Goal: Task Accomplishment & Management: Manage account settings

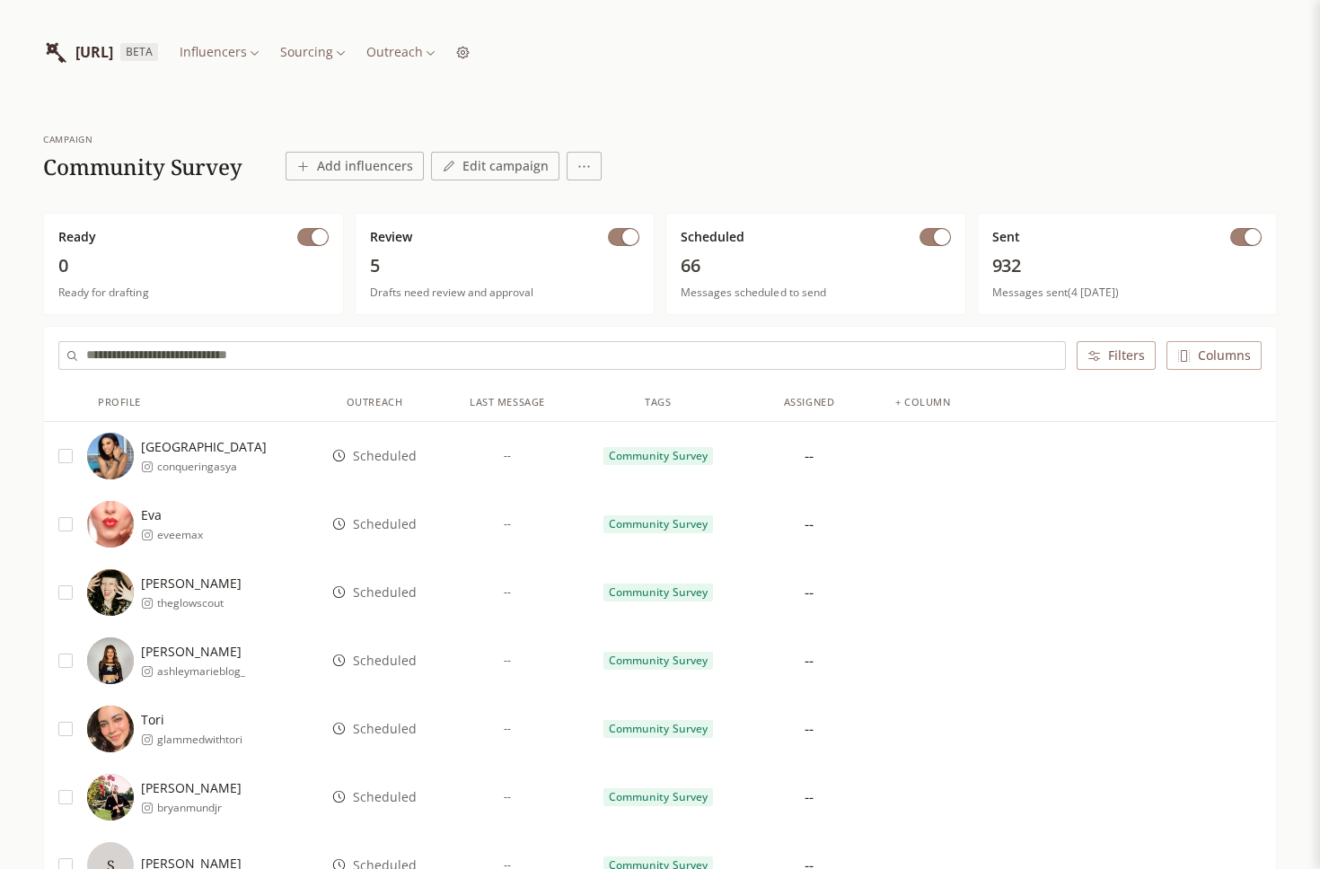
click at [444, 85] on div "INFLUENCERLIST.AI BETA Influencers Sourcing Outreach" at bounding box center [660, 52] width 1234 height 104
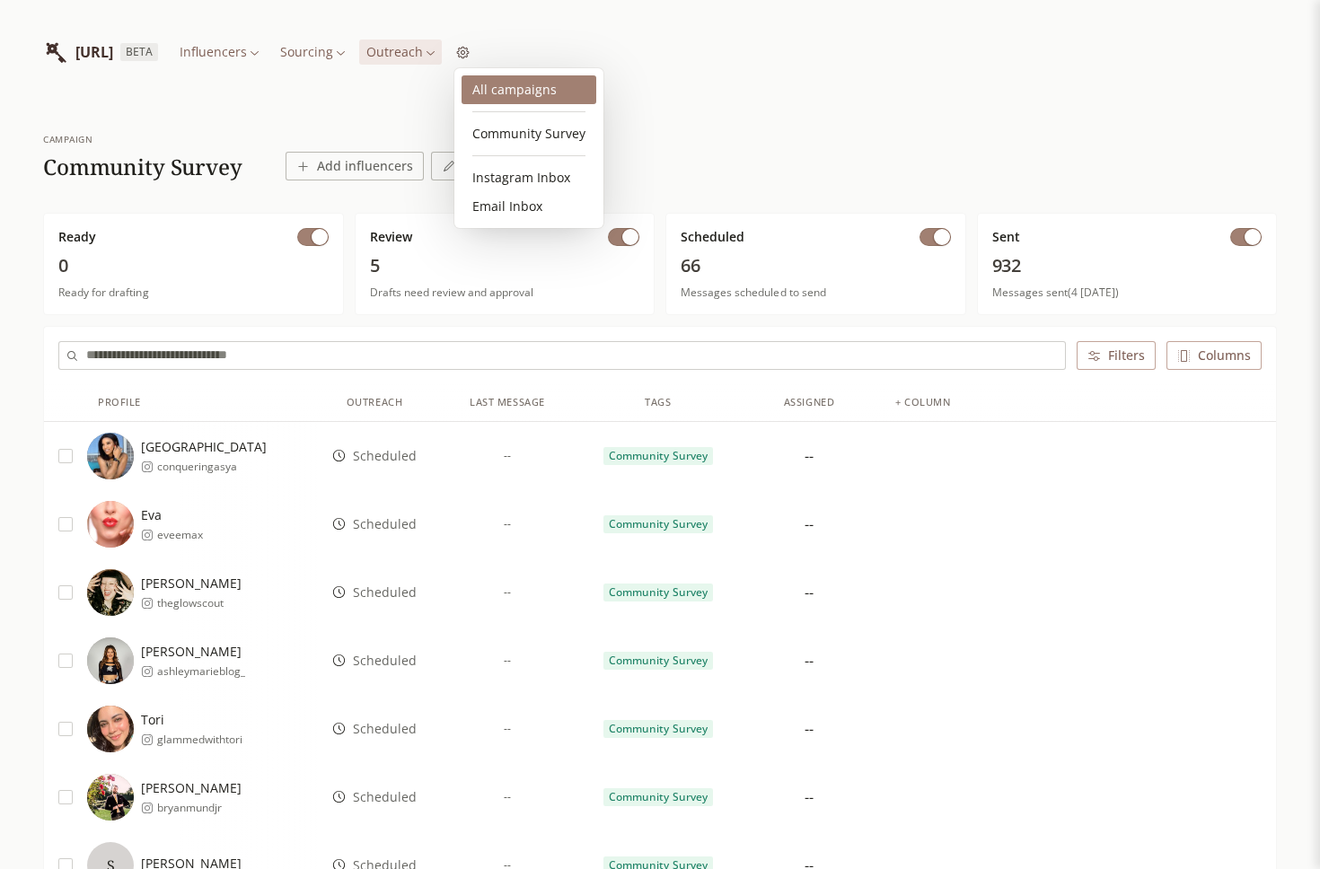
click at [515, 84] on link "All campaigns" at bounding box center [529, 89] width 135 height 29
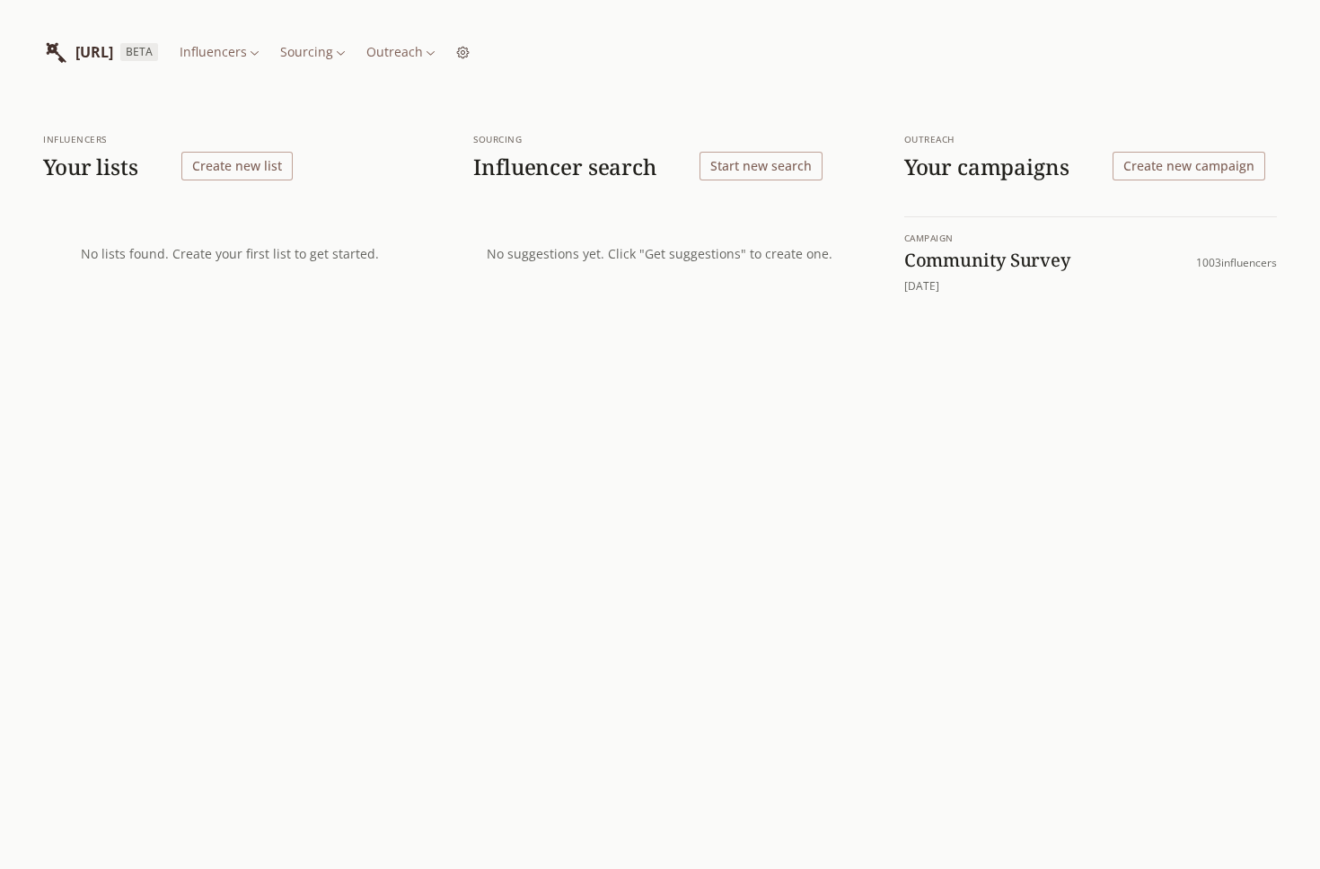
click at [1208, 164] on button "Create new campaign" at bounding box center [1189, 166] width 153 height 29
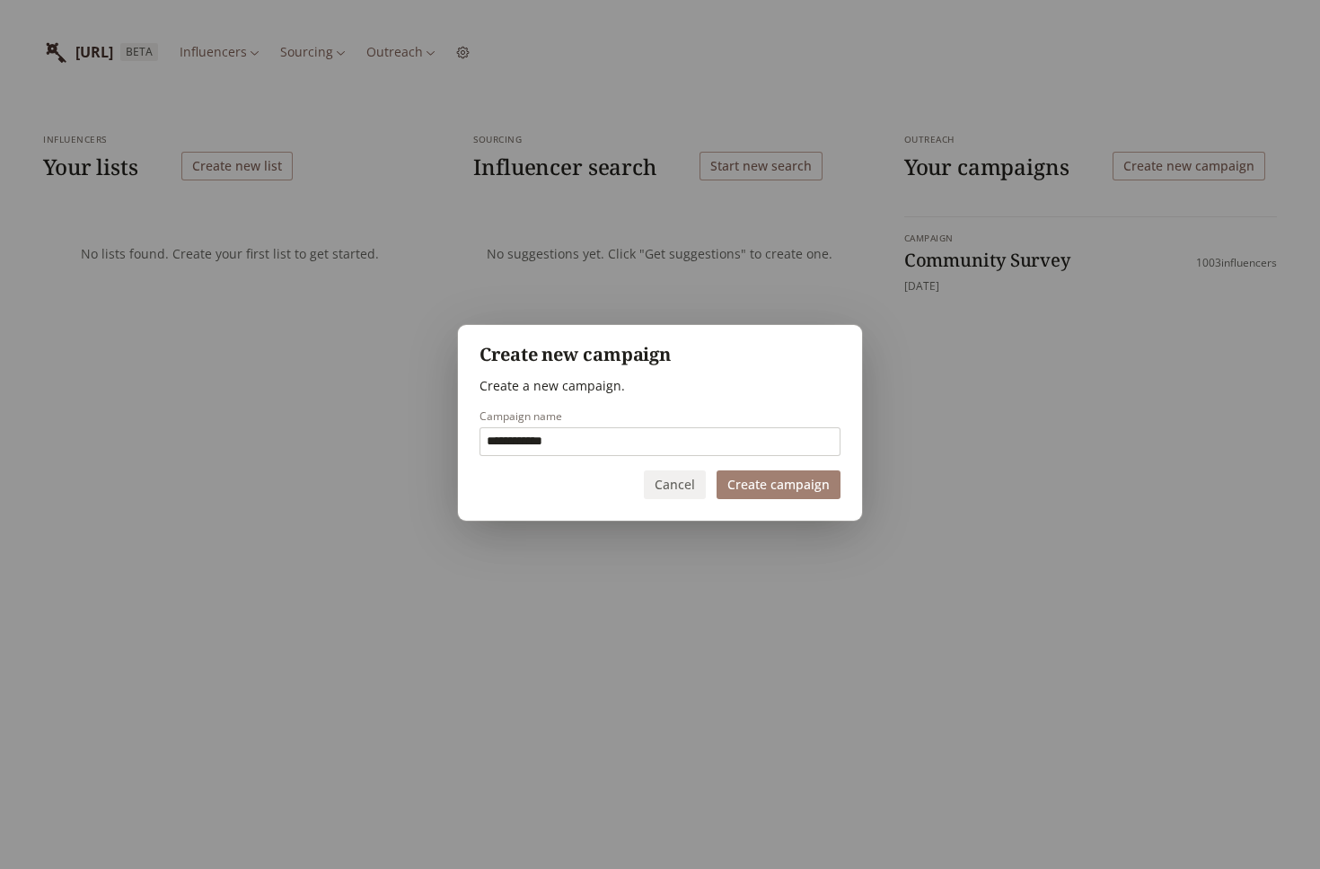
click at [706, 445] on input "**********" at bounding box center [659, 441] width 359 height 27
click at [593, 437] on input "**********" at bounding box center [659, 441] width 359 height 27
type input "**********"
click at [760, 483] on button "Create campaign" at bounding box center [779, 485] width 124 height 29
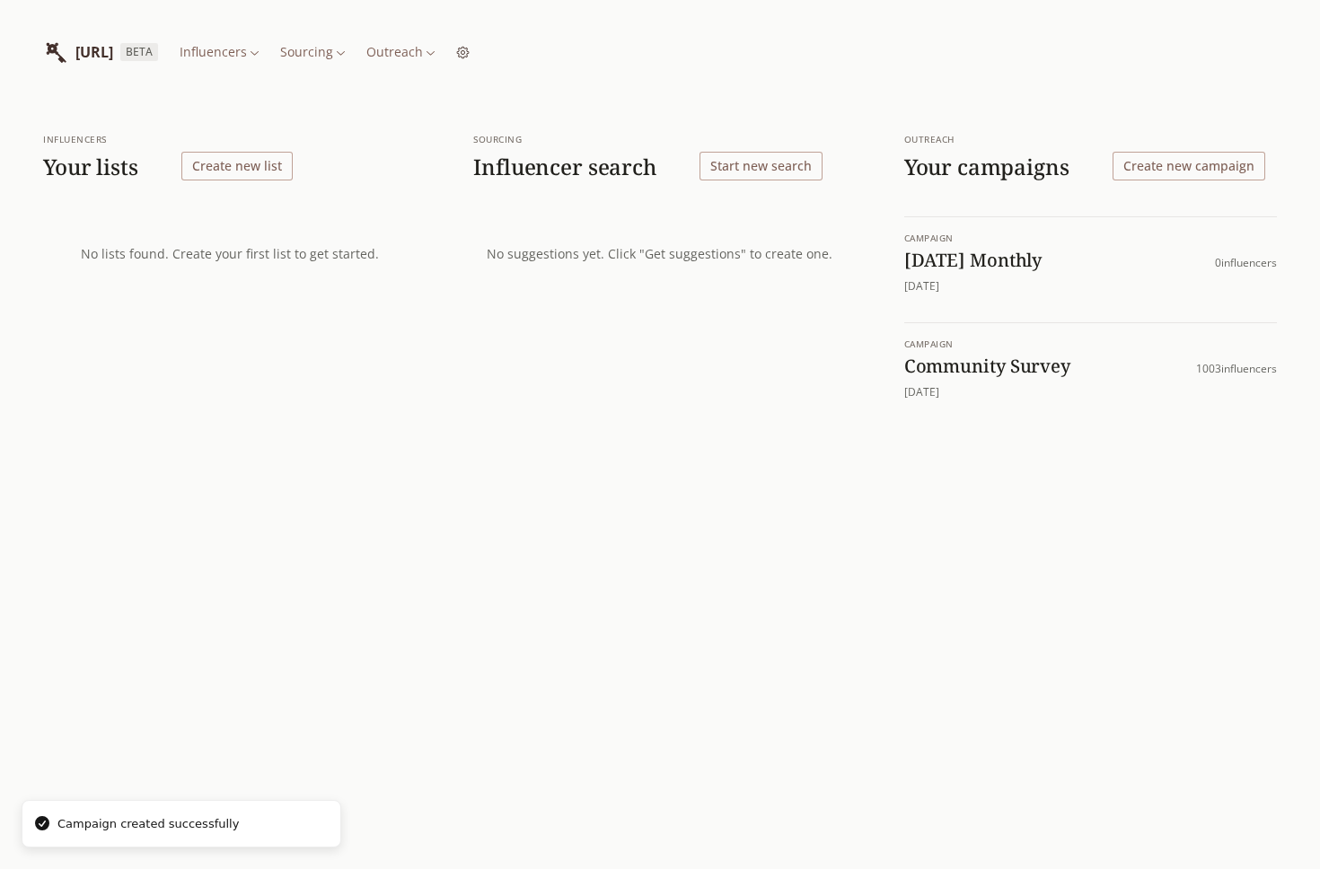
click at [990, 265] on h1 "[DATE] Monthly" at bounding box center [1059, 260] width 311 height 23
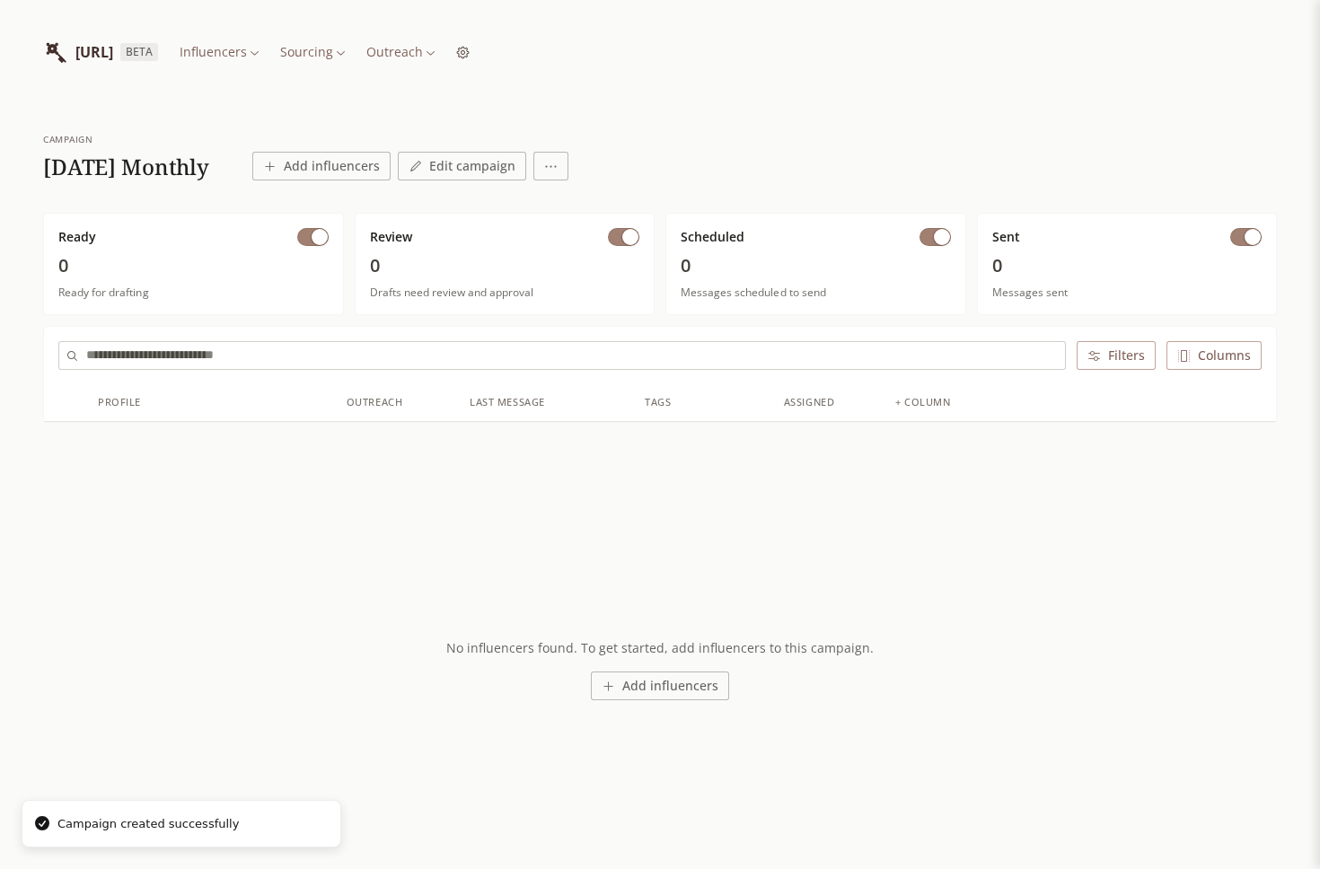
click at [391, 170] on button "Add influencers" at bounding box center [321, 166] width 138 height 29
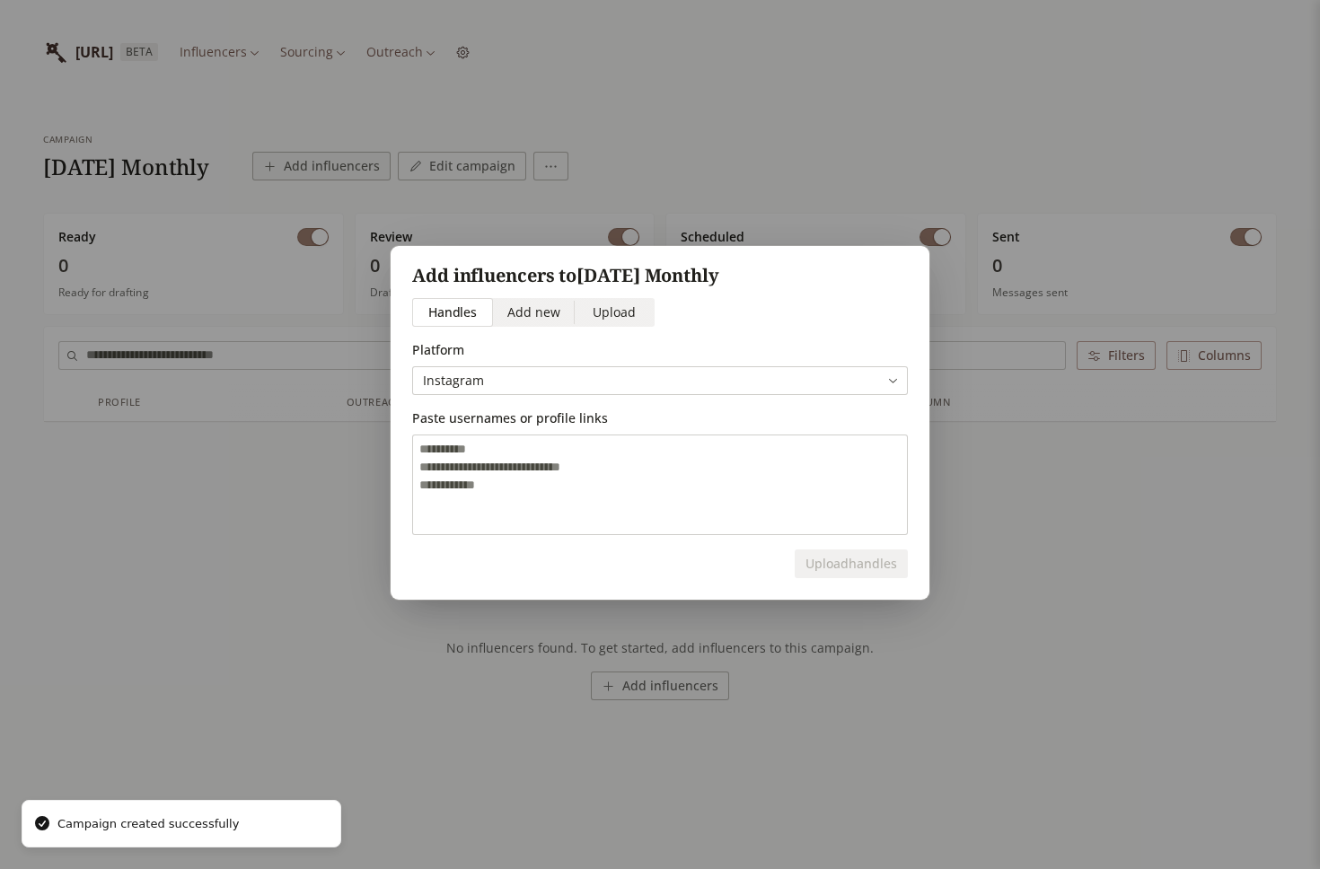
click at [599, 308] on span "Upload" at bounding box center [614, 312] width 43 height 19
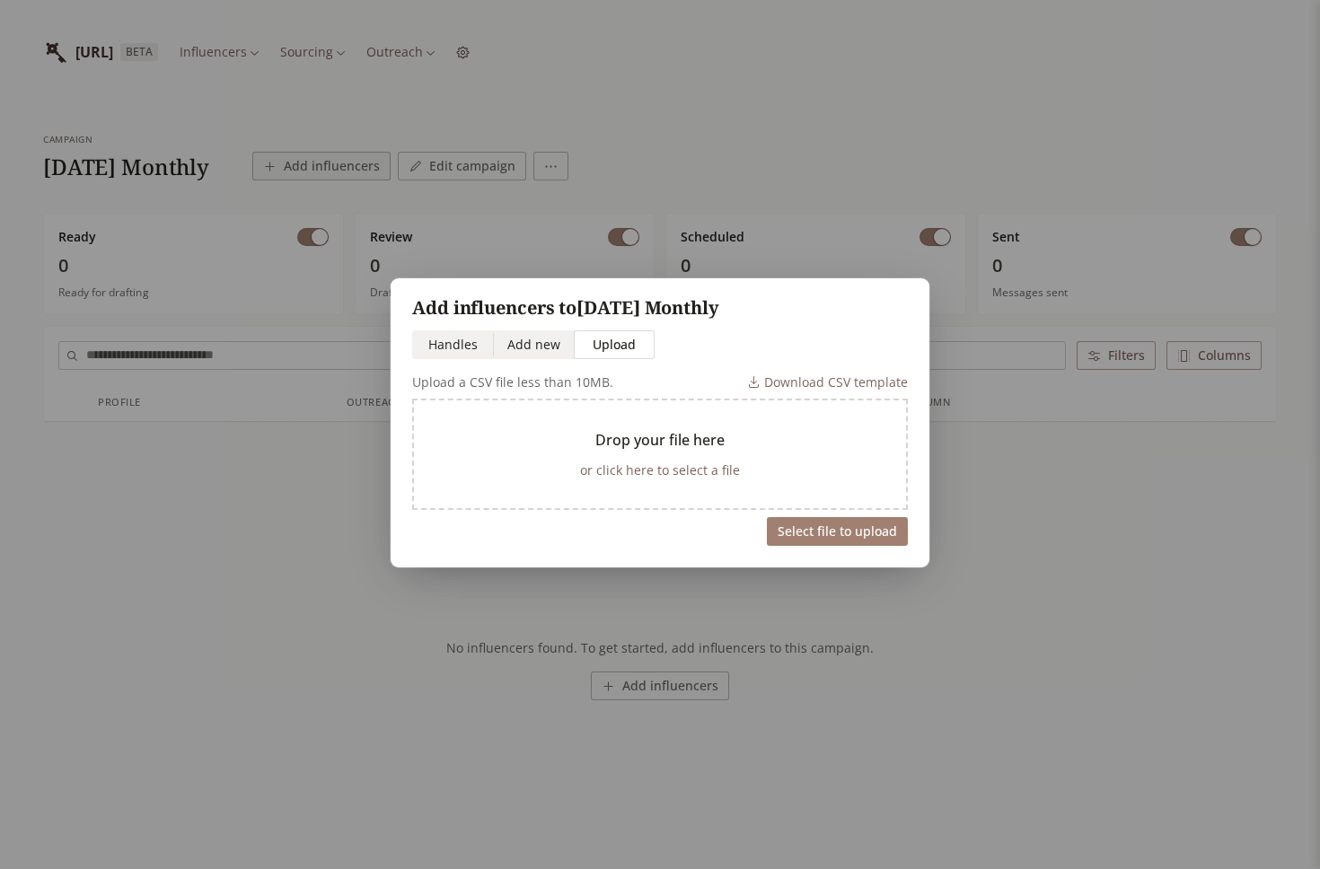
click at [661, 471] on button "or click here to select a file" at bounding box center [660, 470] width 174 height 25
click at [629, 473] on button "or click here to select a file" at bounding box center [660, 470] width 174 height 25
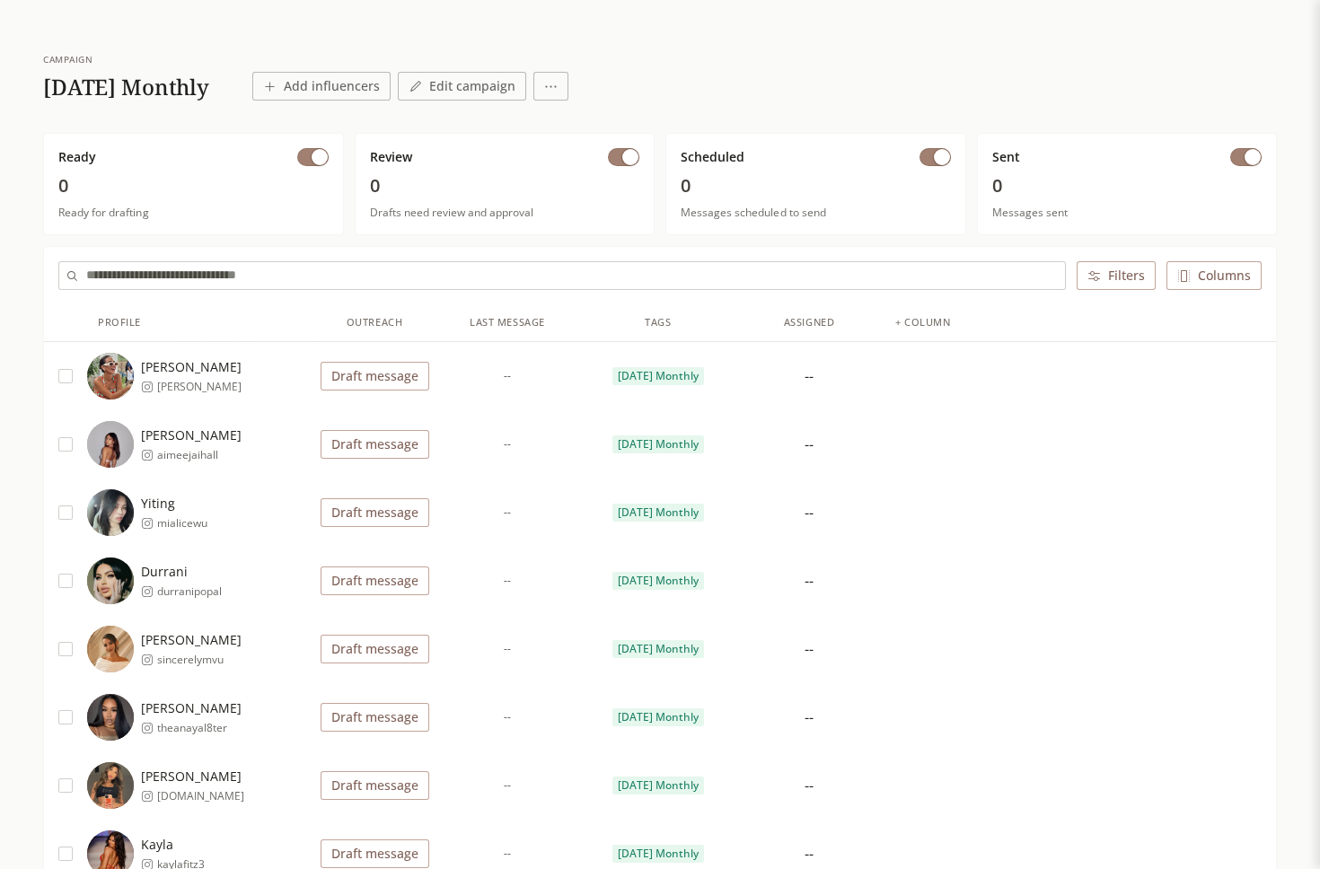
scroll to position [76, 0]
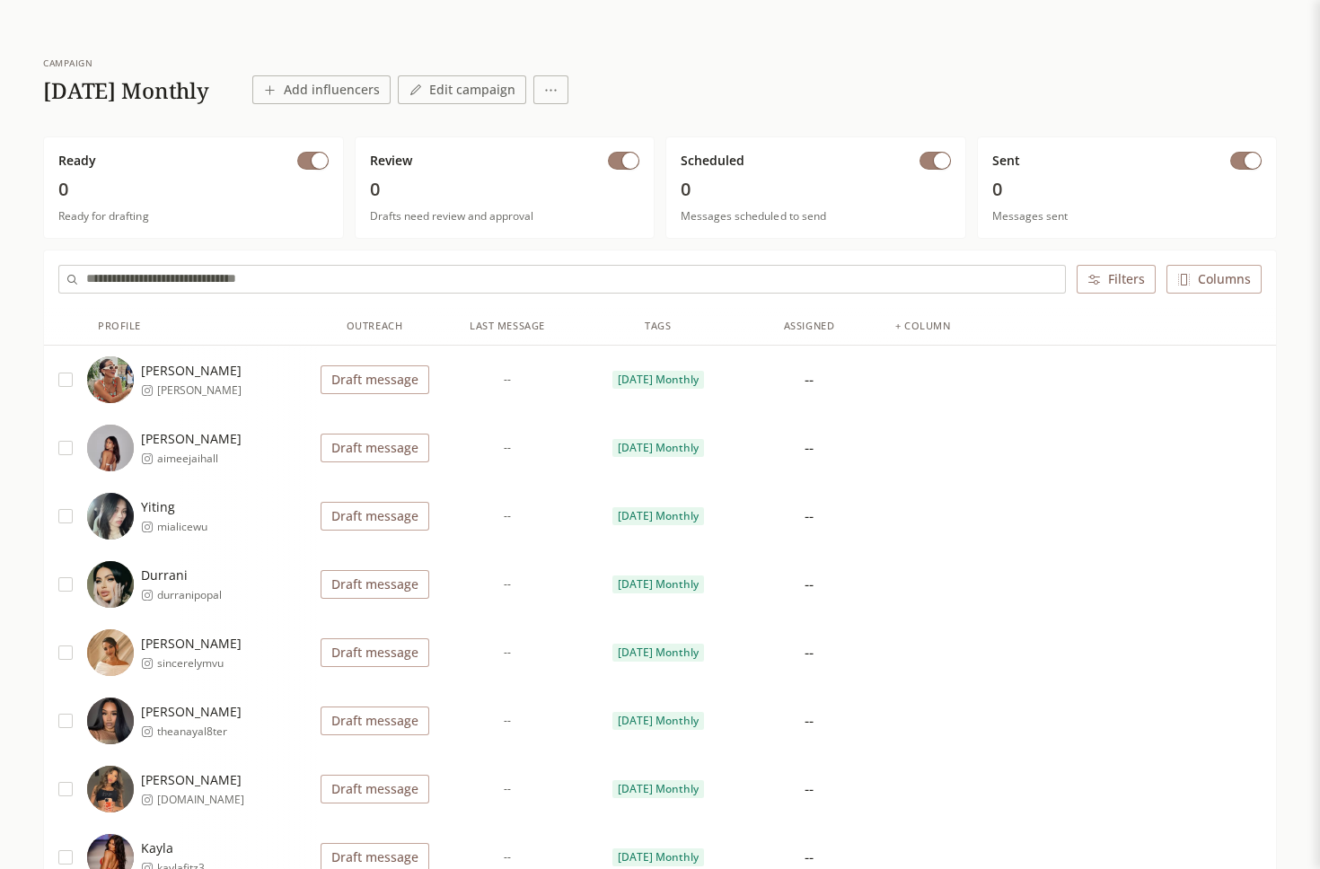
click at [365, 378] on button "Draft message" at bounding box center [375, 379] width 109 height 29
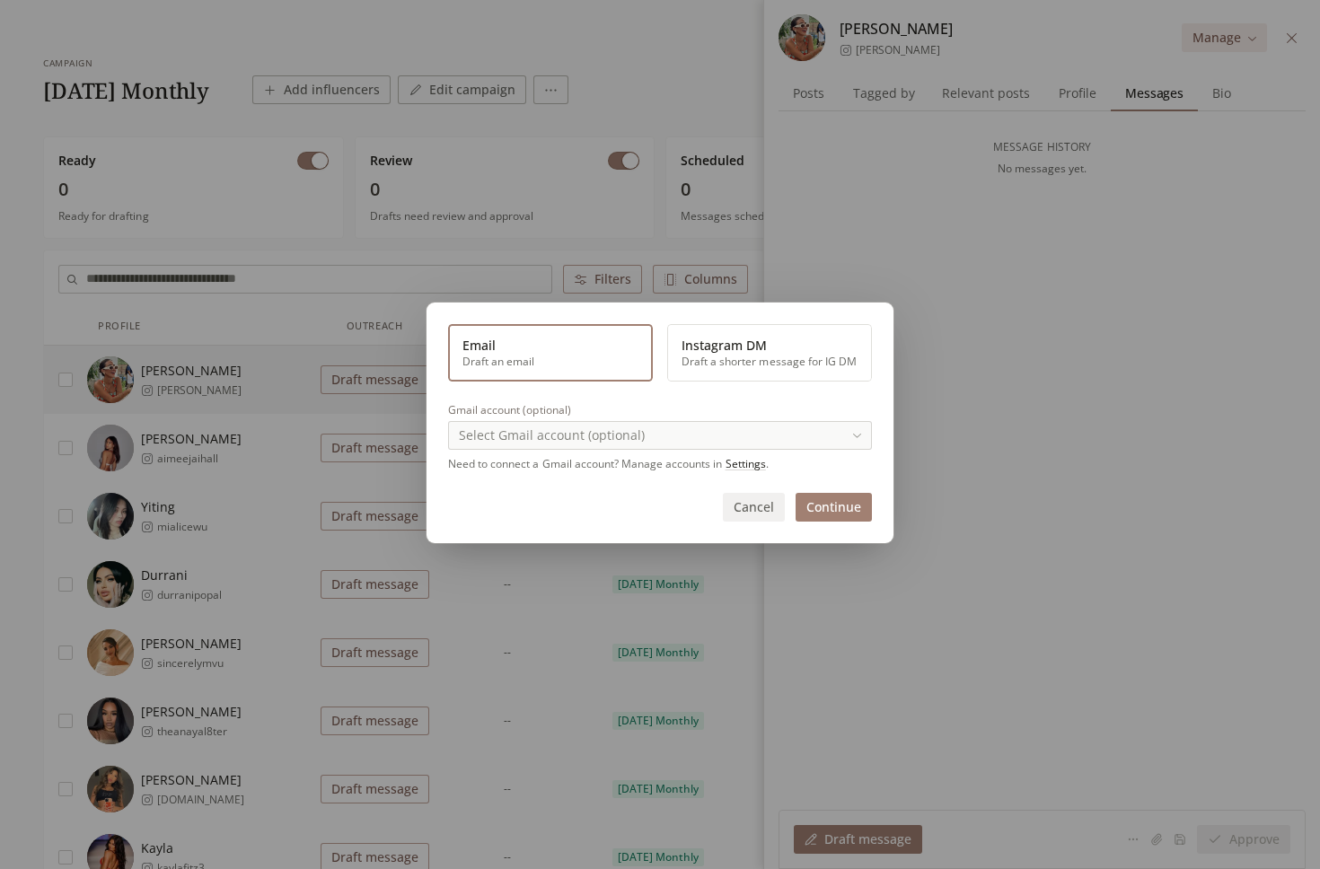
click at [751, 366] on button "Instagram DM Draft a shorter message for IG DM" at bounding box center [769, 352] width 205 height 57
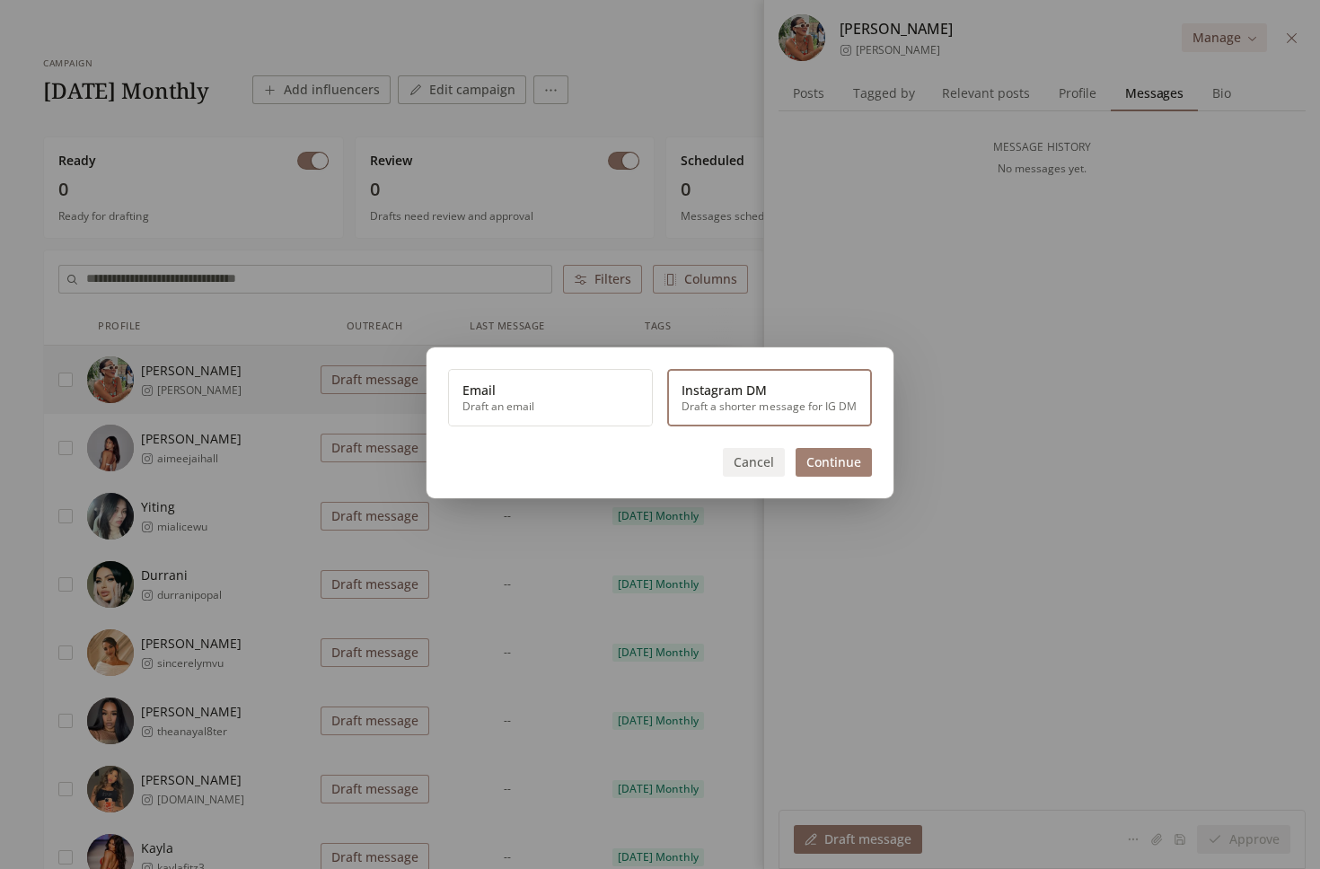
click at [807, 459] on button "Continue" at bounding box center [834, 462] width 76 height 29
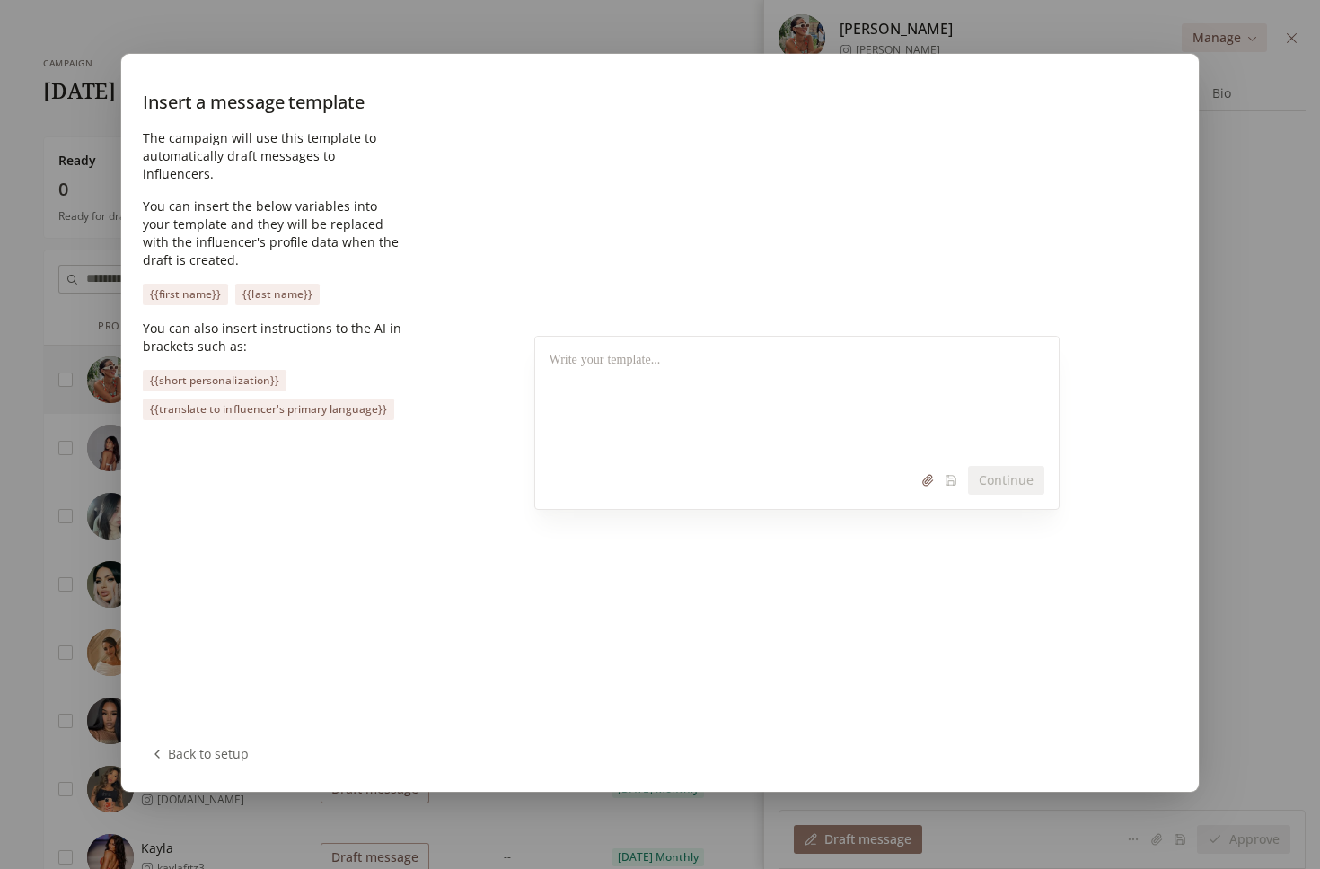
click at [638, 376] on div at bounding box center [797, 394] width 524 height 115
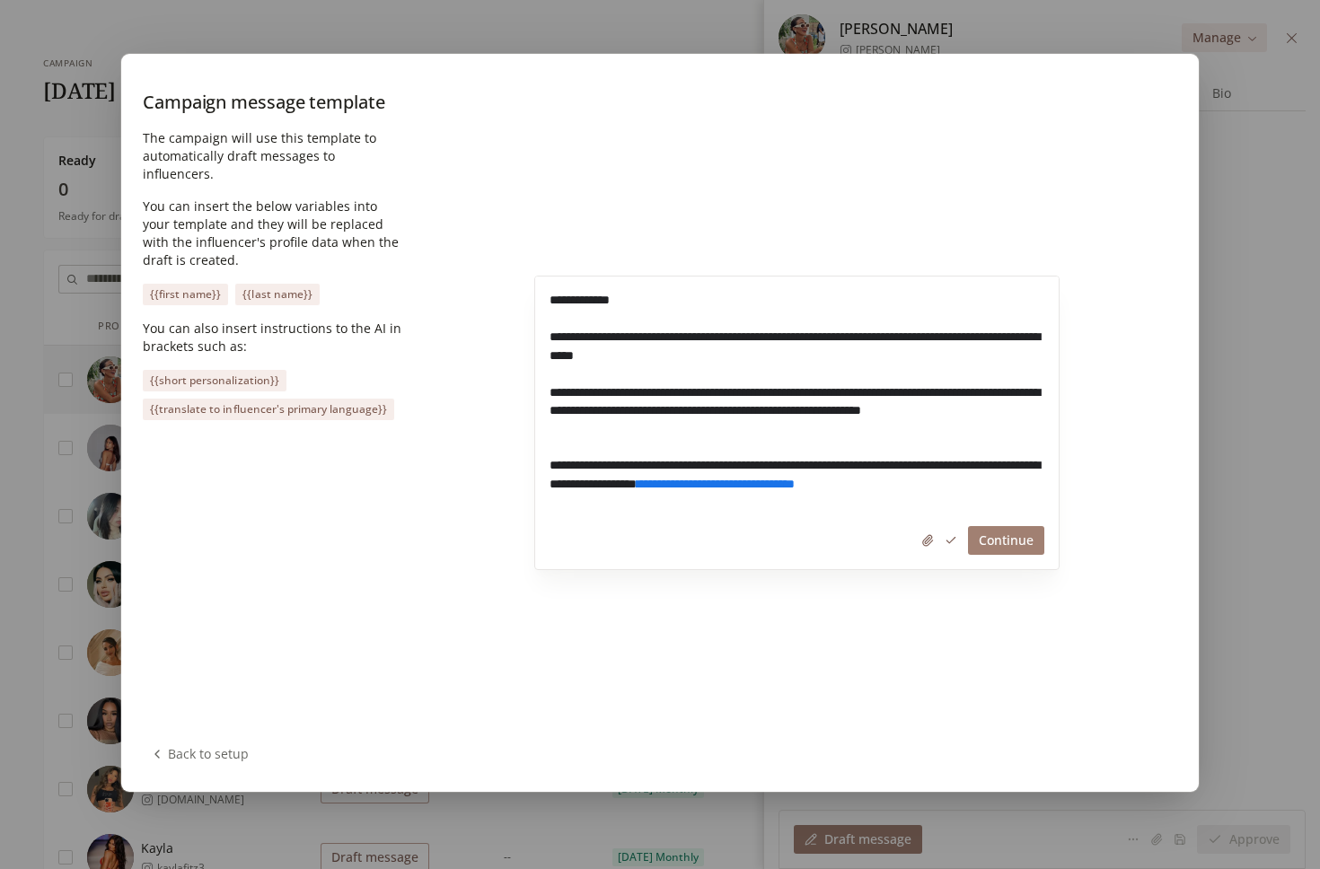
drag, startPoint x: 560, startPoint y: 310, endPoint x: 612, endPoint y: 303, distance: 52.6
drag, startPoint x: 612, startPoint y: 303, endPoint x: 559, endPoint y: 303, distance: 53.0
click at [559, 303] on p "**********" at bounding box center [802, 309] width 504 height 37
click at [166, 284] on button "{{first name}}" at bounding box center [185, 295] width 85 height 22
click at [671, 396] on p "**********" at bounding box center [802, 420] width 504 height 74
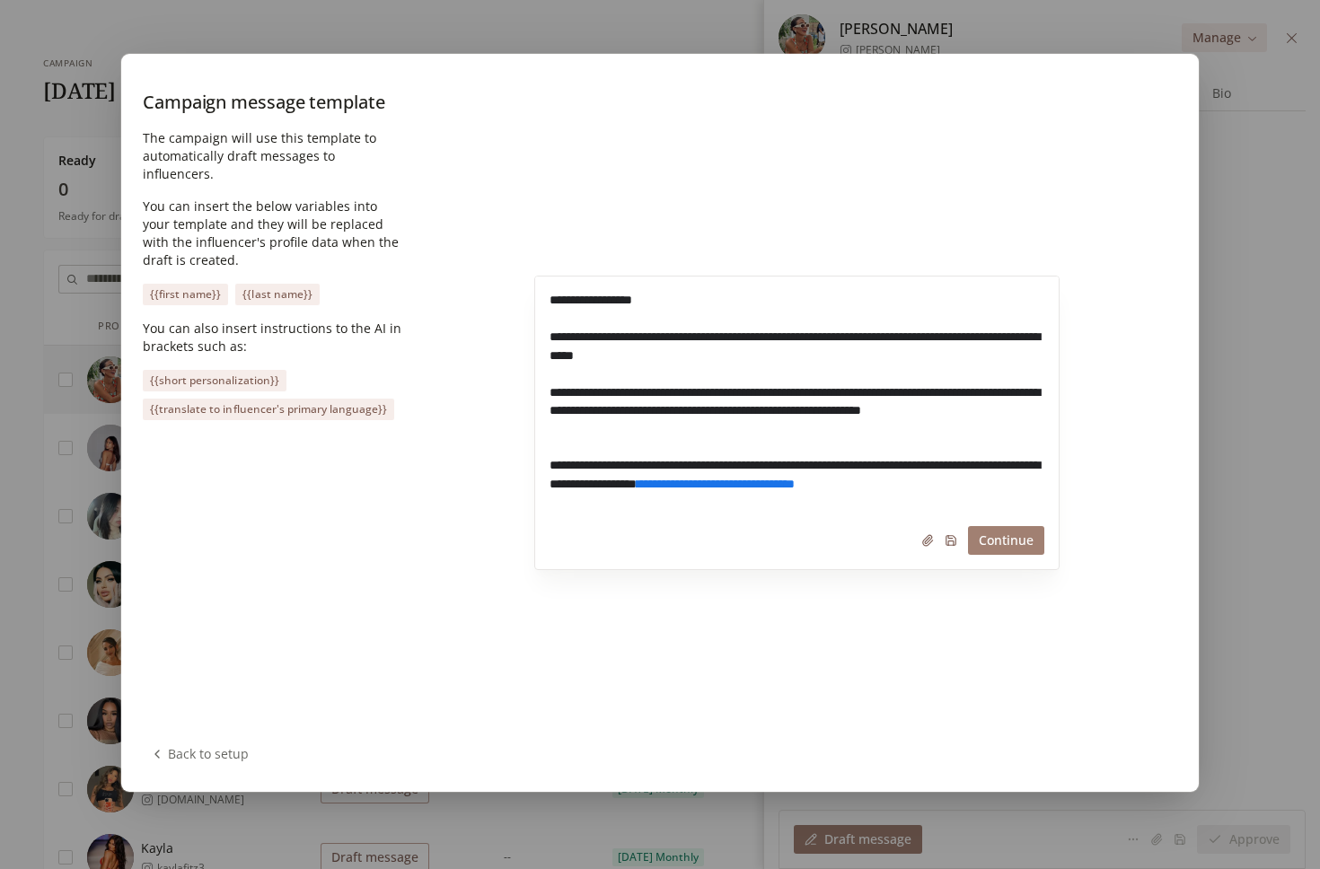
click at [999, 539] on button "Continue" at bounding box center [1006, 540] width 76 height 29
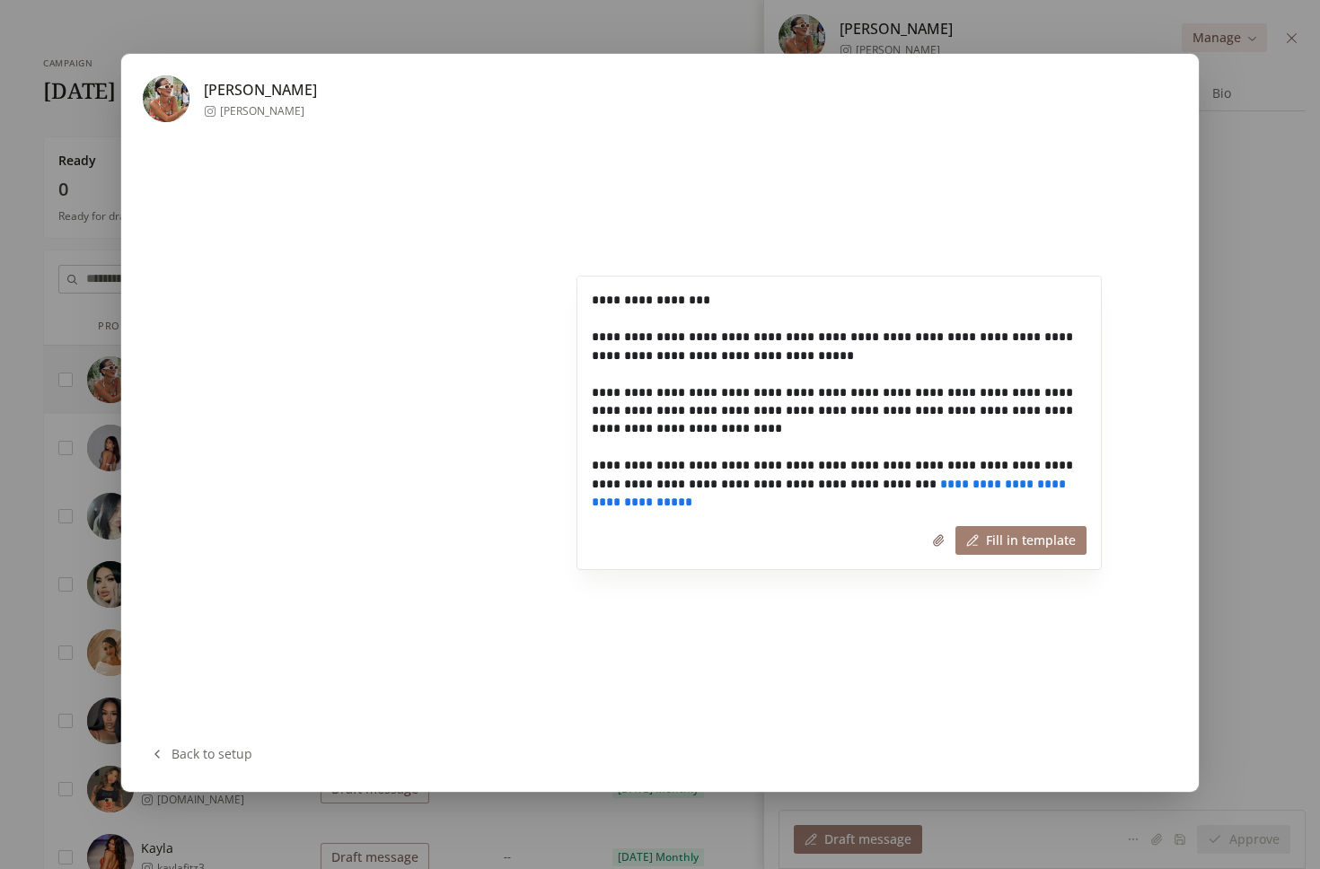
click at [999, 541] on button "Fill in template" at bounding box center [1020, 540] width 131 height 29
click at [1058, 540] on button "Save" at bounding box center [1051, 540] width 71 height 29
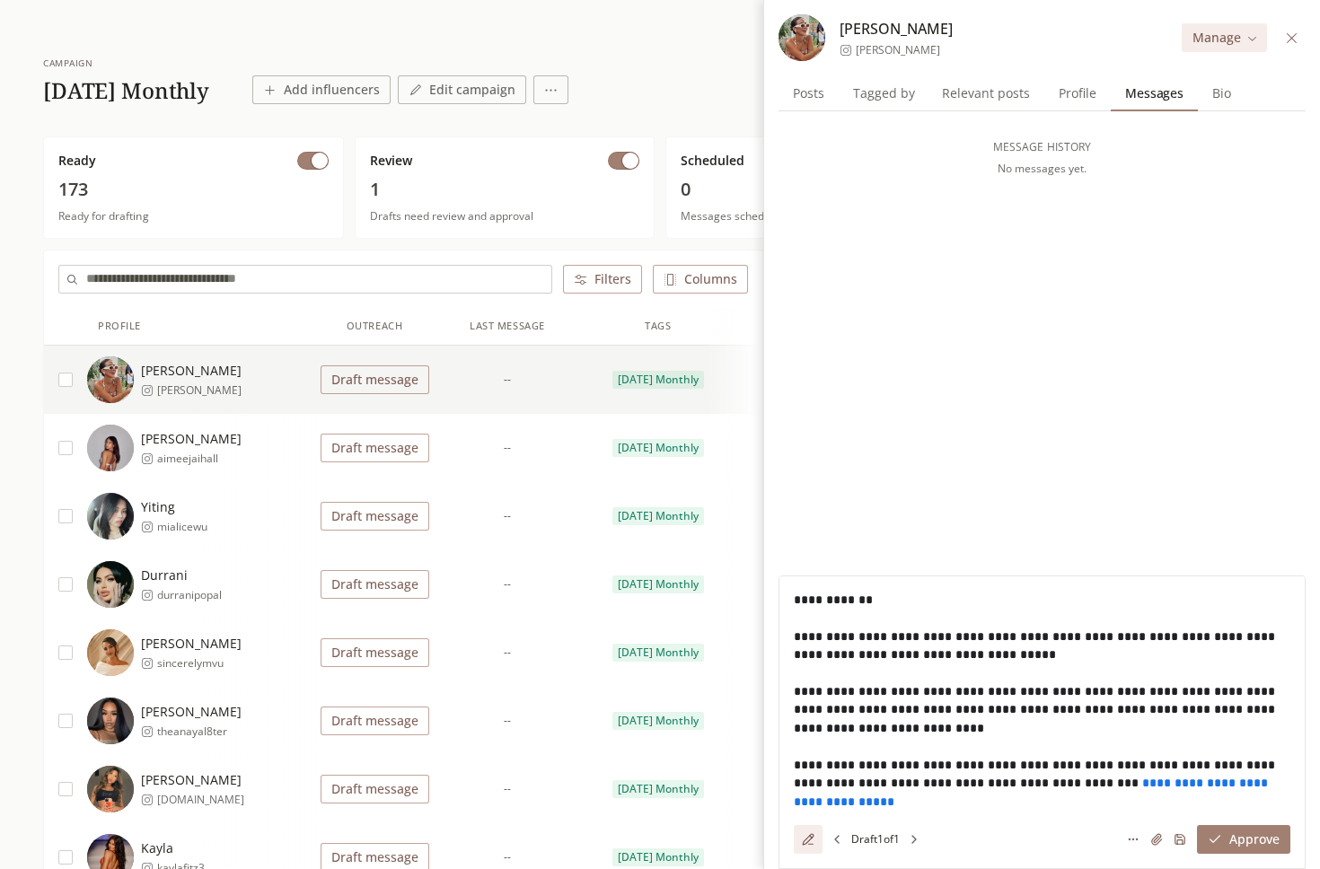
click at [67, 380] on button "button" at bounding box center [65, 380] width 14 height 14
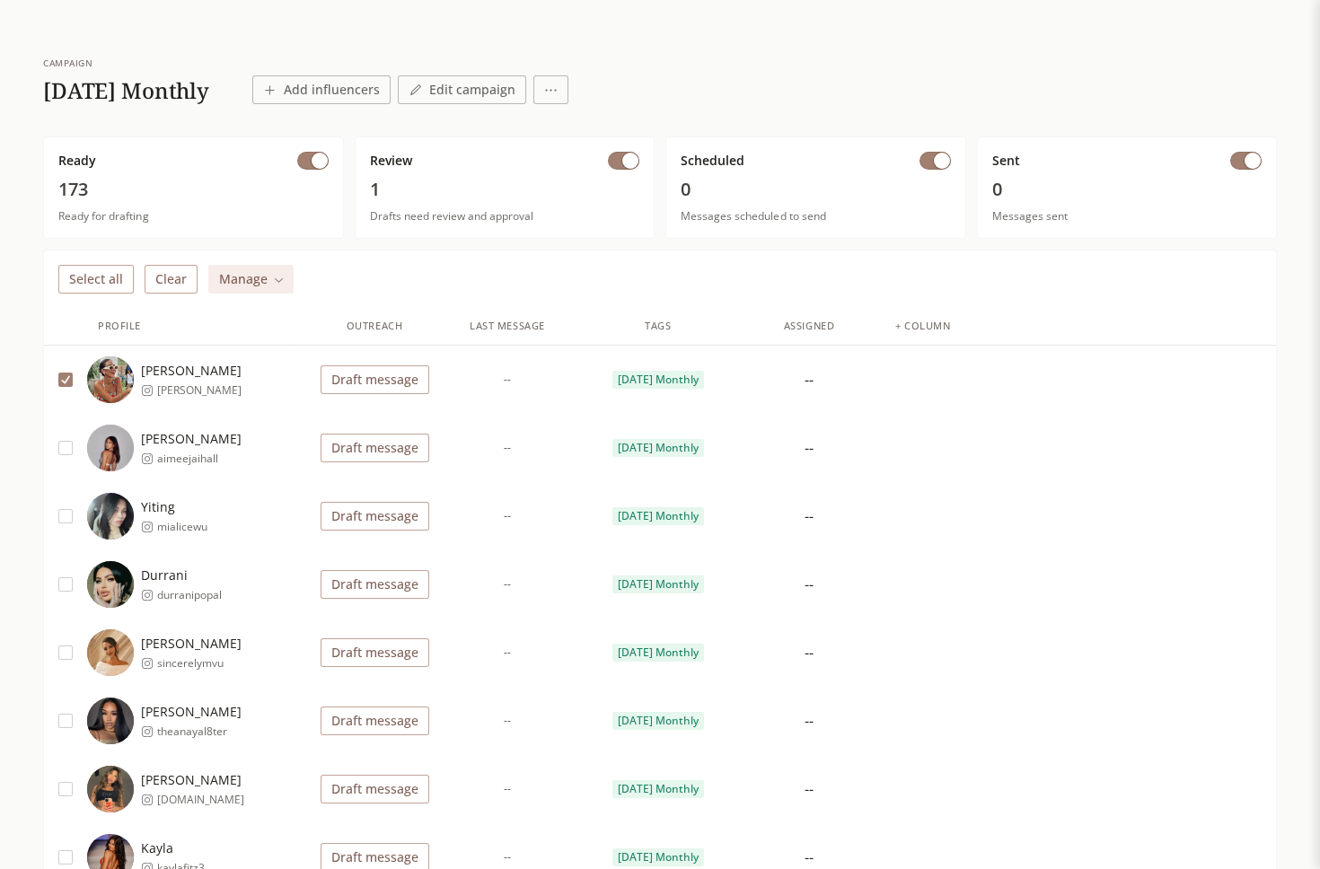
click at [119, 279] on button "Select all" at bounding box center [95, 279] width 75 height 29
click at [128, 281] on button "Deselect all" at bounding box center [103, 279] width 91 height 29
click at [68, 378] on button "button" at bounding box center [65, 380] width 14 height 14
click at [106, 285] on button "Select all" at bounding box center [95, 279] width 75 height 29
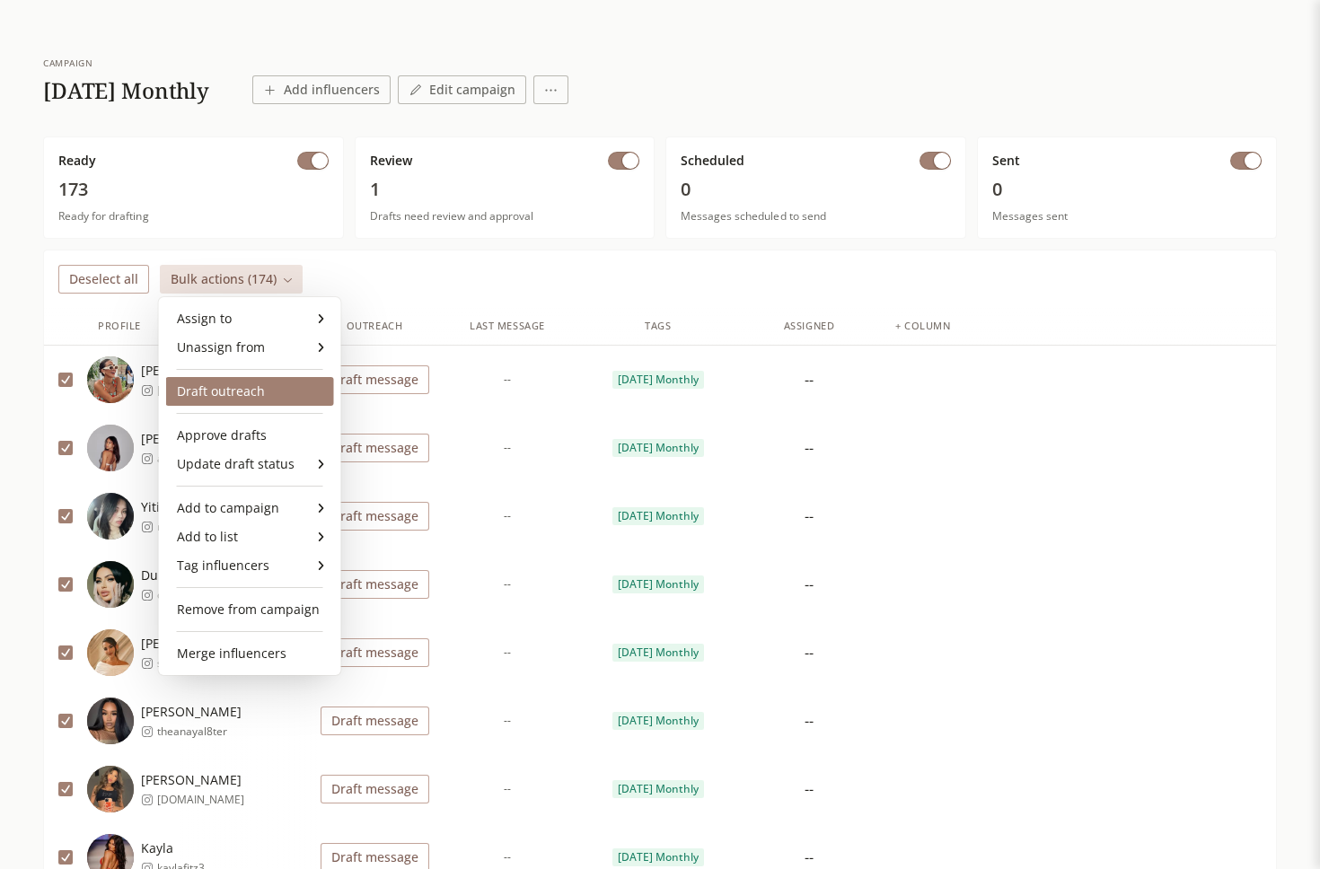
click at [260, 400] on div "Draft outreach" at bounding box center [250, 391] width 168 height 29
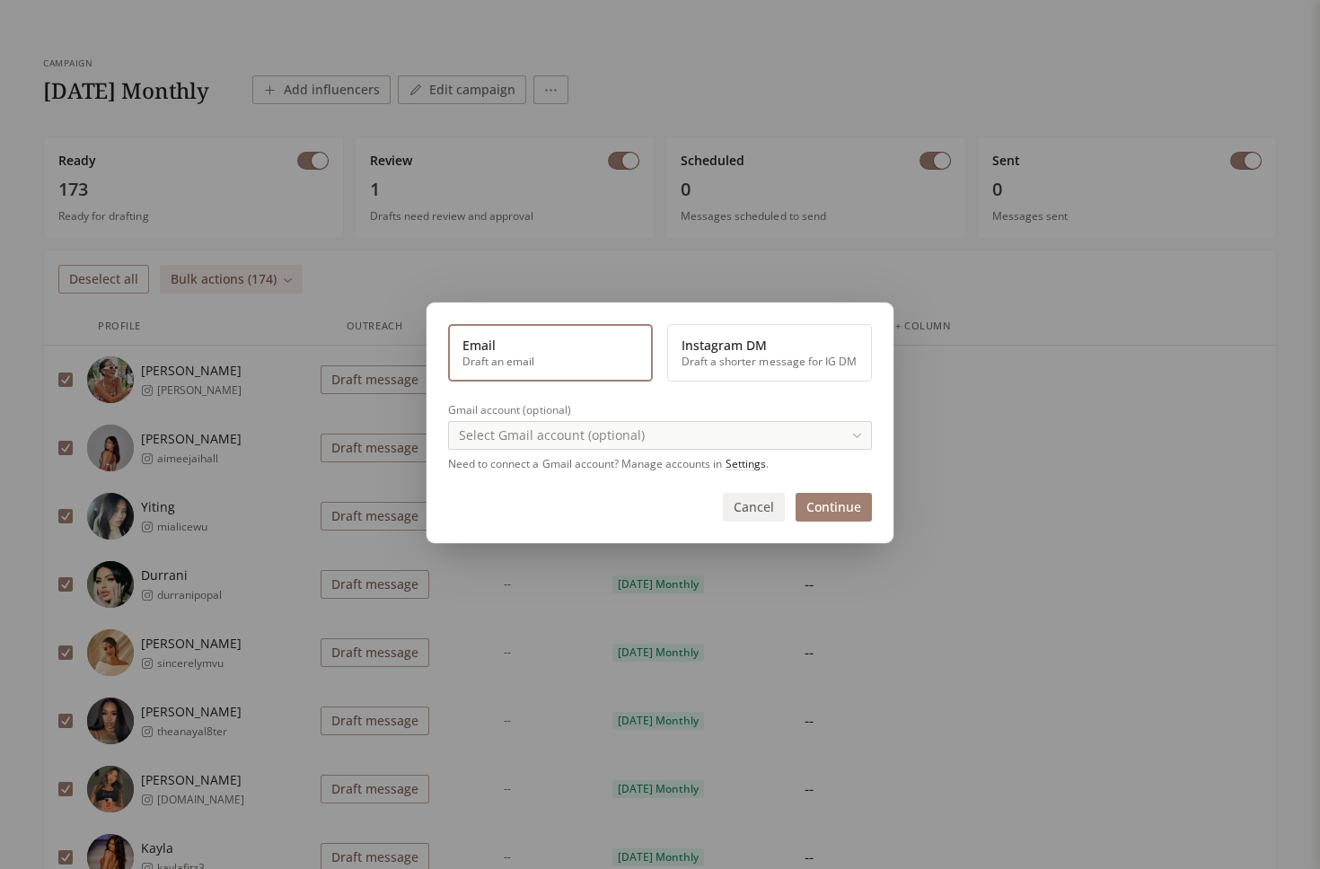
click at [762, 362] on button "Instagram DM Draft a shorter message for IG DM" at bounding box center [769, 352] width 205 height 57
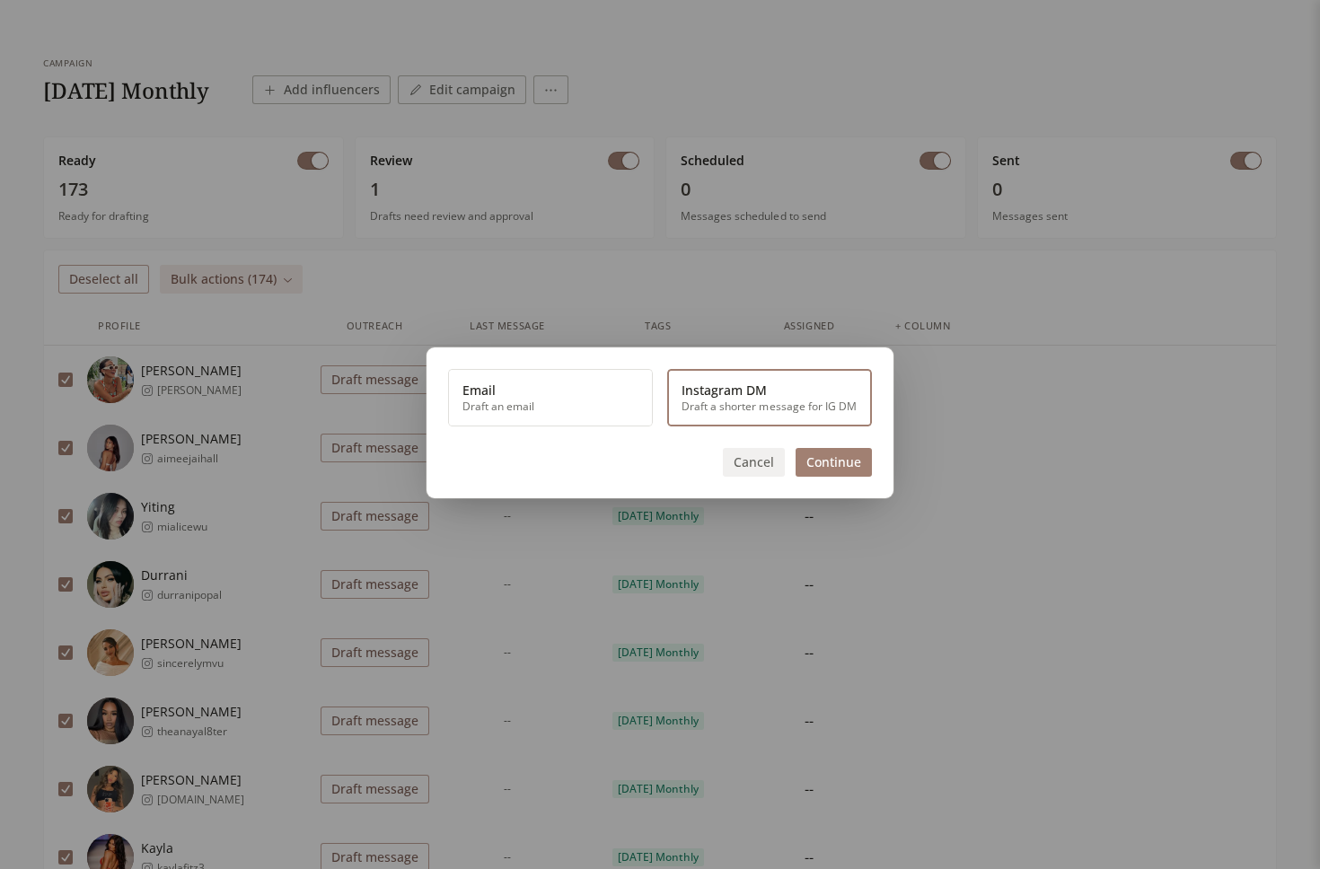
click at [841, 469] on button "Continue" at bounding box center [834, 462] width 76 height 29
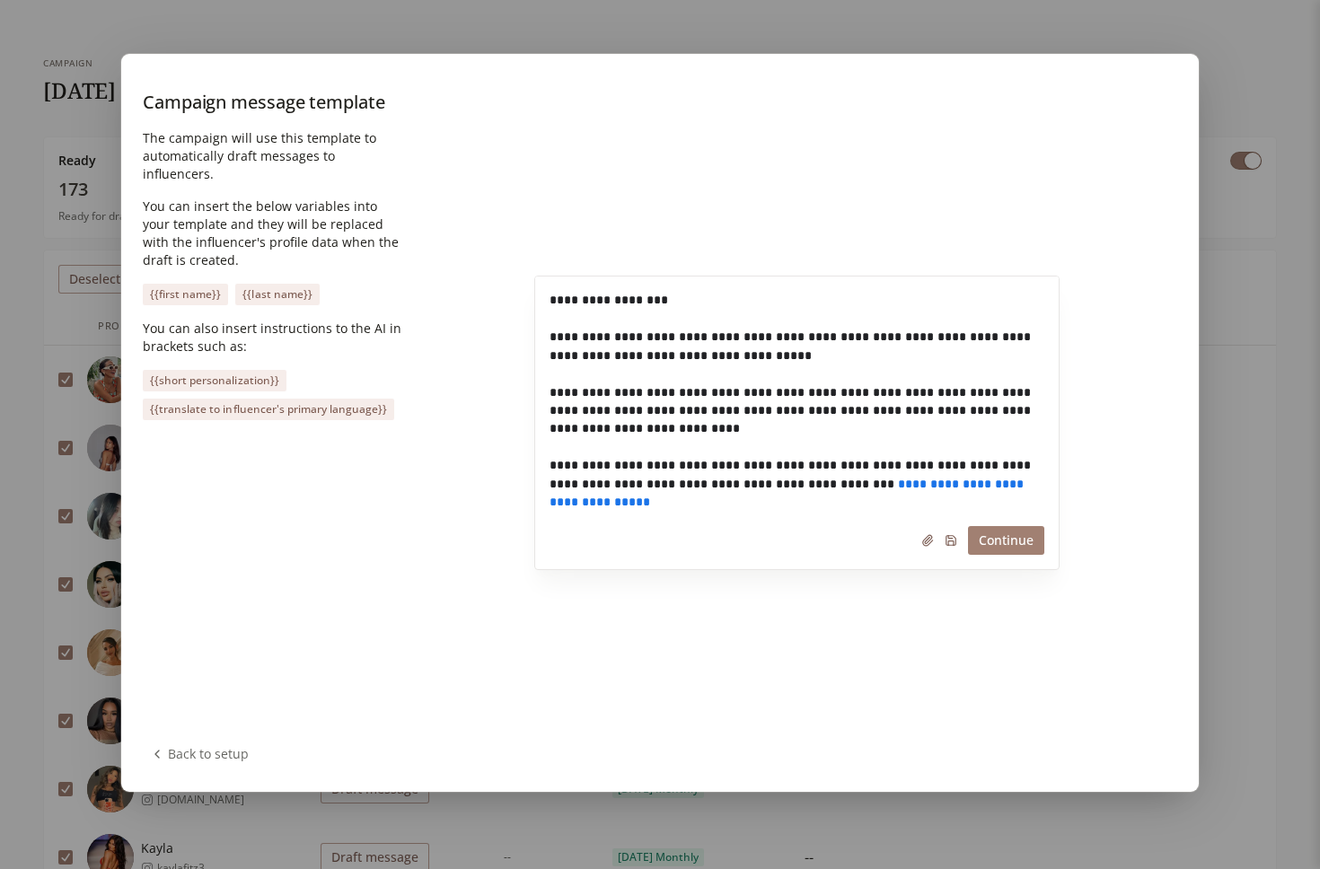
click at [1001, 543] on button "Continue" at bounding box center [1006, 540] width 76 height 29
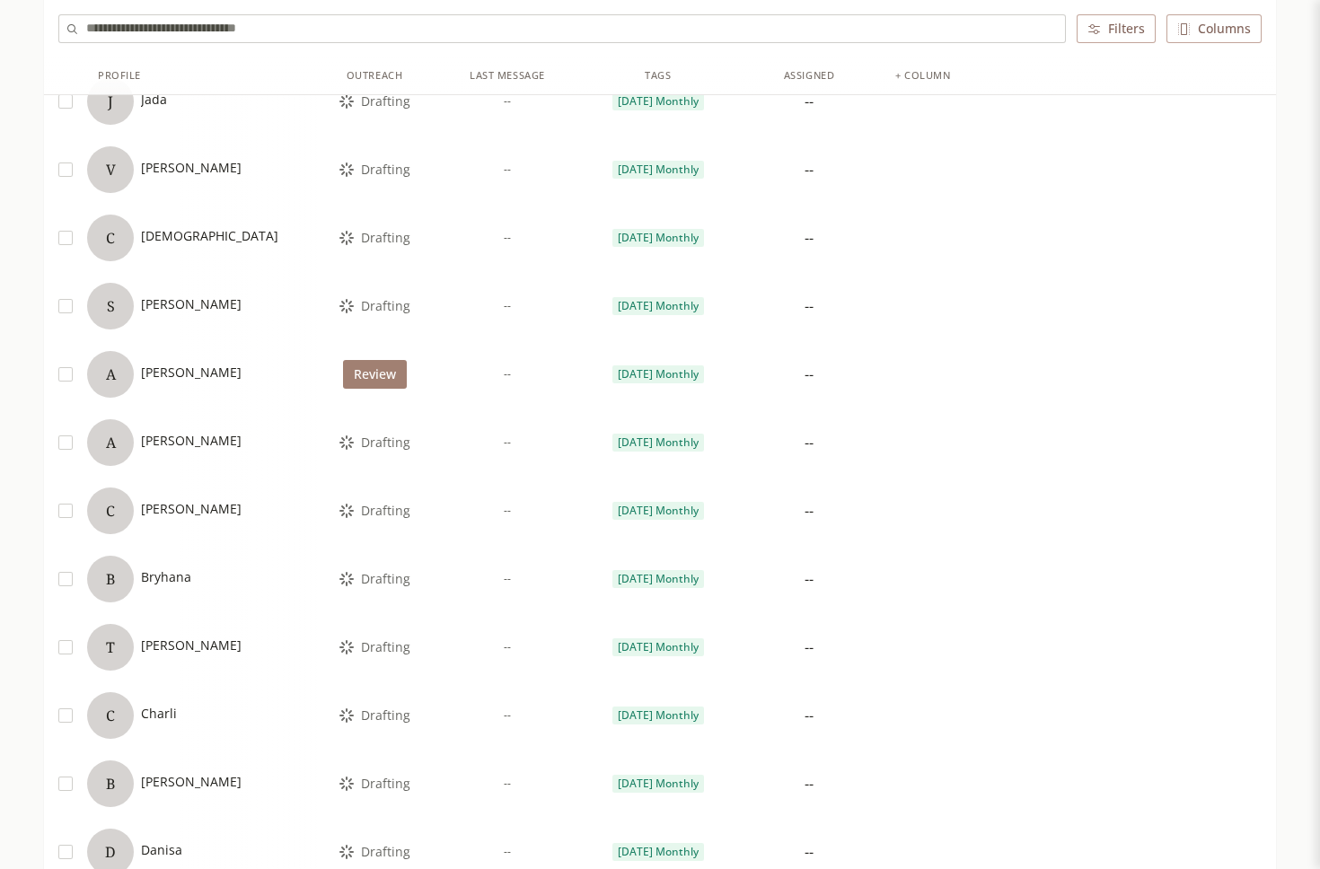
scroll to position [11081, 0]
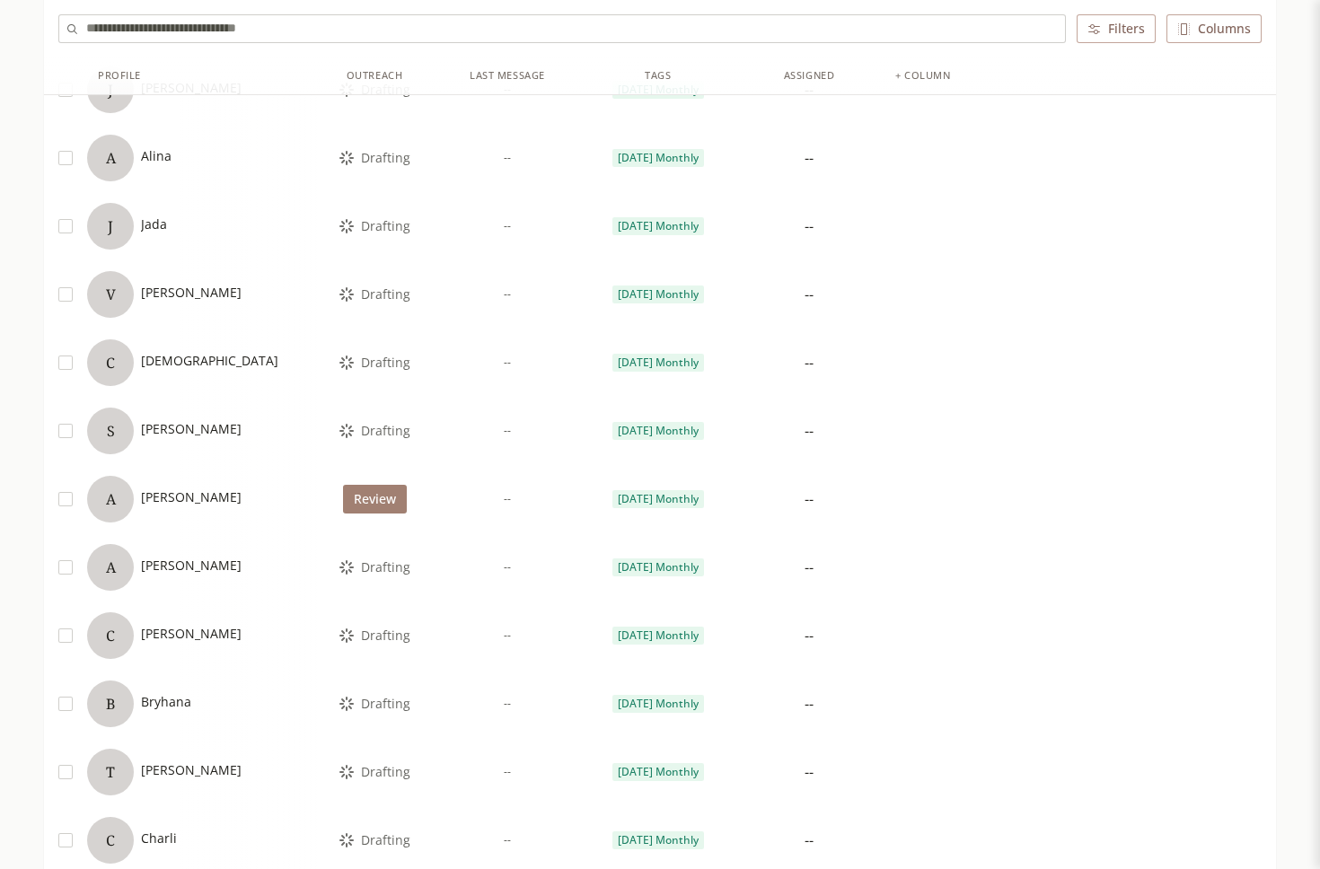
click at [213, 309] on div "V Vanessa" at bounding box center [202, 294] width 230 height 47
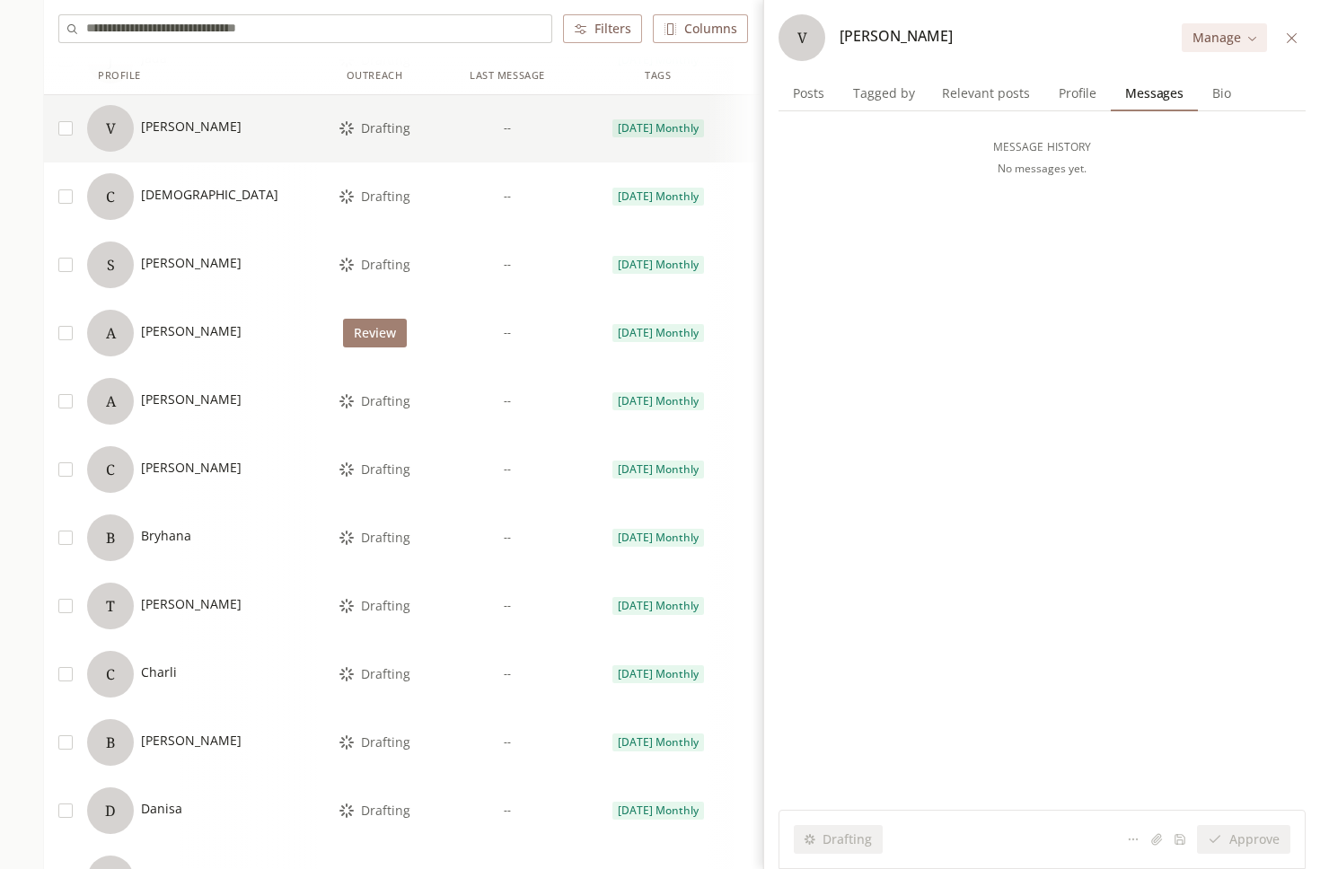
scroll to position [11246, 0]
click at [1091, 84] on span "Profile" at bounding box center [1078, 93] width 52 height 25
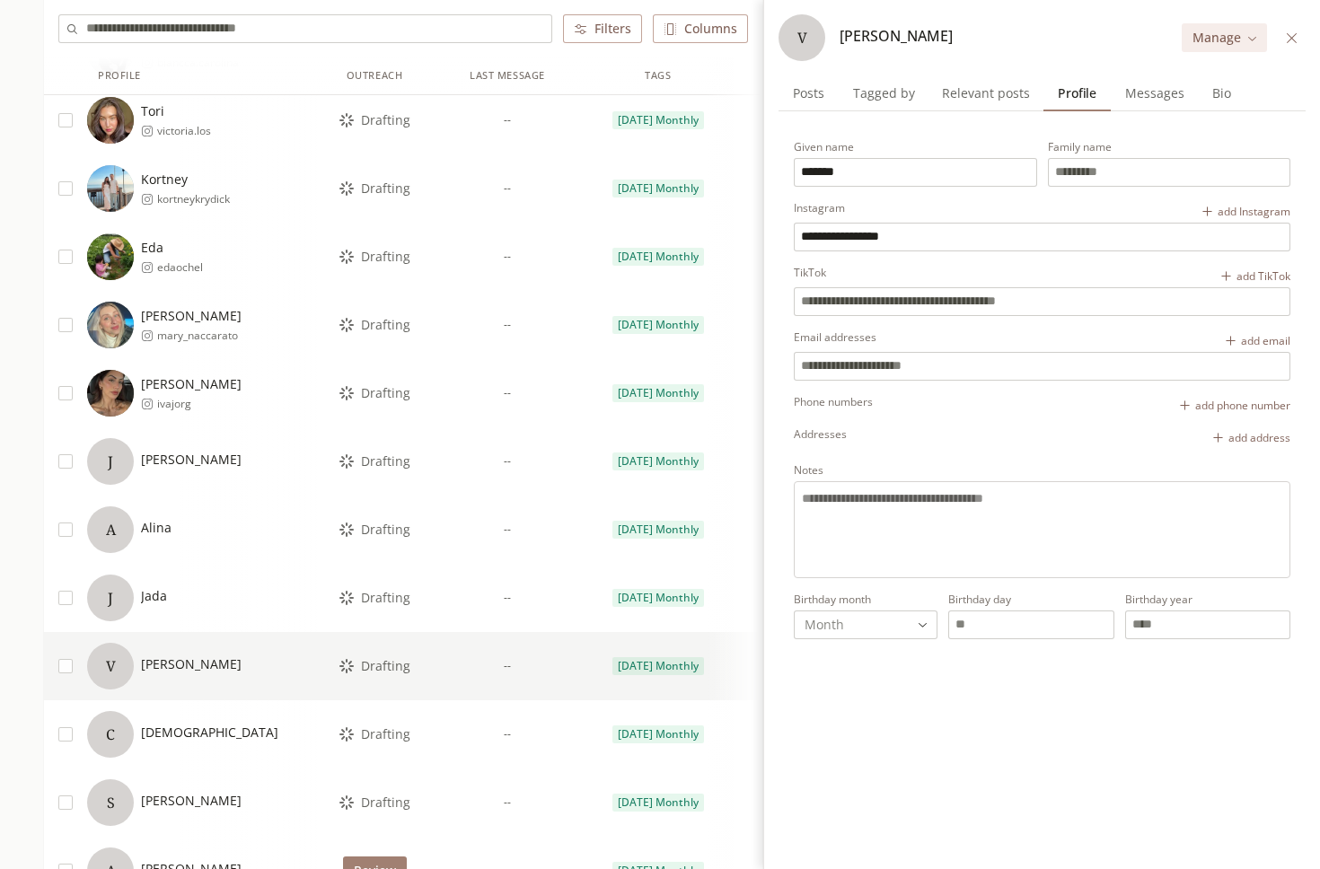
scroll to position [10593, 0]
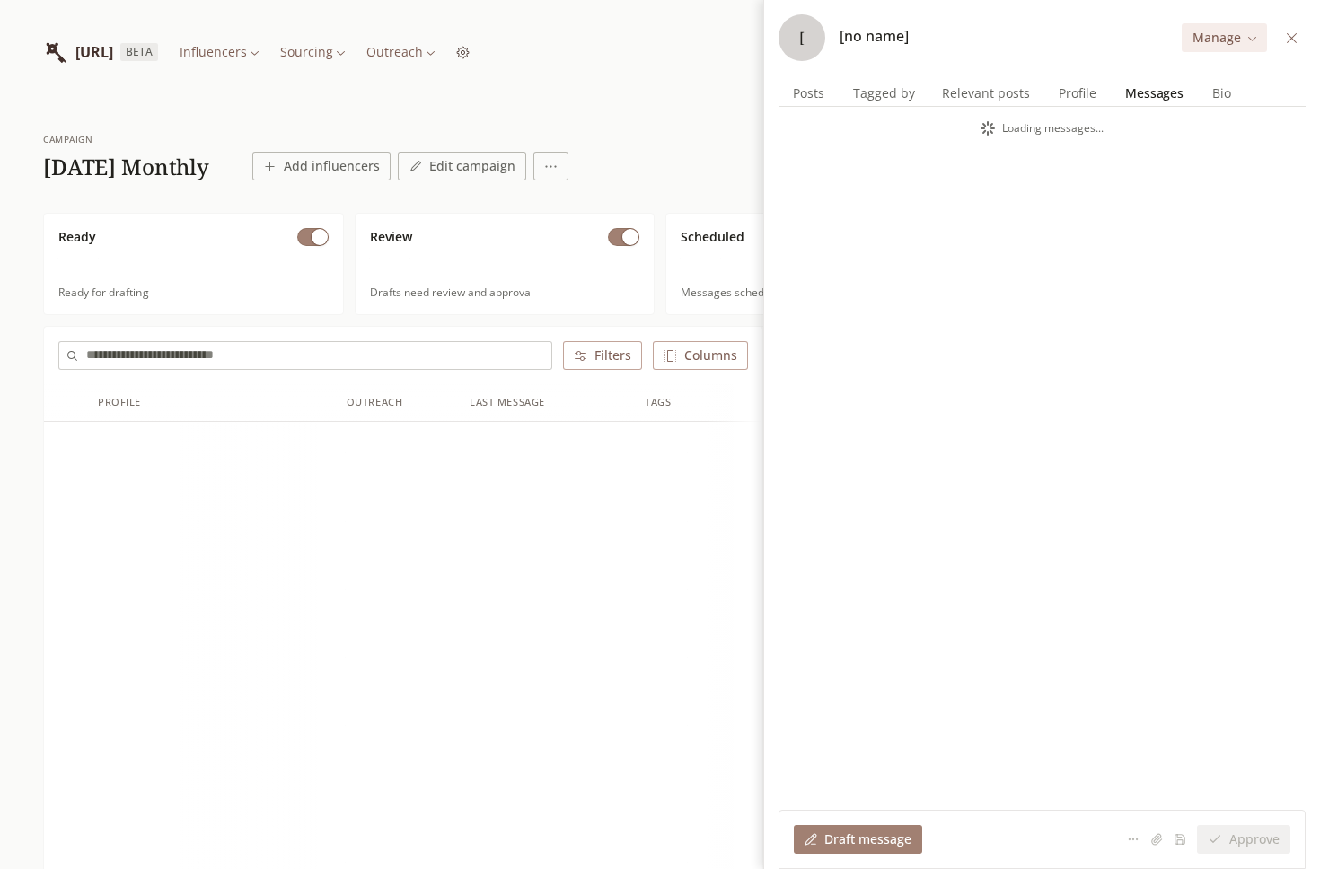
scroll to position [104, 0]
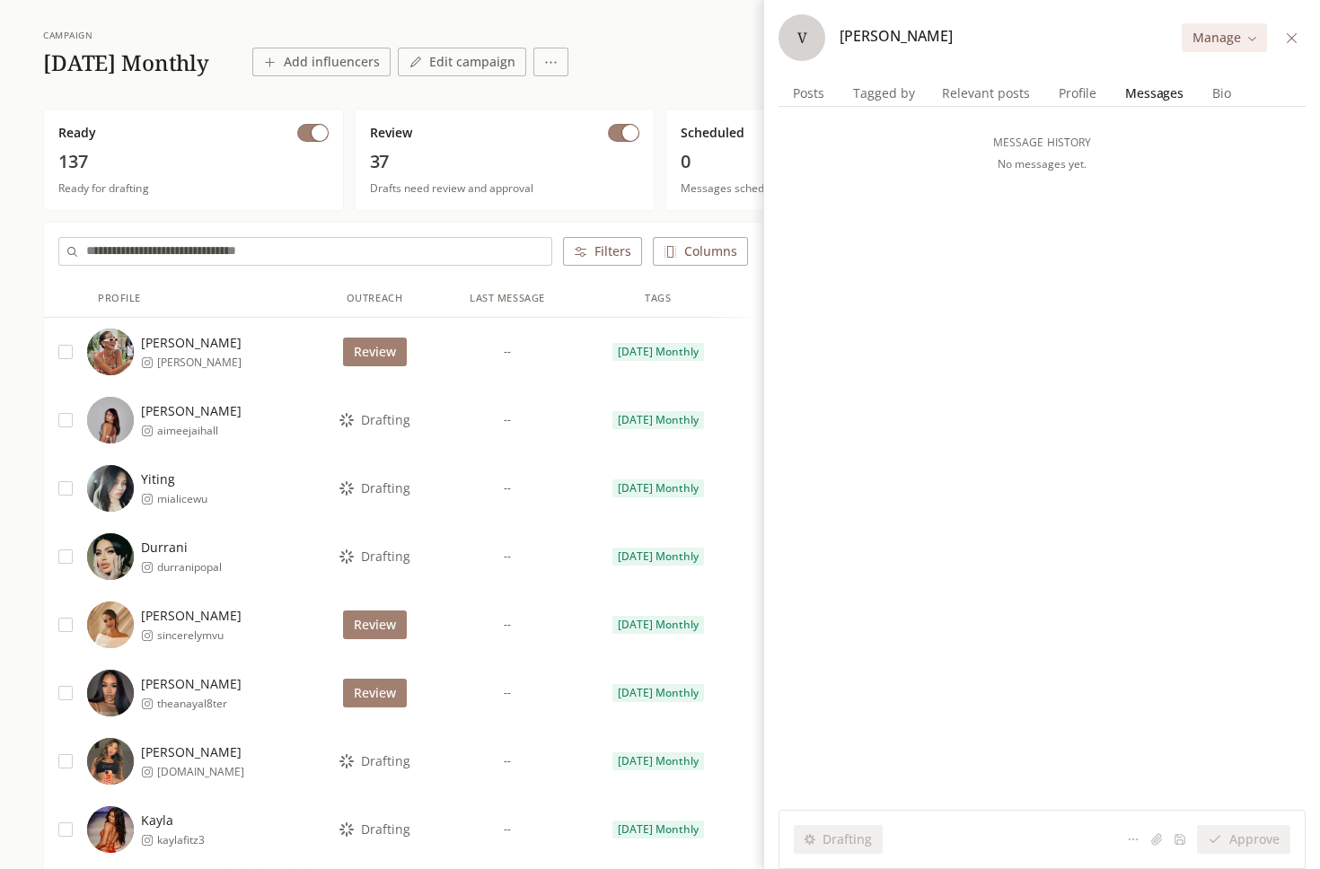
click at [1288, 47] on button at bounding box center [1291, 38] width 21 height 21
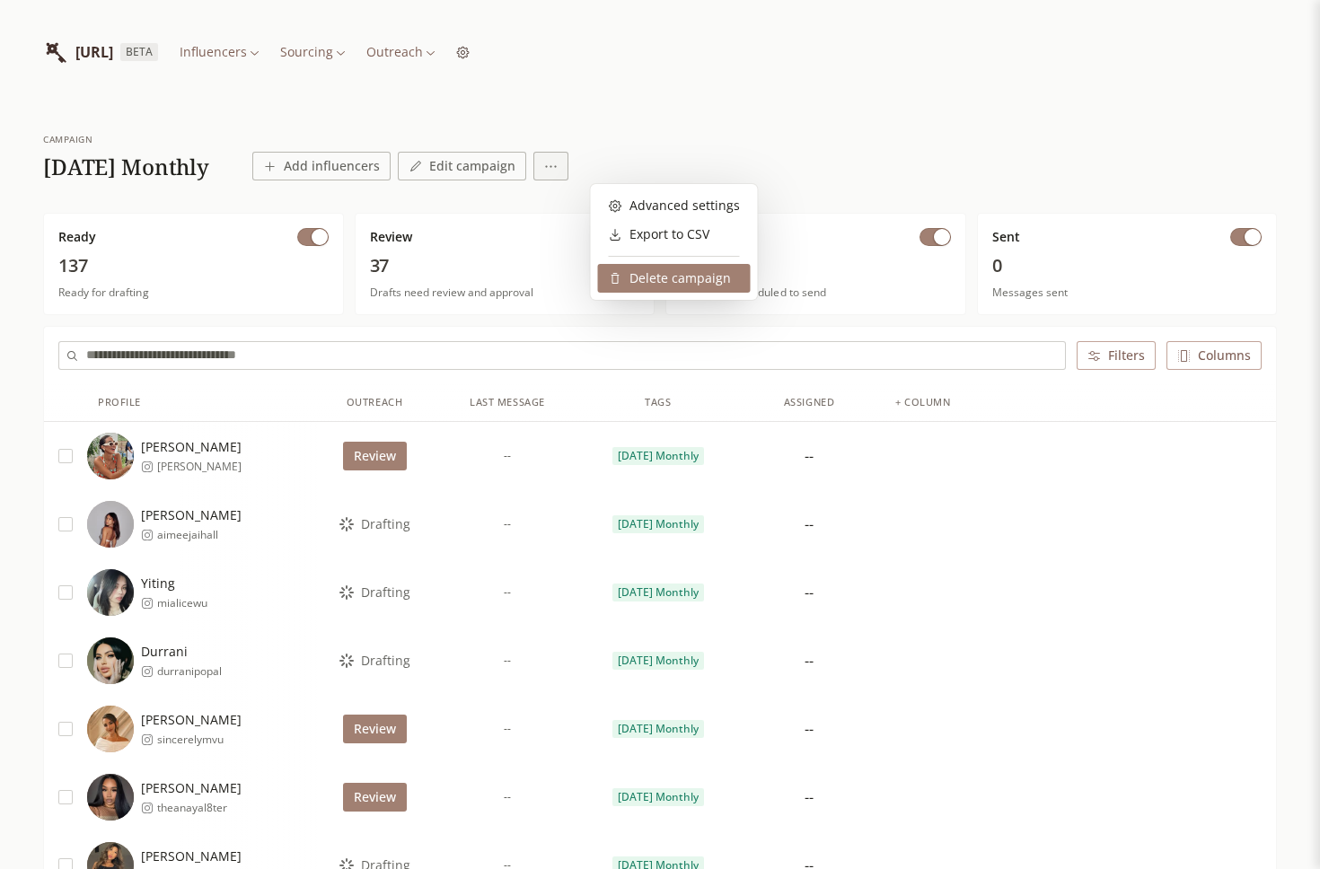
click at [629, 279] on div "Delete campaign" at bounding box center [670, 278] width 122 height 18
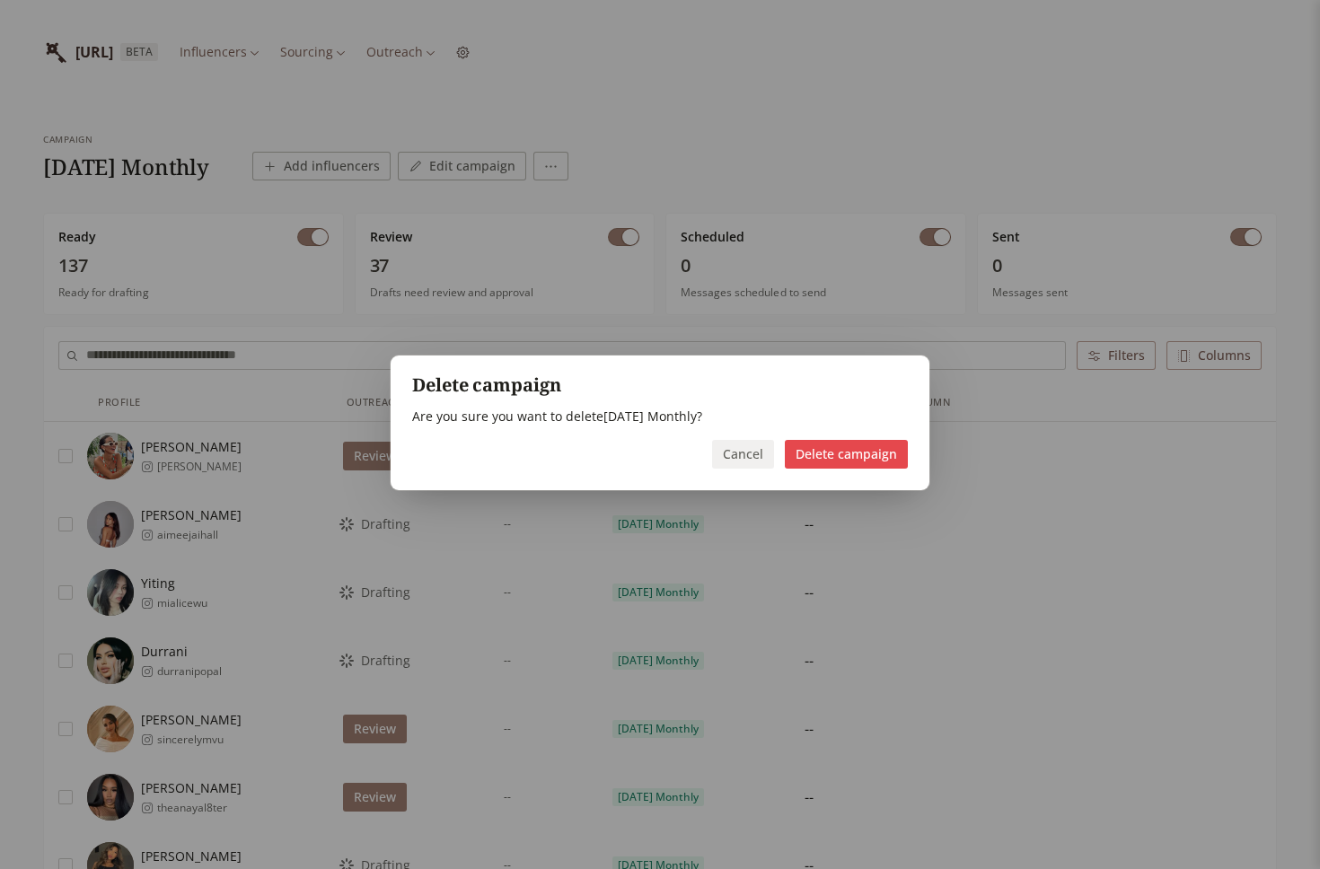
click at [868, 453] on button "Delete campaign" at bounding box center [846, 454] width 123 height 29
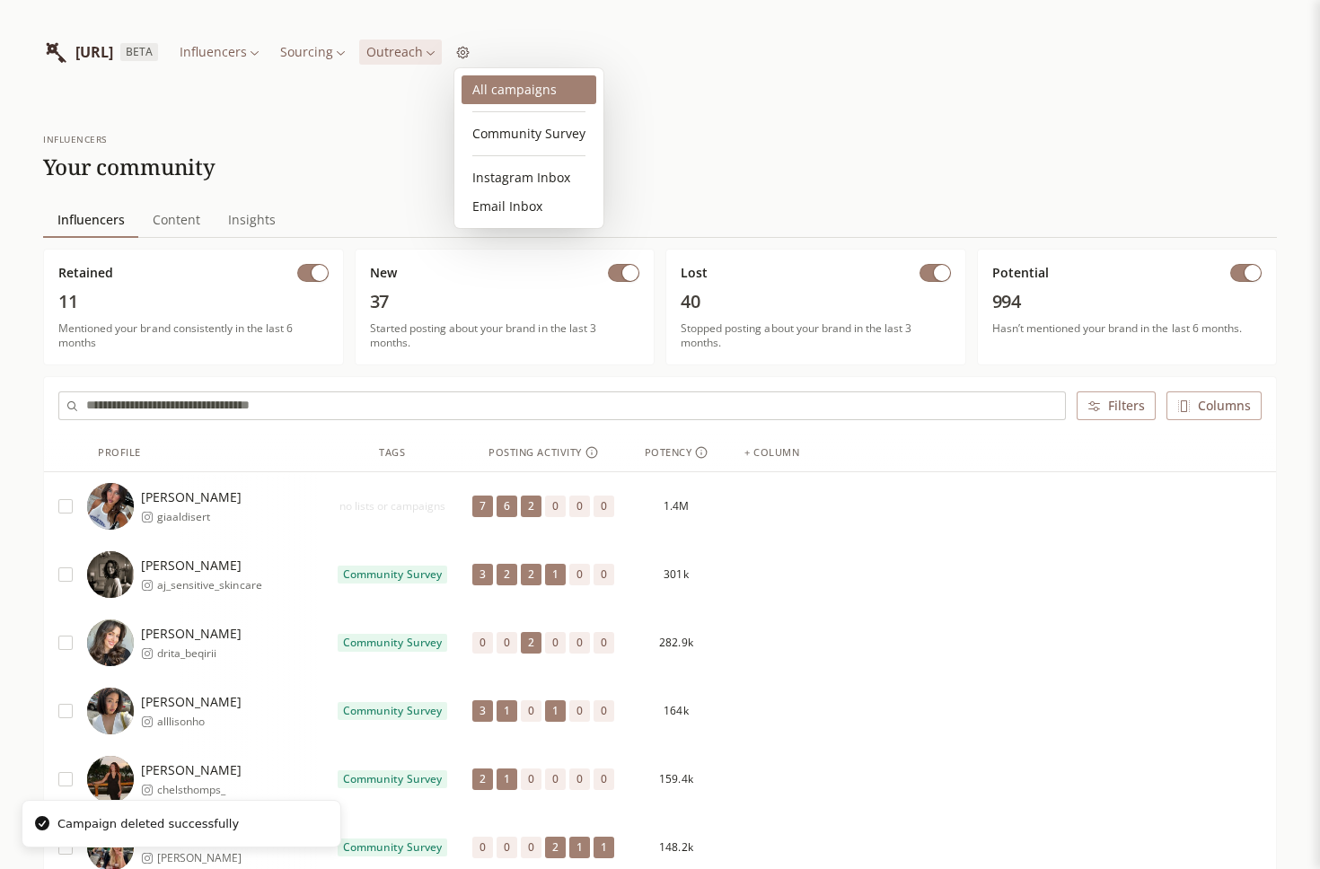
click at [512, 86] on link "All campaigns" at bounding box center [529, 89] width 135 height 29
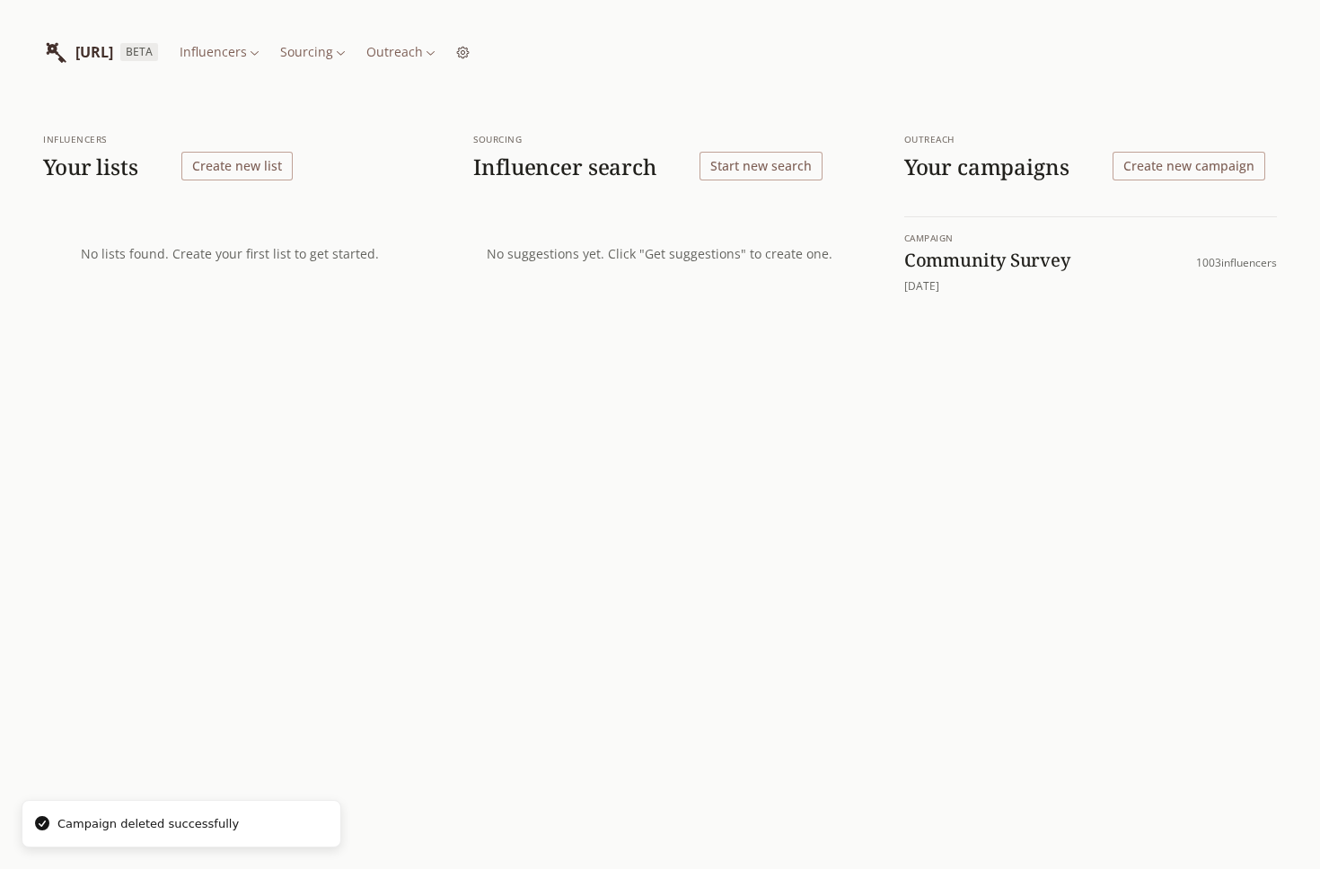
click at [1196, 163] on button "Create new campaign" at bounding box center [1189, 166] width 153 height 29
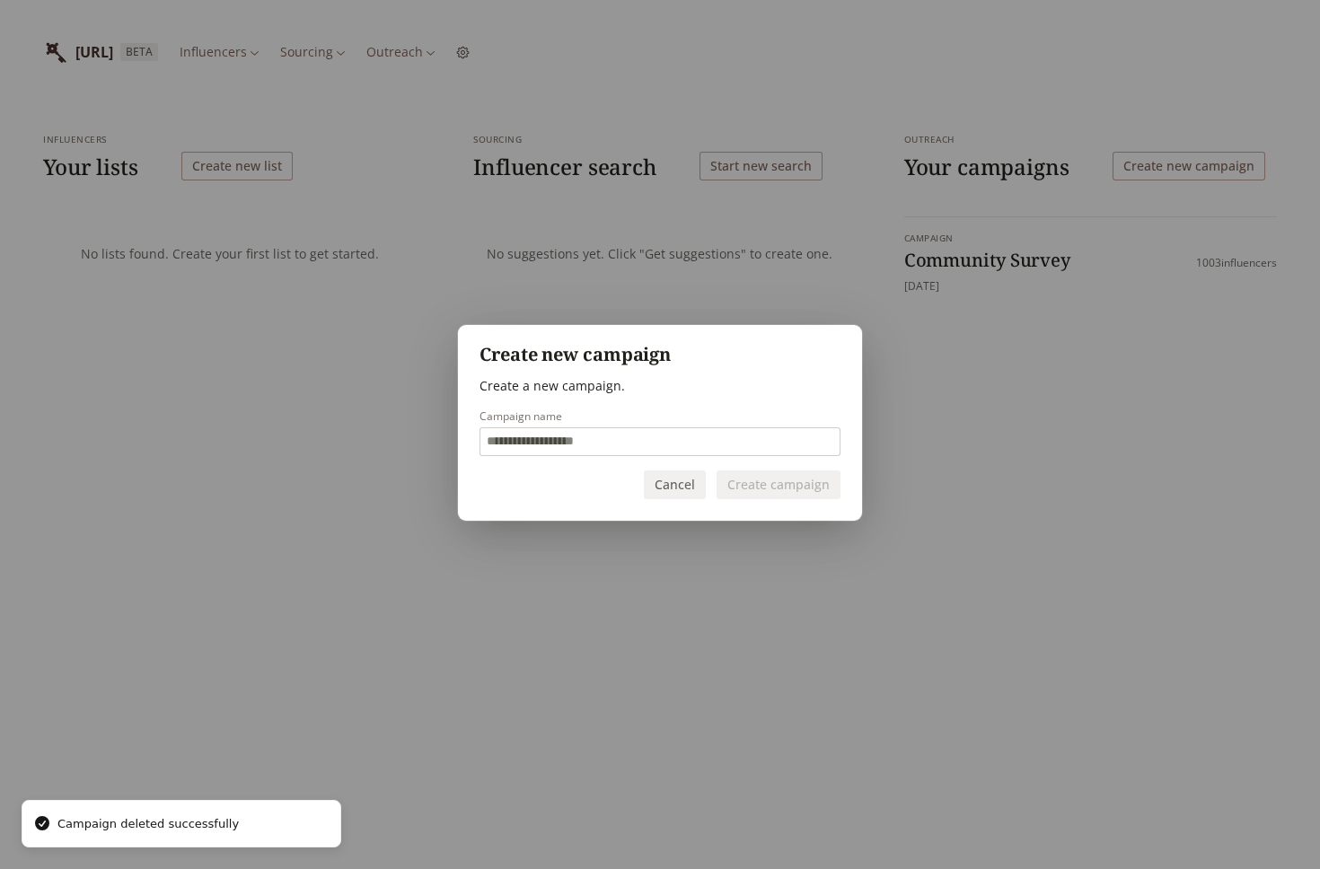
click at [595, 445] on input "Campaign name" at bounding box center [659, 441] width 359 height 27
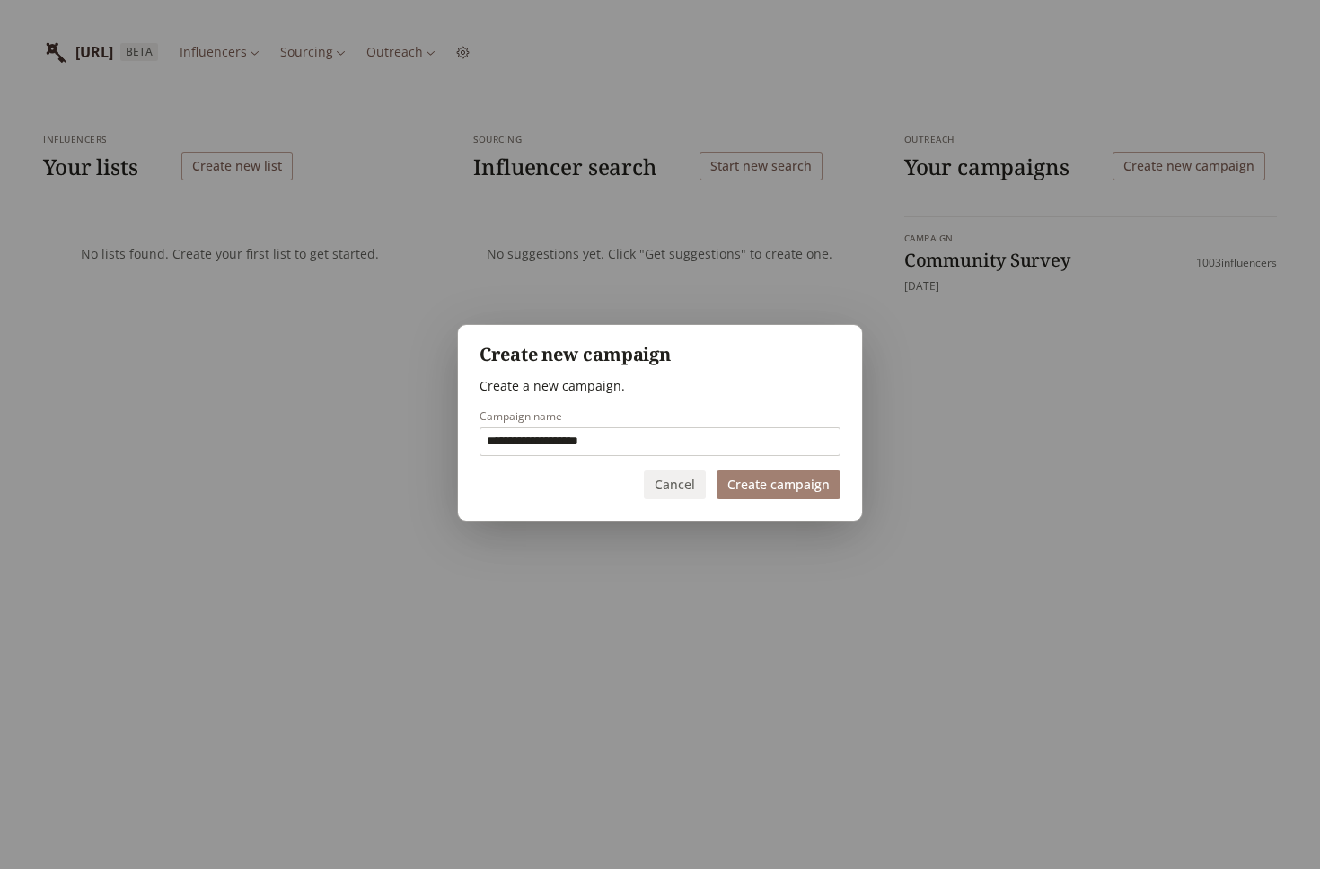
type input "**********"
click at [779, 488] on button "Create campaign" at bounding box center [779, 485] width 124 height 29
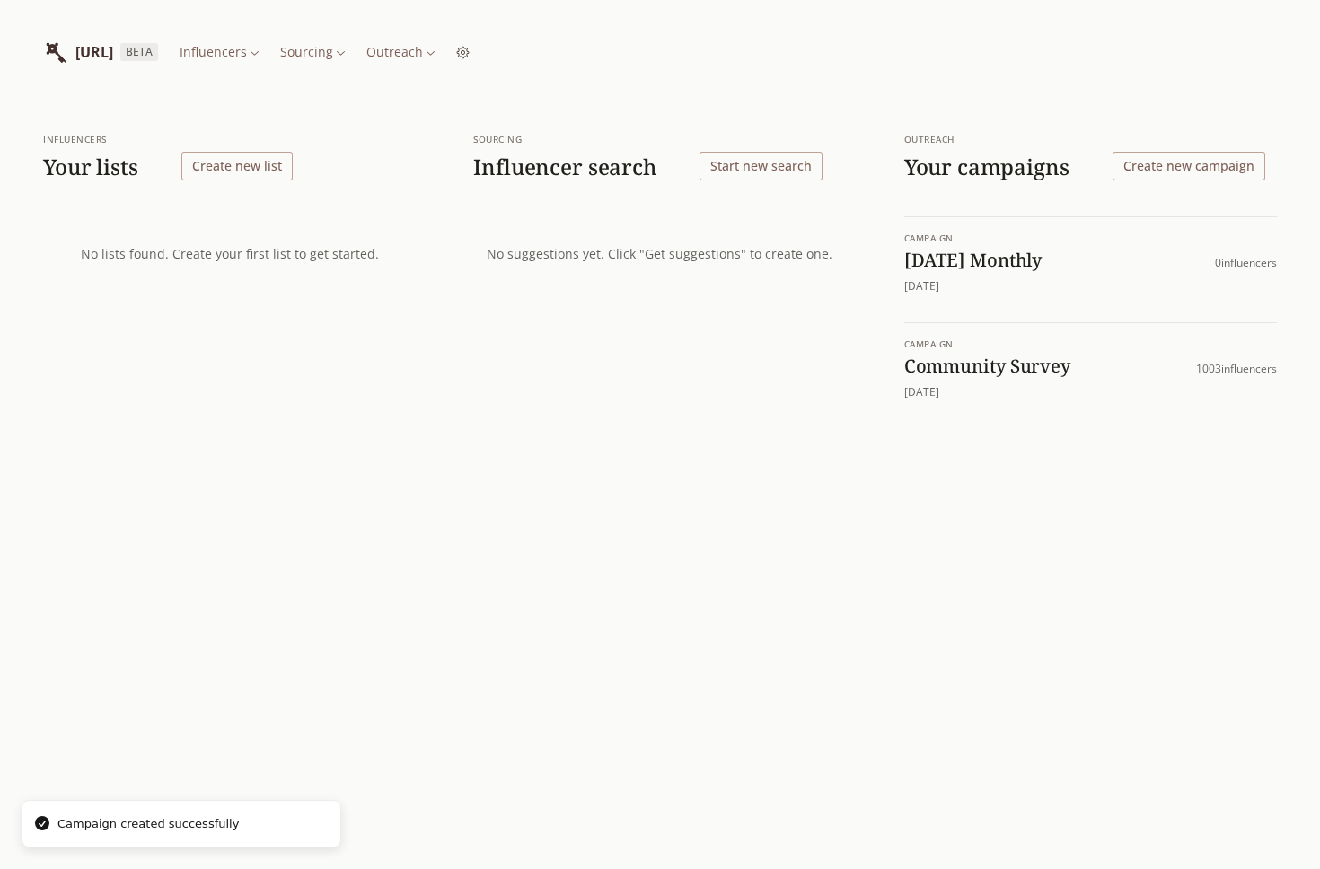
click at [1033, 260] on h1 "[DATE] Monthly" at bounding box center [1059, 260] width 311 height 23
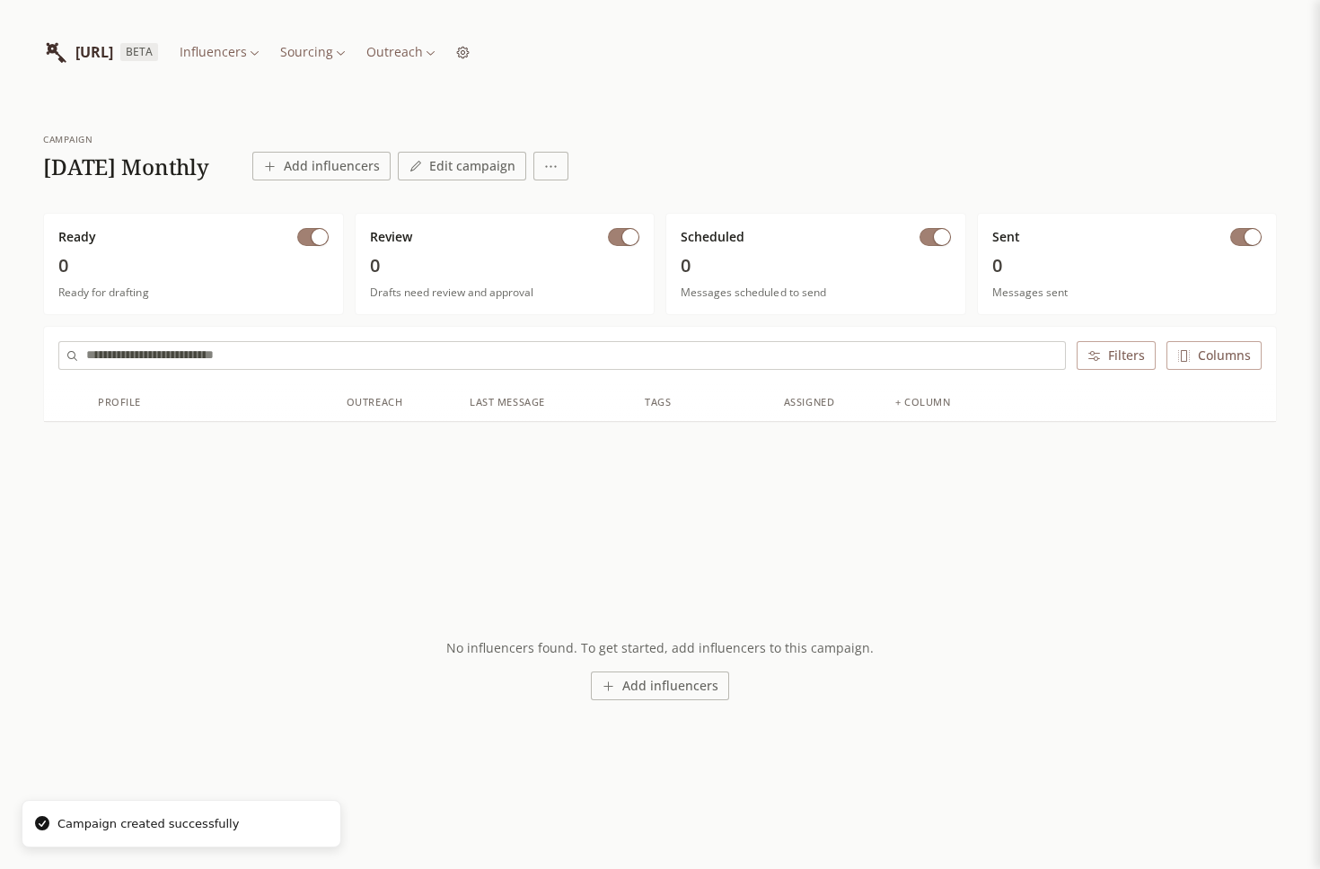
click at [360, 164] on button "Add influencers" at bounding box center [321, 166] width 138 height 29
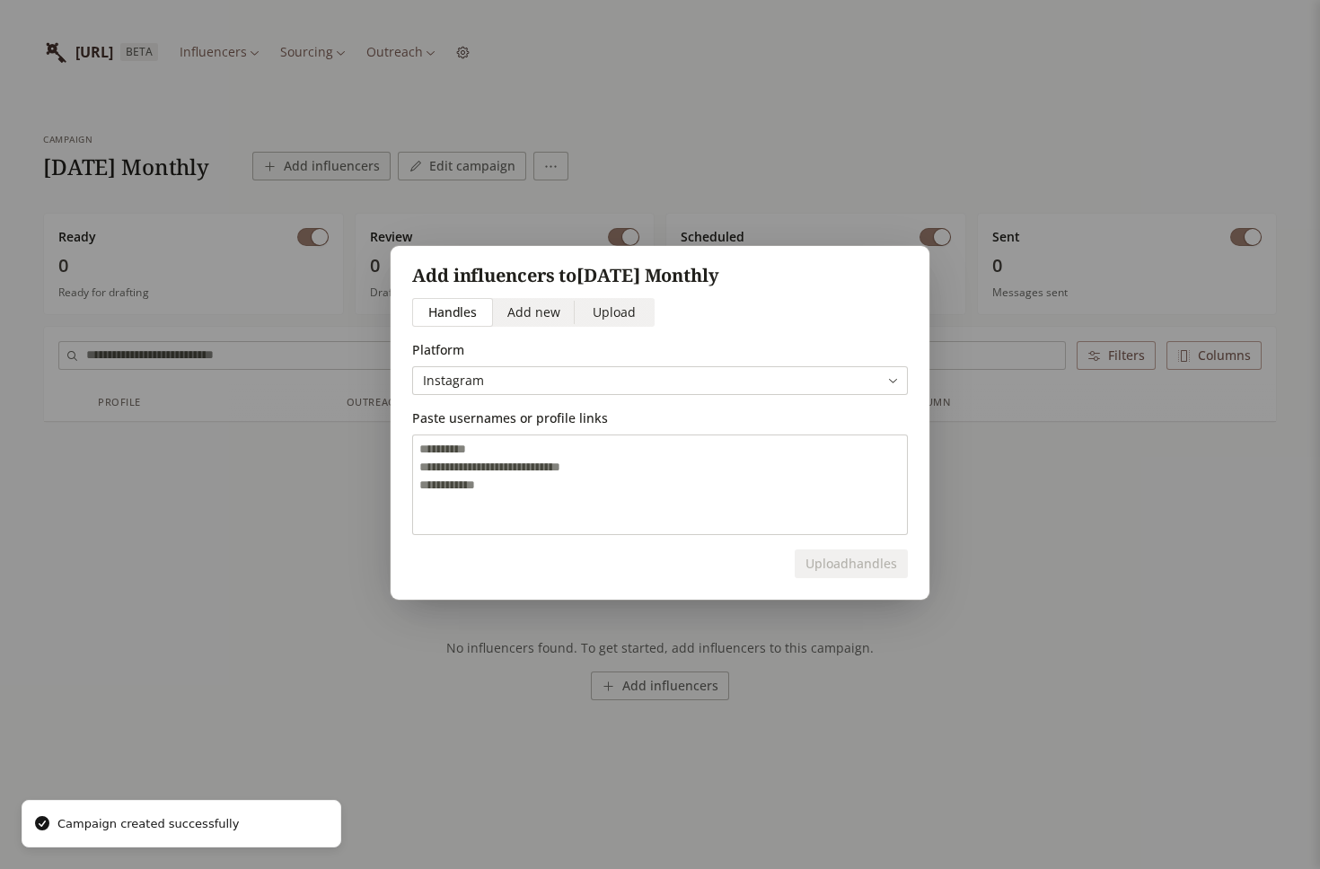
click at [612, 319] on span "Upload" at bounding box center [614, 312] width 43 height 19
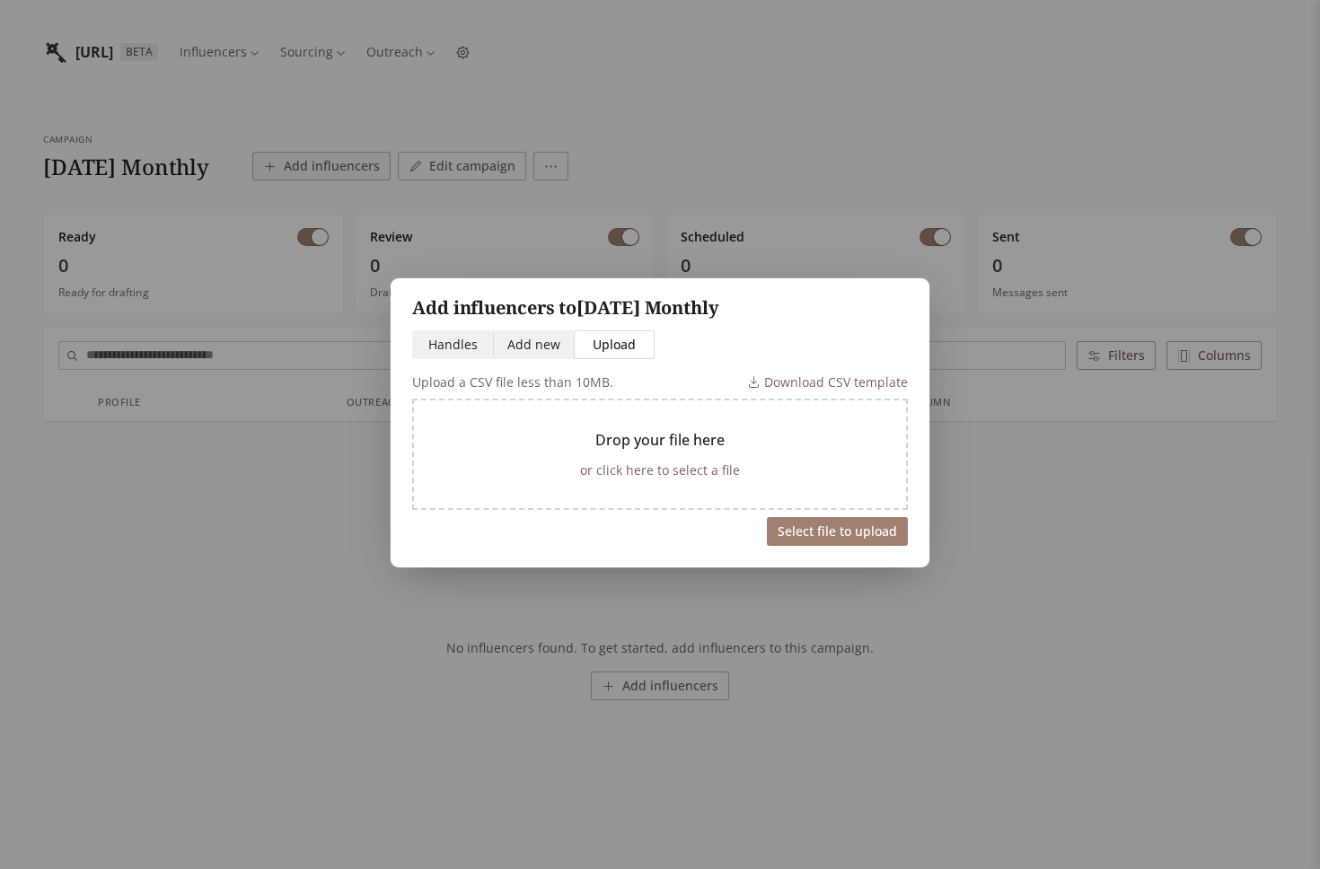
click at [631, 467] on button "or click here to select a file" at bounding box center [660, 470] width 174 height 25
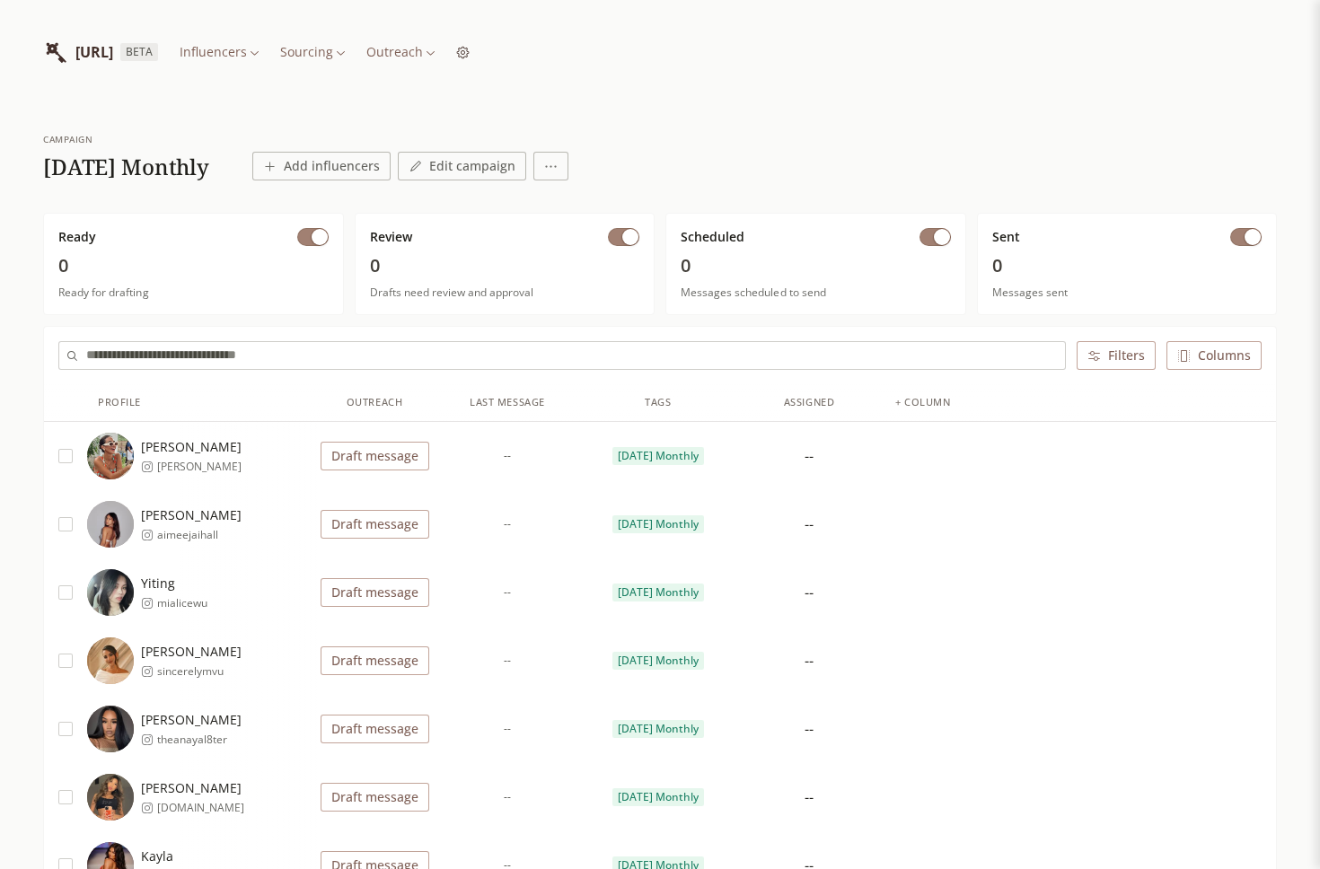
click at [348, 455] on button "Draft message" at bounding box center [375, 456] width 109 height 29
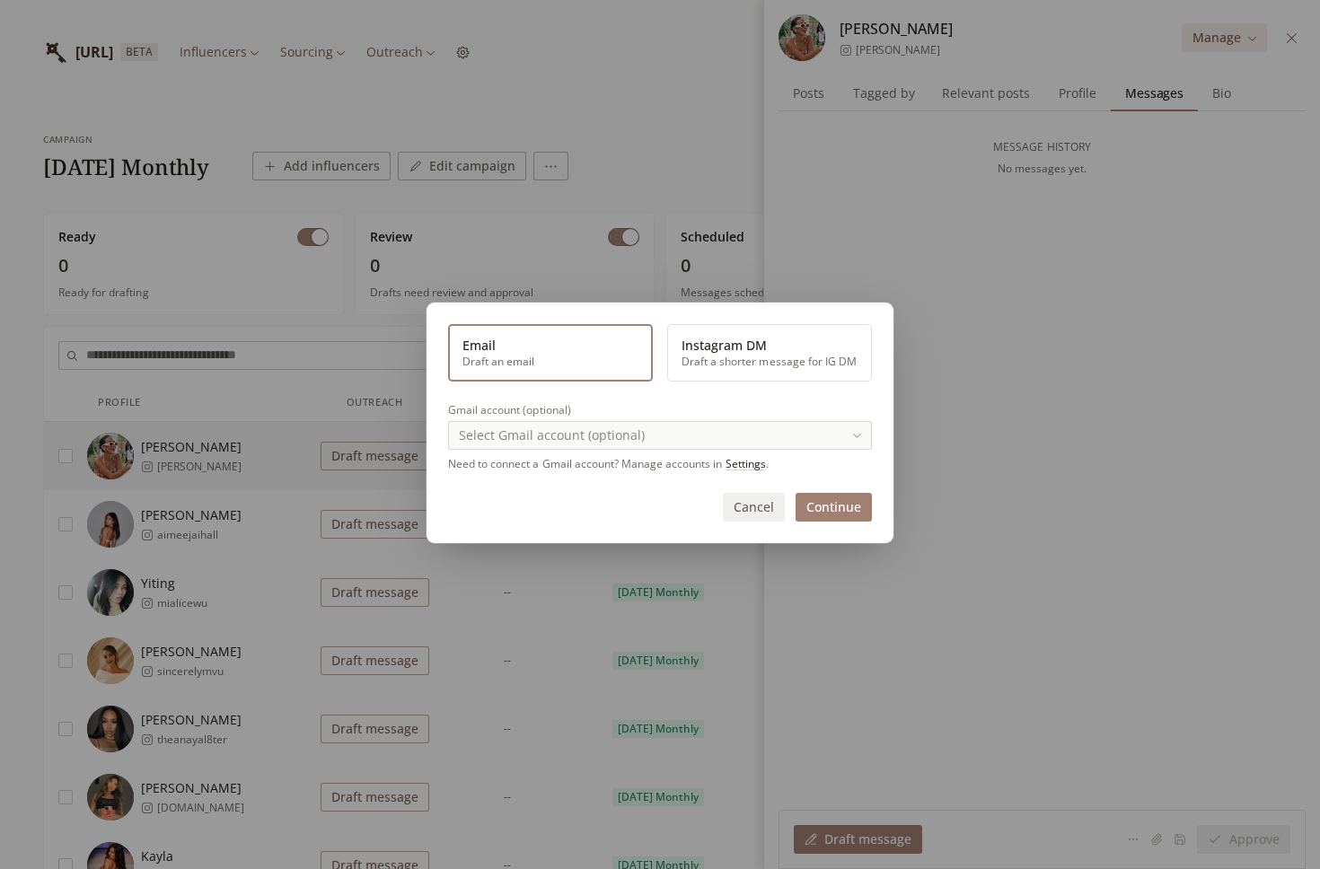
click at [752, 368] on button "Instagram DM Draft a shorter message for IG DM" at bounding box center [769, 352] width 205 height 57
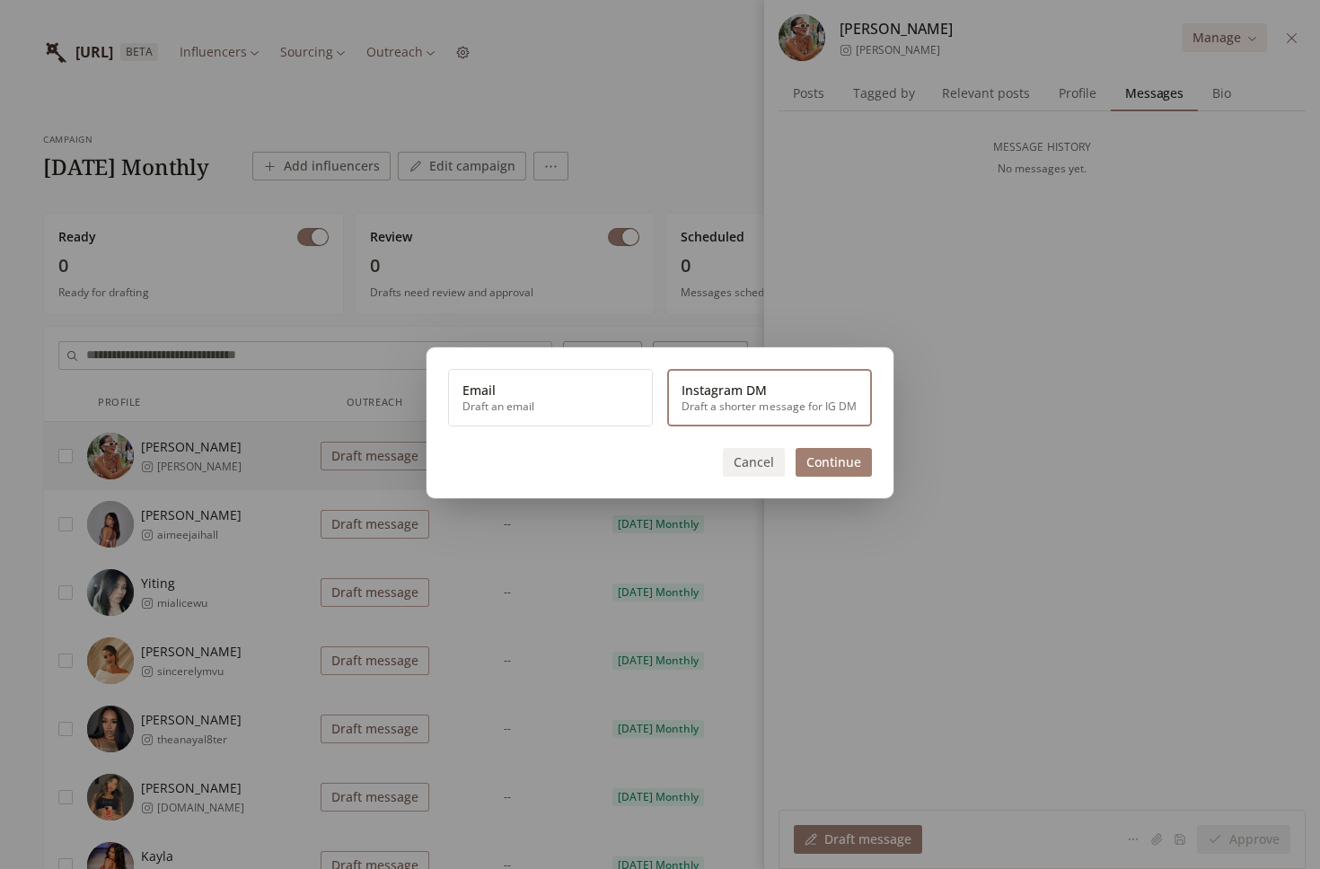
click at [817, 452] on button "Continue" at bounding box center [834, 462] width 76 height 29
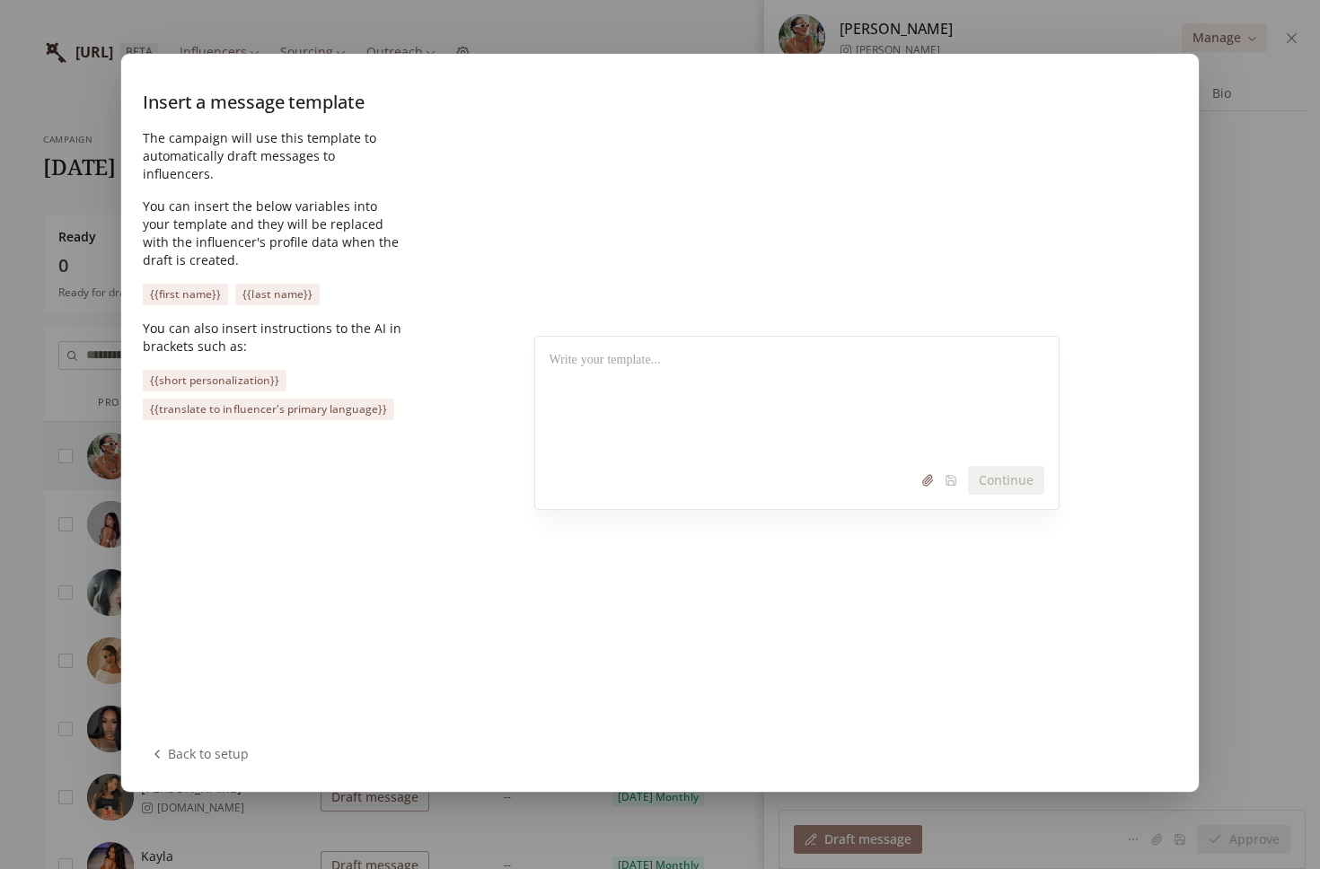
click at [690, 384] on div at bounding box center [797, 394] width 524 height 115
click at [722, 381] on div at bounding box center [801, 394] width 532 height 115
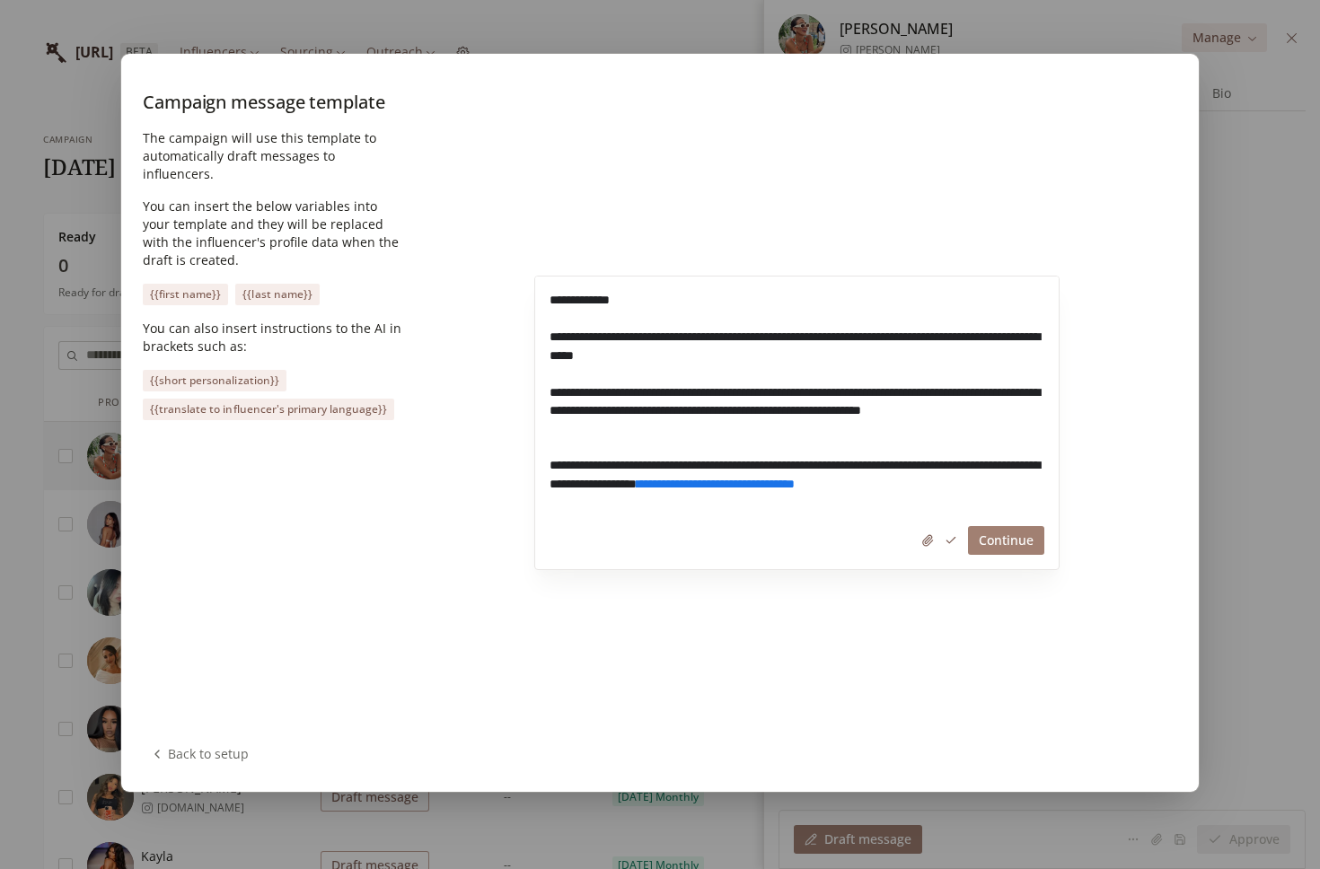
click at [612, 310] on p "**********" at bounding box center [802, 309] width 504 height 37
drag, startPoint x: 612, startPoint y: 306, endPoint x: 562, endPoint y: 306, distance: 50.3
click at [562, 306] on p "**********" at bounding box center [802, 309] width 504 height 37
click at [201, 284] on button "{{first name}}" at bounding box center [185, 295] width 85 height 22
click at [996, 541] on button "Continue" at bounding box center [1006, 540] width 76 height 29
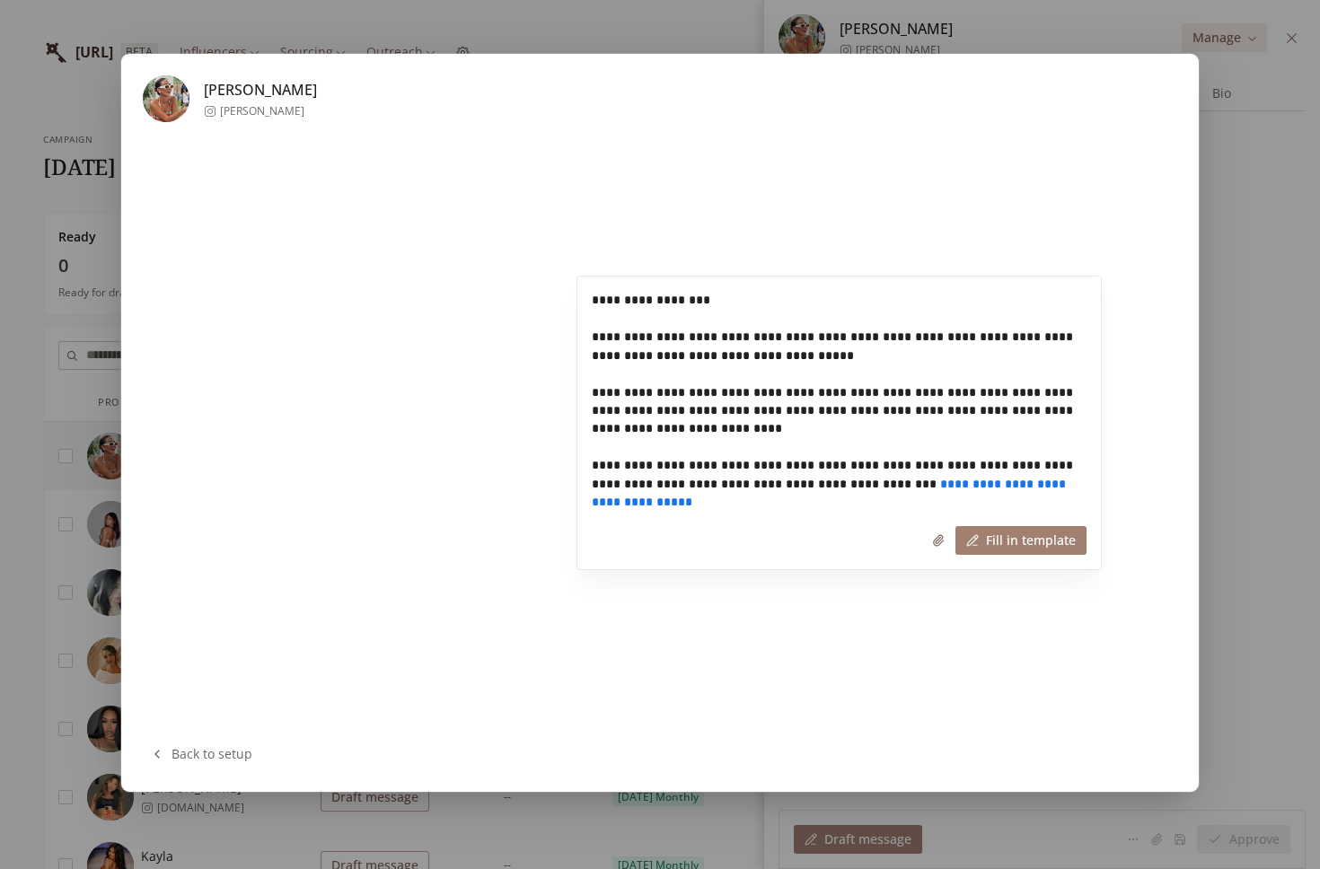
click at [1041, 542] on button "Fill in template" at bounding box center [1020, 540] width 131 height 29
click at [1053, 540] on button "Save" at bounding box center [1051, 540] width 71 height 29
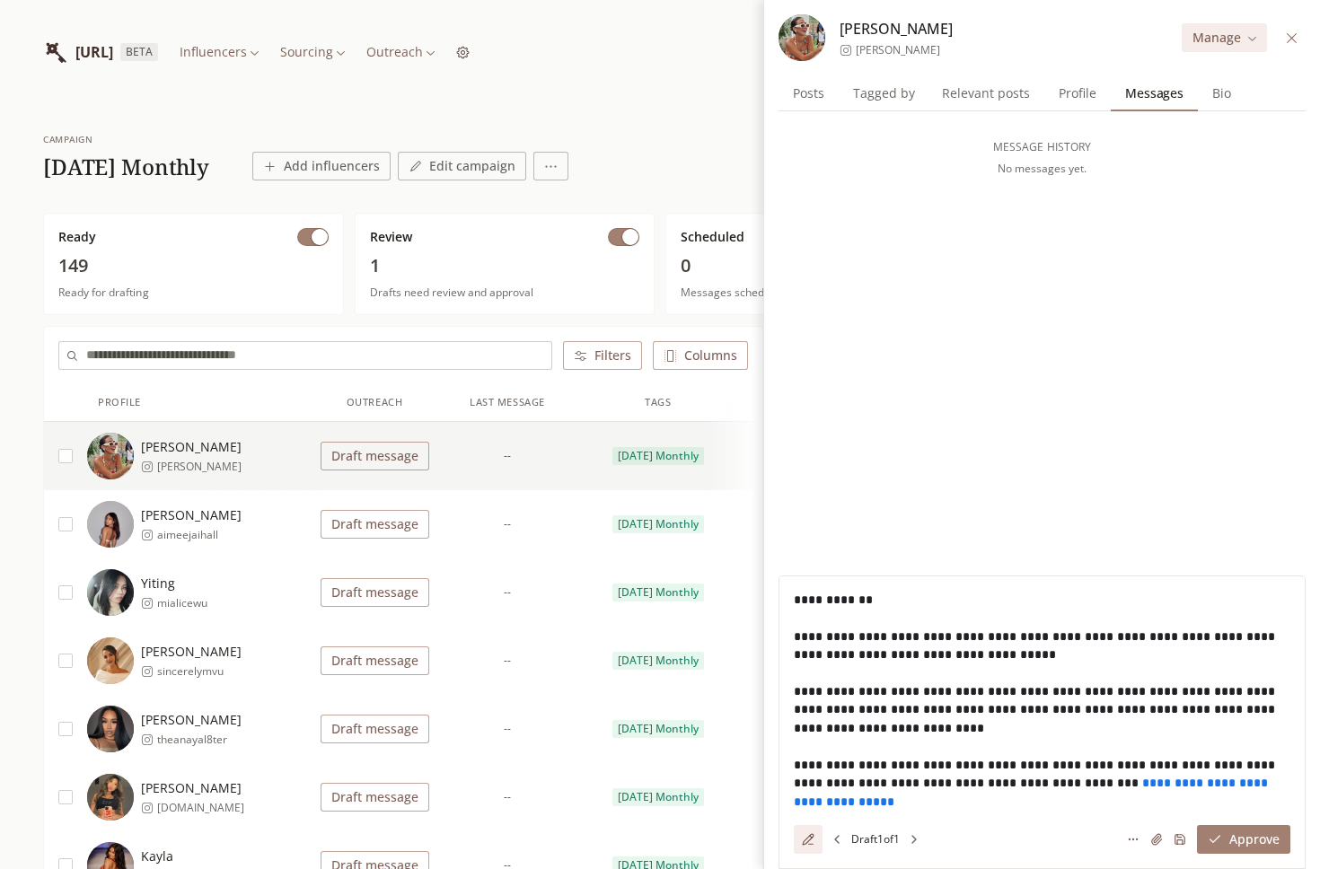
click at [66, 452] on button "button" at bounding box center [65, 456] width 14 height 14
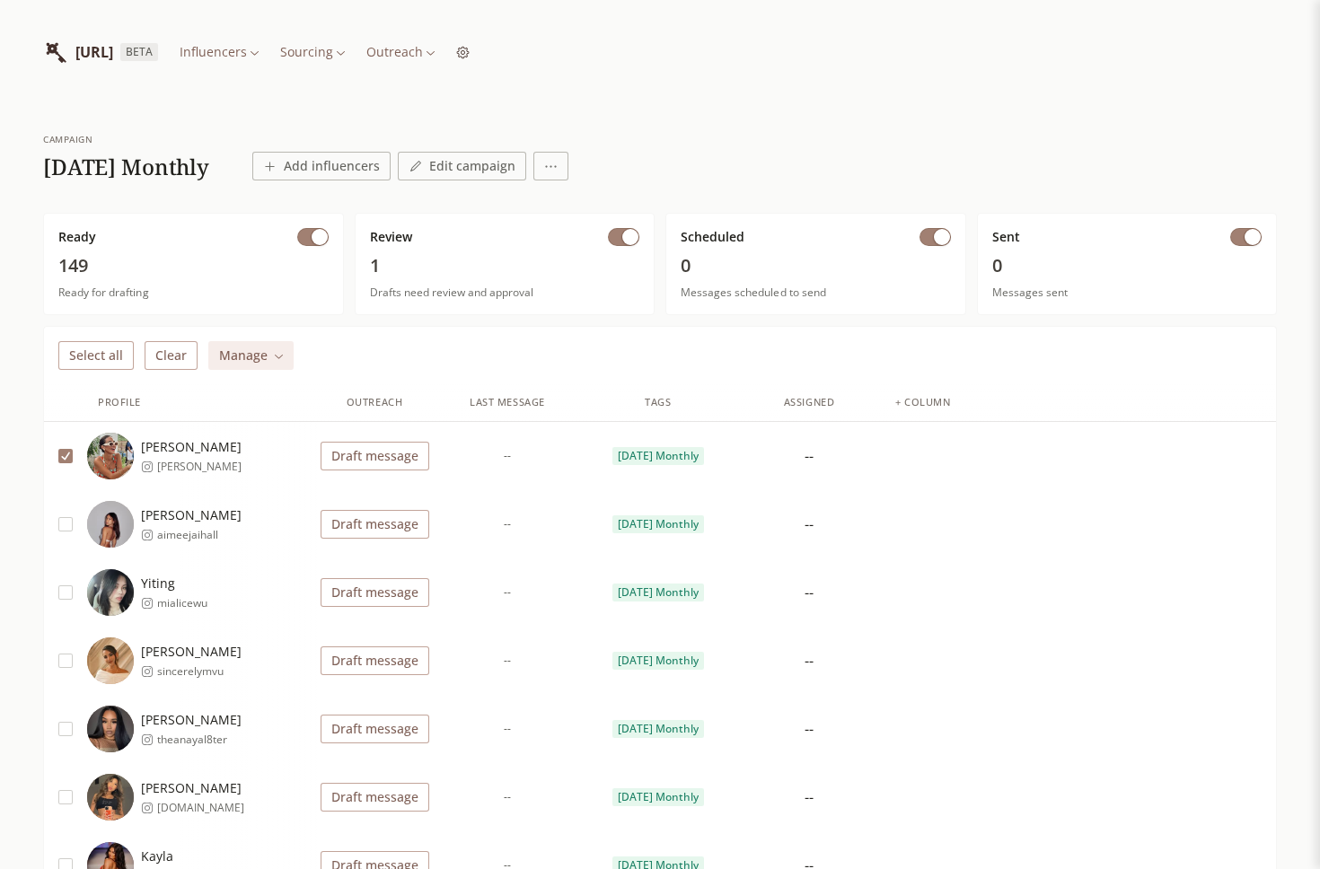
click at [121, 358] on button "Select all" at bounding box center [95, 355] width 75 height 29
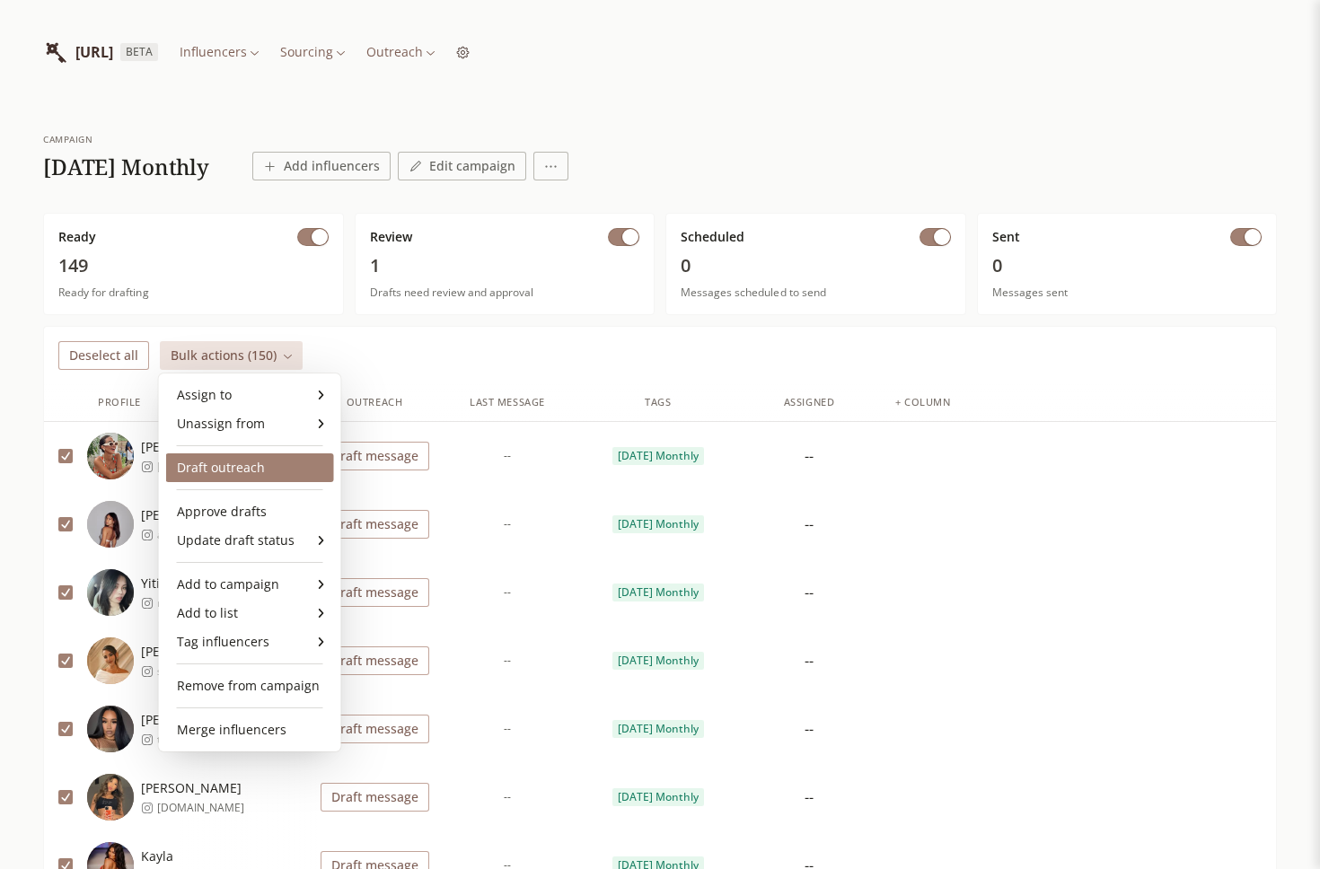
click at [266, 466] on div "Draft outreach" at bounding box center [250, 467] width 168 height 29
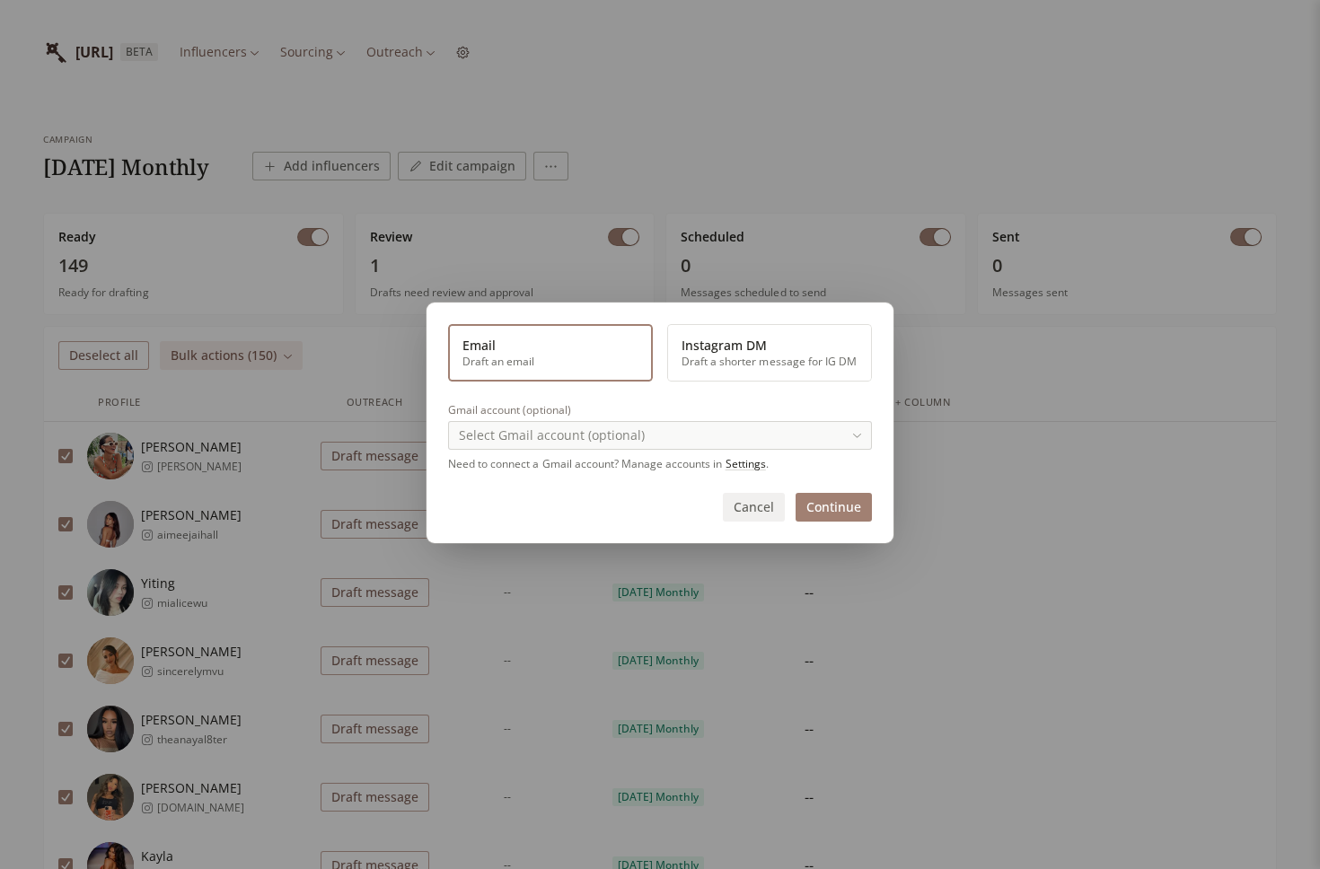
click at [761, 357] on button "Instagram DM Draft a shorter message for IG DM" at bounding box center [769, 352] width 205 height 57
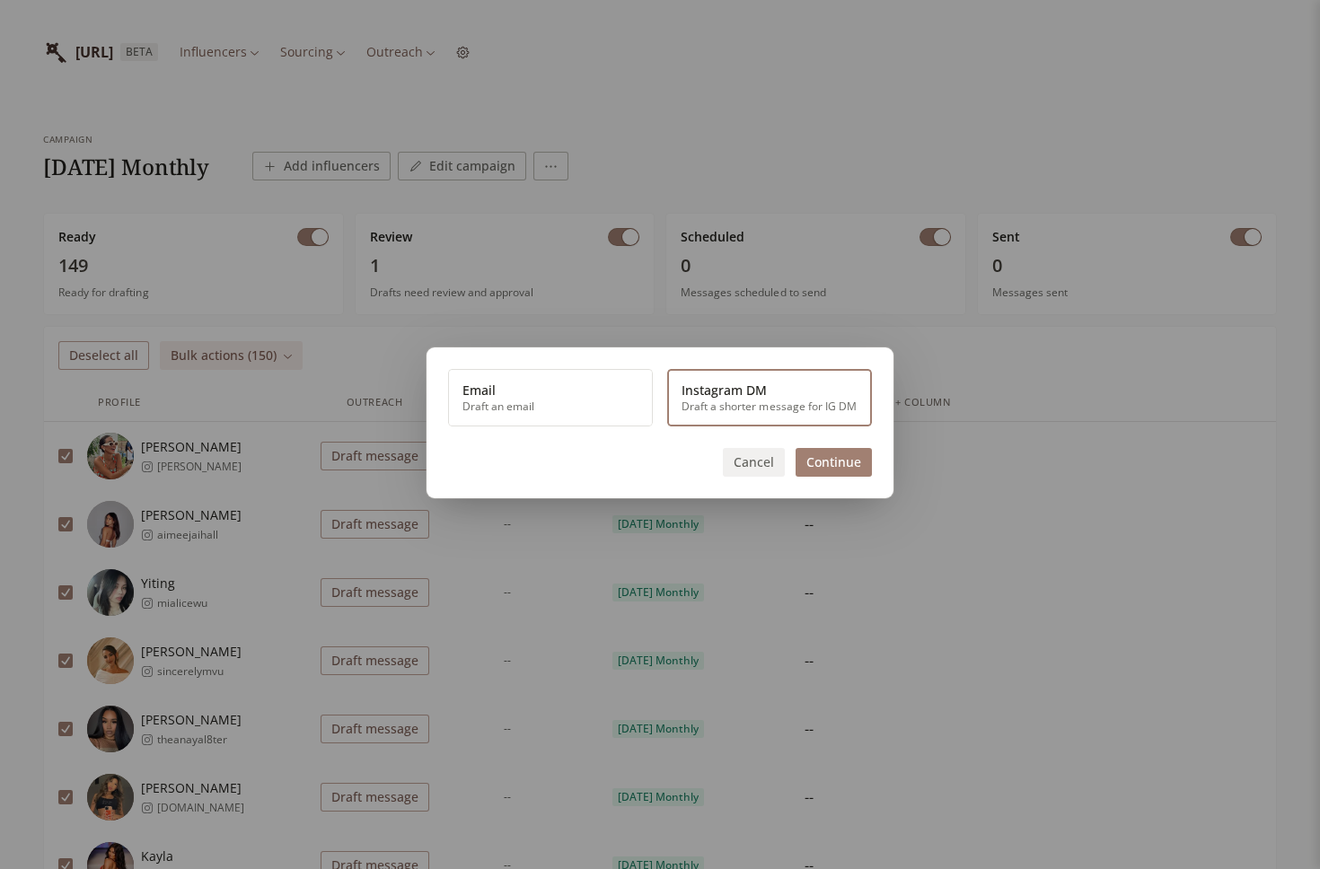
click at [817, 460] on button "Continue" at bounding box center [834, 462] width 76 height 29
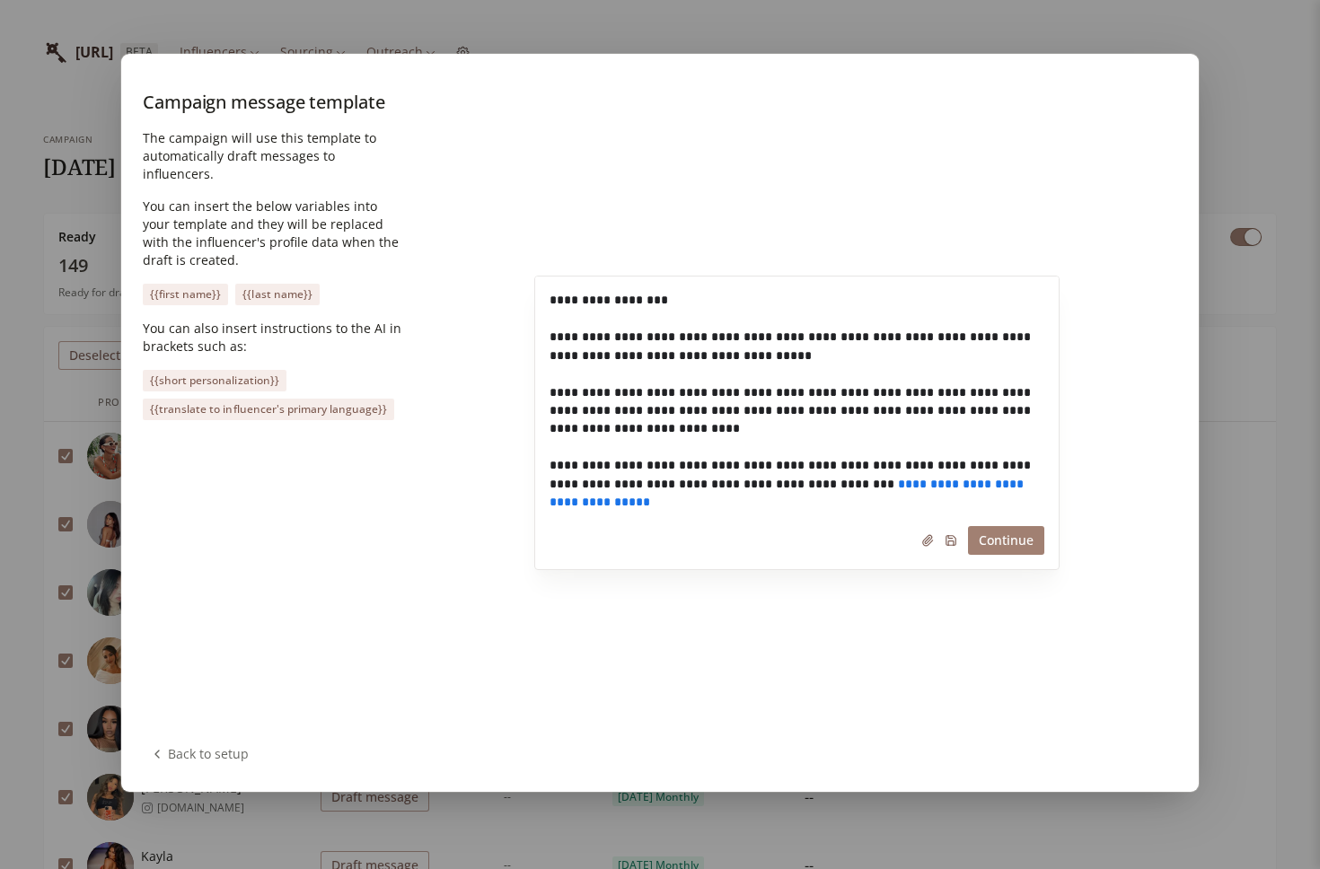
click at [1002, 541] on button "Continue" at bounding box center [1006, 540] width 76 height 29
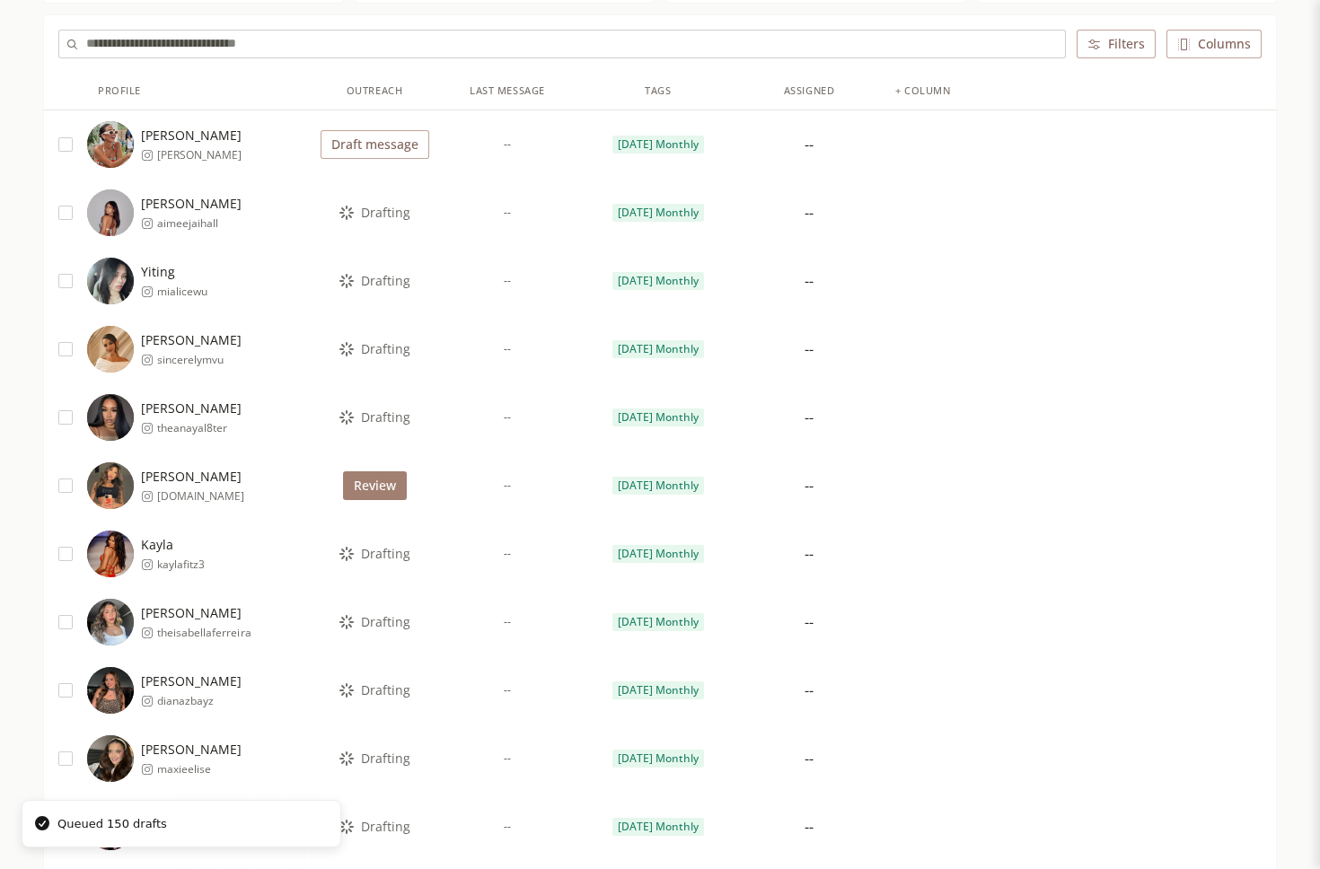
scroll to position [311, 0]
click at [367, 494] on button "Review" at bounding box center [375, 486] width 64 height 29
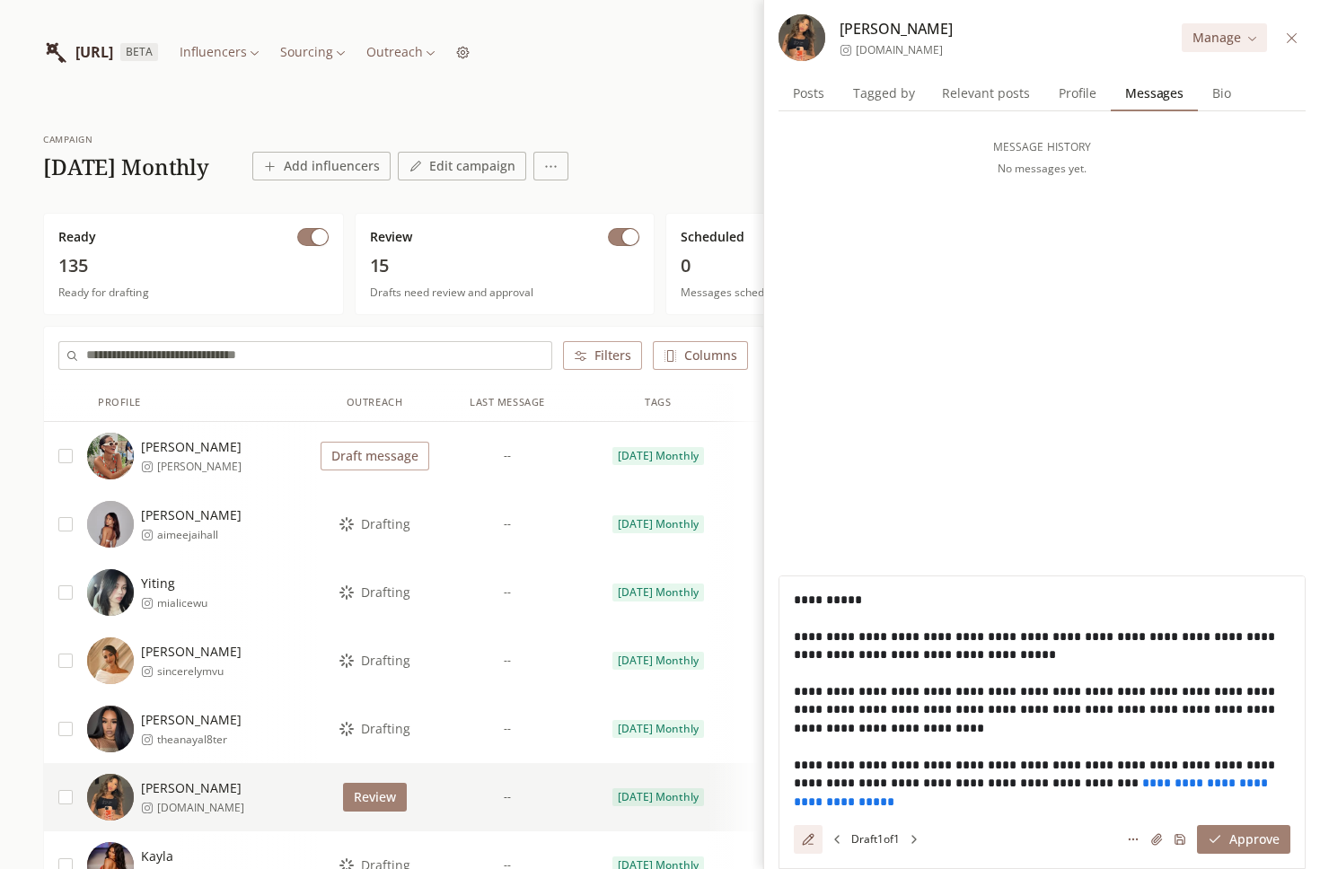
click at [1293, 34] on icon at bounding box center [1291, 37] width 13 height 13
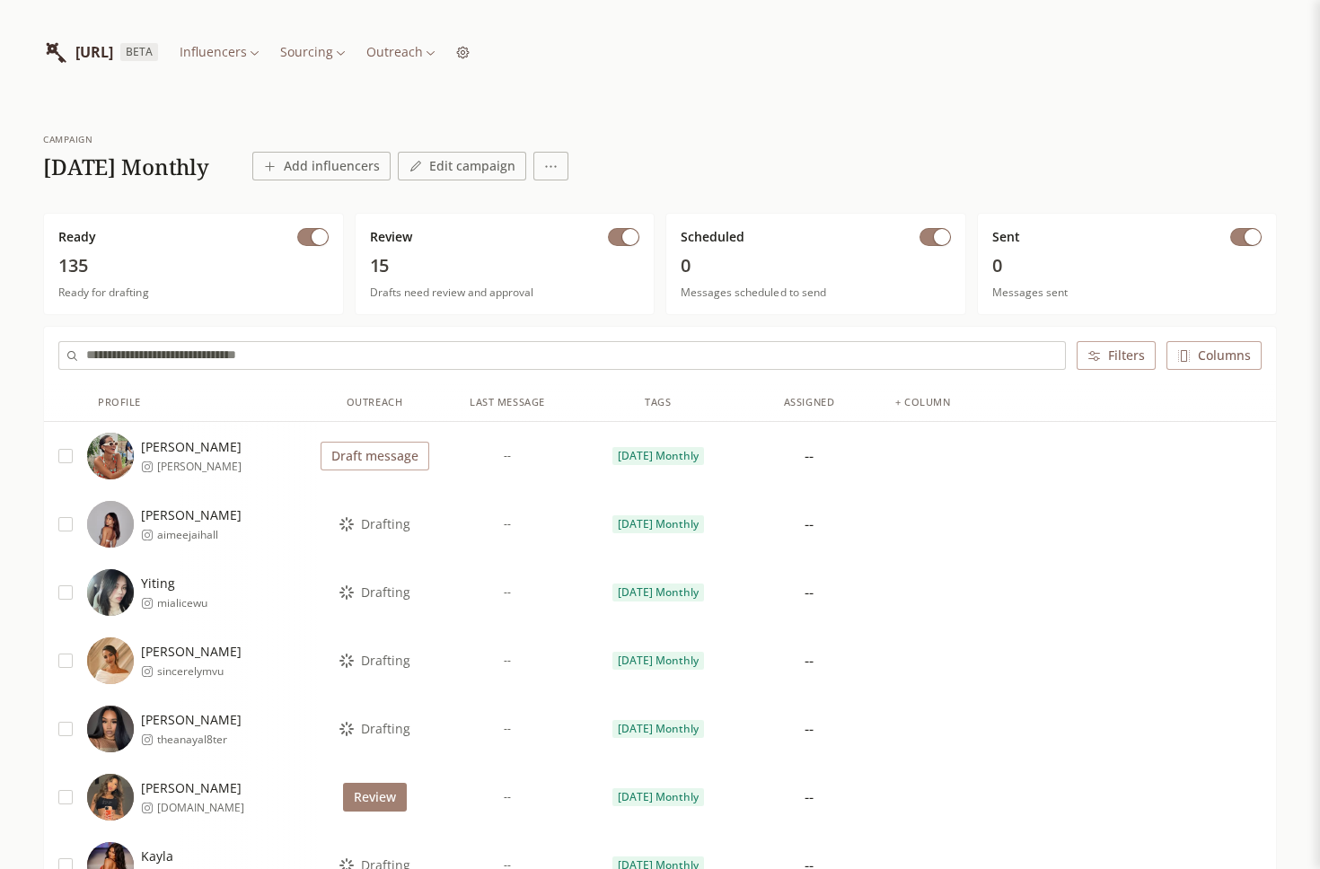
click at [628, 240] on span "button" at bounding box center [630, 237] width 16 height 16
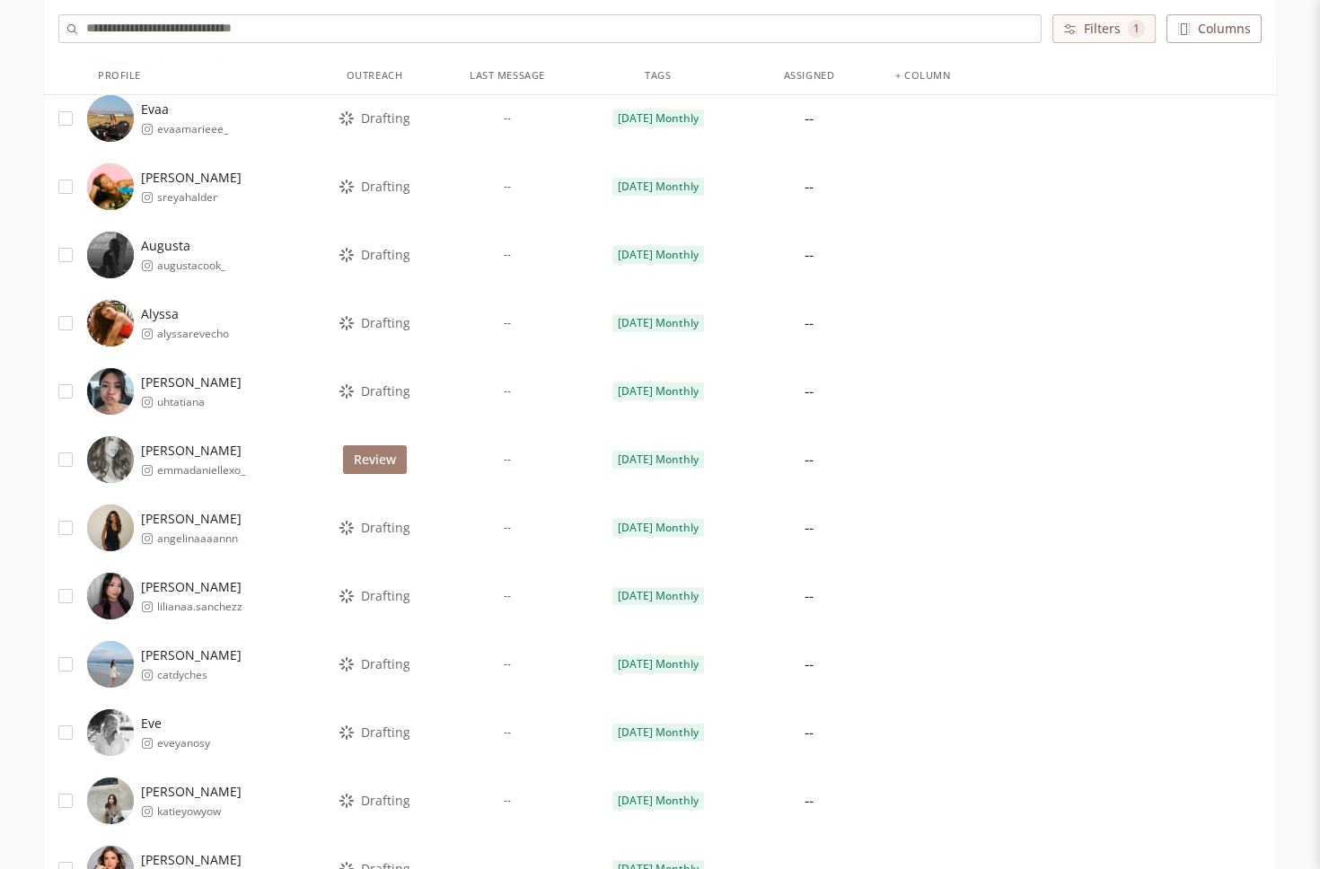
scroll to position [4504, 0]
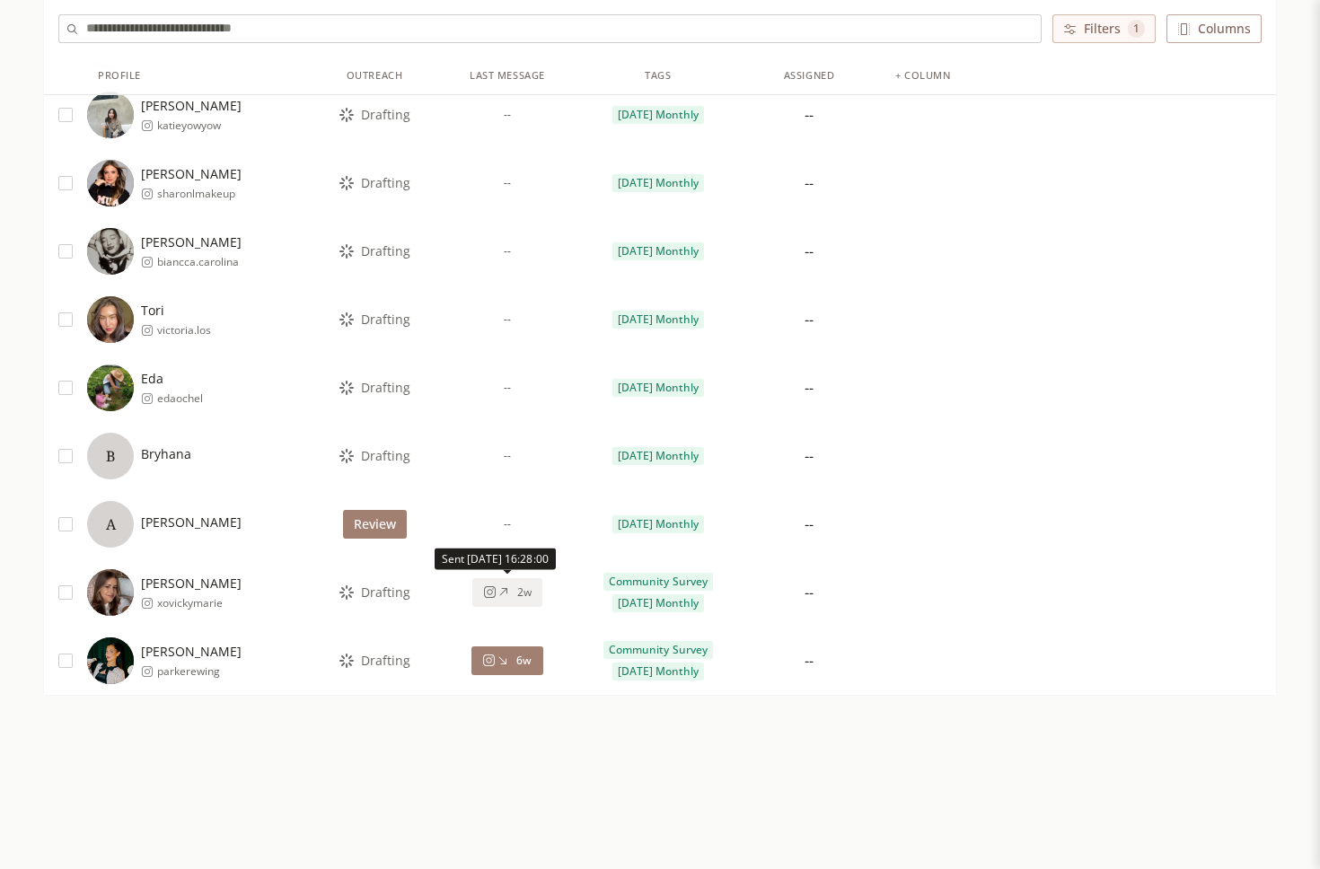
click at [515, 595] on div "2w" at bounding box center [507, 592] width 48 height 14
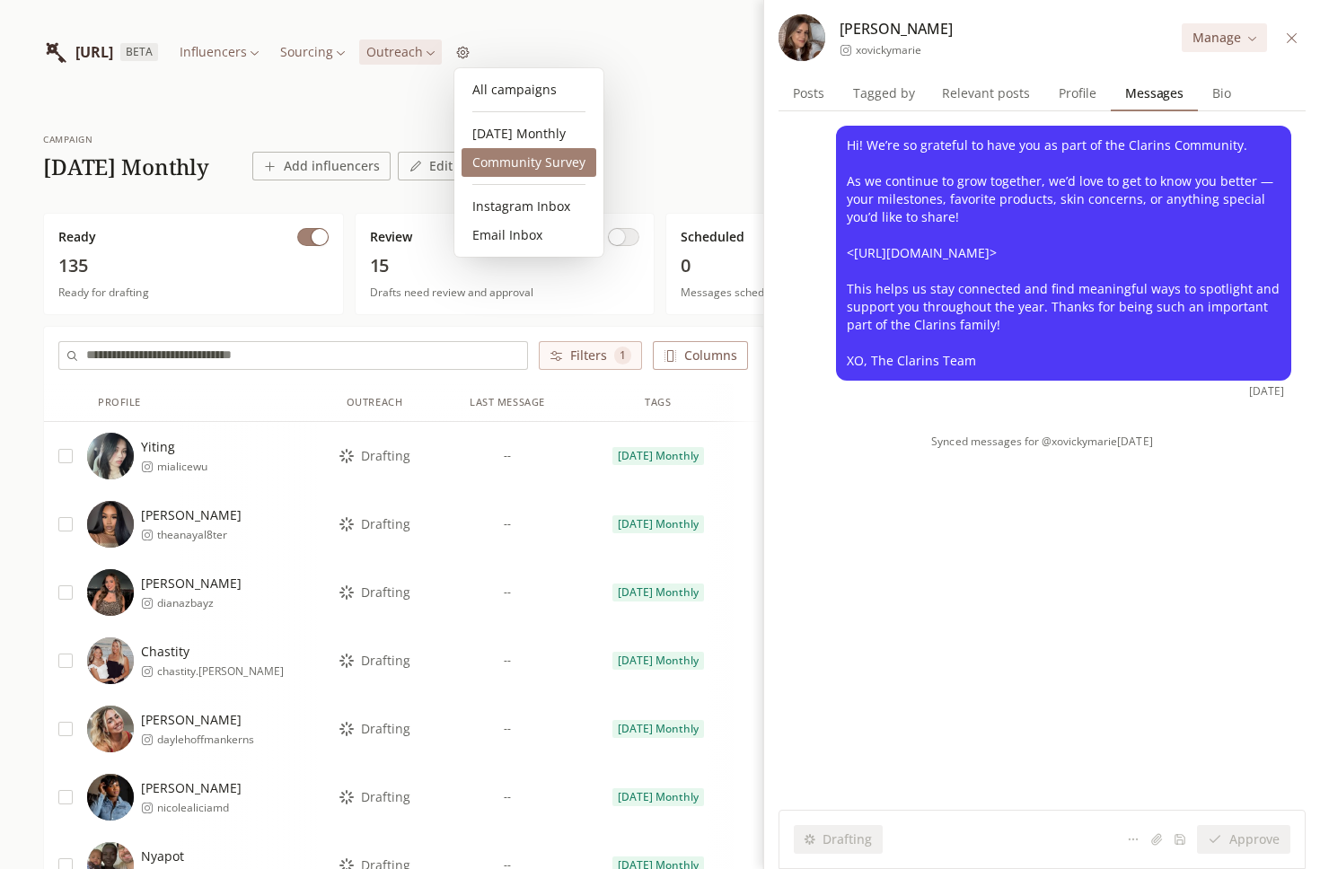
click at [549, 156] on link "Community Survey" at bounding box center [529, 162] width 135 height 29
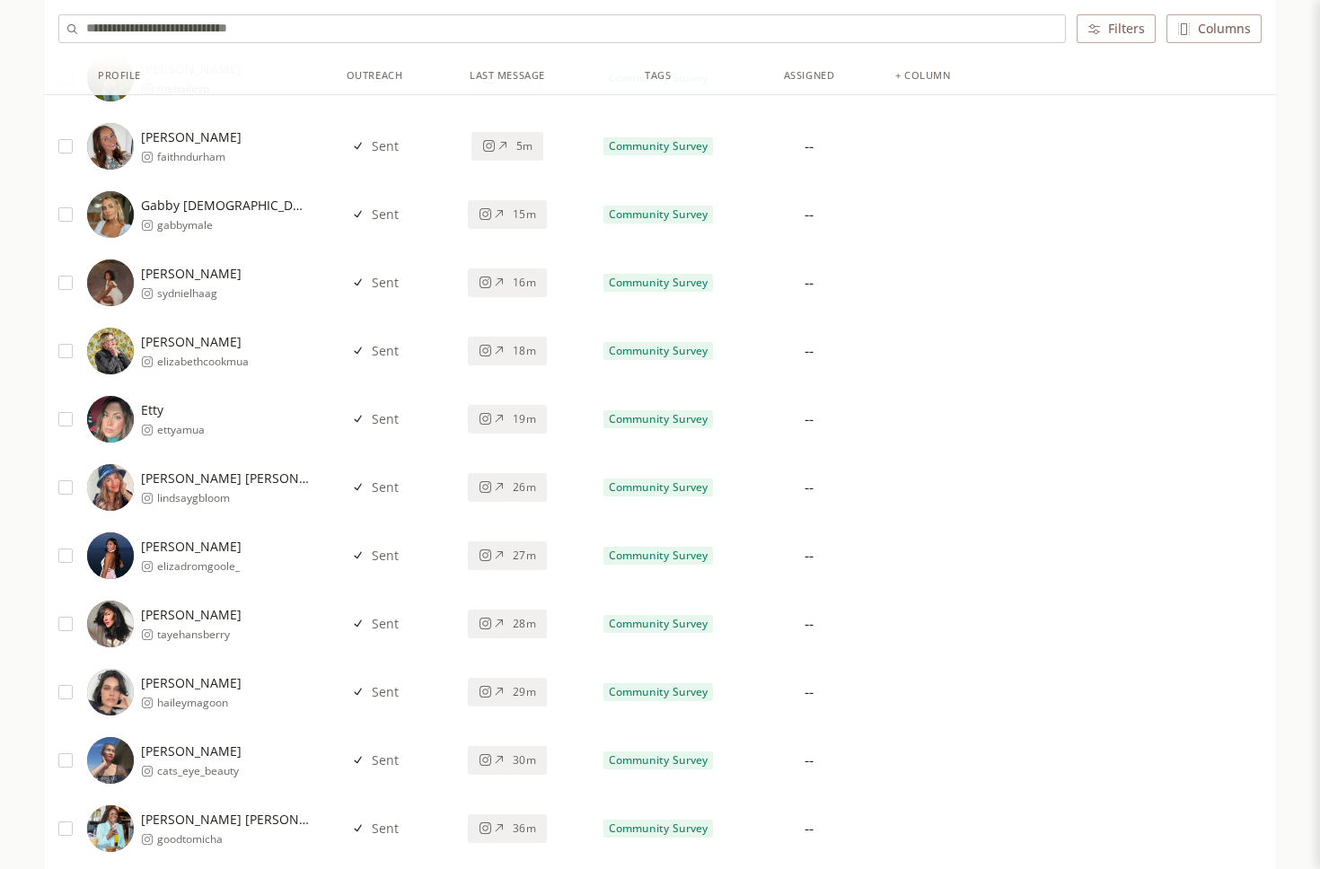
scroll to position [2171, 0]
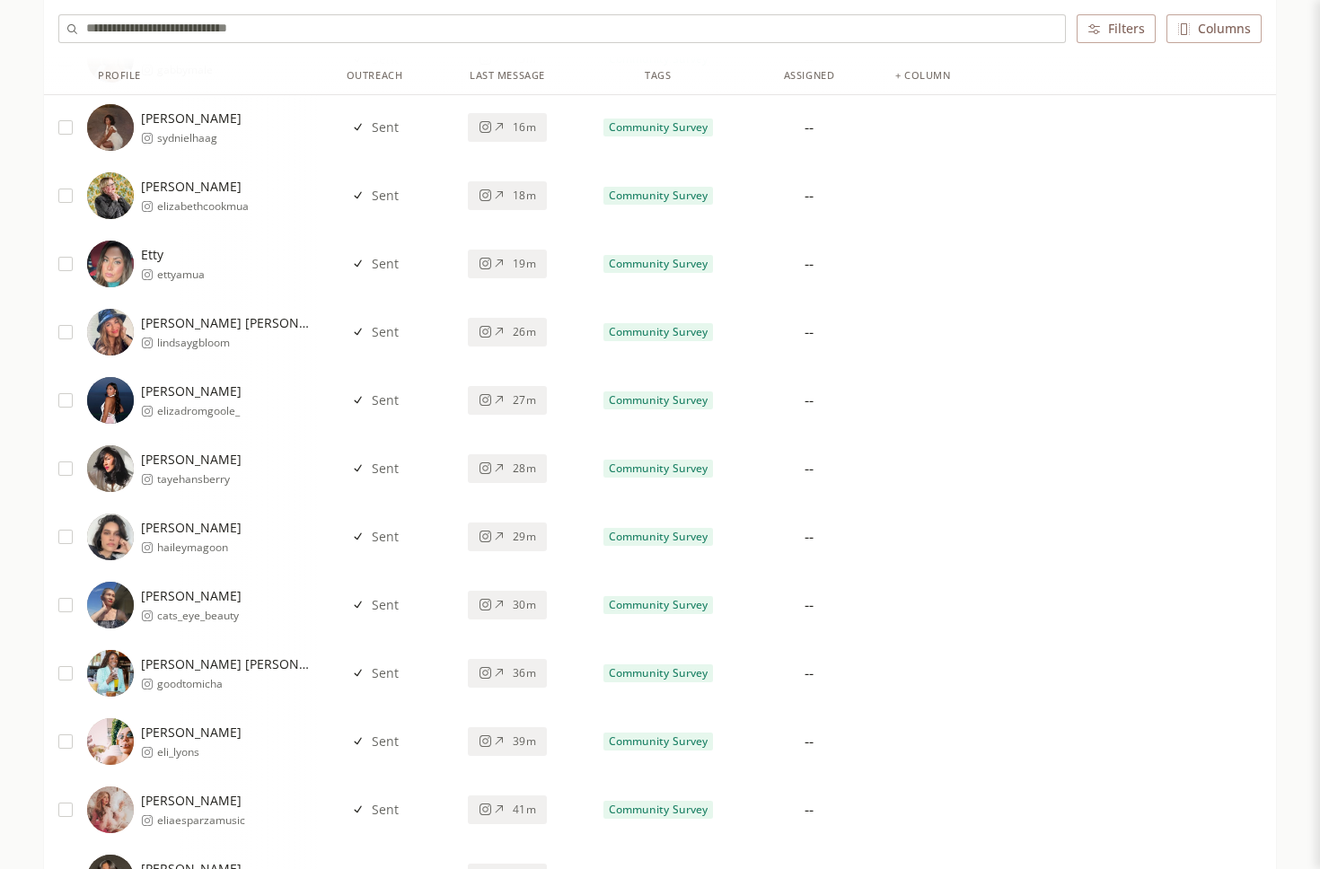
click at [520, 389] on button "27m" at bounding box center [507, 400] width 78 height 29
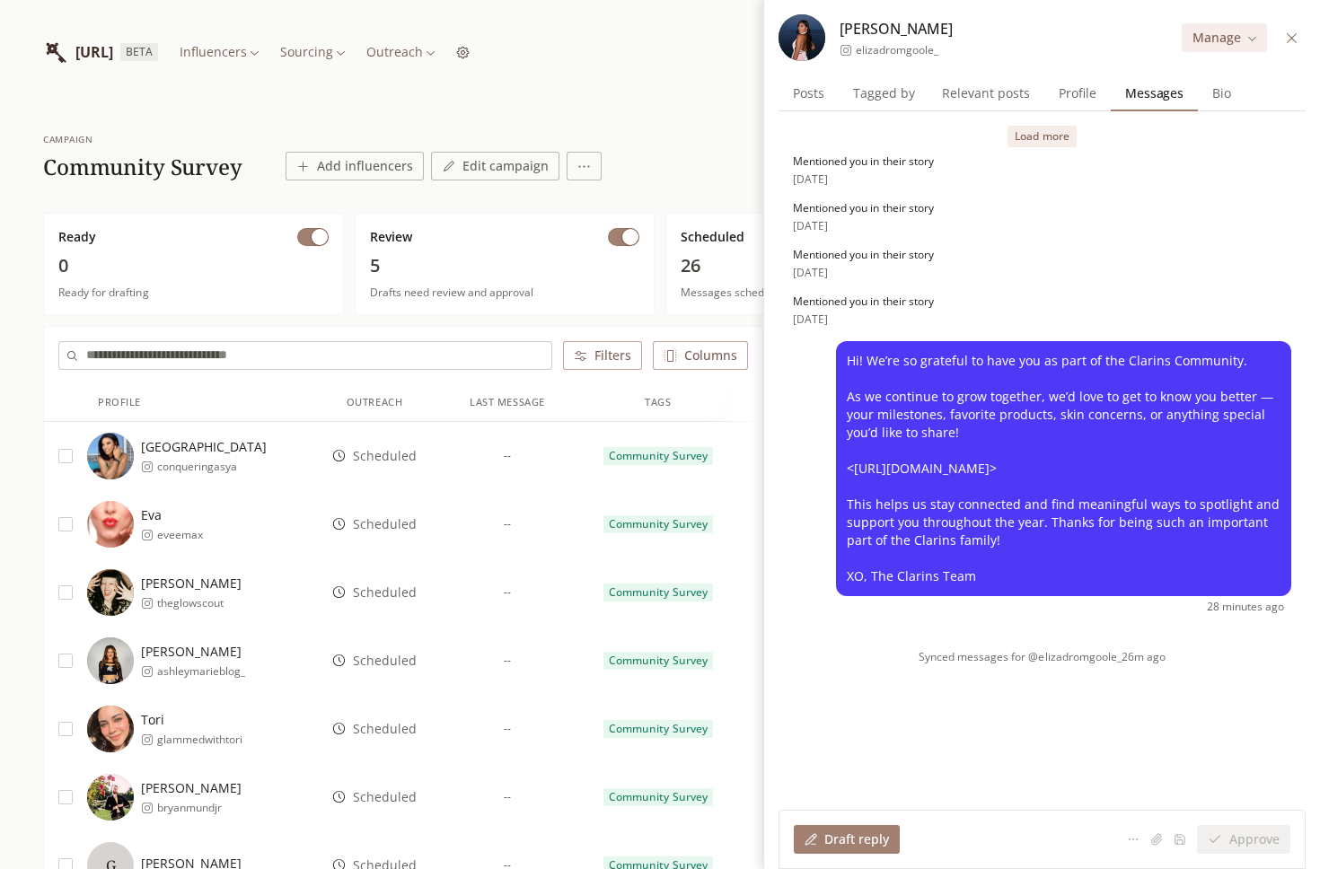
click at [1298, 44] on button at bounding box center [1291, 38] width 21 height 21
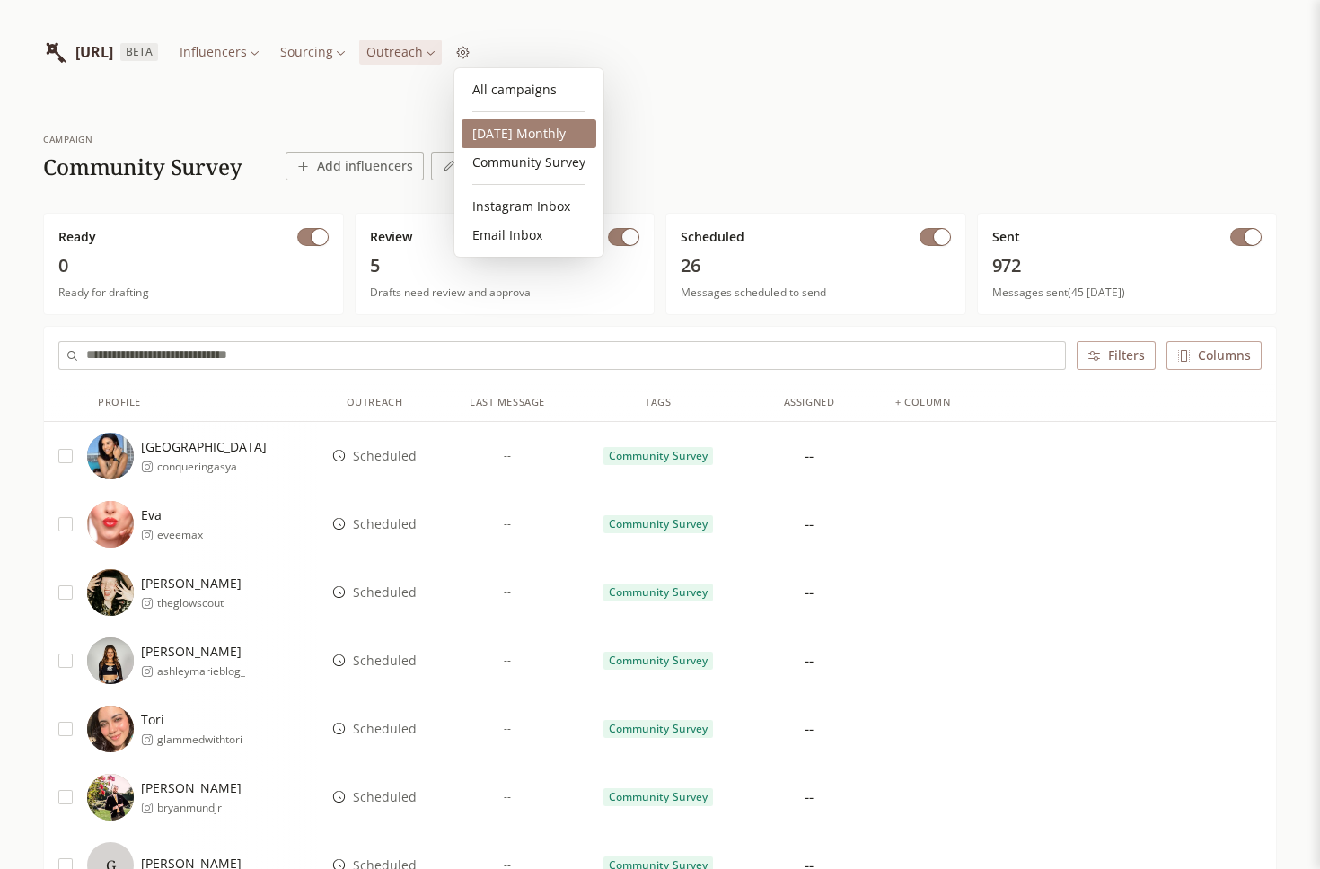
click at [547, 141] on link "2025 October Monthly" at bounding box center [529, 133] width 135 height 29
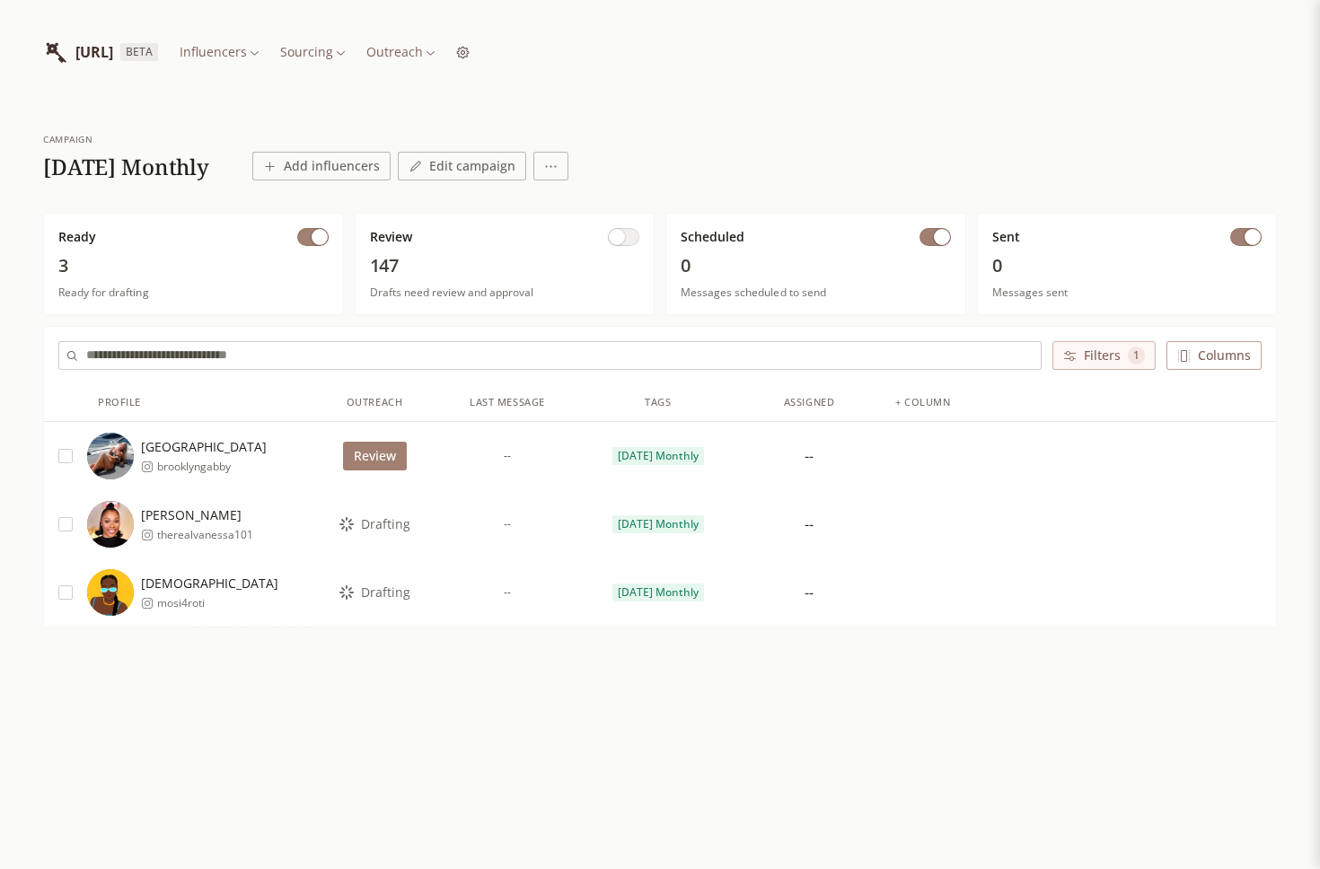
click at [321, 234] on span "button" at bounding box center [320, 237] width 16 height 16
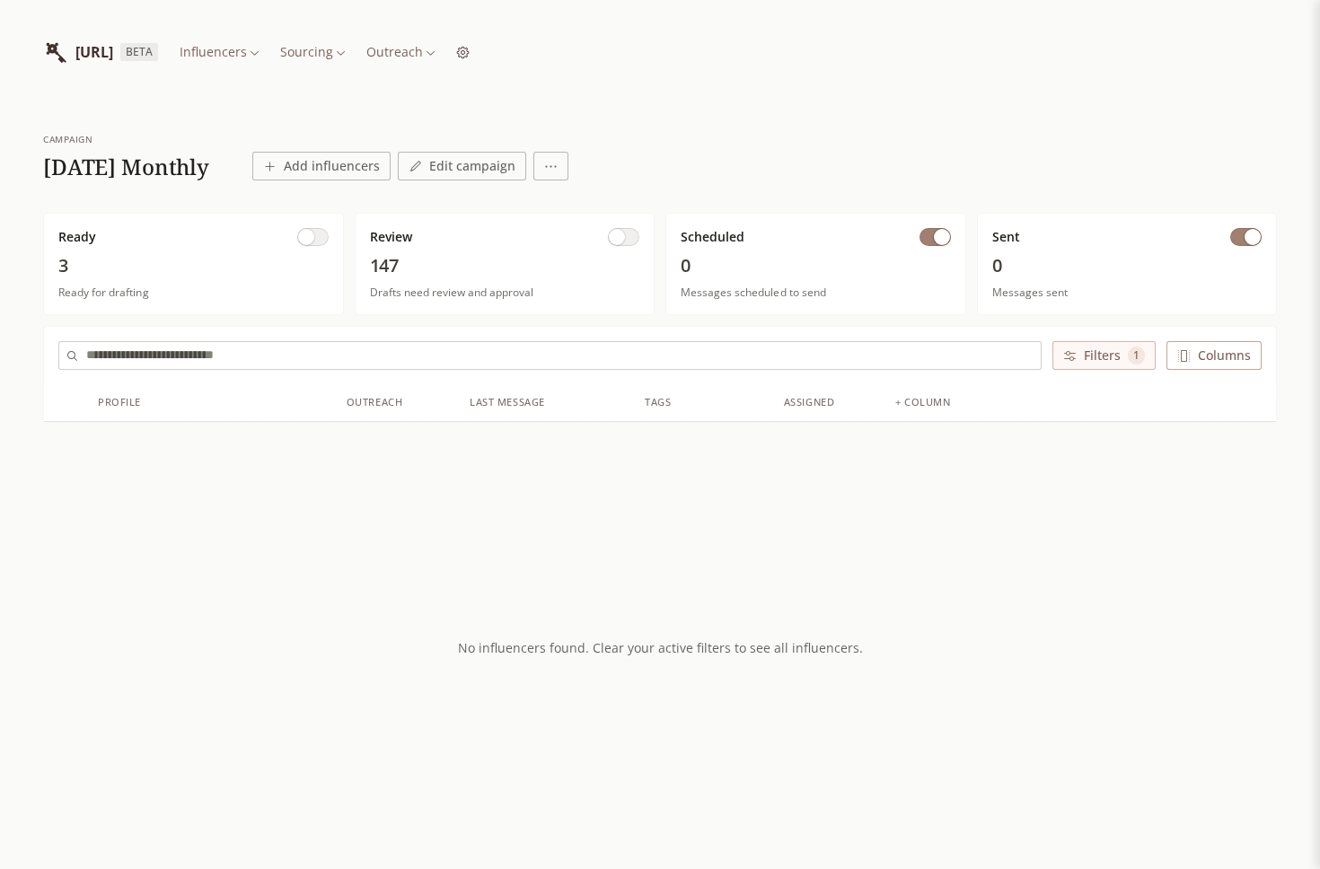
click at [621, 237] on span "button" at bounding box center [617, 237] width 16 height 16
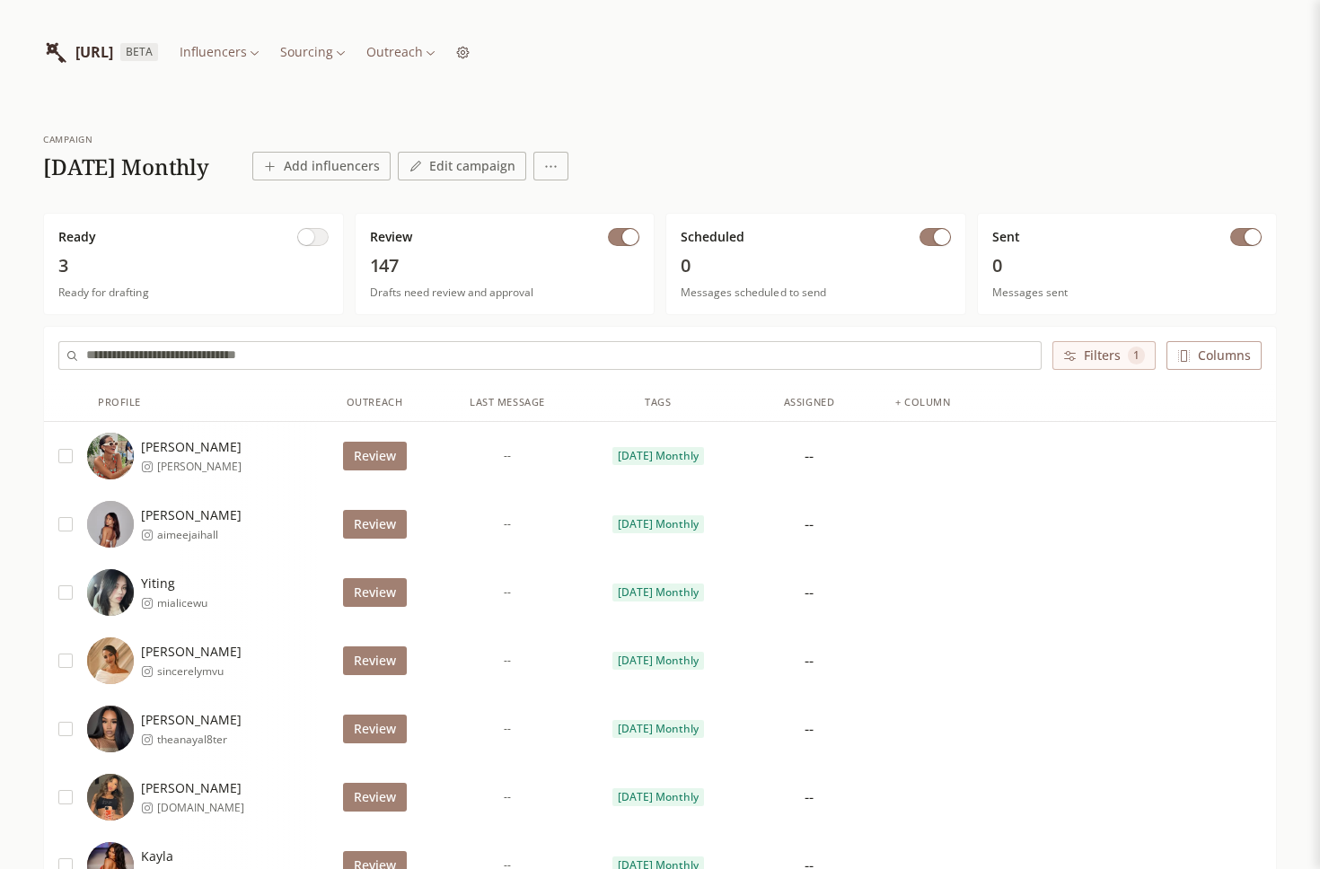
click at [1097, 359] on button "Filters 1" at bounding box center [1103, 355] width 103 height 29
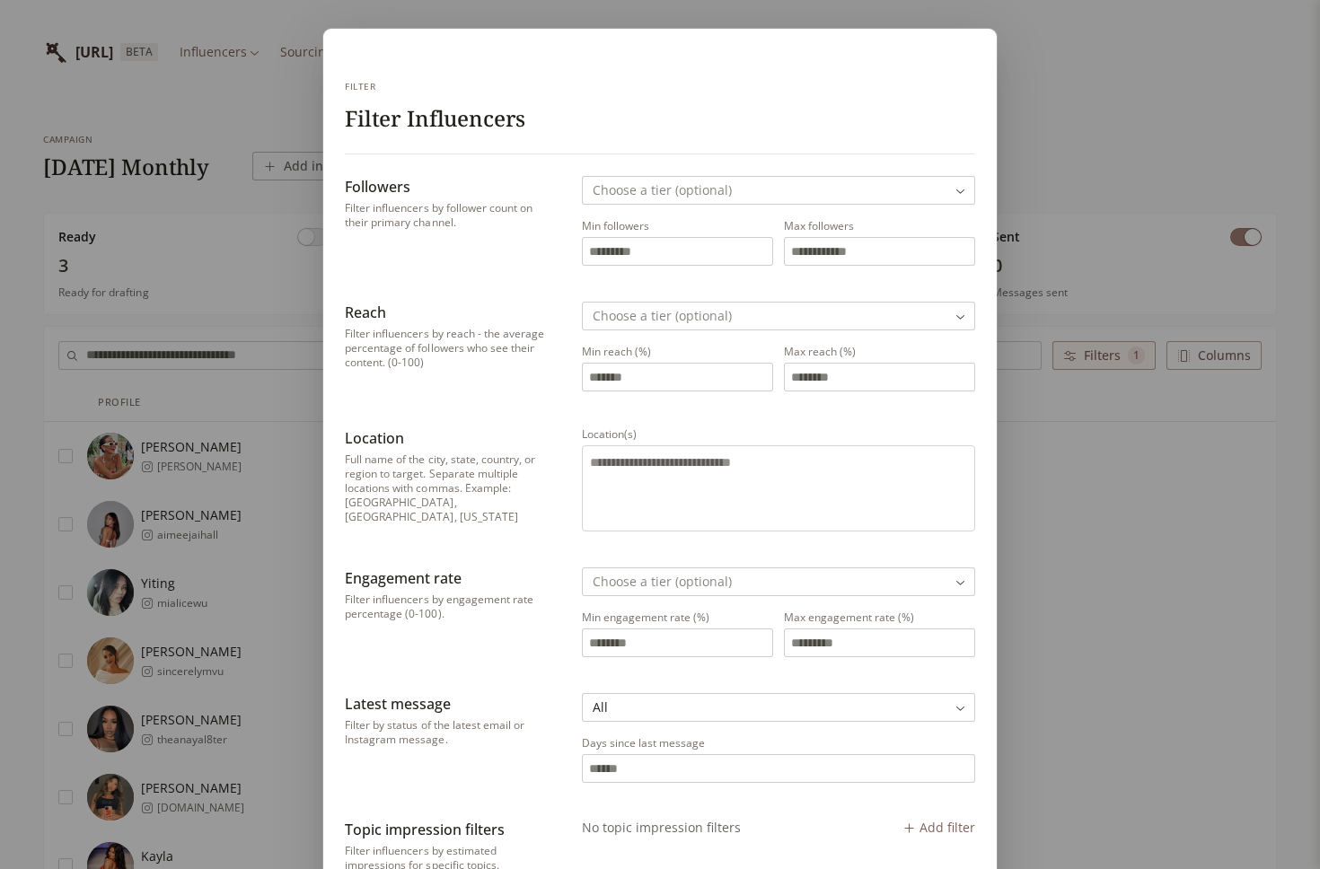
scroll to position [363, 0]
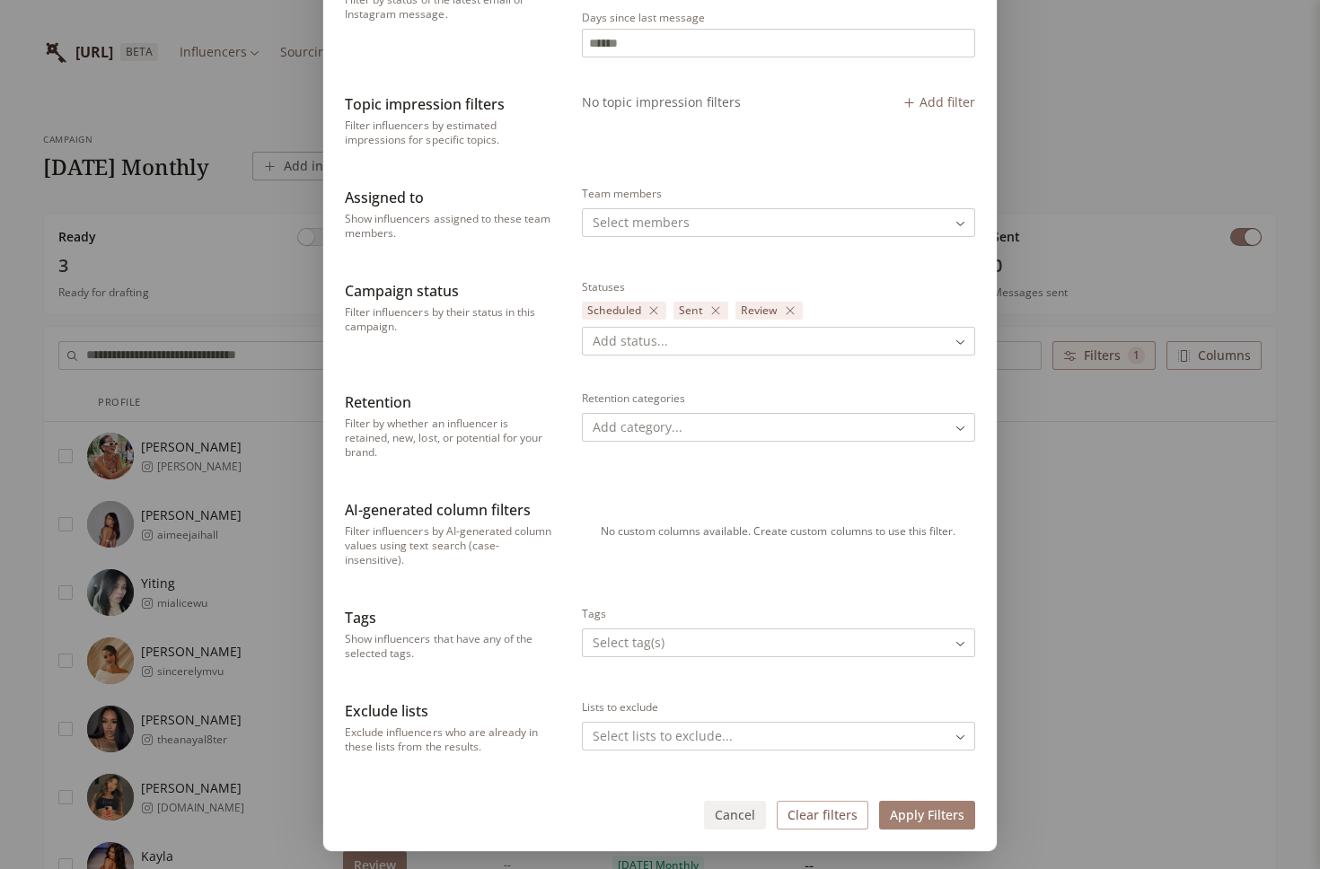
scroll to position [760, 0]
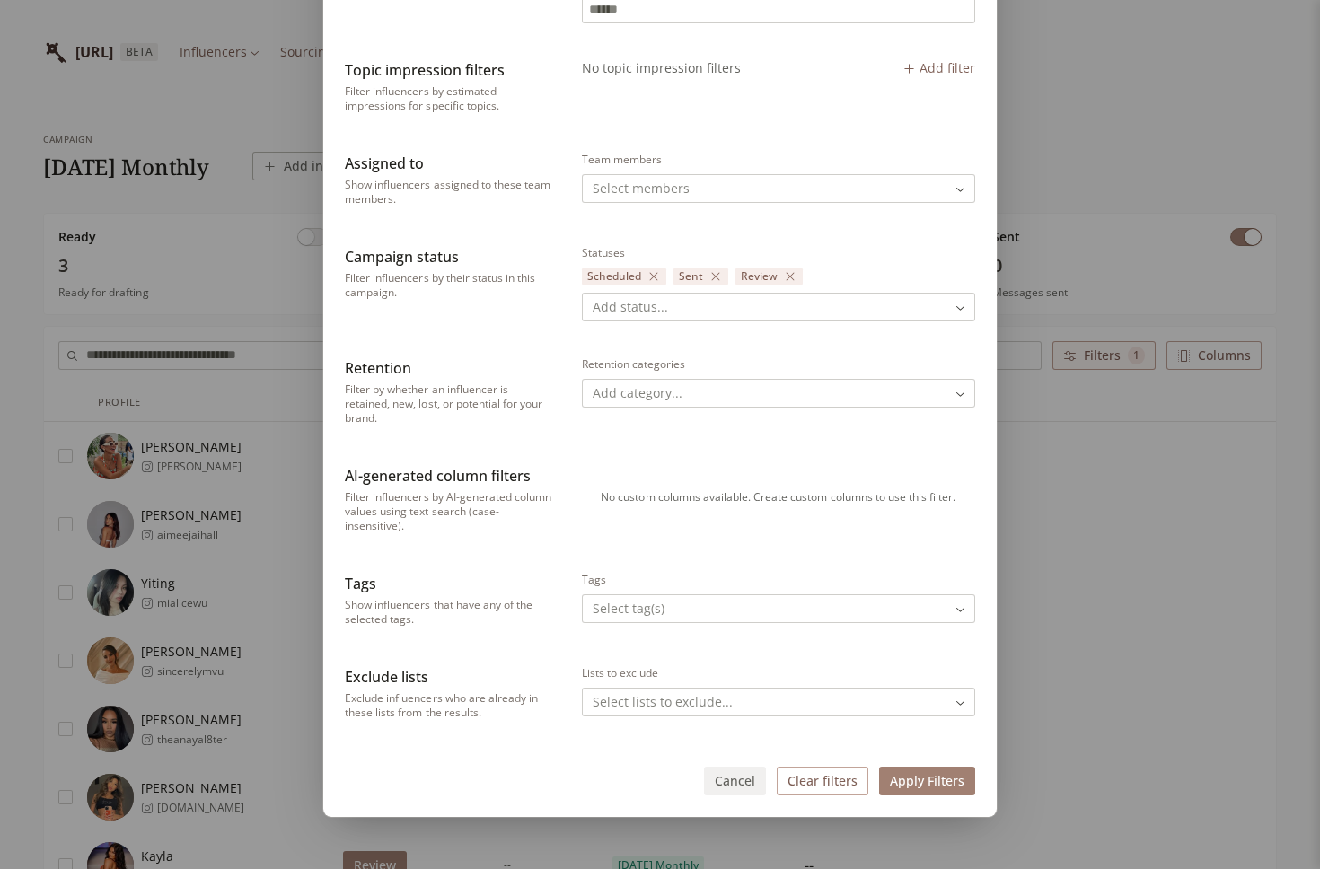
click at [933, 775] on button "Apply Filters" at bounding box center [927, 781] width 96 height 29
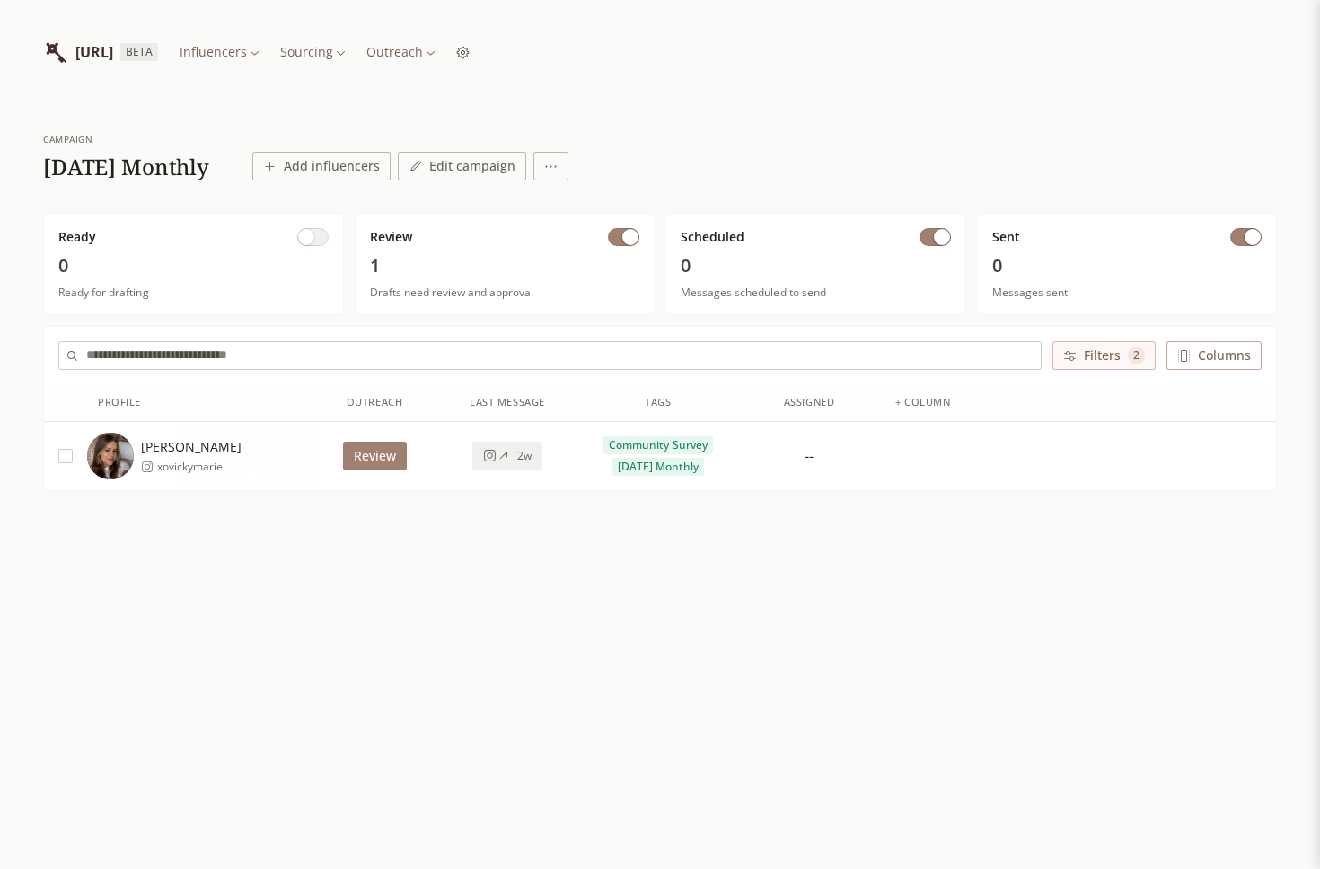
click at [1105, 356] on button "Filters 2" at bounding box center [1103, 355] width 103 height 29
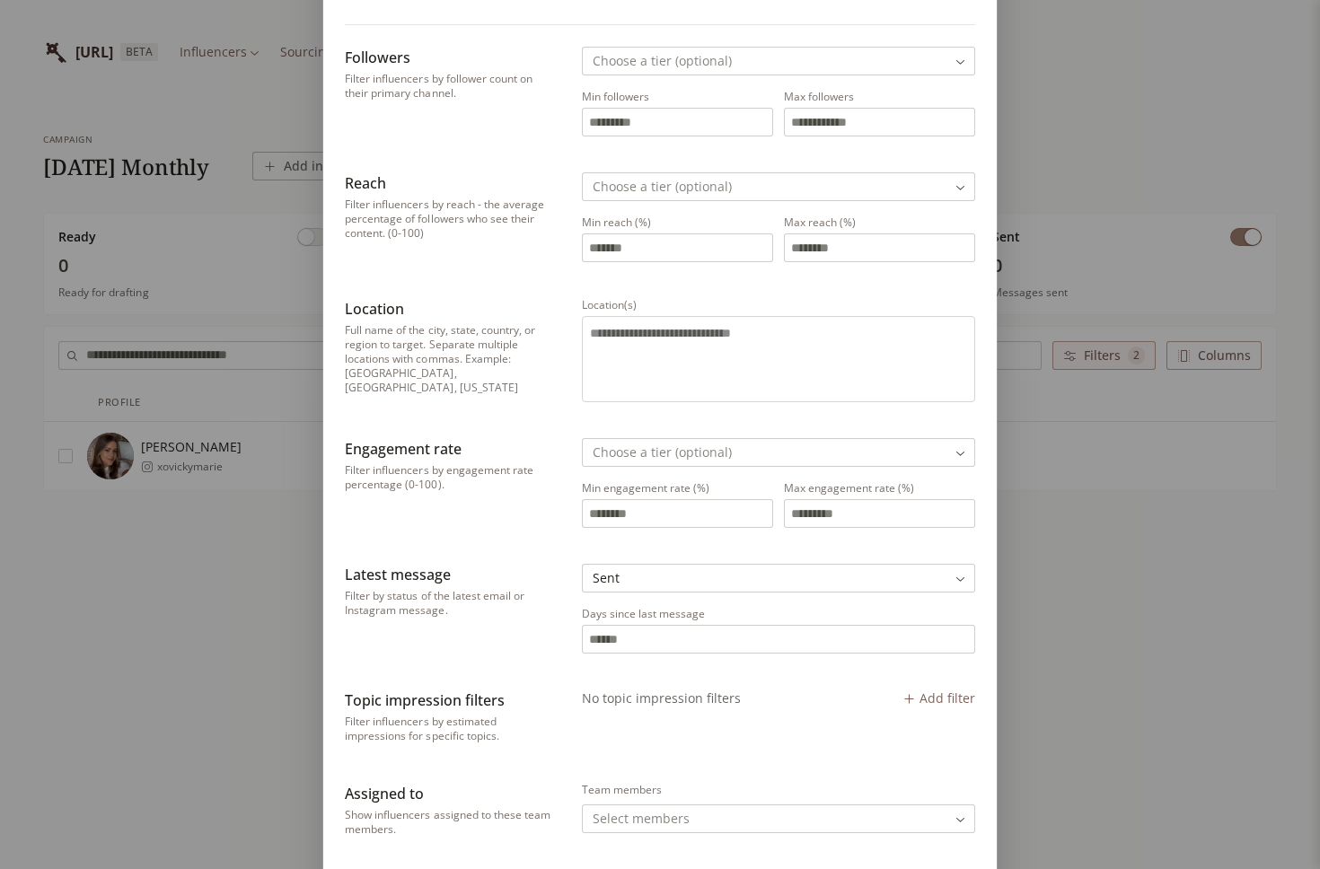
scroll to position [180, 0]
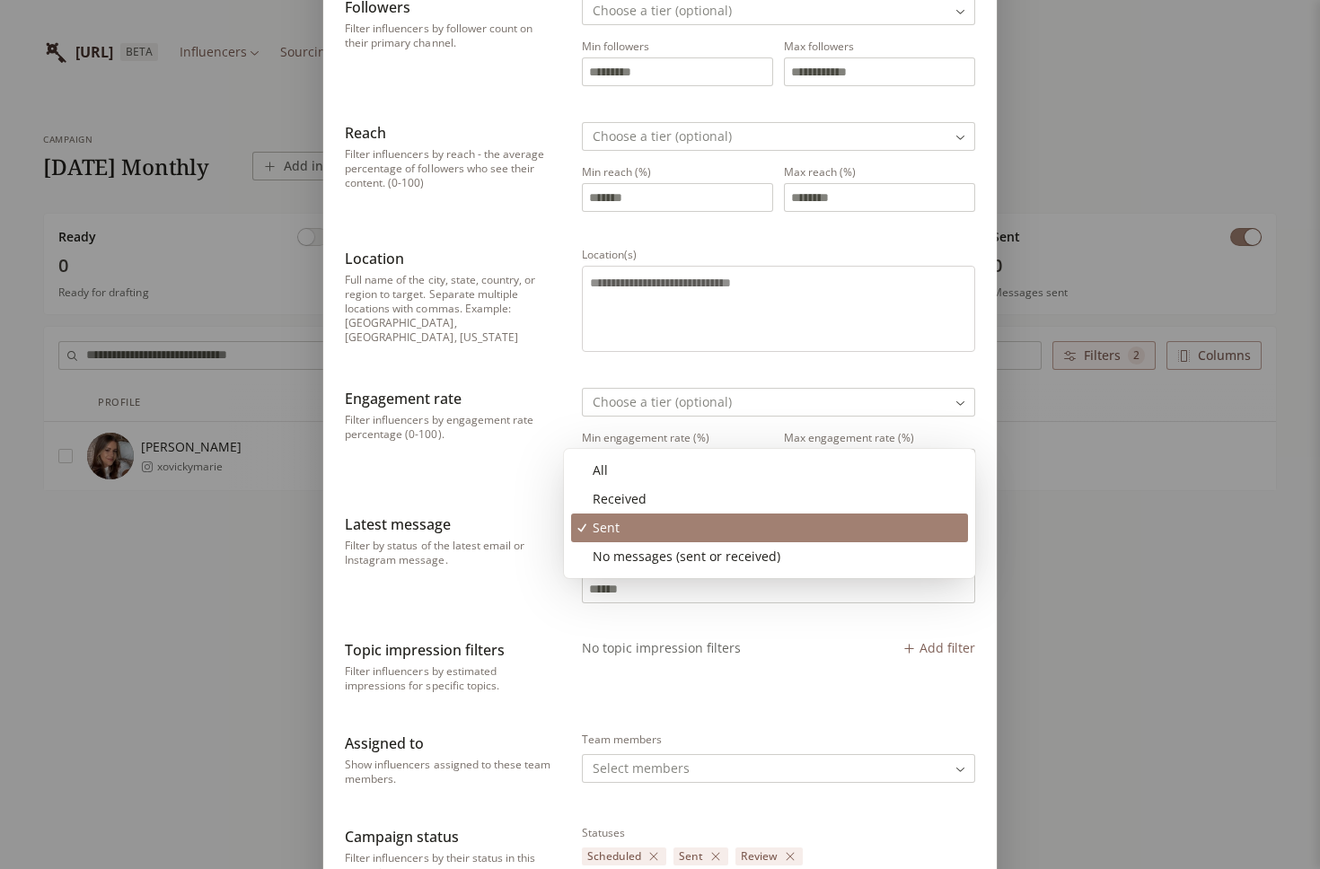
click at [630, 528] on body "INFLUENCERLIST.AI BETA Influencers Sourcing Outreach campaign 2025 October Mont…" at bounding box center [660, 434] width 1320 height 869
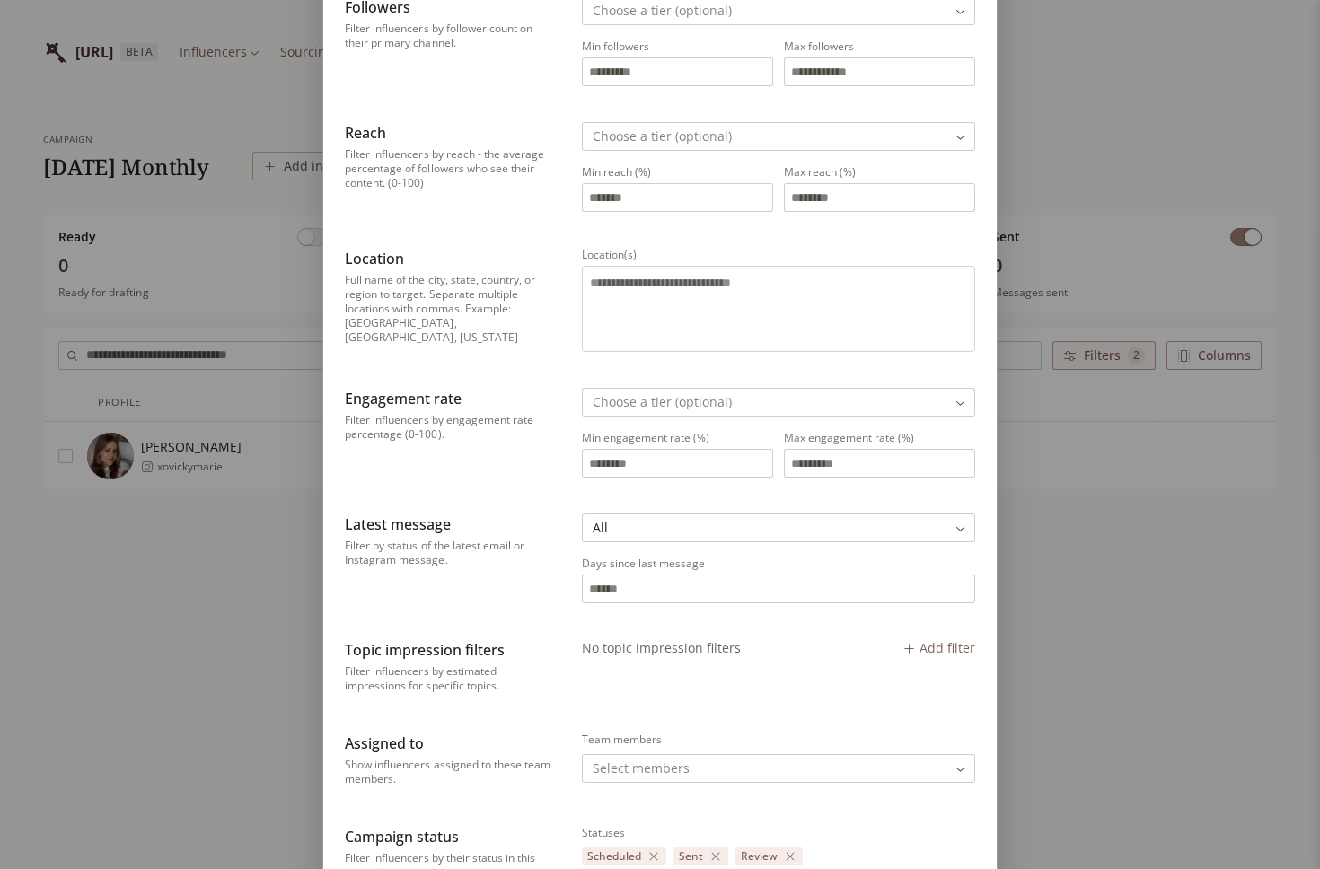
scroll to position [760, 0]
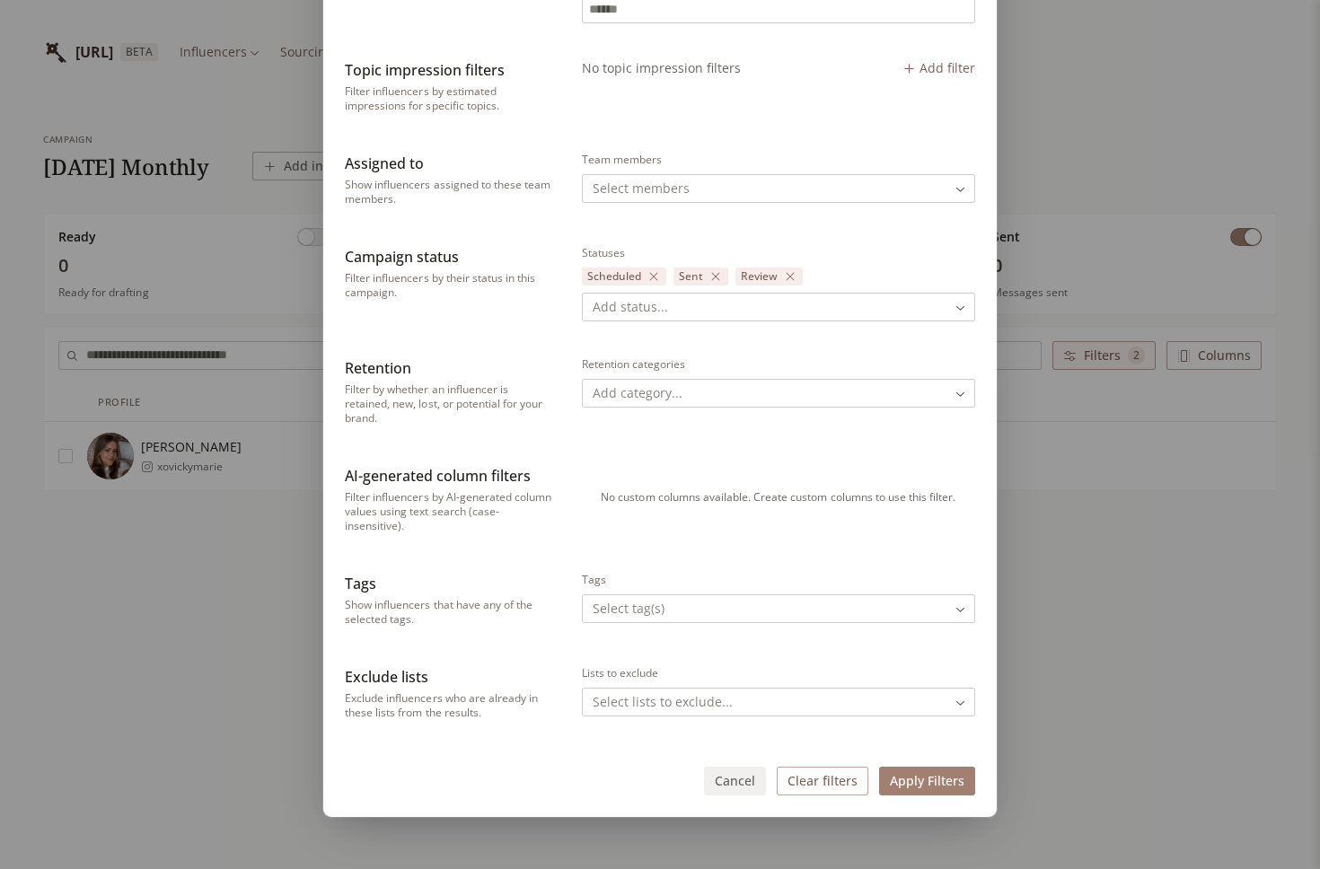
click at [946, 779] on button "Apply Filters" at bounding box center [927, 781] width 96 height 29
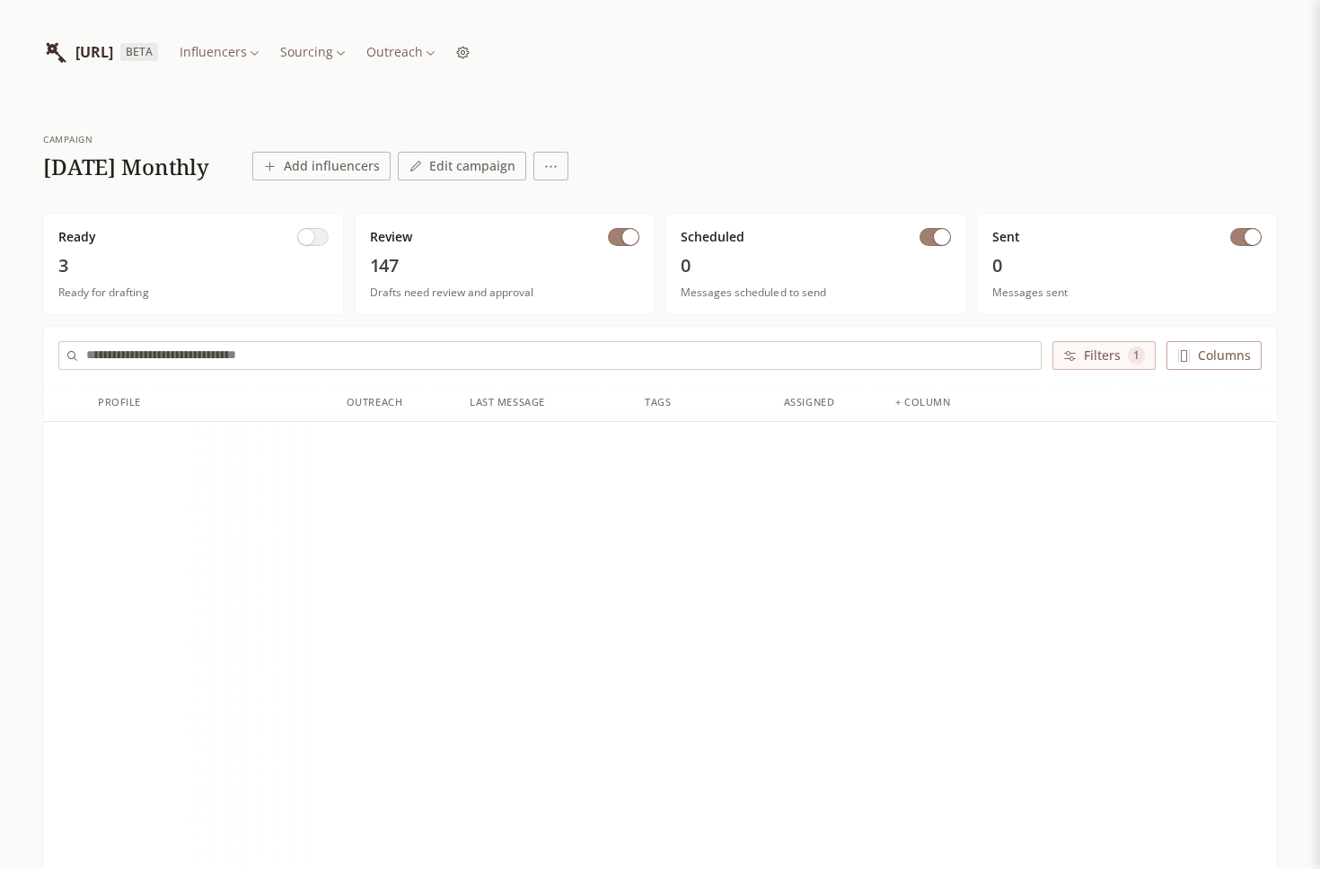
click at [1100, 357] on button "Filters 1" at bounding box center [1103, 355] width 103 height 29
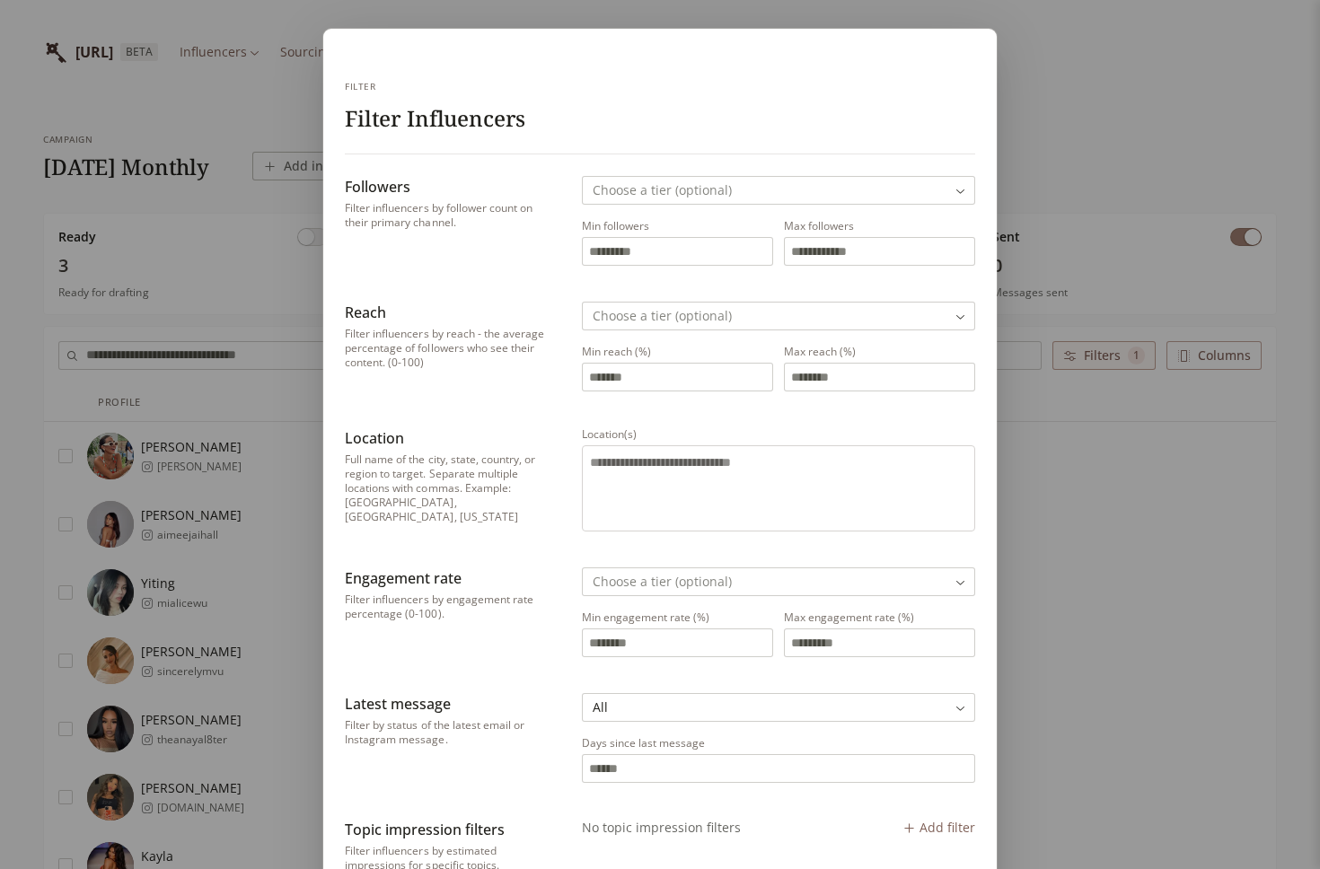
click at [507, 702] on div "Filter Filter Influencers Followers Filter influencers by follower count on the…" at bounding box center [660, 814] width 1320 height 1629
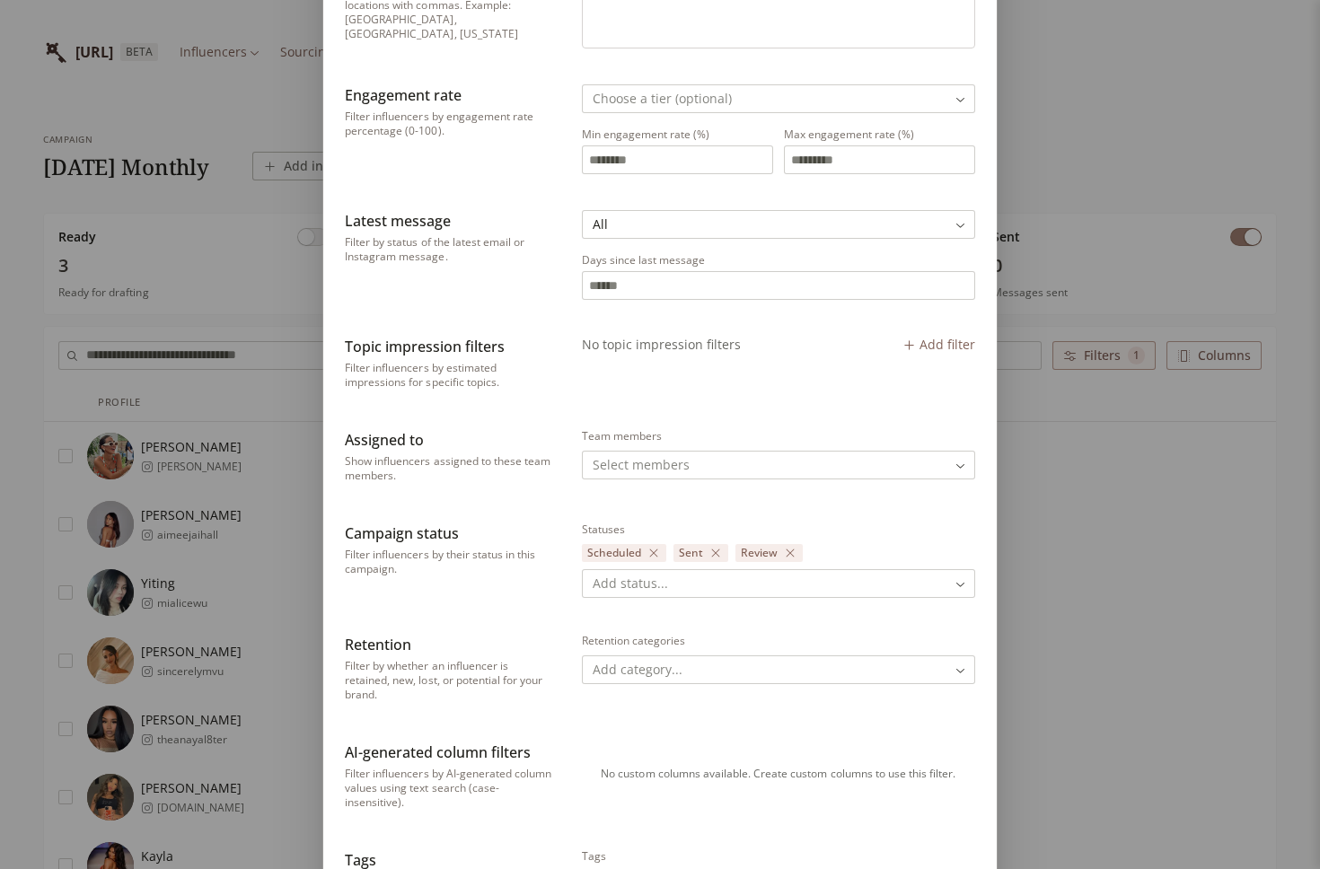
scroll to position [493, 0]
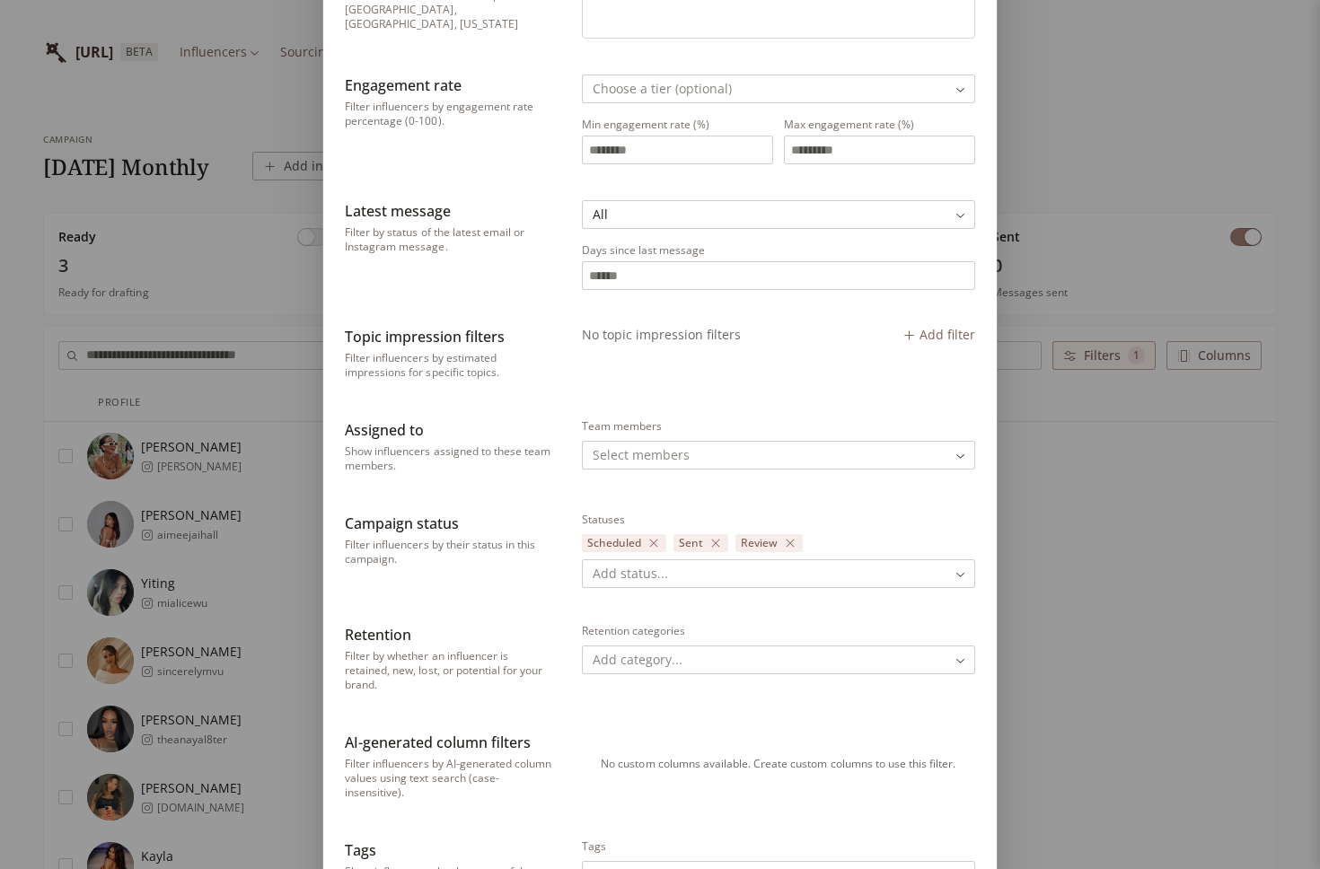
click at [638, 276] on input "Days since last message" at bounding box center [779, 275] width 392 height 27
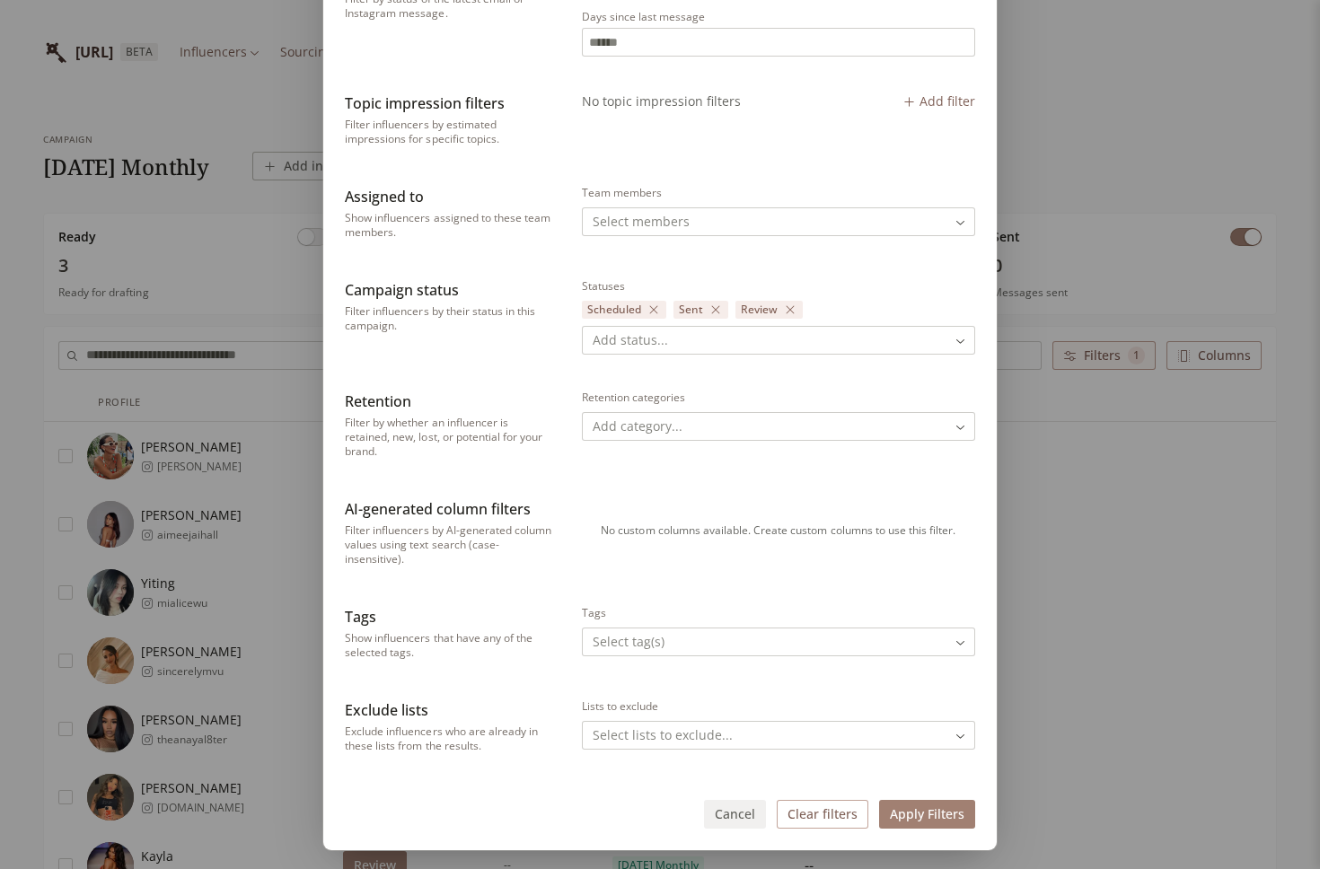
scroll to position [760, 0]
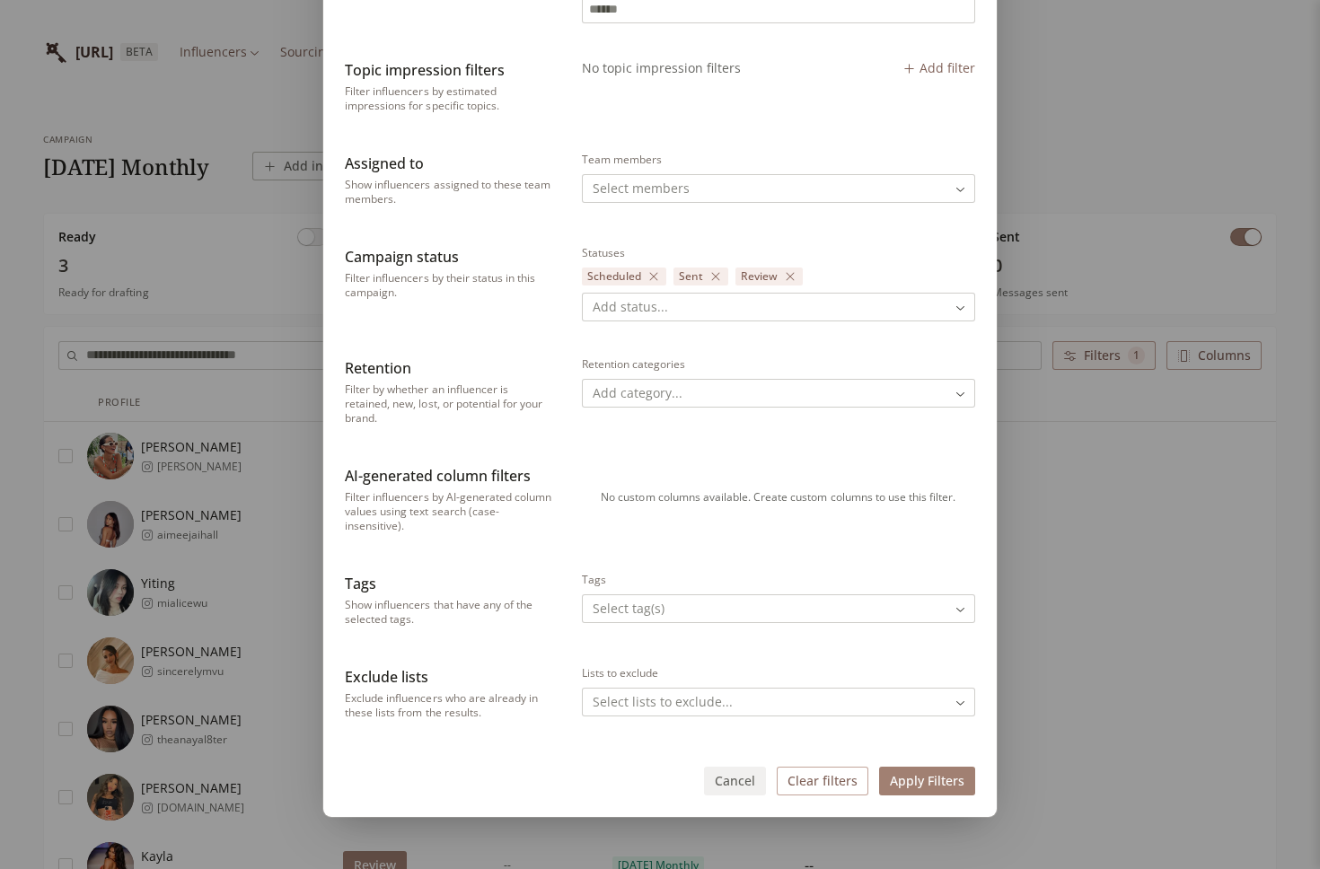
type input "*"
click at [937, 786] on button "Apply Filters" at bounding box center [927, 781] width 96 height 29
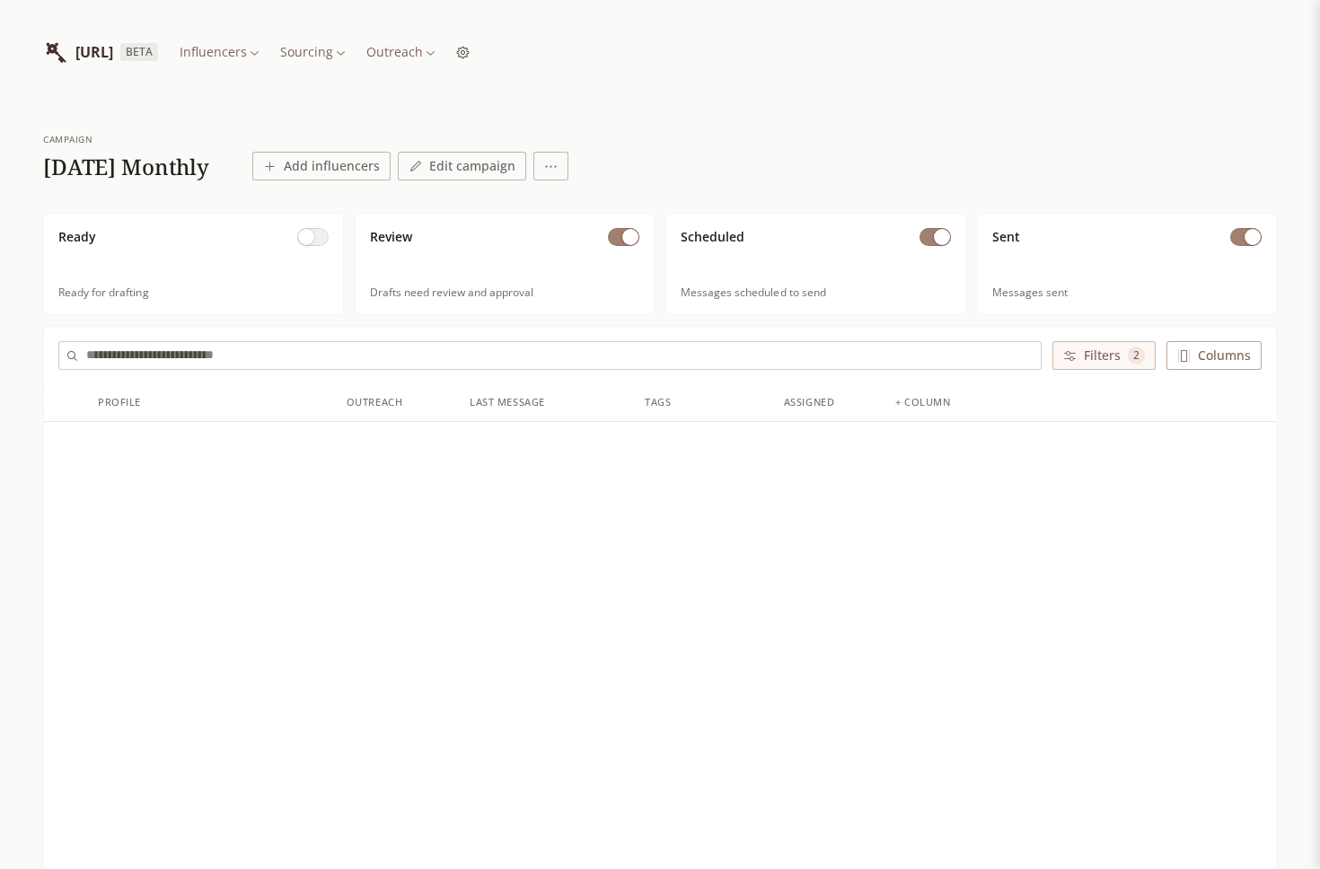
scroll to position [0, 0]
click at [1098, 362] on button "Filters 2" at bounding box center [1103, 355] width 103 height 29
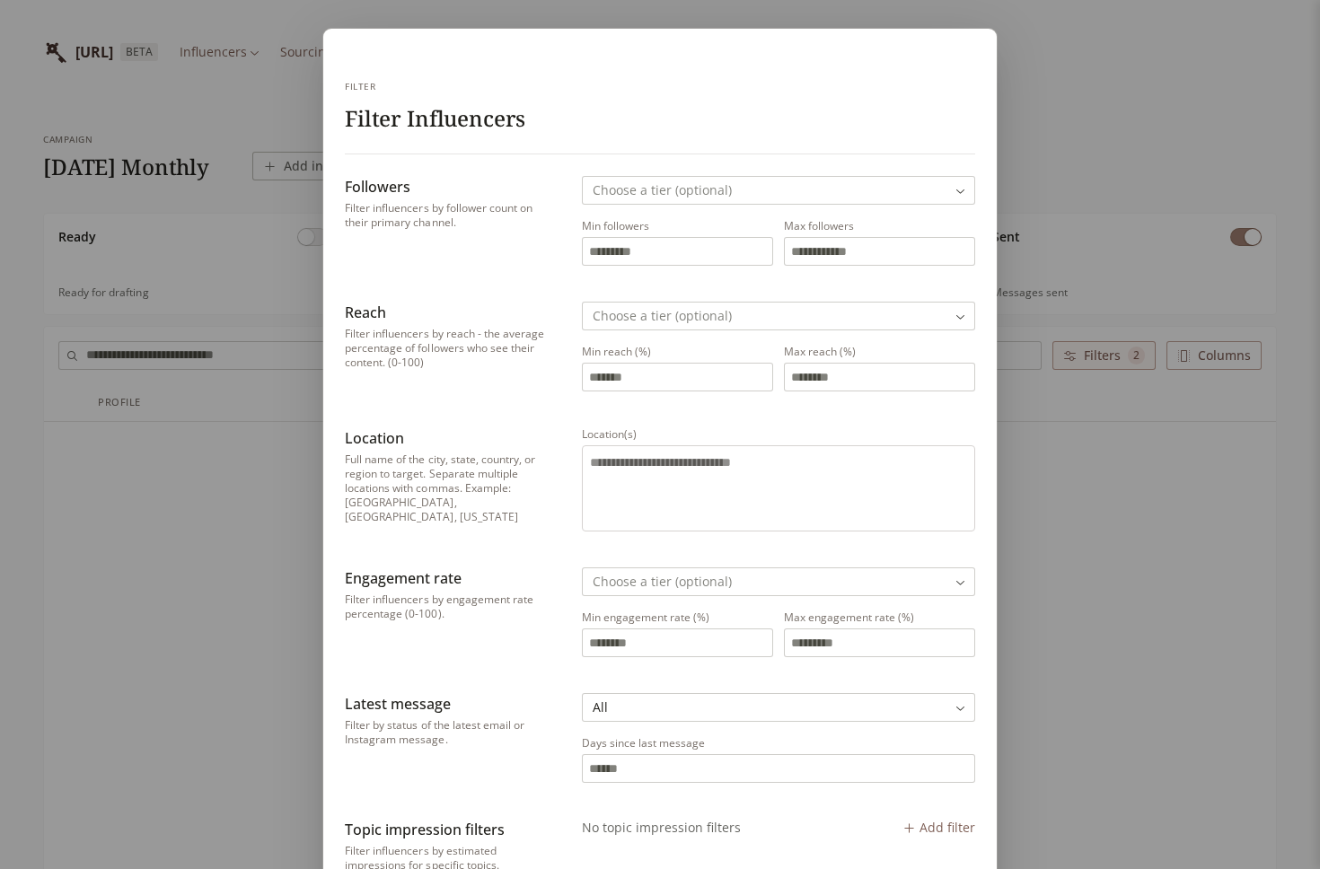
click at [1078, 398] on div "Filter Filter Influencers Followers Filter influencers by follower count on the…" at bounding box center [660, 814] width 1320 height 1629
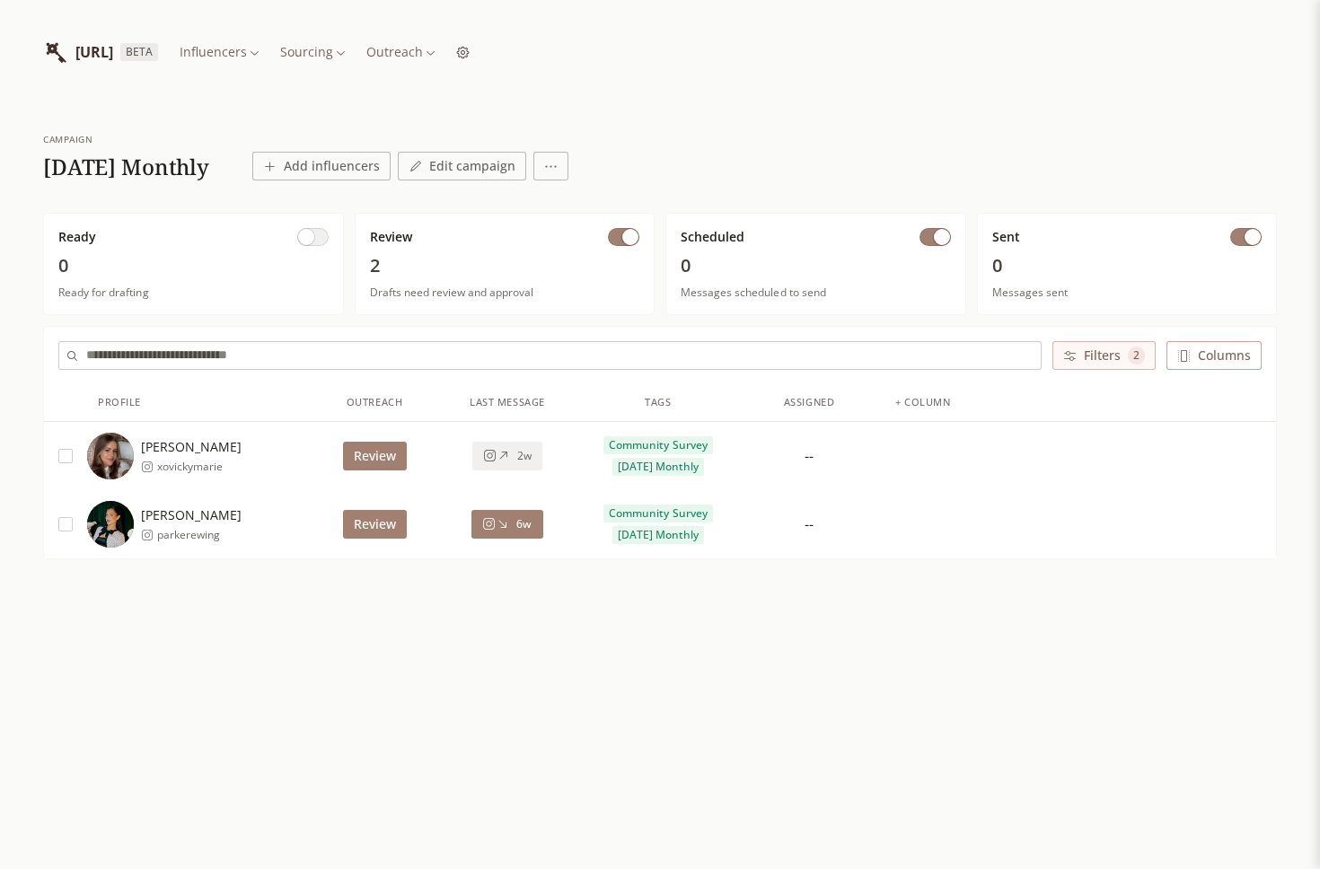
click at [1086, 356] on button "Filters 2" at bounding box center [1103, 355] width 103 height 29
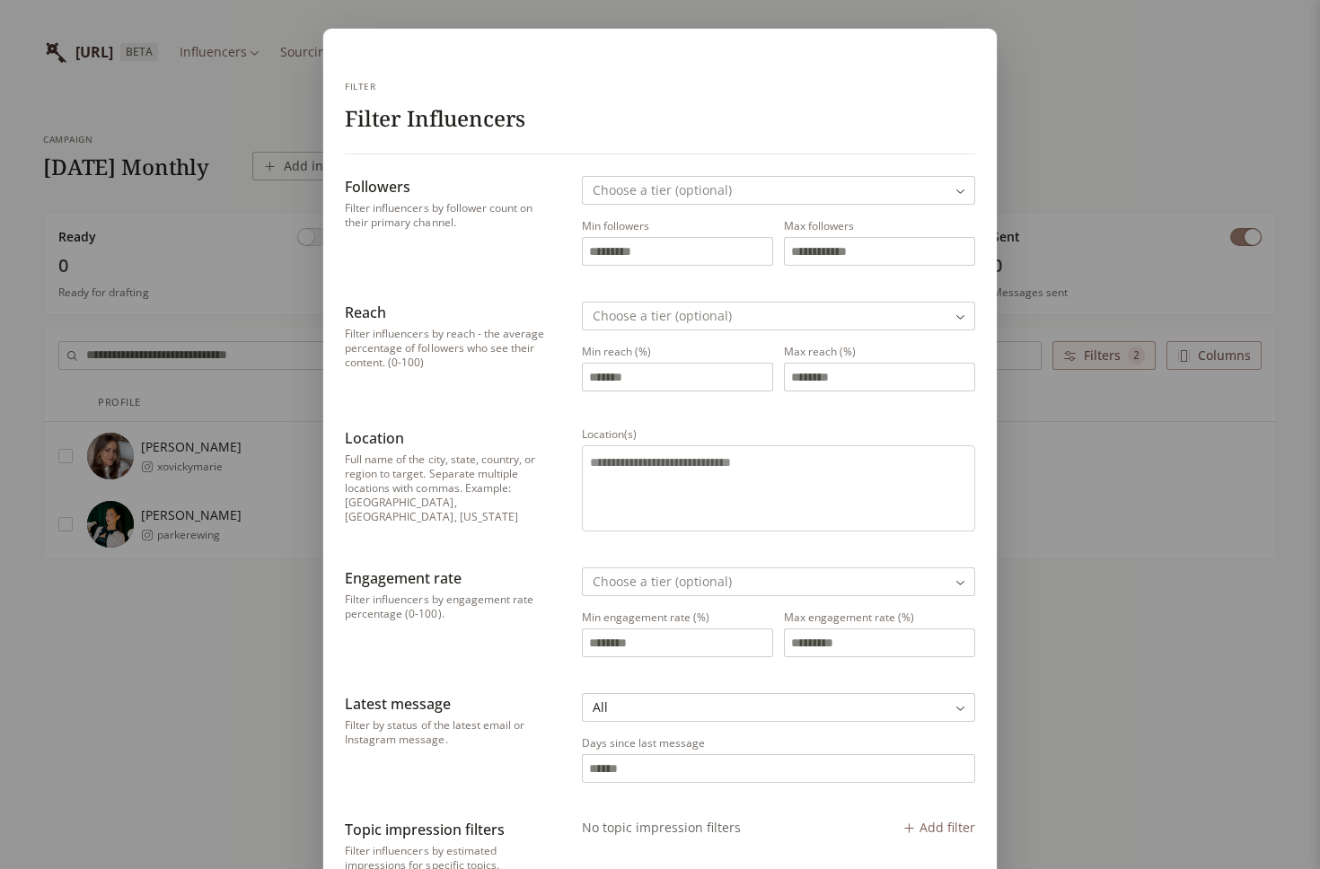
scroll to position [35, 0]
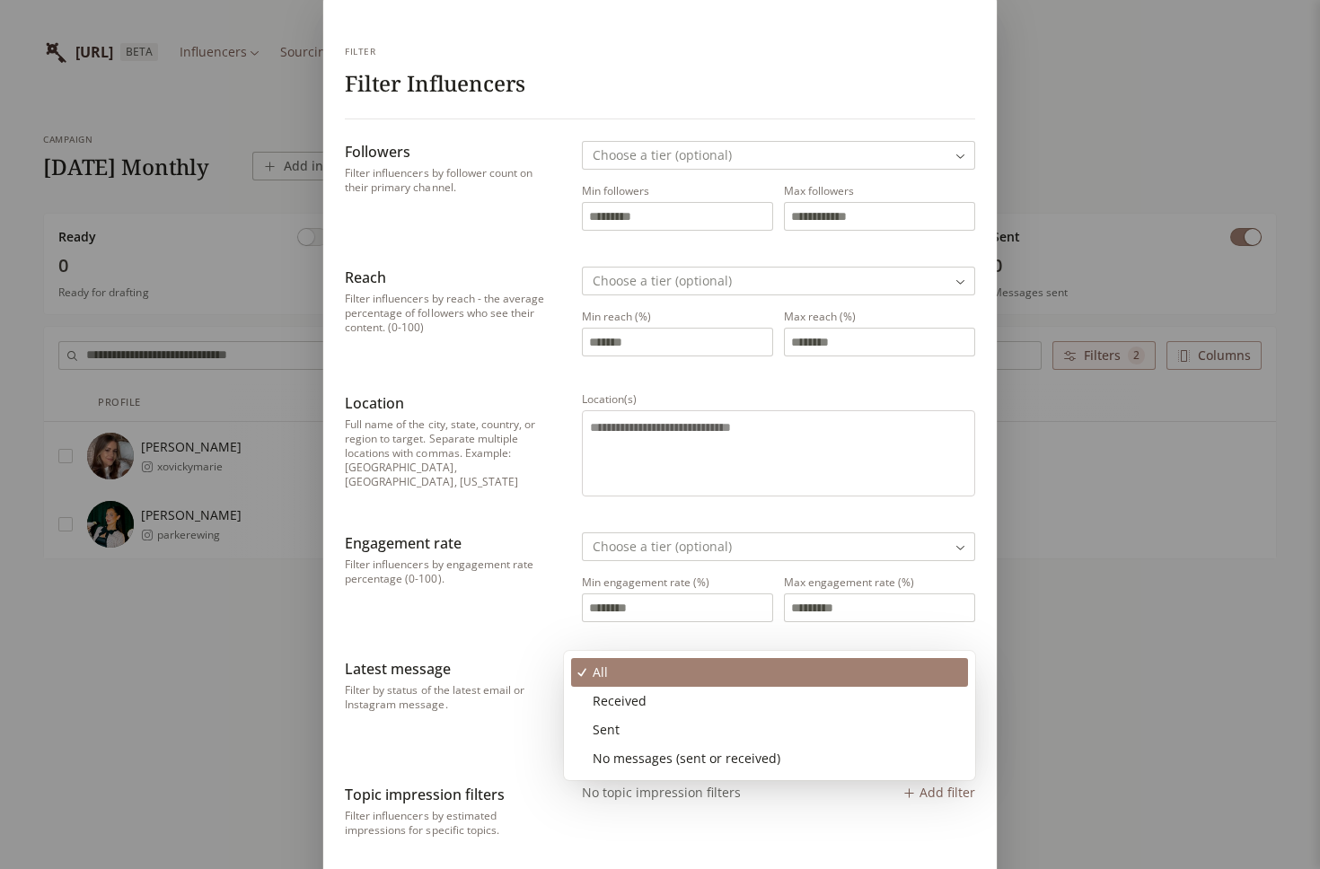
click at [613, 667] on body "INFLUENCERLIST.AI BETA Influencers Sourcing Outreach campaign 2025 October Mont…" at bounding box center [660, 434] width 1320 height 869
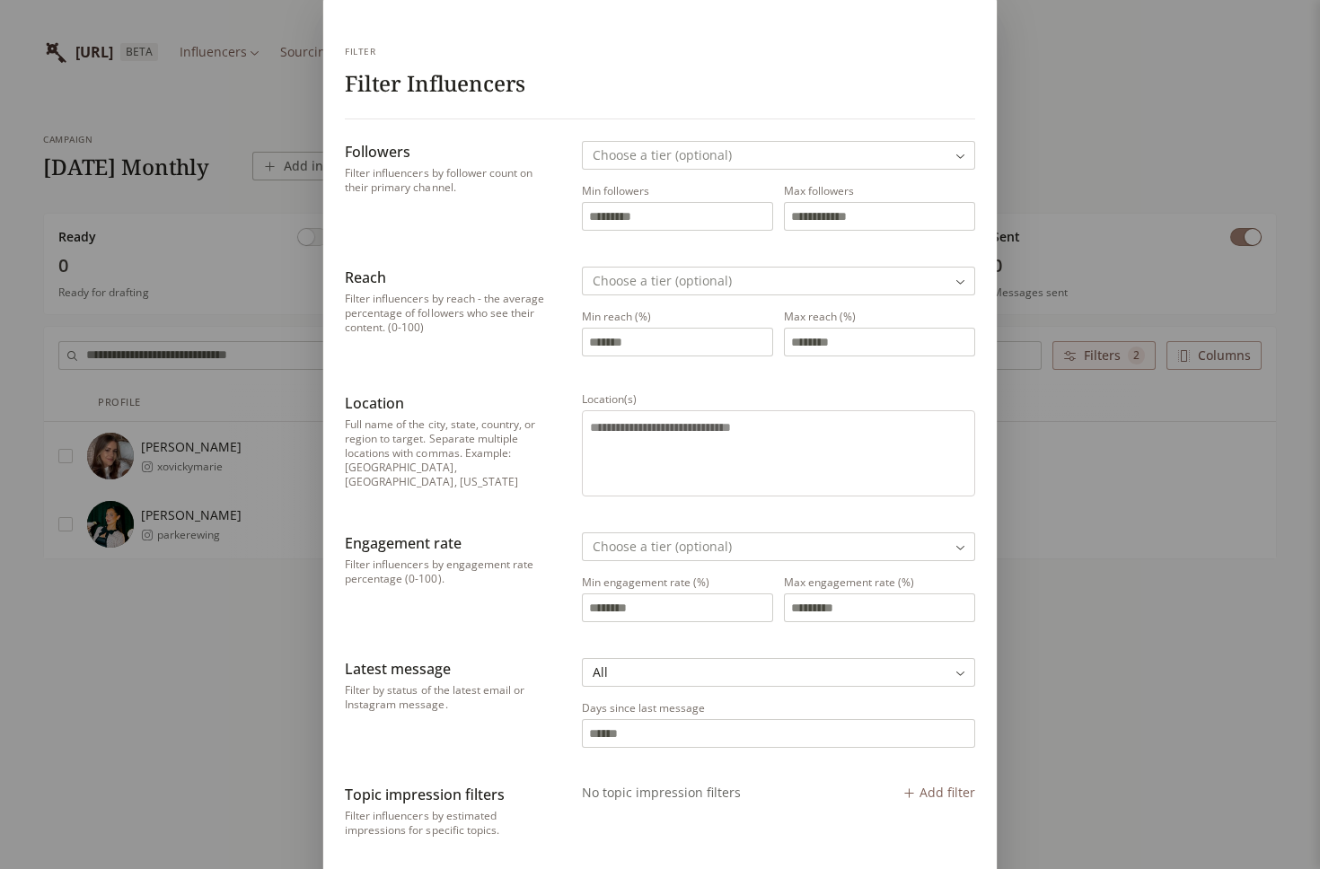
click at [262, 622] on div "Filter Filter Influencers Followers Filter influencers by follower count on the…" at bounding box center [660, 779] width 1320 height 1629
click at [1125, 245] on div "Filter Filter Influencers Followers Filter influencers by follower count on the…" at bounding box center [660, 779] width 1320 height 1629
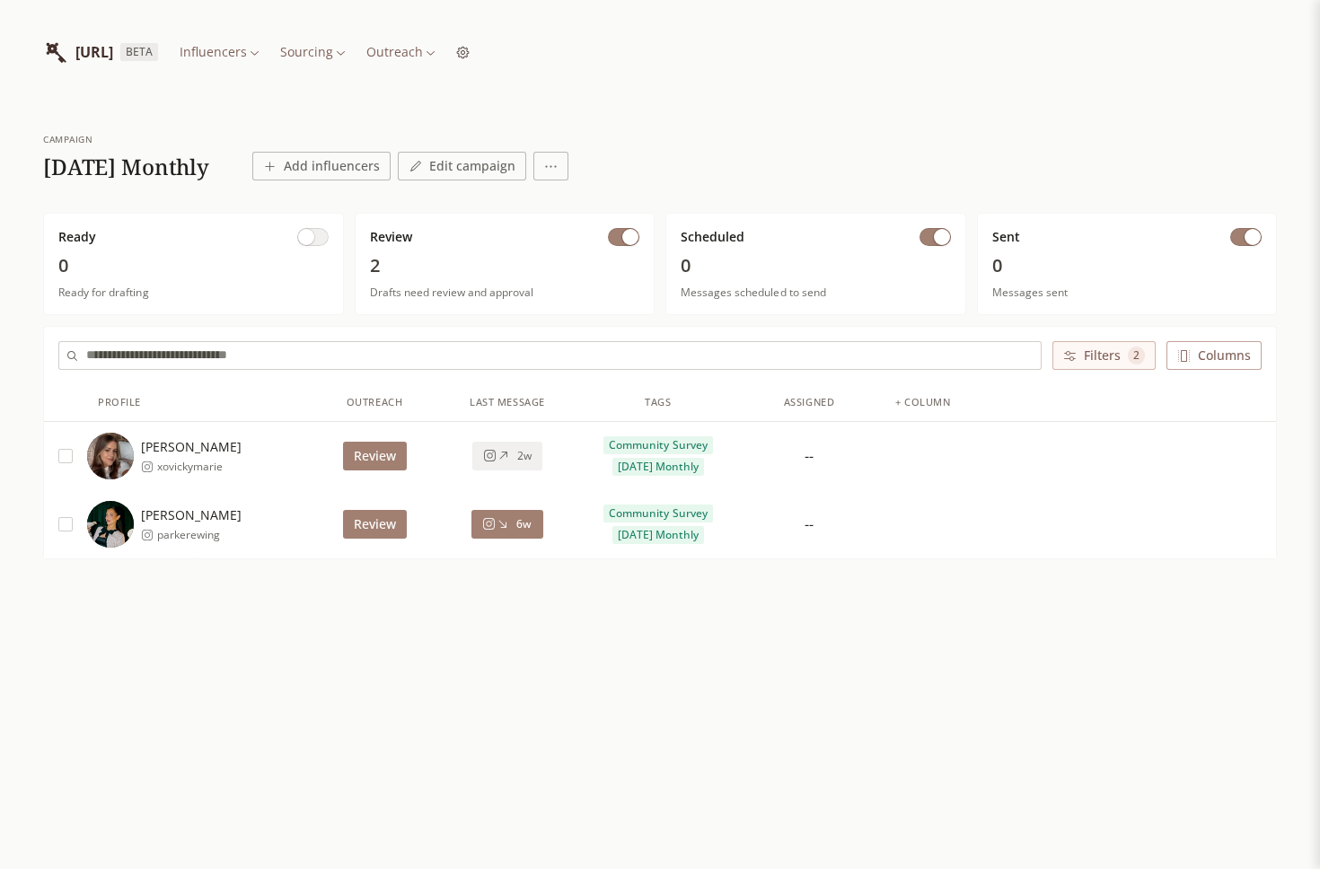
click at [526, 171] on button "Edit campaign" at bounding box center [462, 166] width 128 height 29
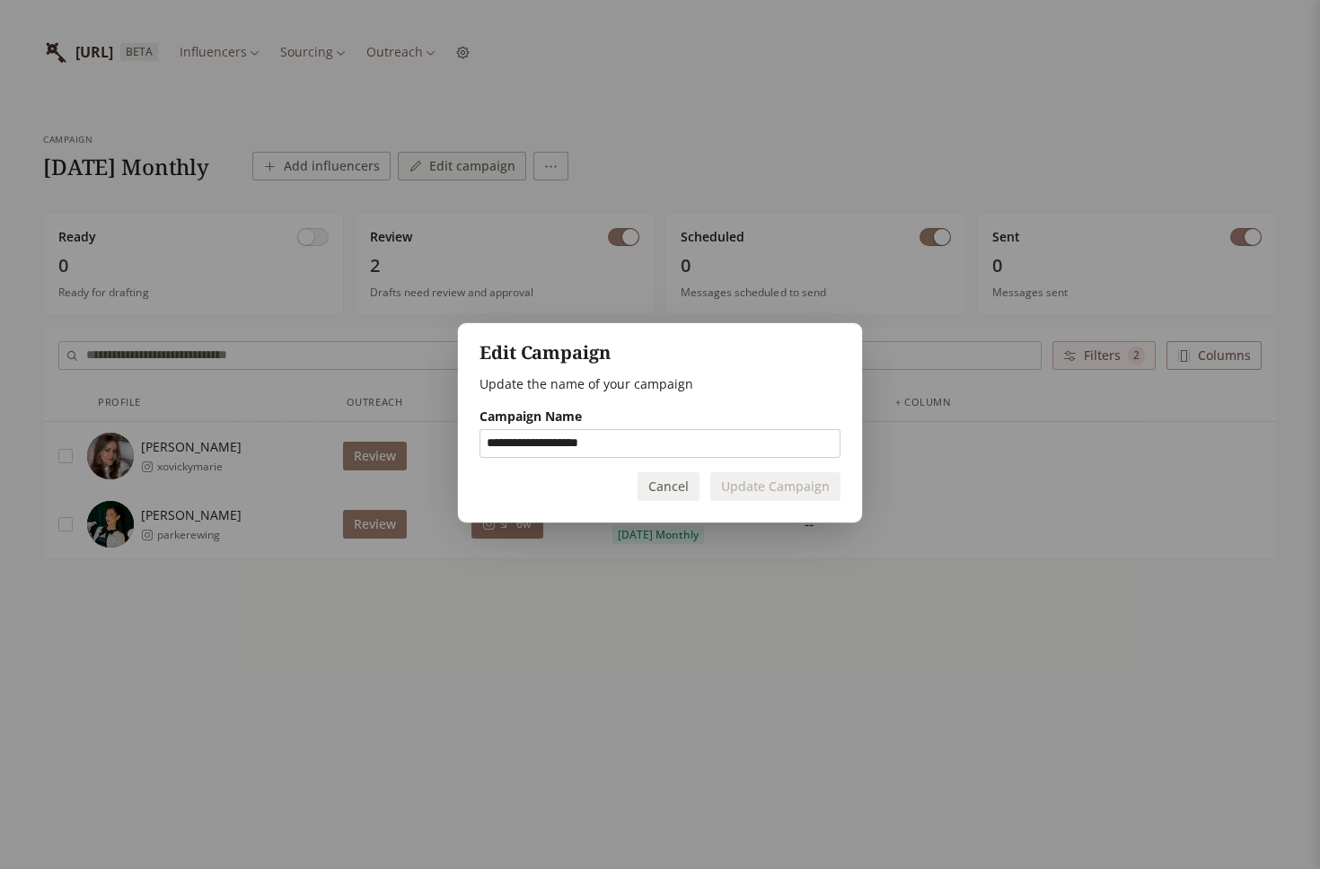
click at [664, 163] on div "**********" at bounding box center [660, 434] width 1320 height 869
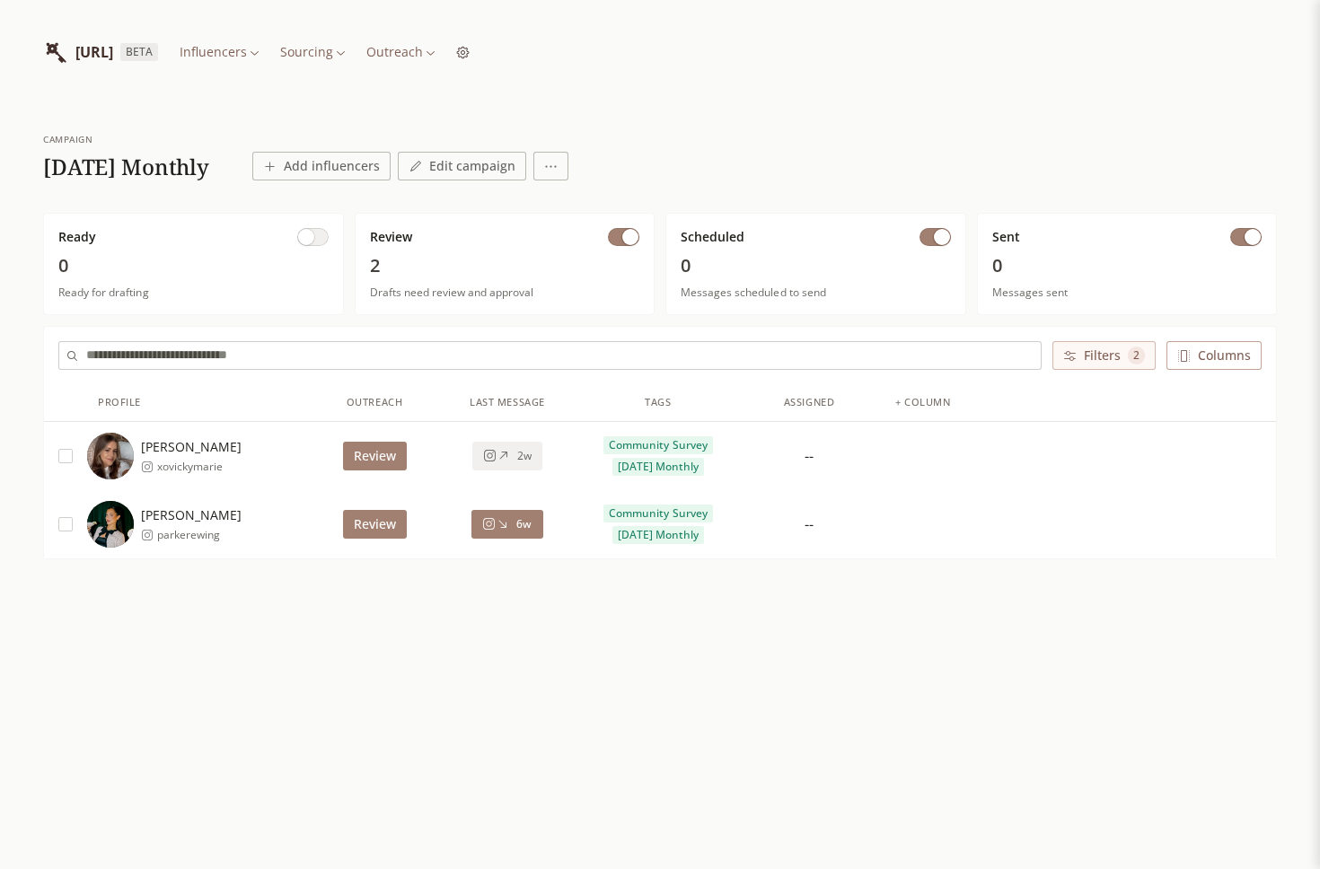
click at [611, 166] on html "INFLUENCERLIST.AI BETA Influencers Sourcing Outreach campaign 2025 October Mont…" at bounding box center [660, 434] width 1320 height 869
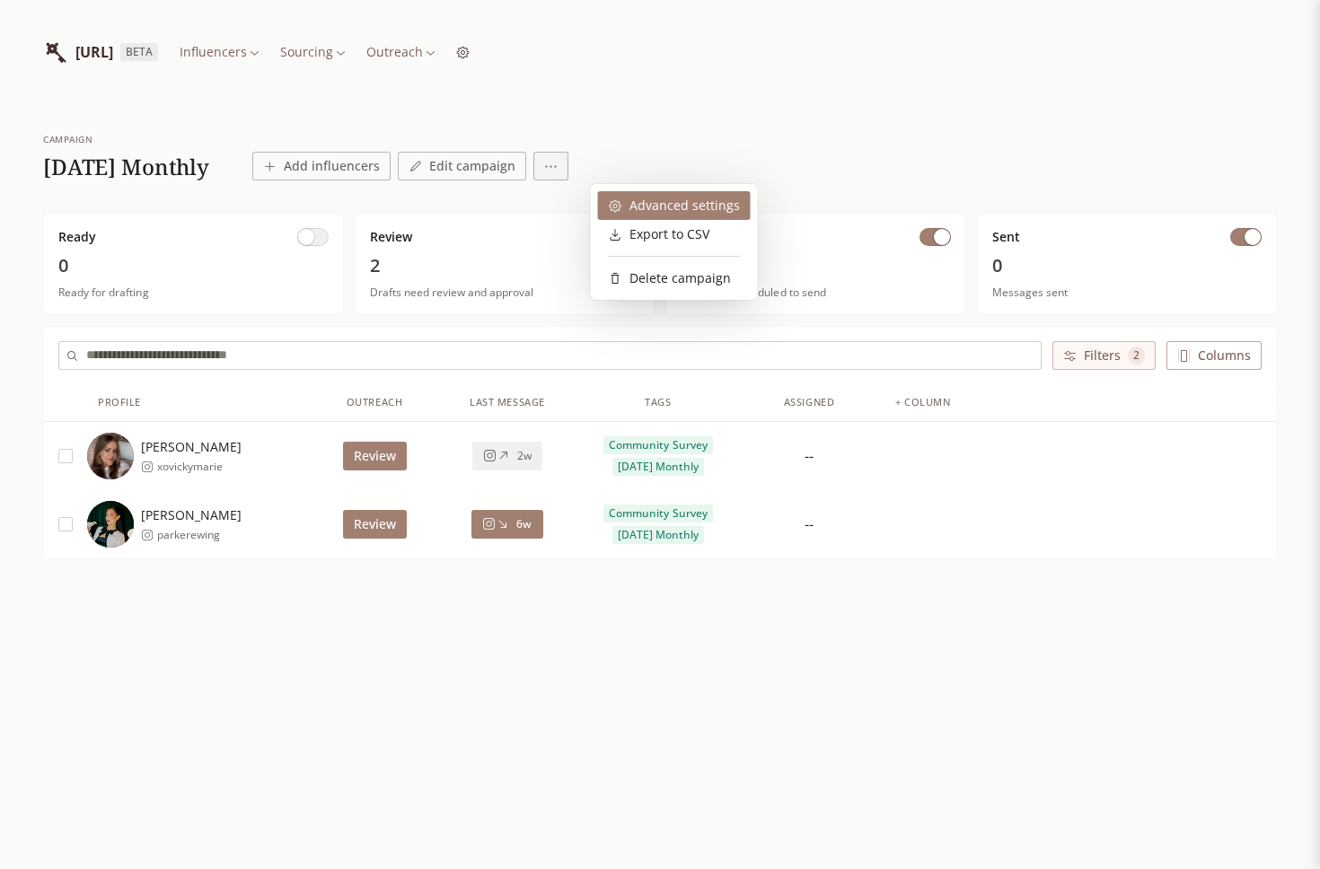
click at [636, 199] on div "Advanced settings" at bounding box center [674, 206] width 131 height 18
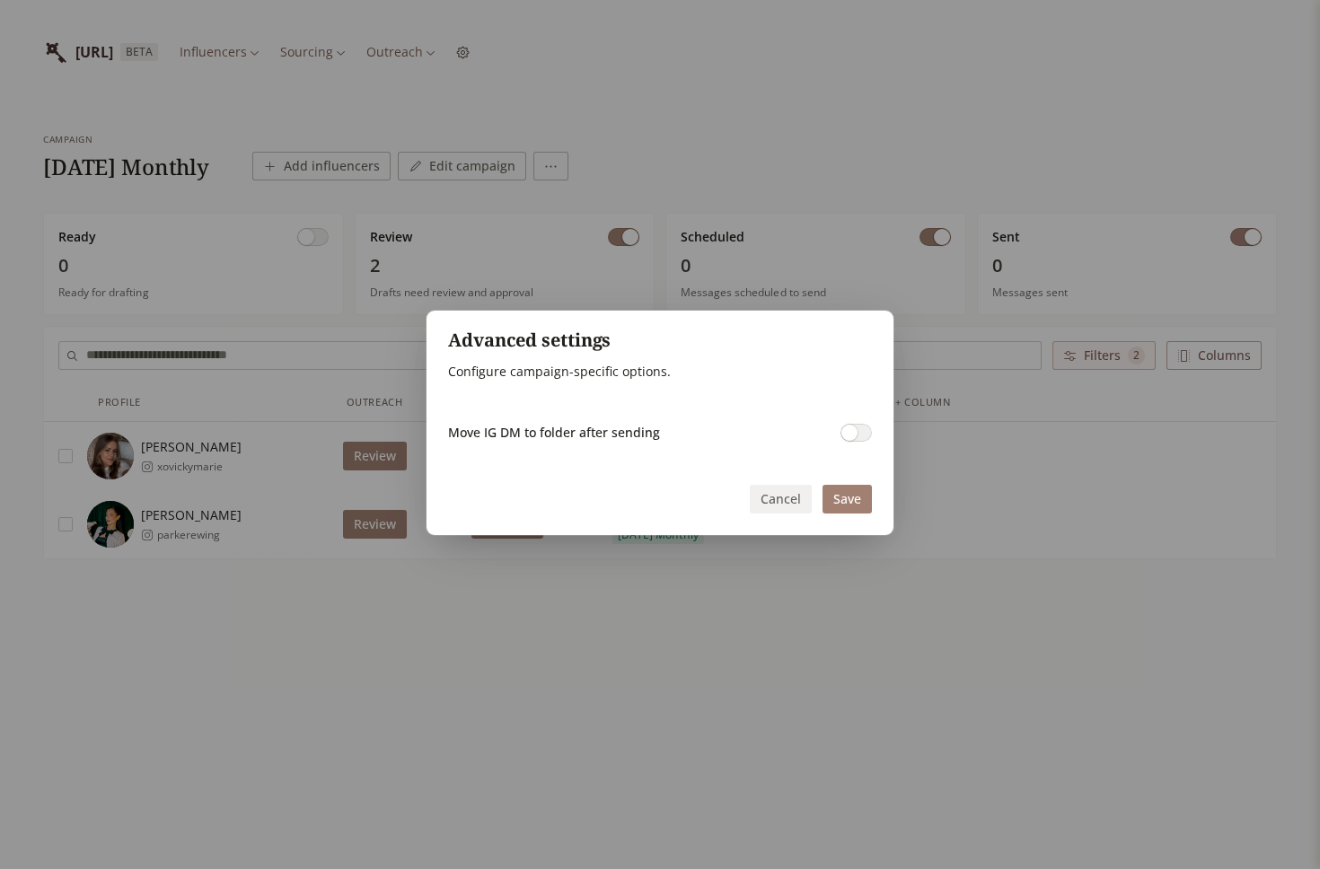
click at [606, 435] on span "Move IG DM to folder after sending" at bounding box center [554, 433] width 212 height 18
drag, startPoint x: 634, startPoint y: 376, endPoint x: 524, endPoint y: 376, distance: 109.6
click at [524, 376] on p "Configure campaign-specific options." at bounding box center [660, 372] width 424 height 18
click at [524, 392] on div "Advanced settings Configure campaign-specific options. Move IG DM to folder aft…" at bounding box center [660, 423] width 467 height 224
click at [785, 499] on button "Cancel" at bounding box center [781, 499] width 62 height 29
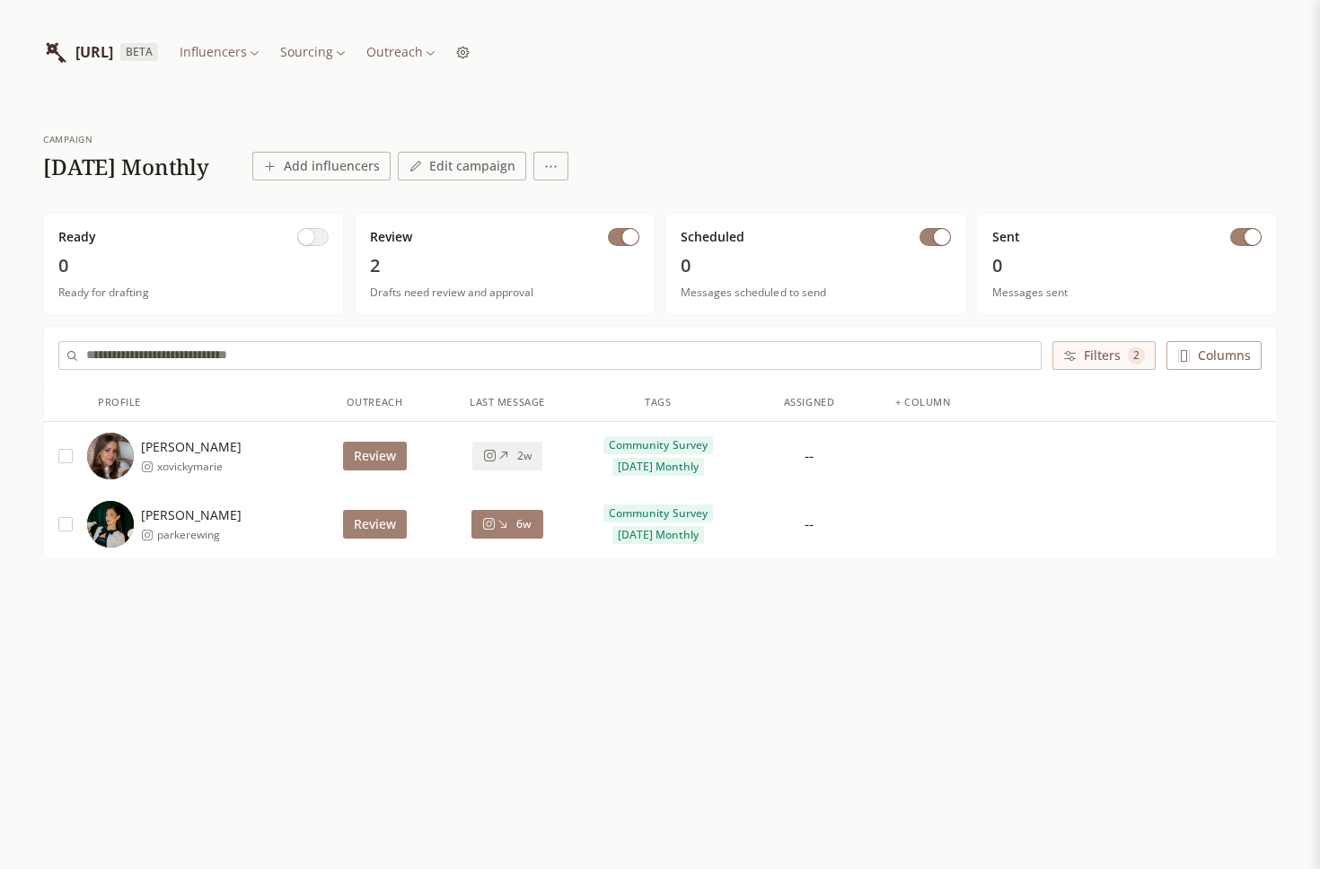
click at [618, 238] on button "button" at bounding box center [623, 237] width 31 height 18
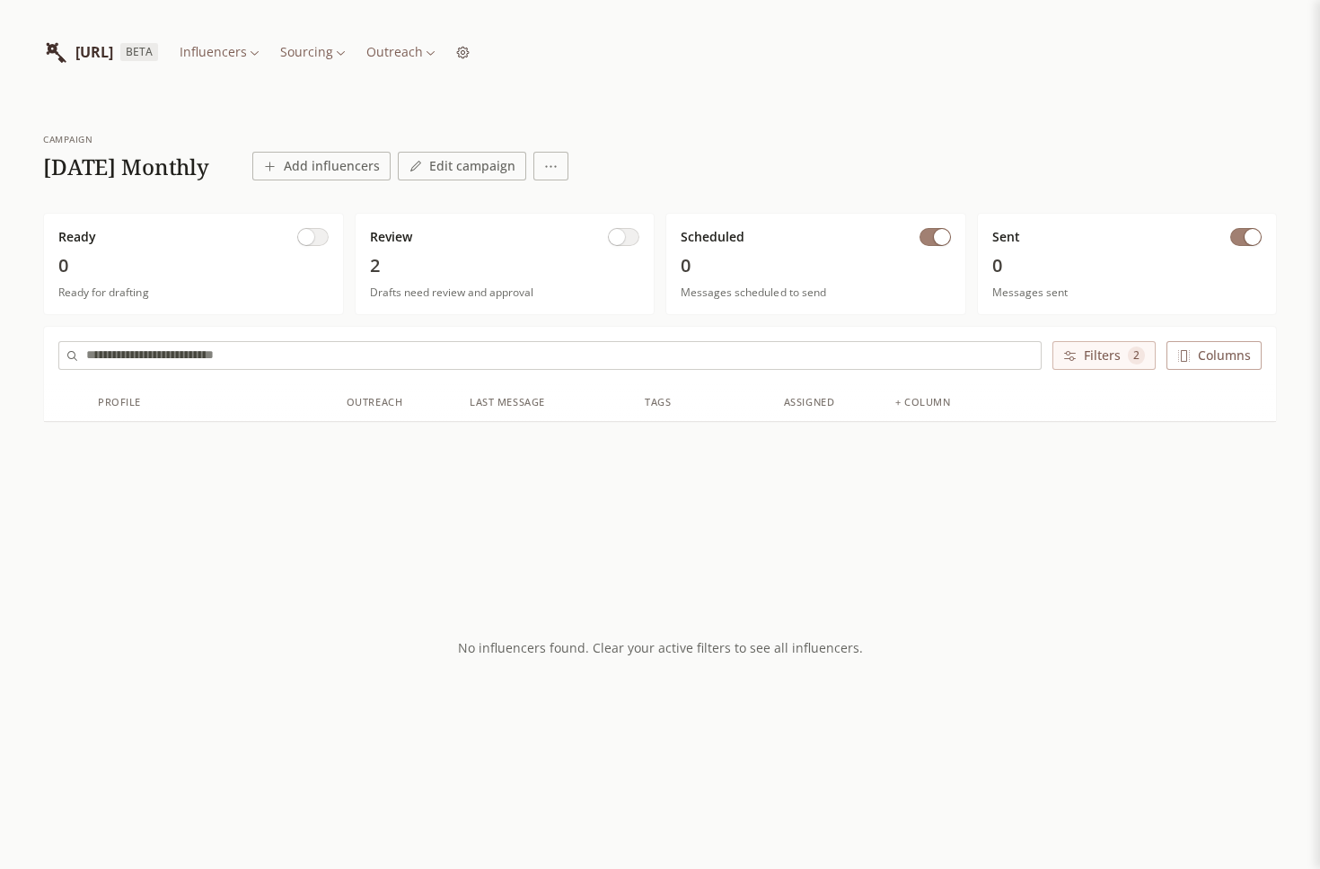
click at [622, 238] on span "button" at bounding box center [617, 237] width 16 height 16
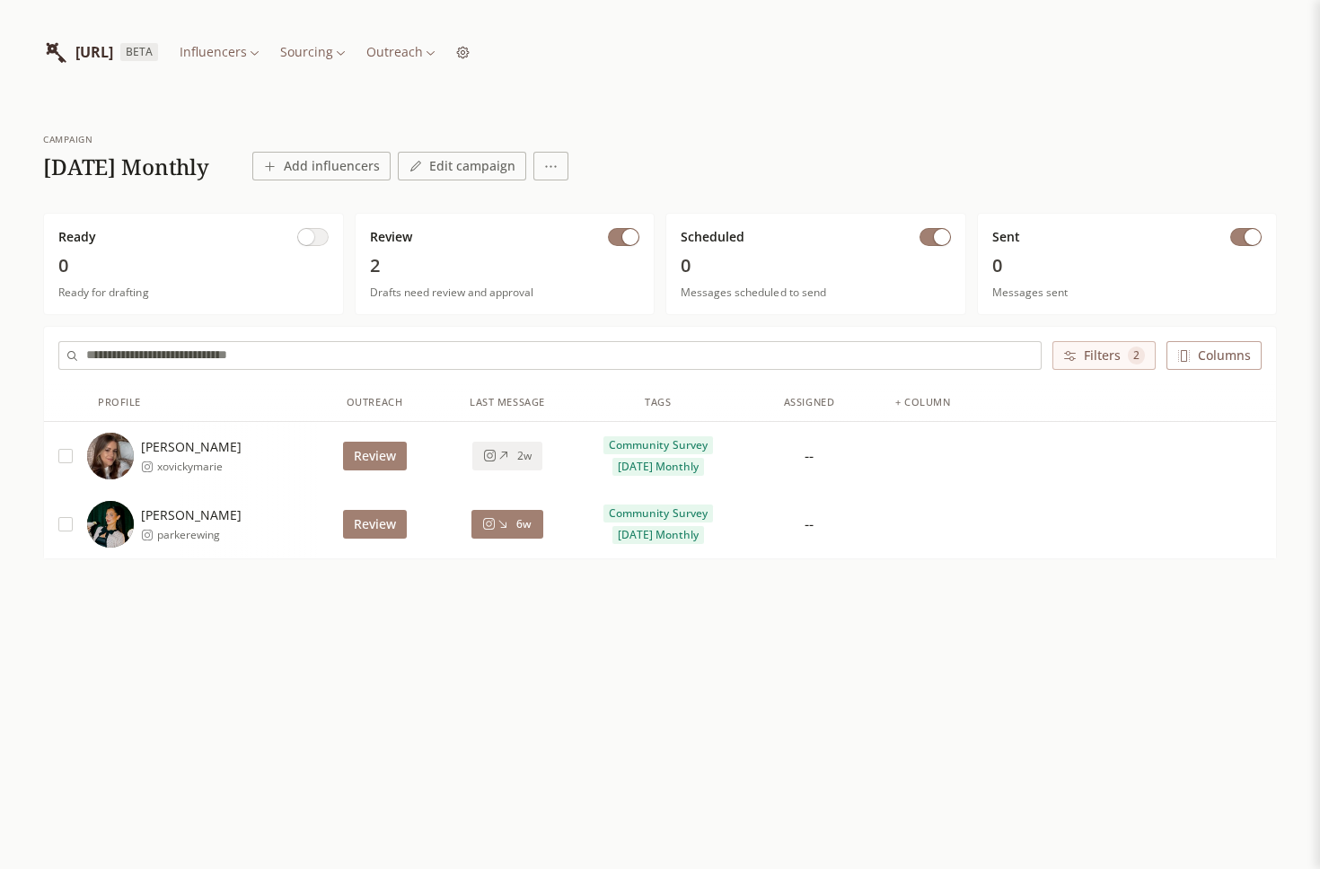
type button "on"
click at [1070, 352] on icon "button" at bounding box center [1070, 356] width 12 height 10
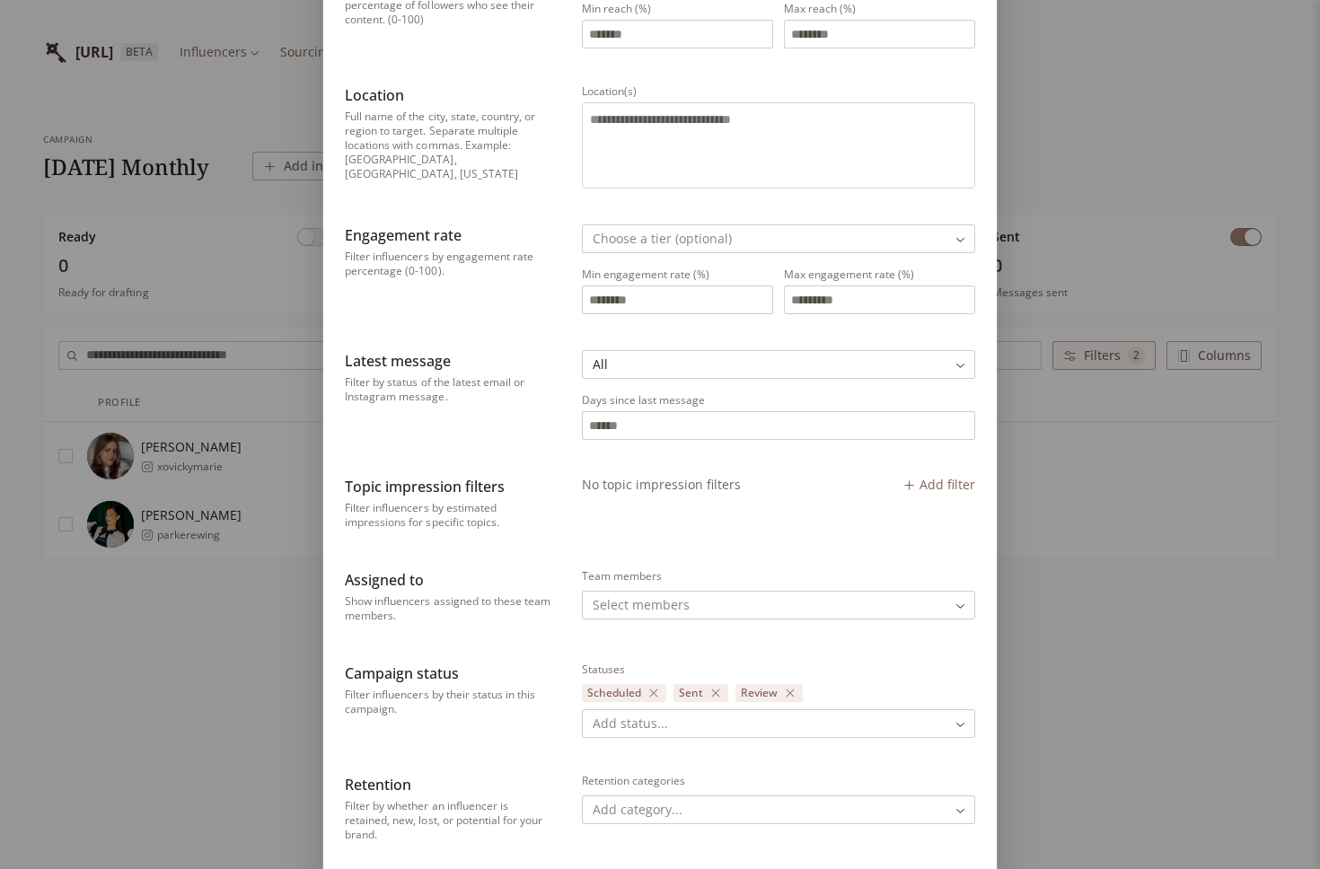
scroll to position [760, 0]
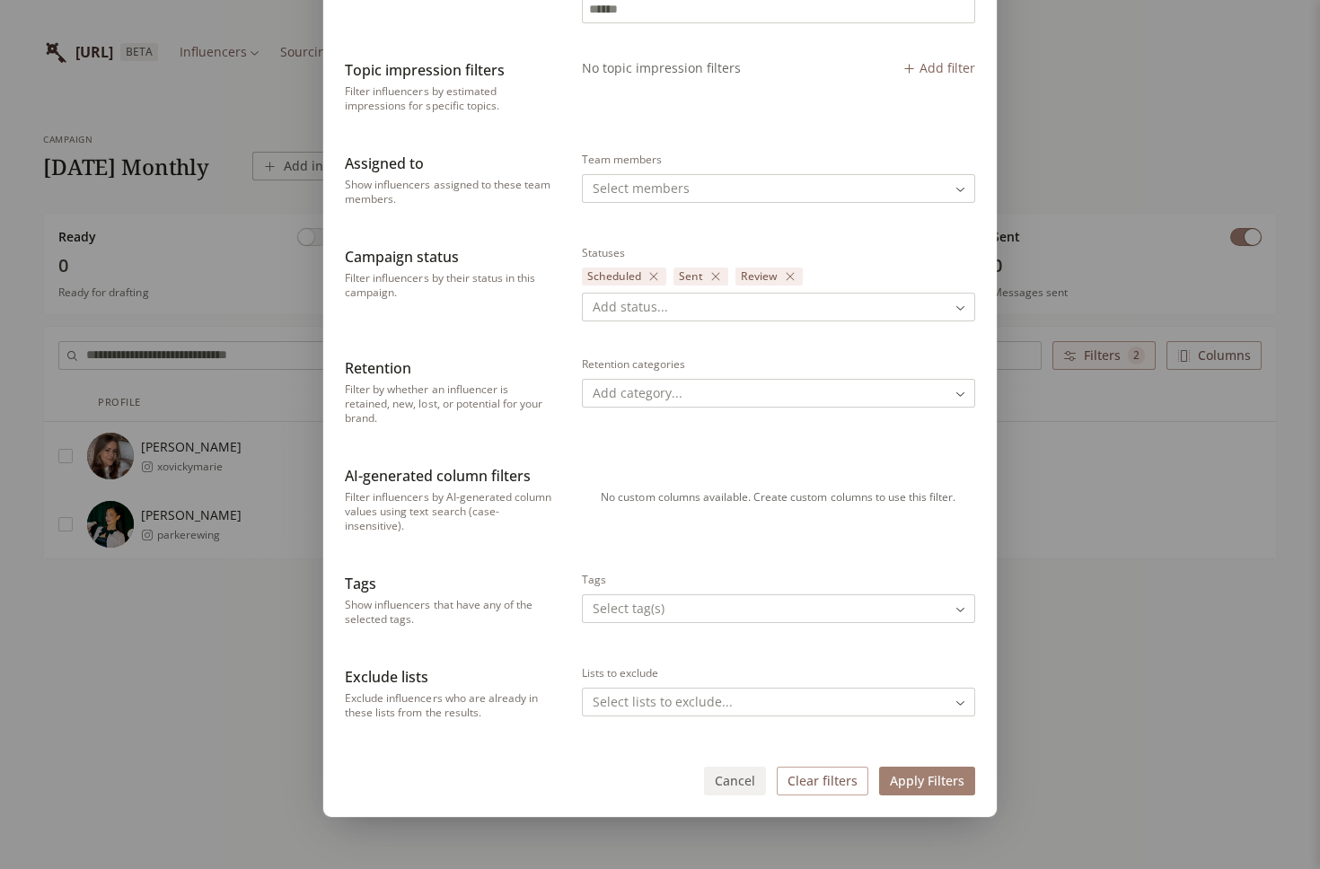
click at [826, 775] on button "Clear filters" at bounding box center [823, 781] width 92 height 29
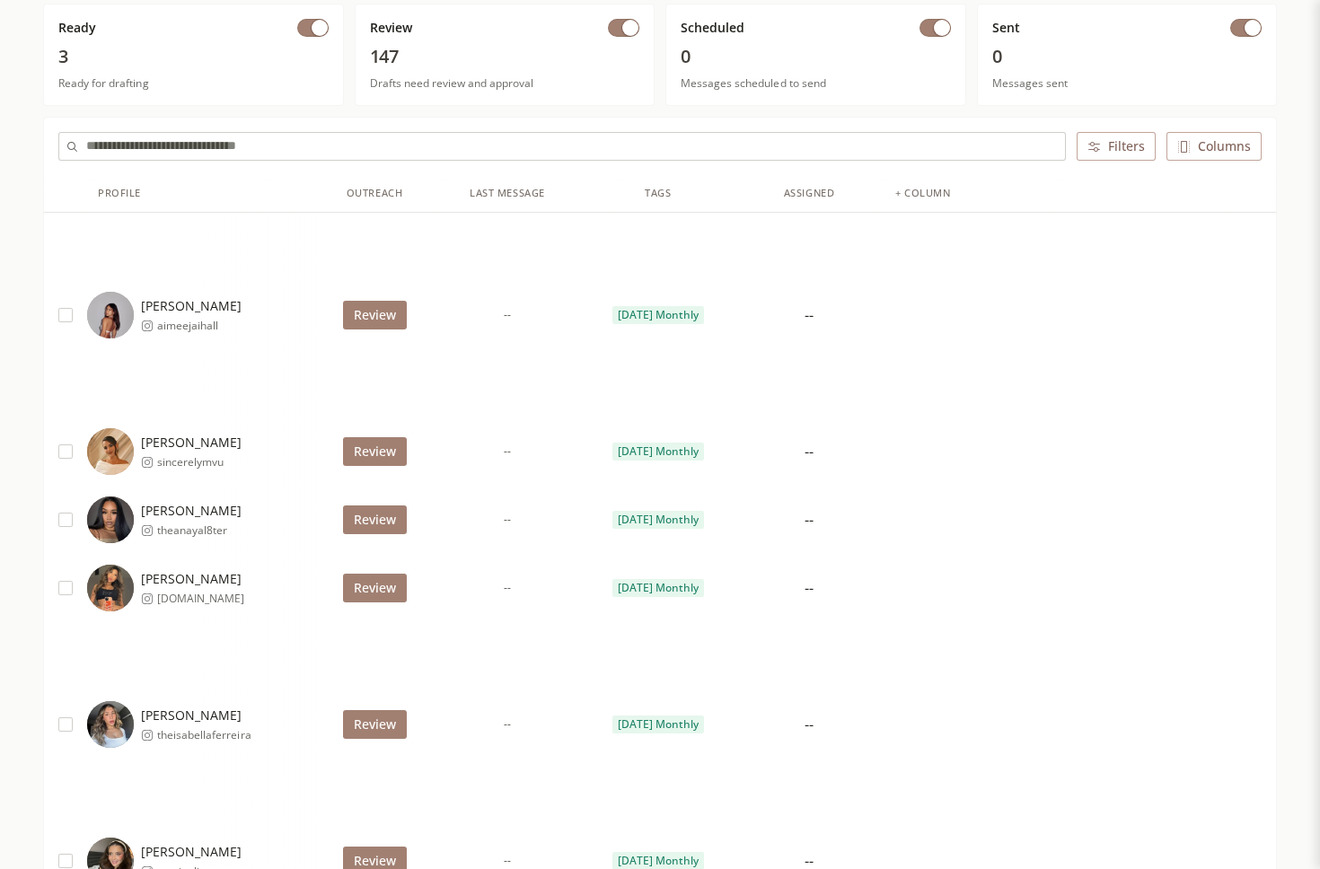
scroll to position [144, 0]
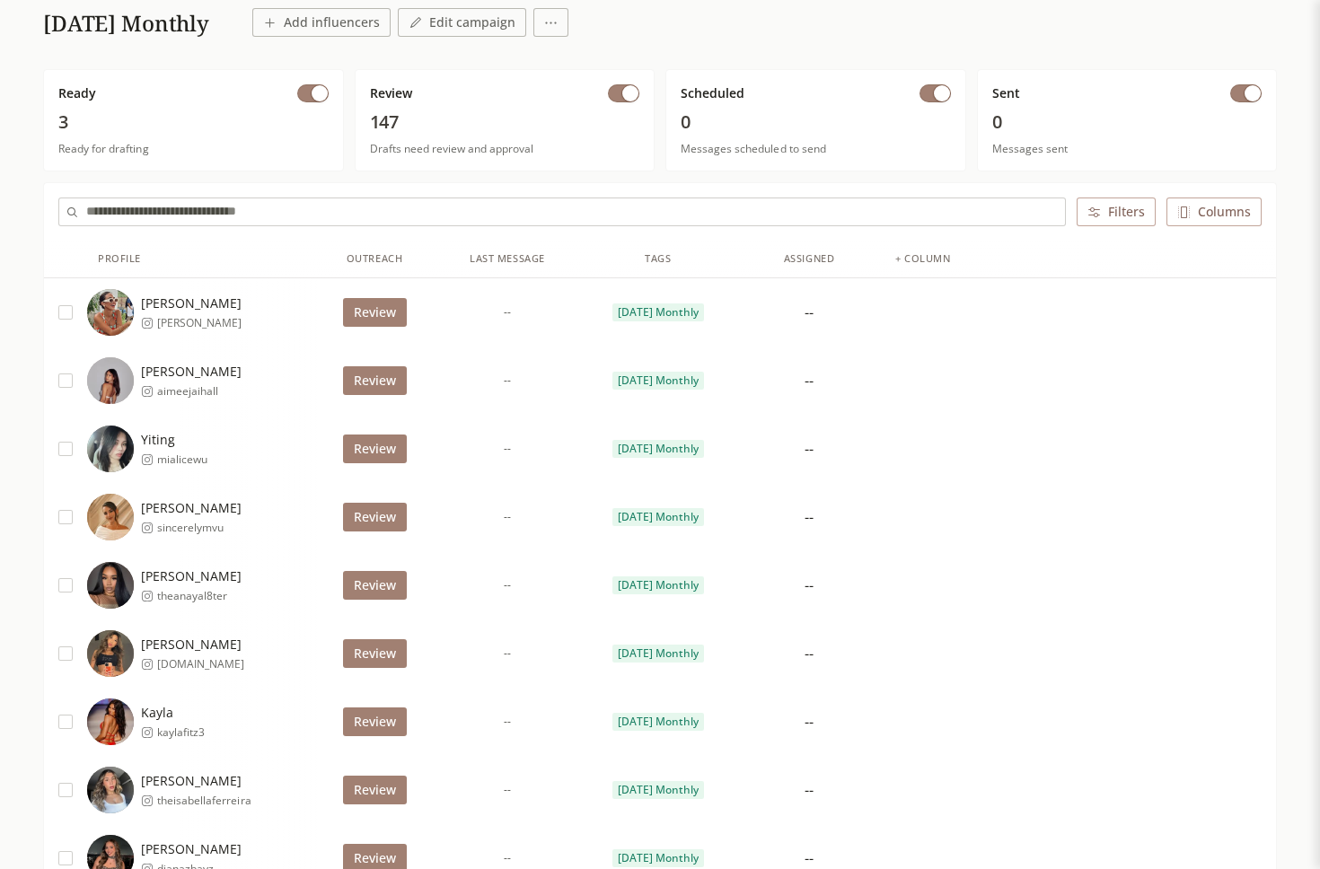
click at [622, 94] on span "button" at bounding box center [630, 93] width 16 height 16
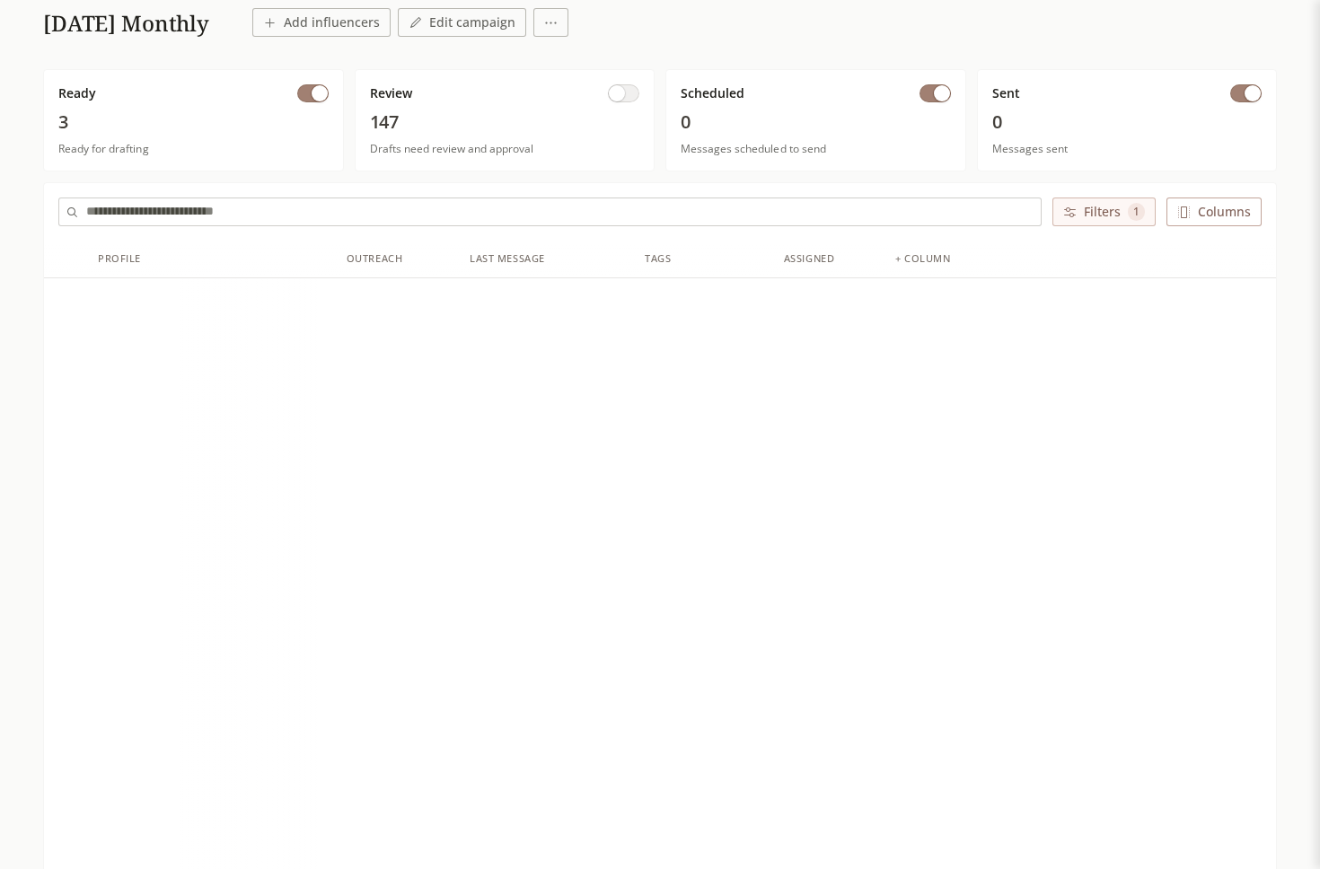
scroll to position [0, 0]
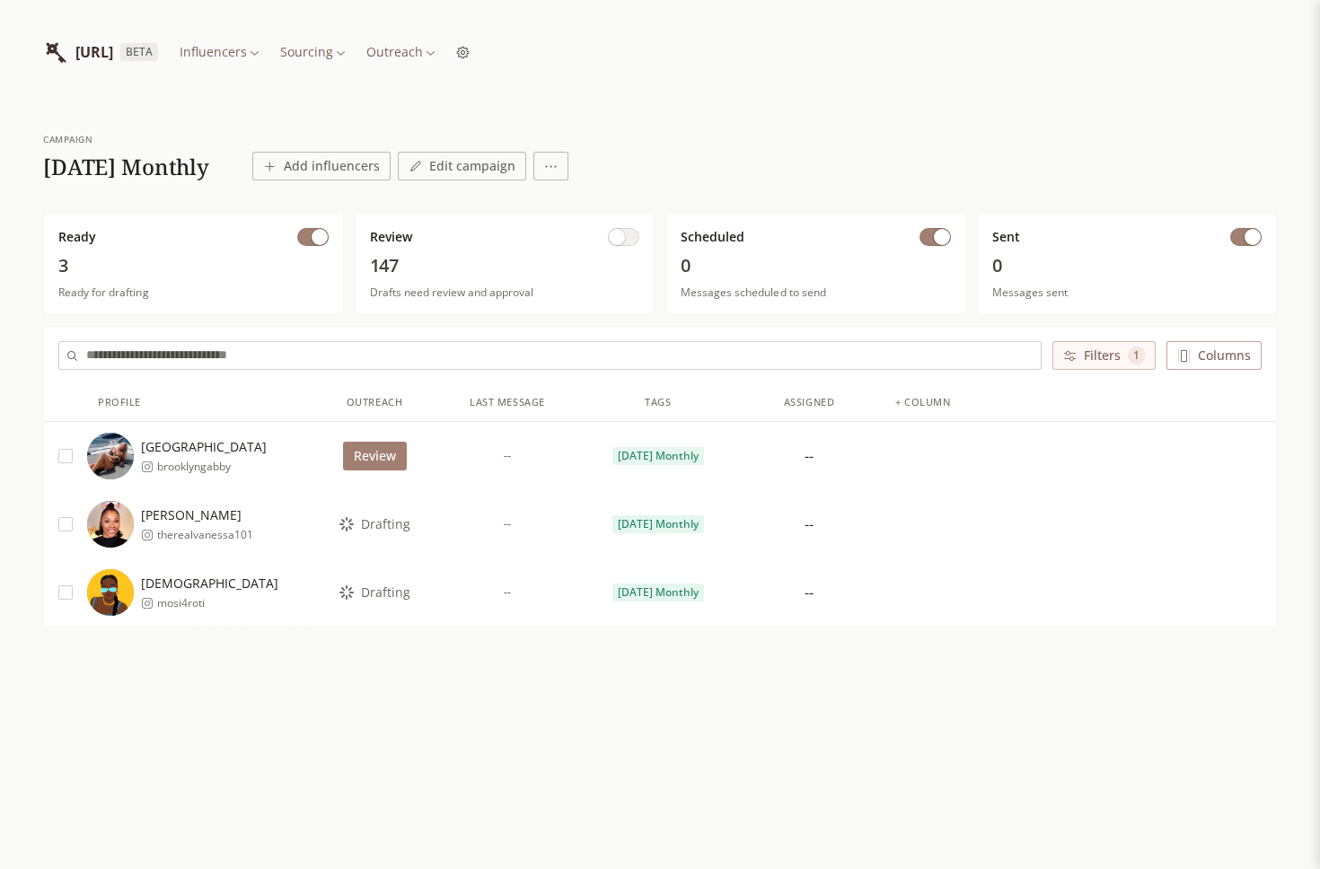
click at [377, 461] on button "Review" at bounding box center [375, 456] width 64 height 29
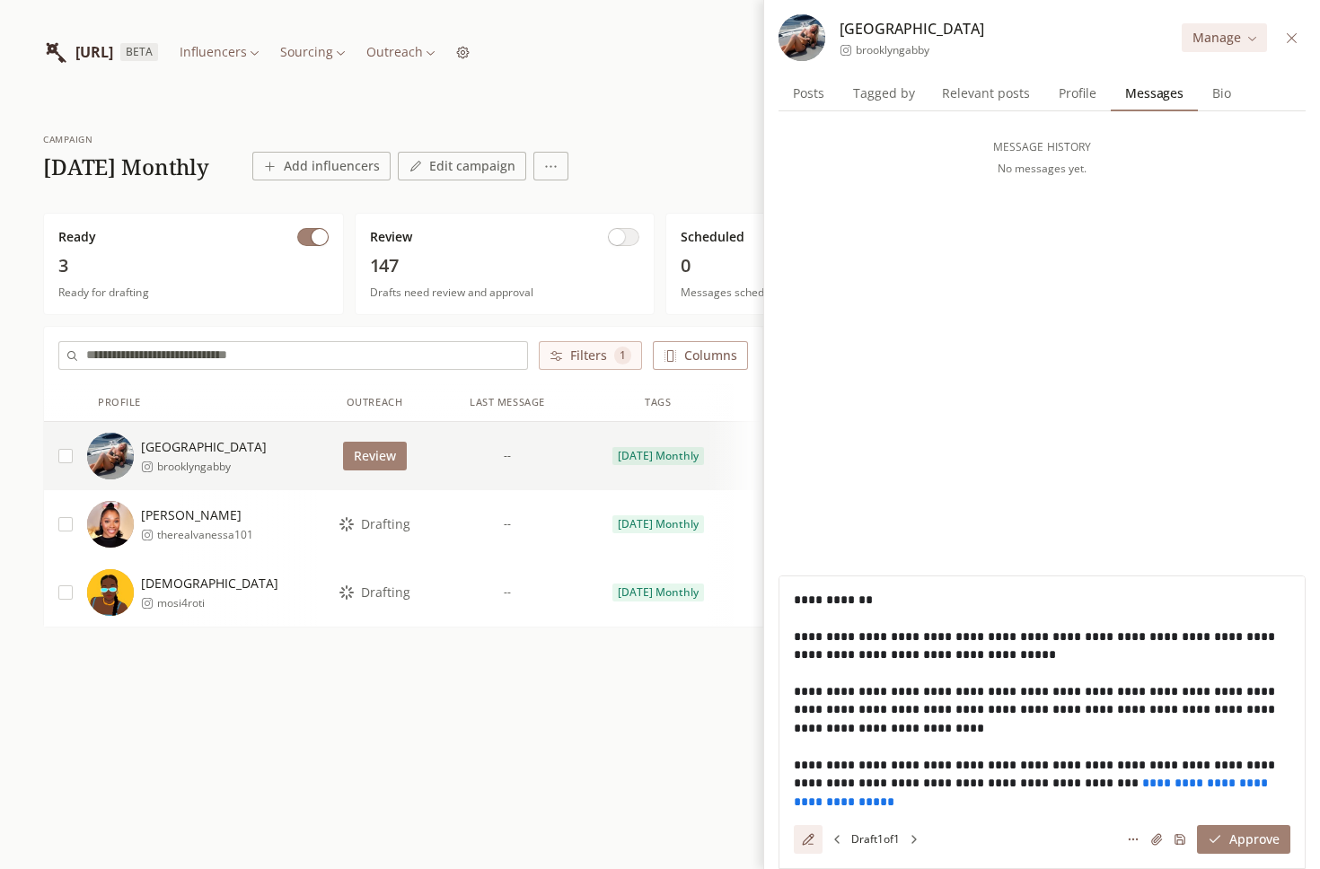
click at [372, 519] on span "Drafting" at bounding box center [385, 524] width 49 height 18
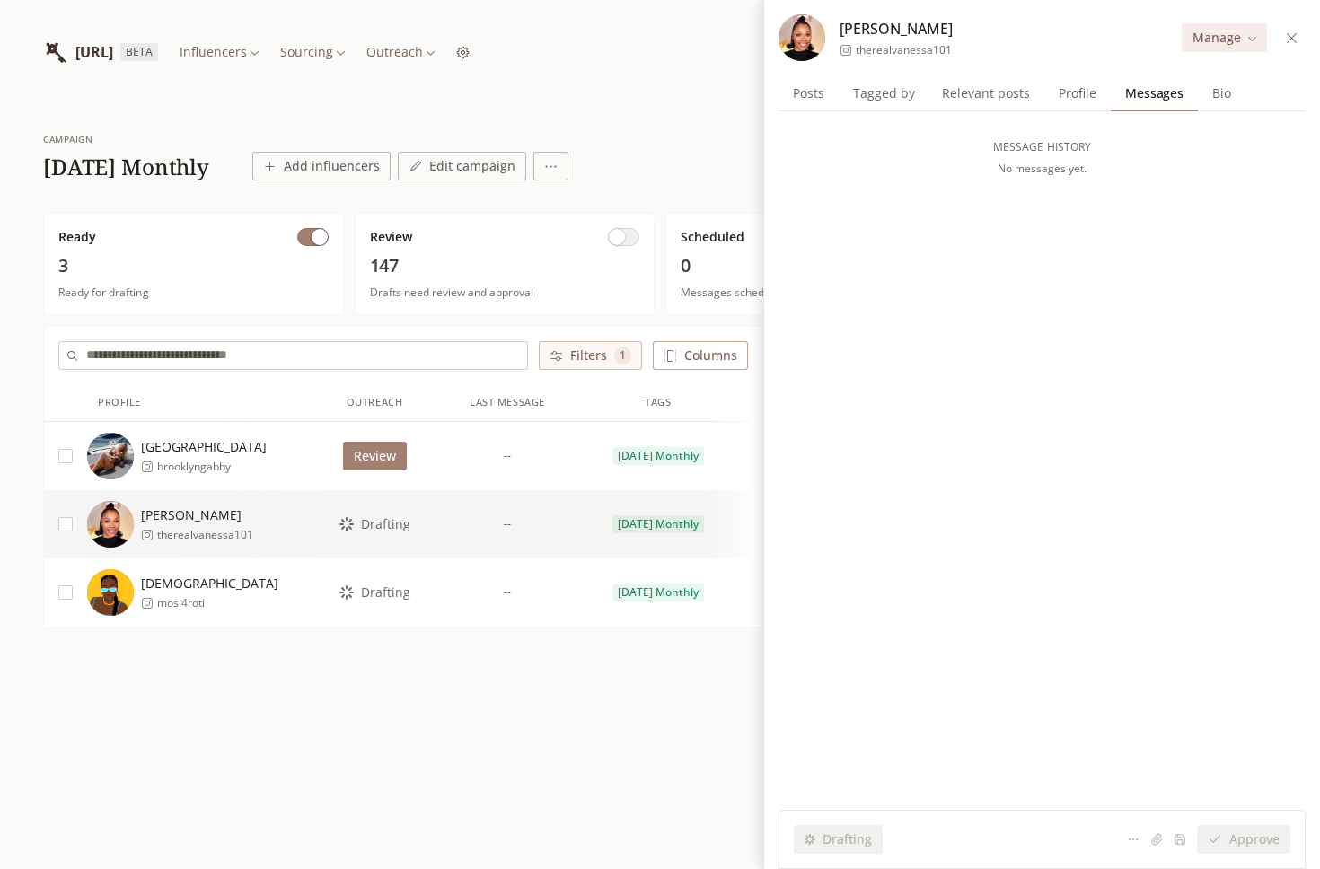
click at [382, 589] on span "Drafting" at bounding box center [385, 593] width 49 height 18
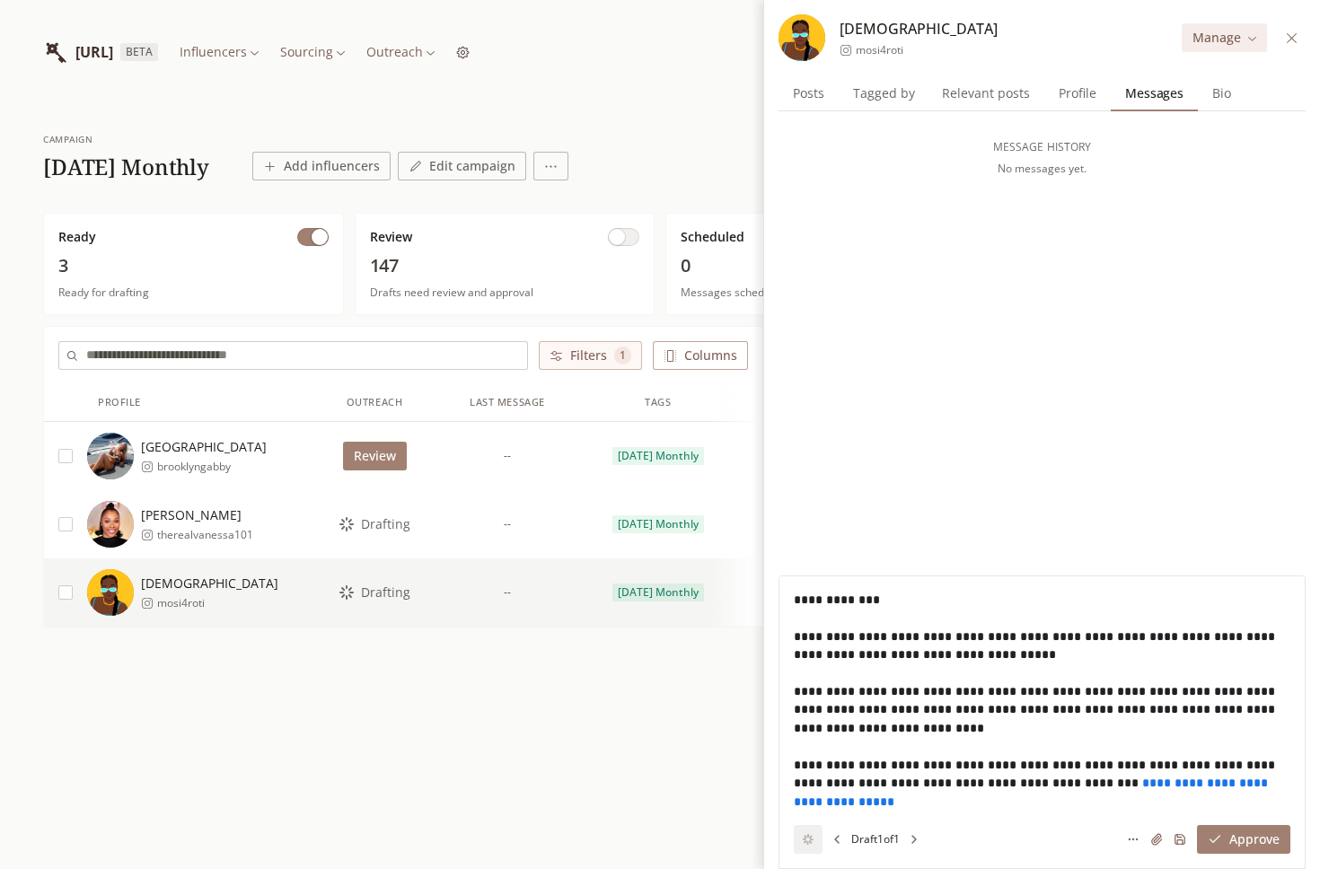
click at [392, 524] on span "Drafting" at bounding box center [385, 524] width 49 height 18
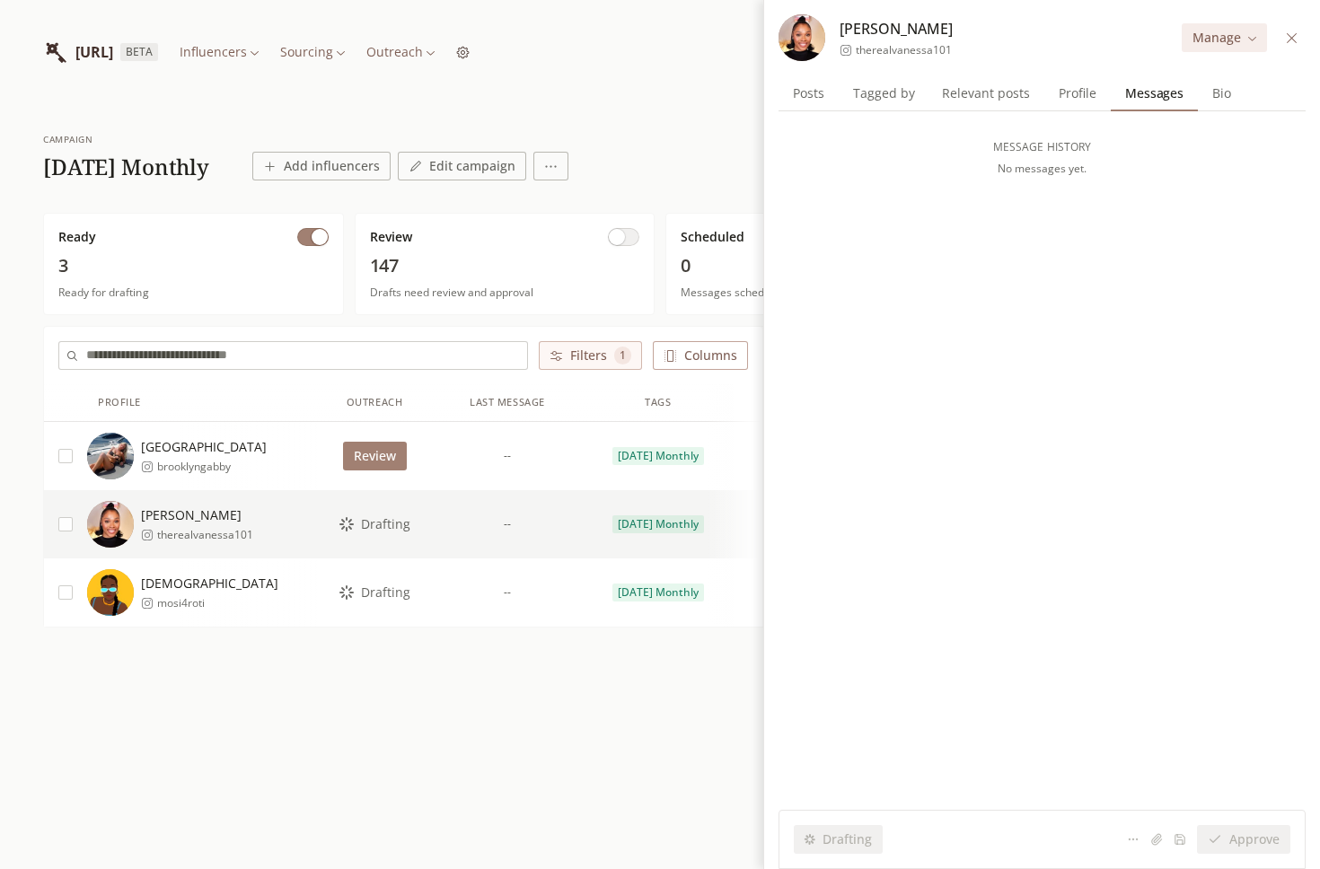
click at [393, 460] on button "Review" at bounding box center [375, 456] width 64 height 29
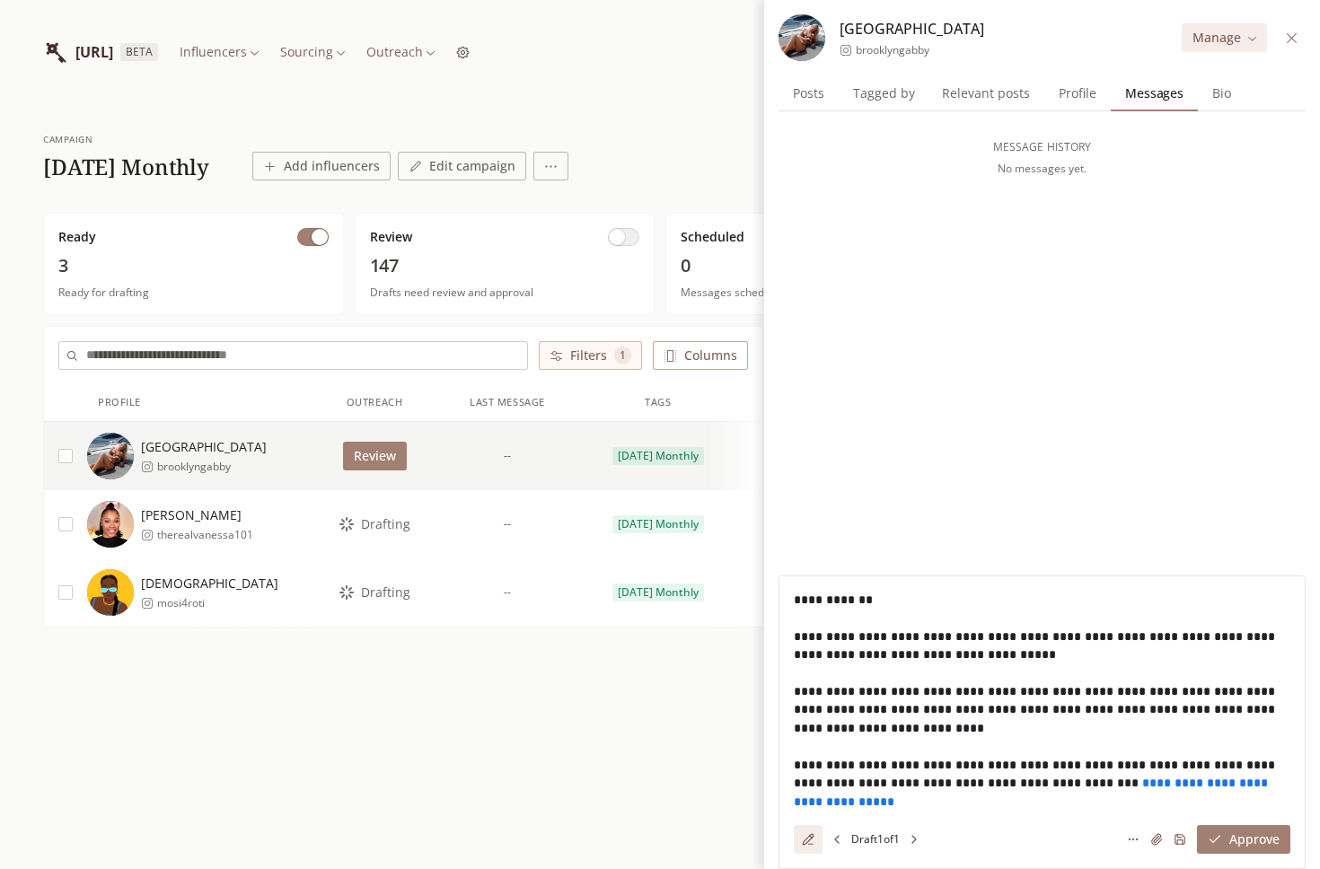
click at [1291, 29] on button at bounding box center [1291, 38] width 21 height 21
click at [66, 456] on button "button" at bounding box center [65, 456] width 14 height 14
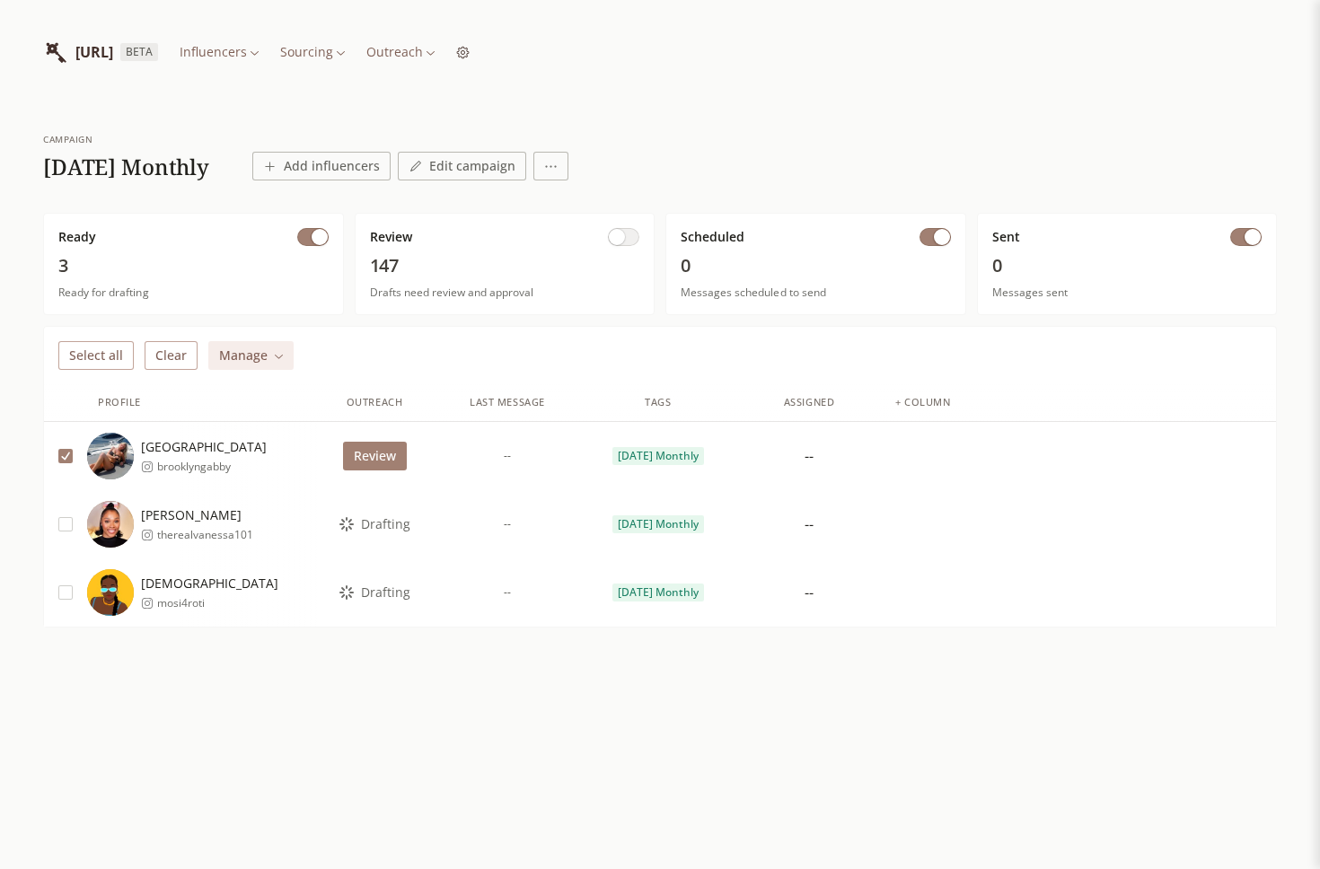
click at [66, 522] on button "button" at bounding box center [65, 524] width 14 height 14
click at [66, 593] on button "button" at bounding box center [65, 592] width 14 height 14
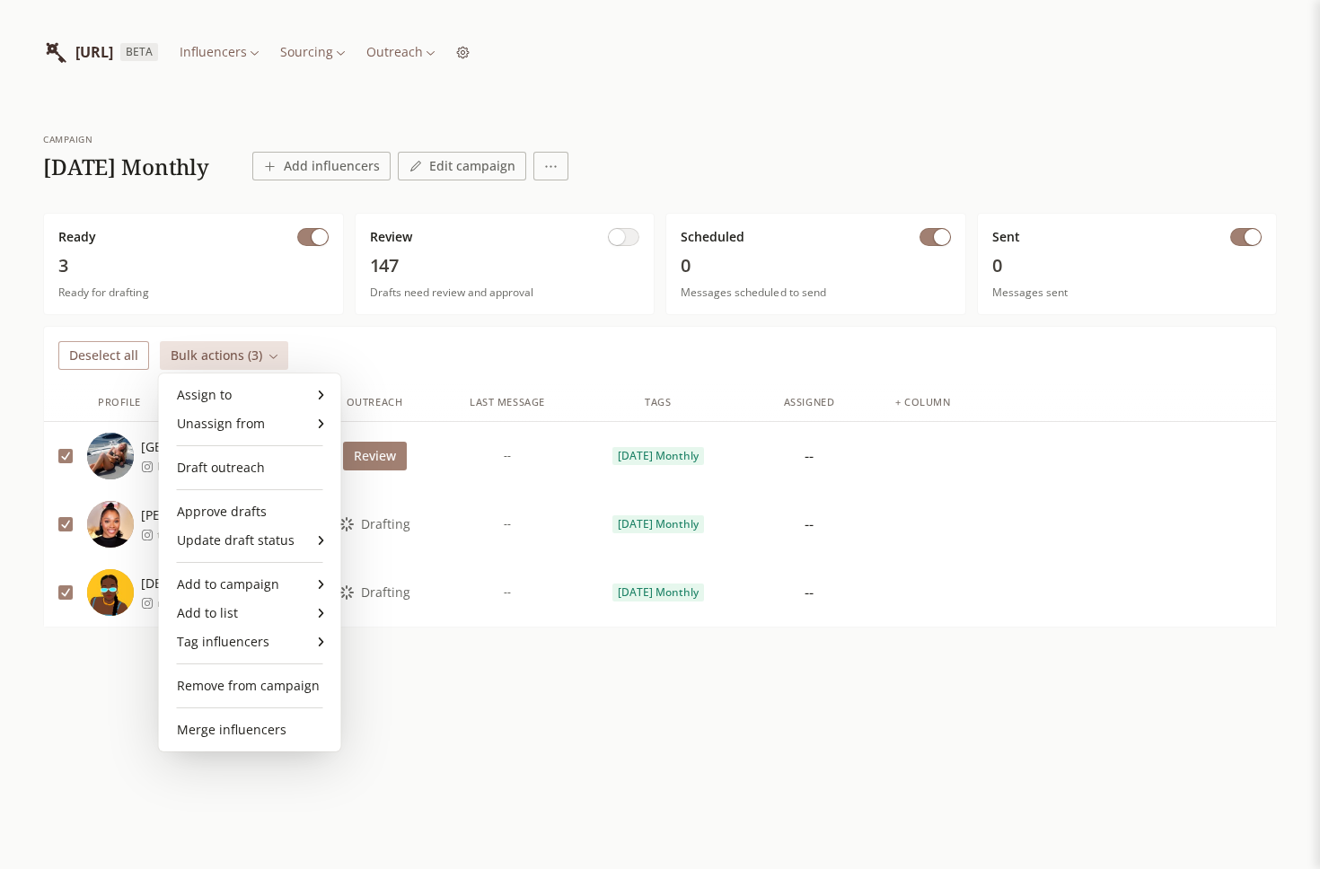
click at [198, 357] on html "[URL] BETA Influencers Sourcing Outreach campaign [DATE] Monthly Add influencer…" at bounding box center [660, 434] width 1320 height 869
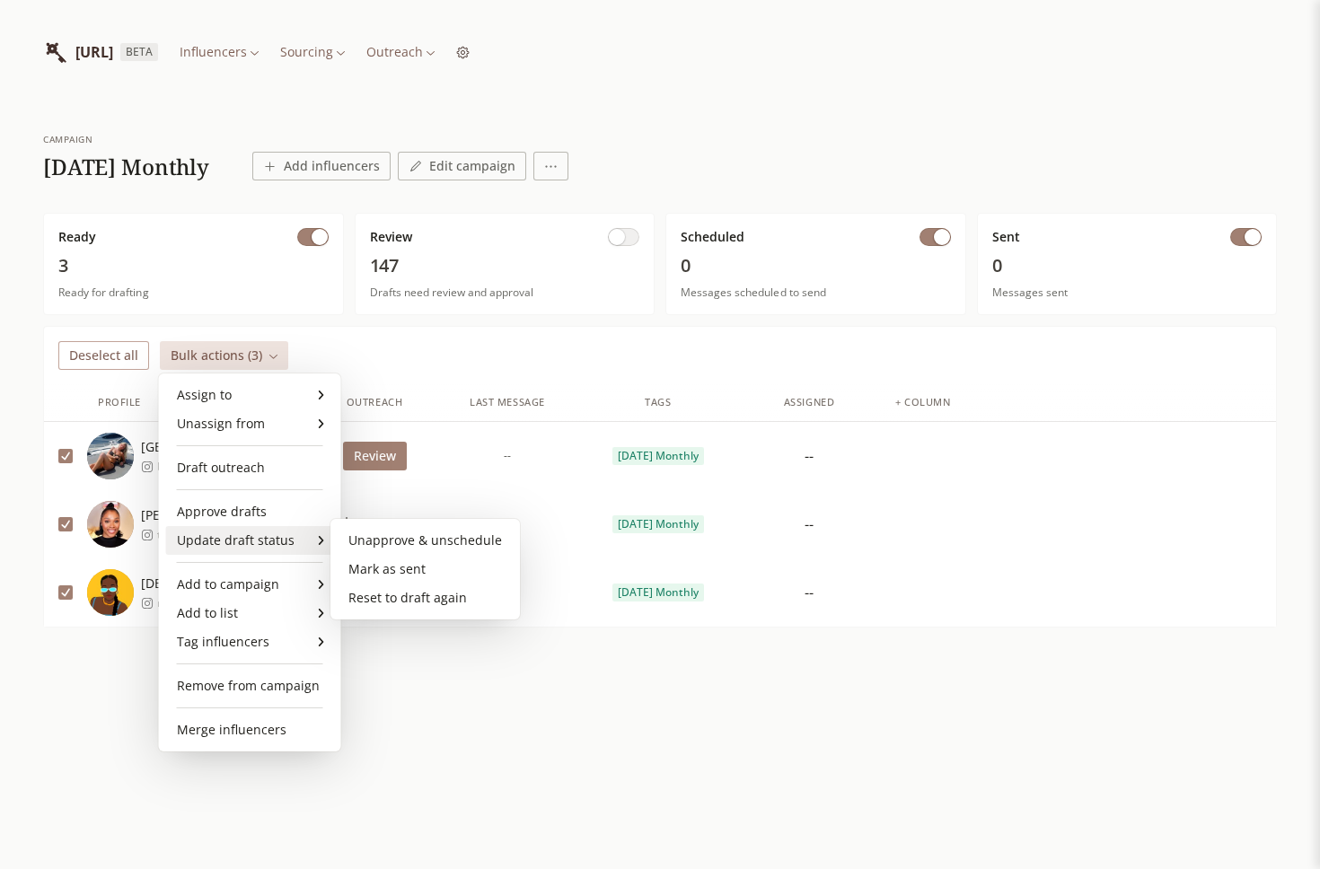
click at [392, 655] on html "[URL] BETA Influencers Sourcing Outreach campaign [DATE] Monthly Add influencer…" at bounding box center [660, 434] width 1320 height 869
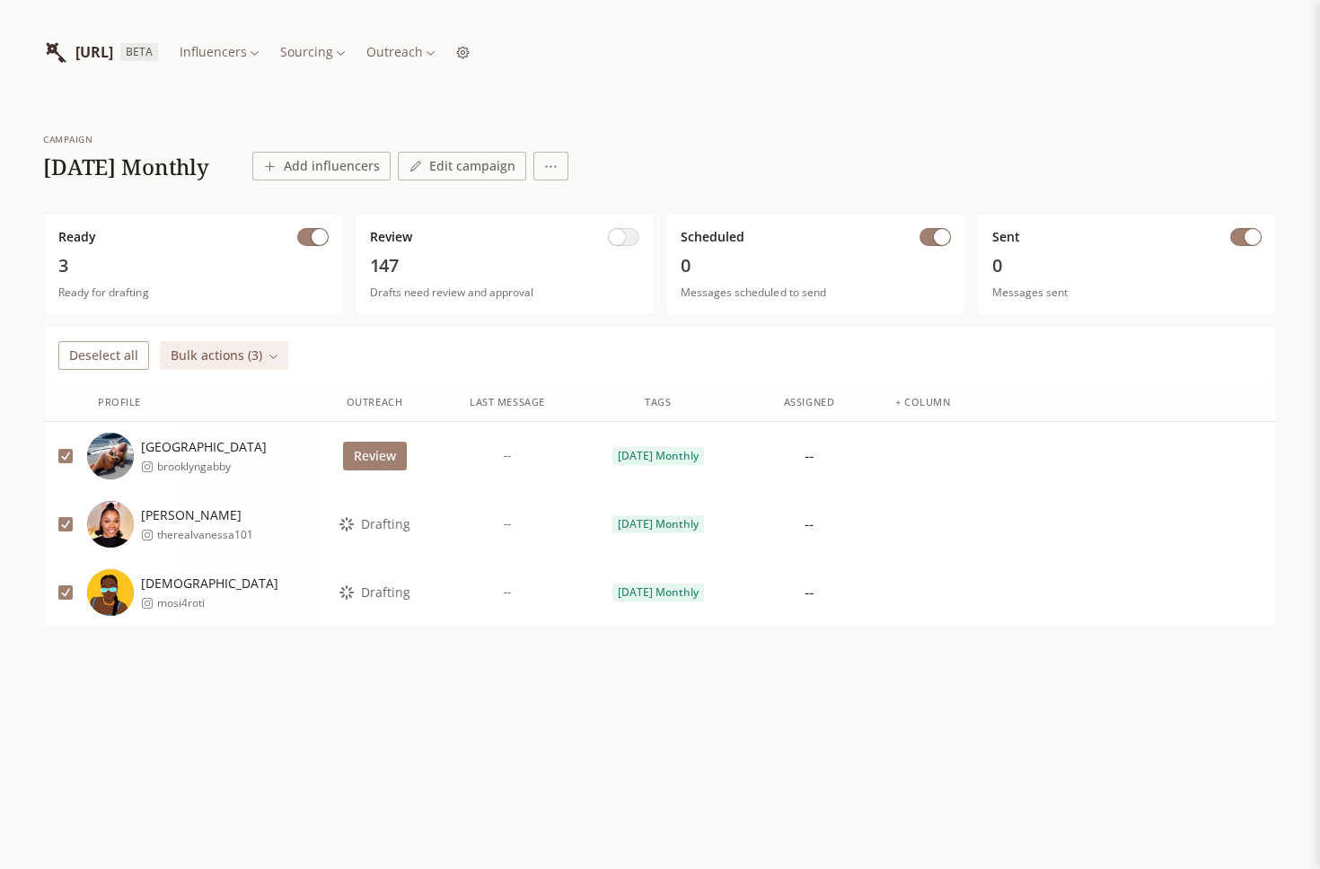
click at [187, 358] on html "[URL] BETA Influencers Sourcing Outreach campaign [DATE] Monthly Add influencer…" at bounding box center [660, 434] width 1320 height 869
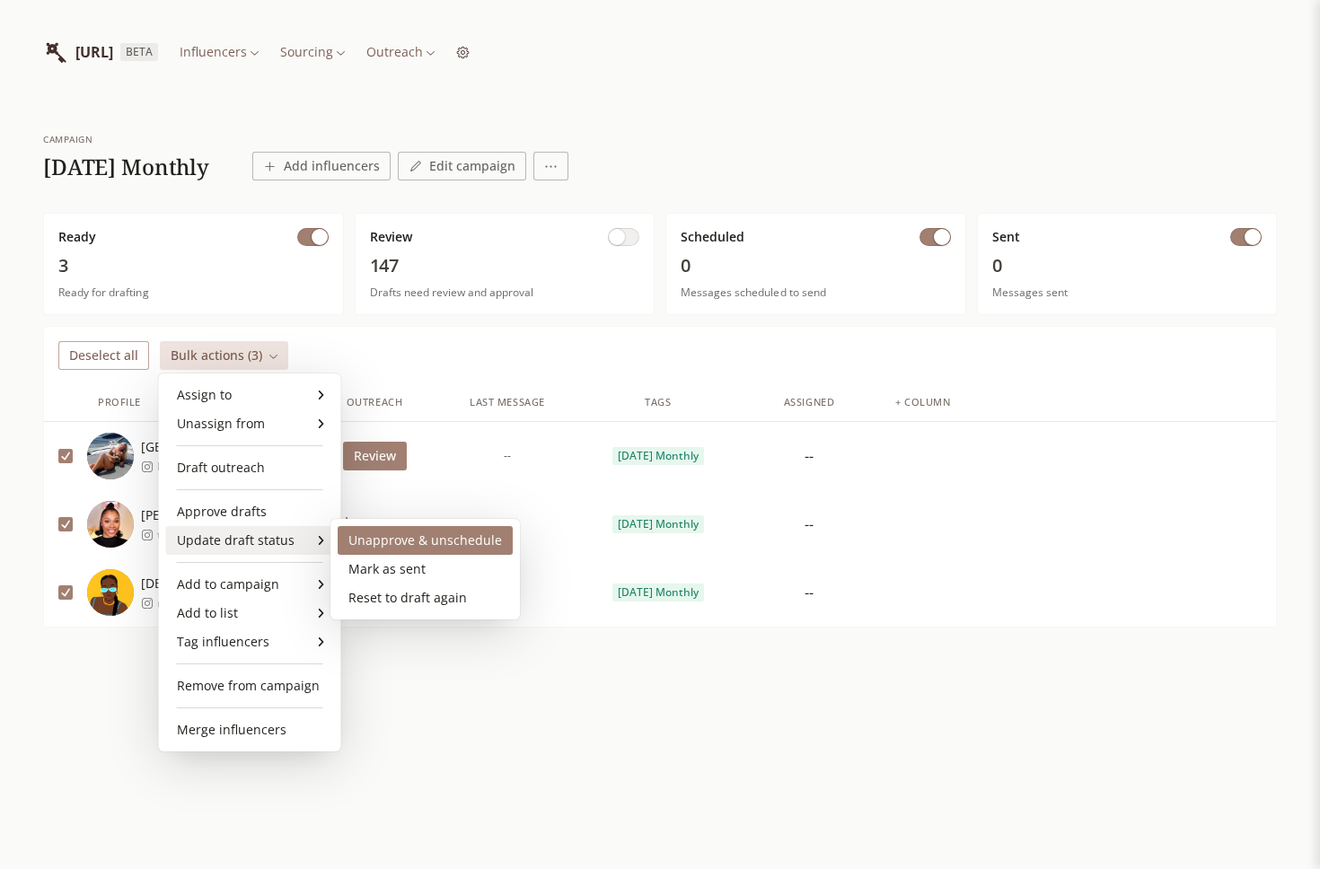
click at [366, 548] on div "Unapprove & unschedule" at bounding box center [425, 540] width 175 height 29
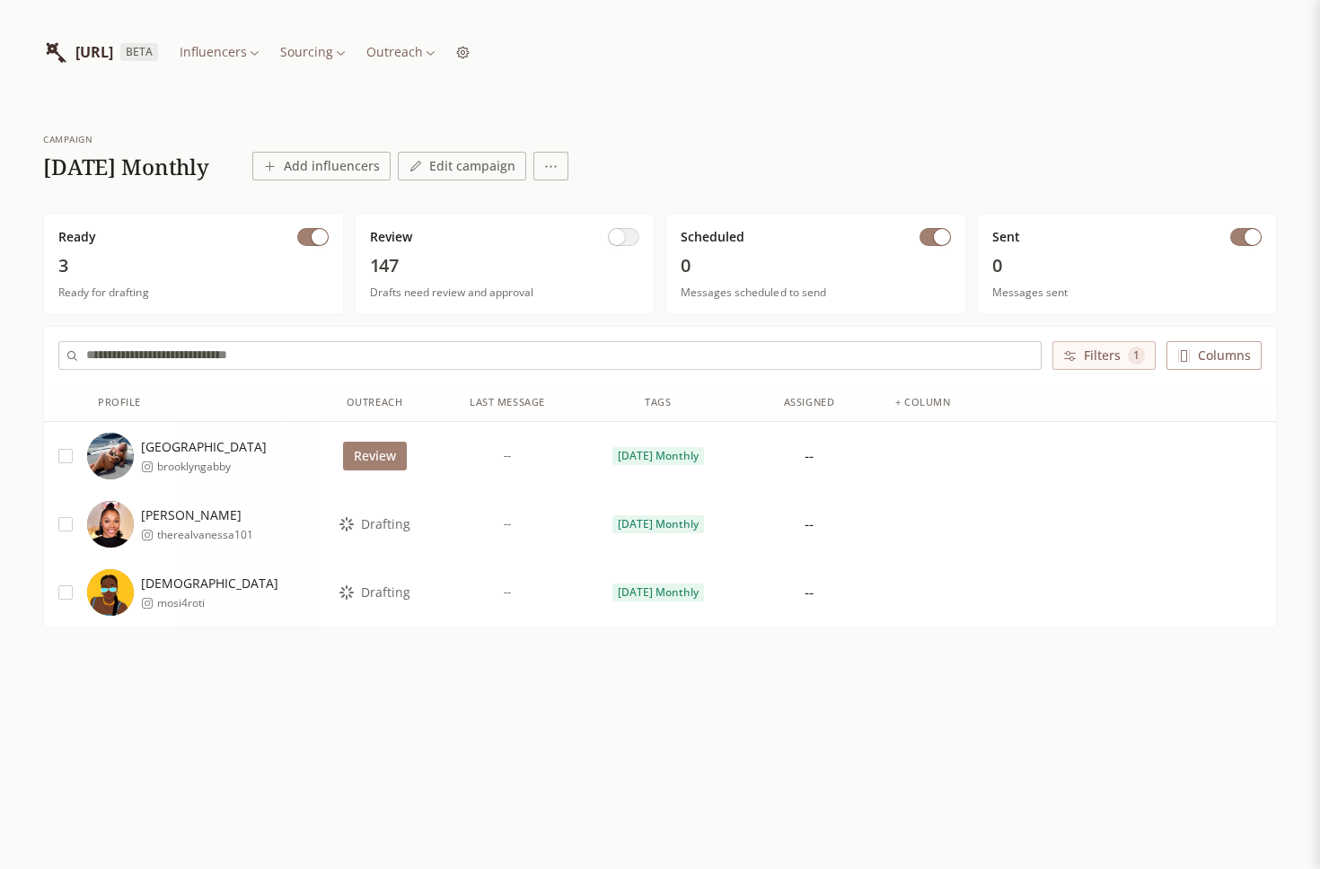
click at [381, 462] on button "Review" at bounding box center [375, 456] width 64 height 29
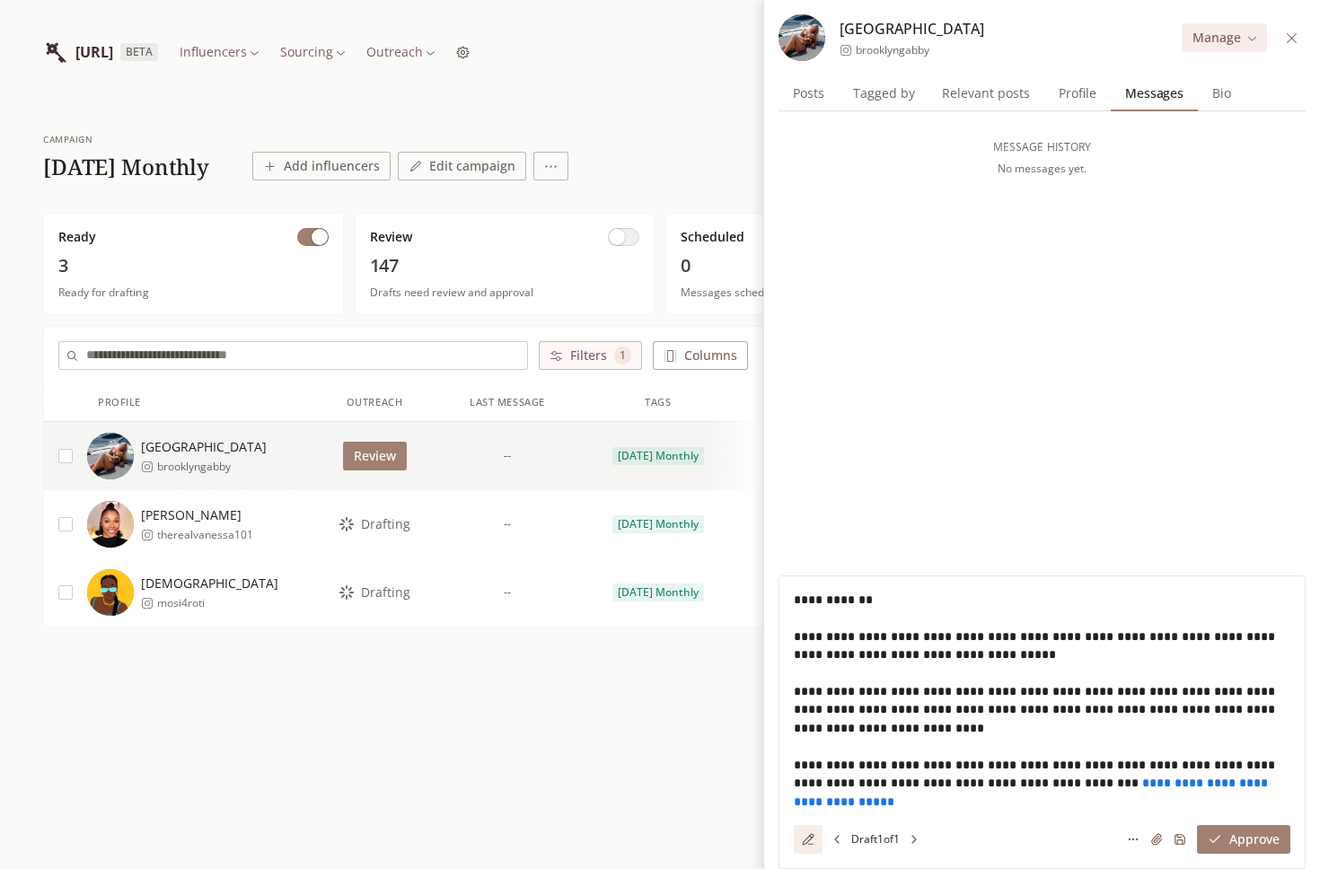
click at [368, 524] on span "Drafting" at bounding box center [385, 524] width 49 height 18
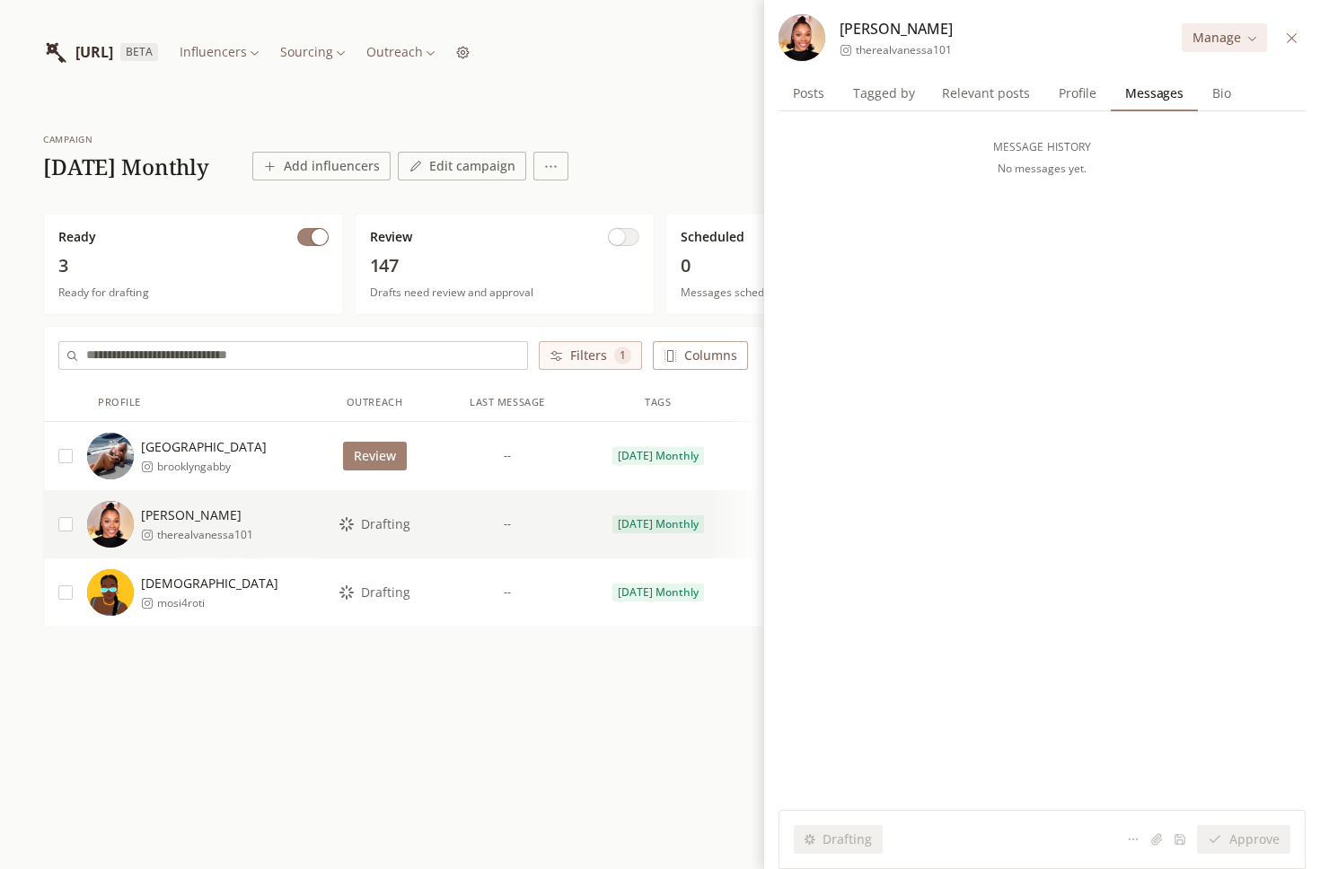
click at [380, 594] on span "Drafting" at bounding box center [385, 593] width 49 height 18
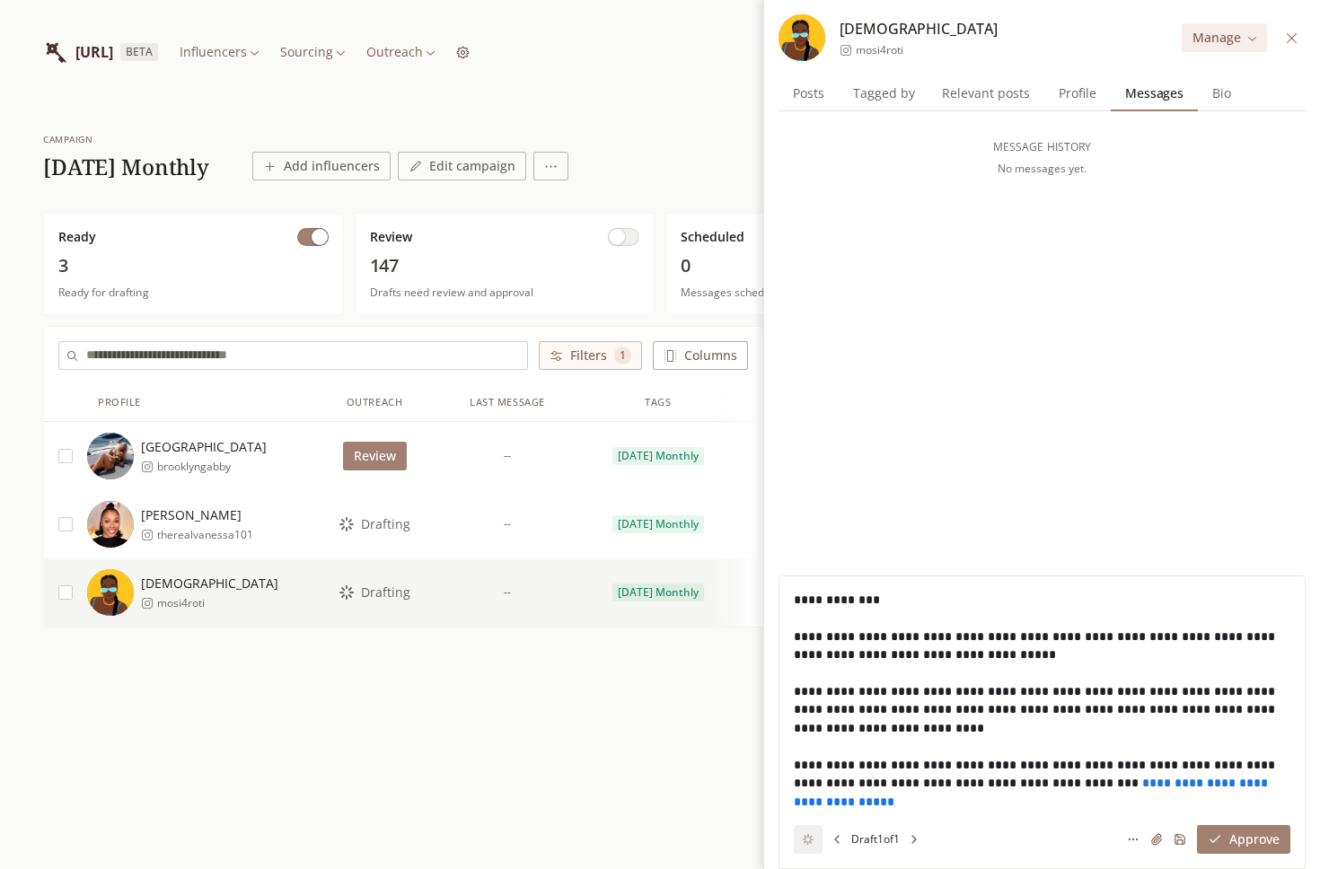
click at [390, 528] on span "Drafting" at bounding box center [385, 524] width 49 height 18
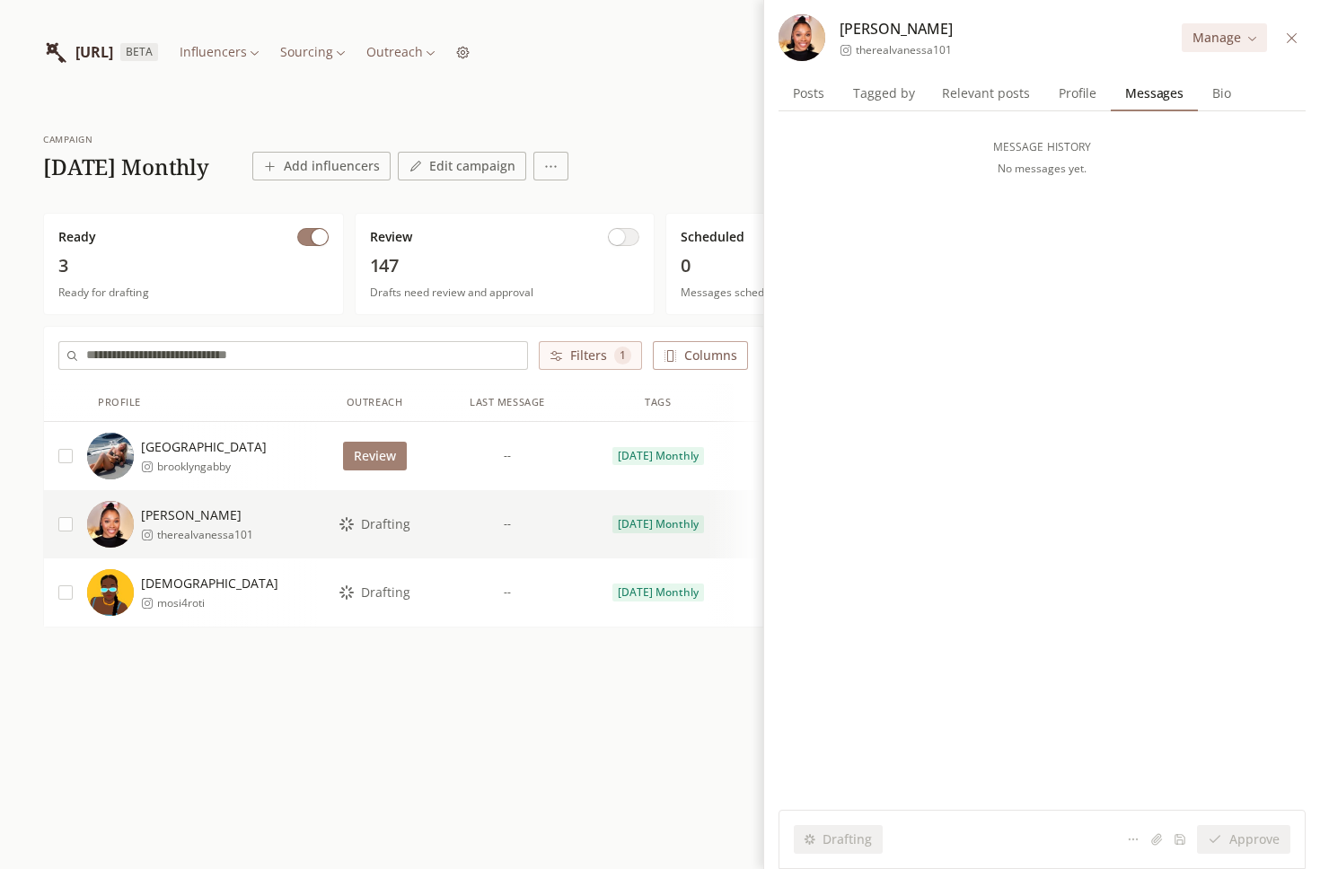
click at [1289, 35] on icon at bounding box center [1291, 37] width 13 height 13
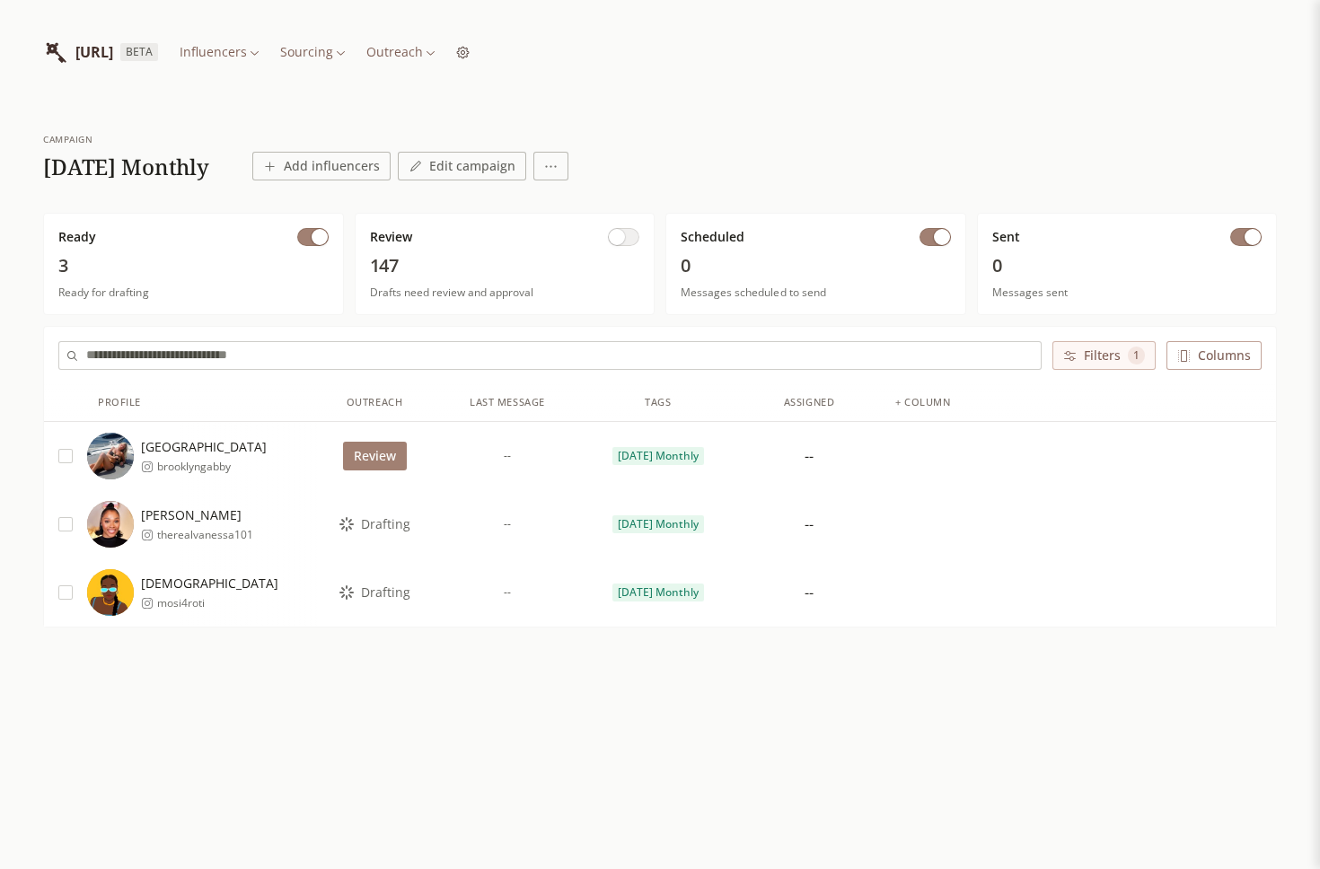
click at [502, 58] on html "INFLUENCERLIST.AI BETA Influencers Sourcing Outreach campaign 2025 October Mont…" at bounding box center [660, 434] width 1320 height 869
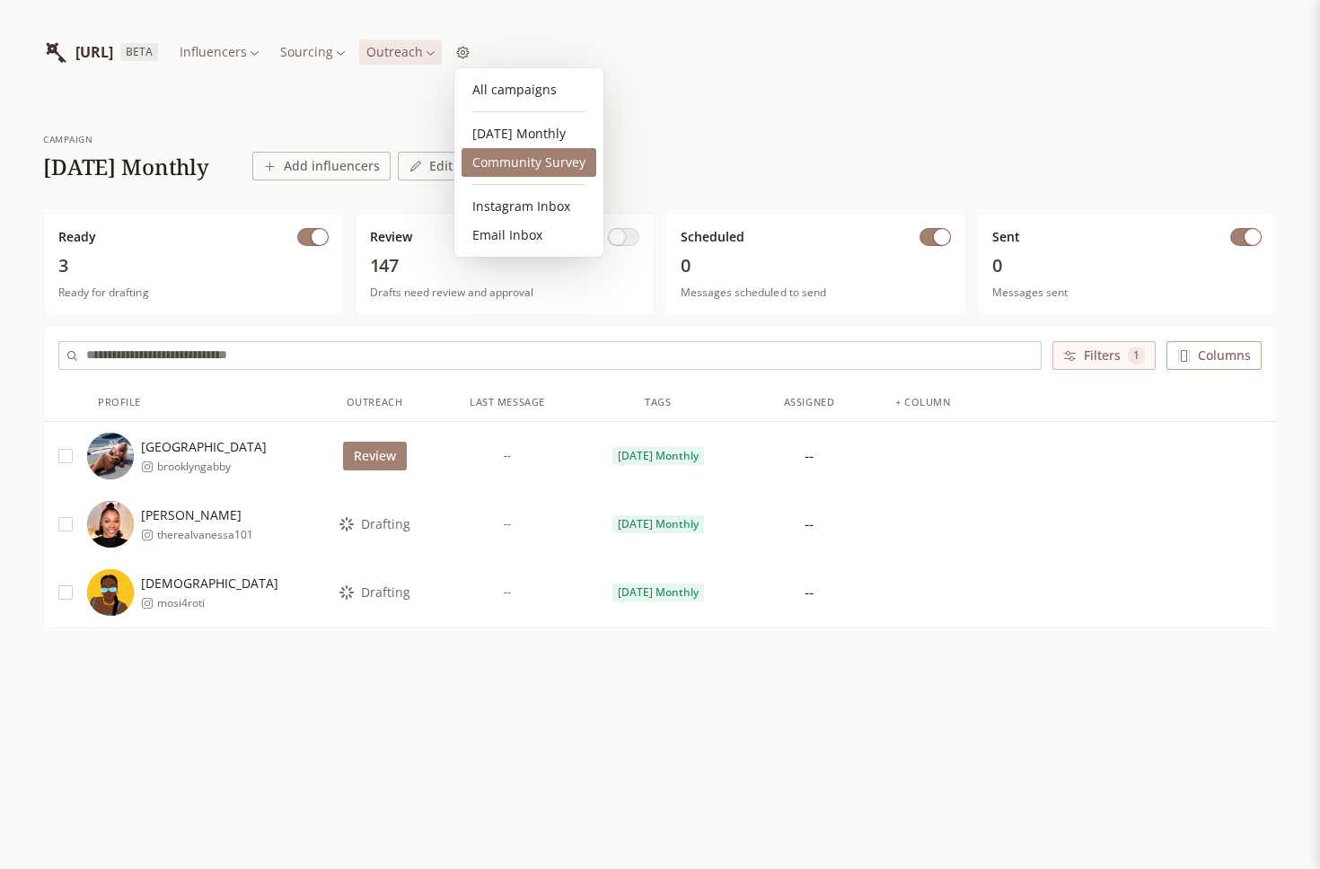
click at [527, 159] on link "Community Survey" at bounding box center [529, 162] width 135 height 29
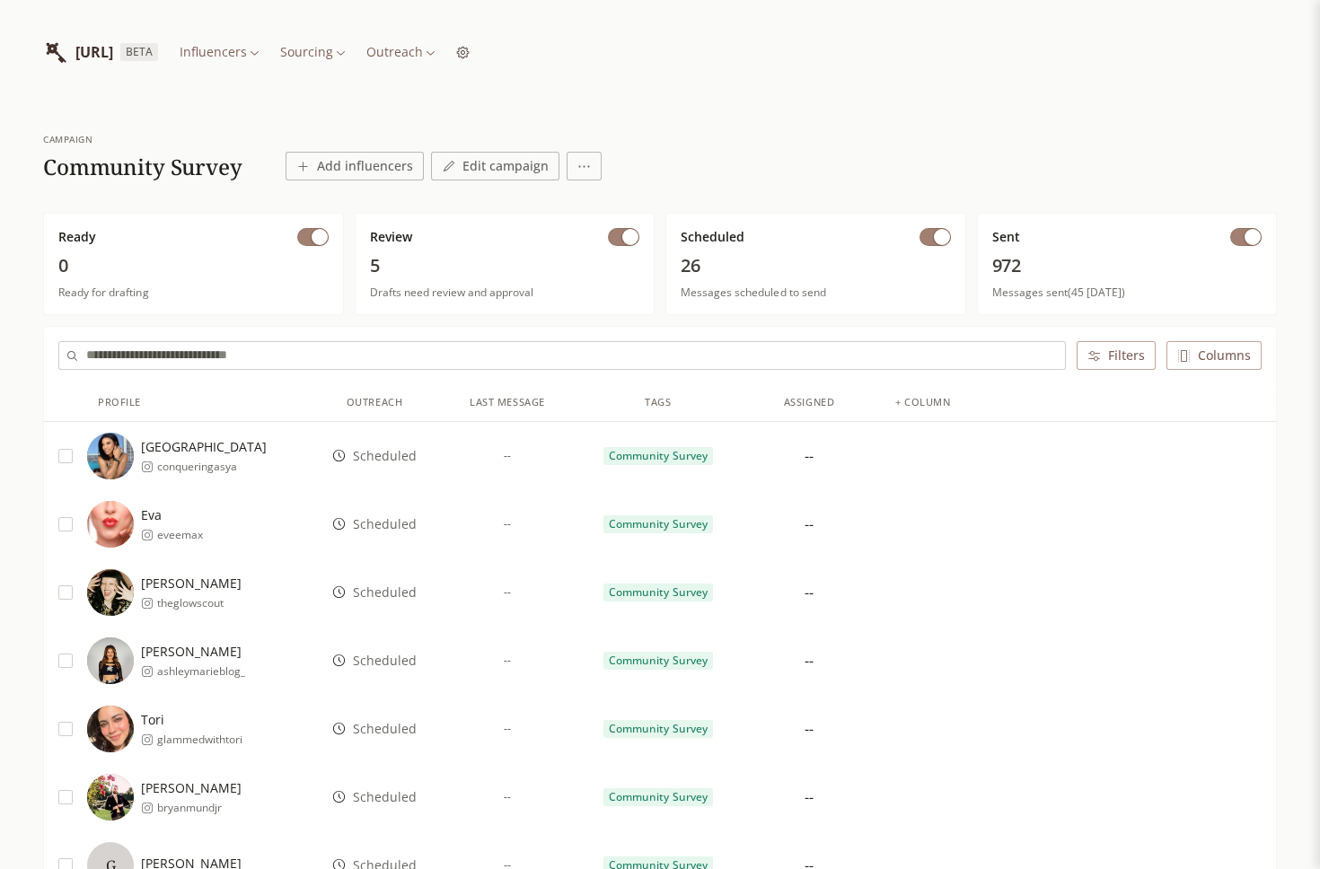
click at [376, 520] on span "Scheduled" at bounding box center [385, 524] width 64 height 18
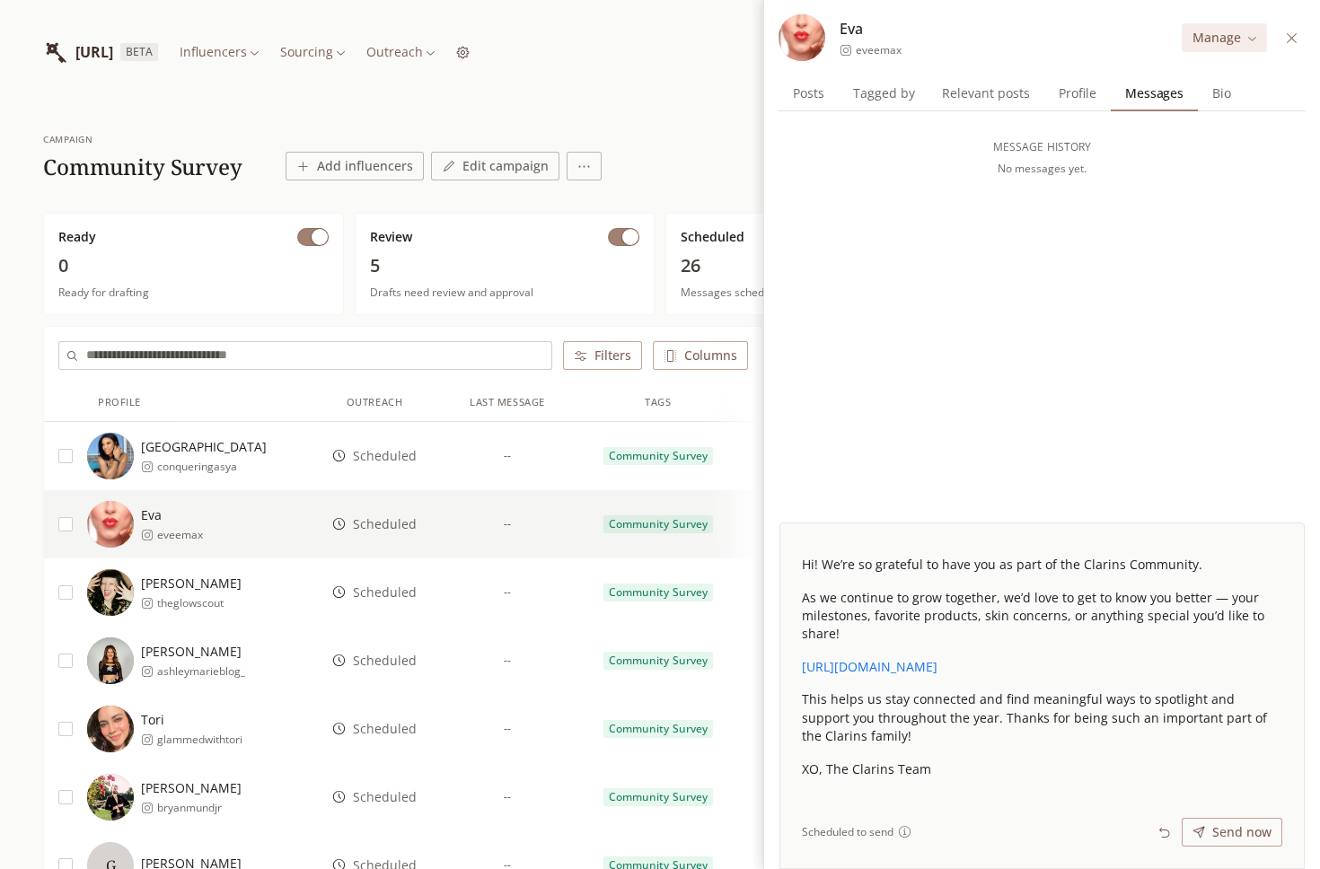
click at [373, 591] on span "Scheduled" at bounding box center [385, 593] width 64 height 18
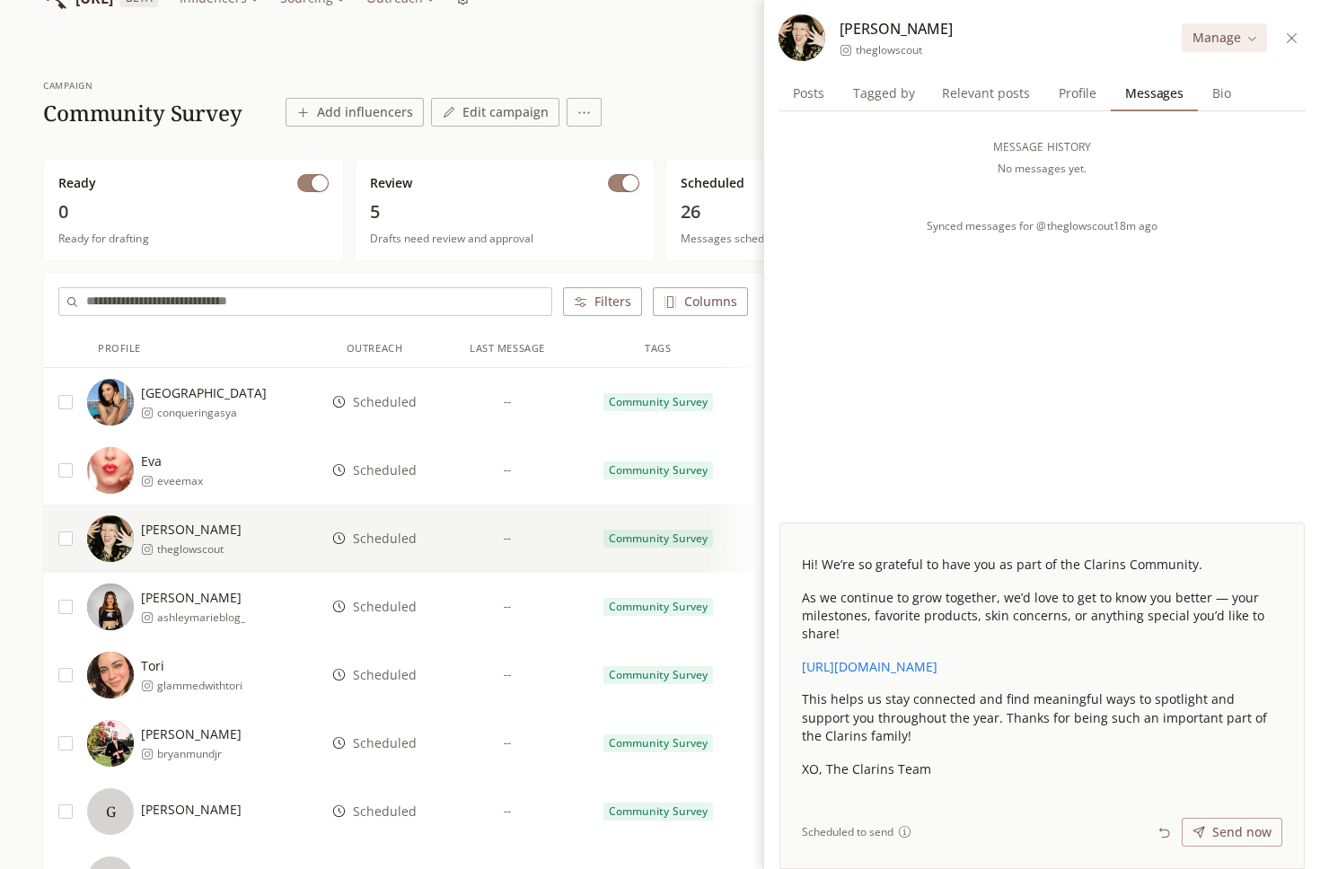
scroll to position [61, 0]
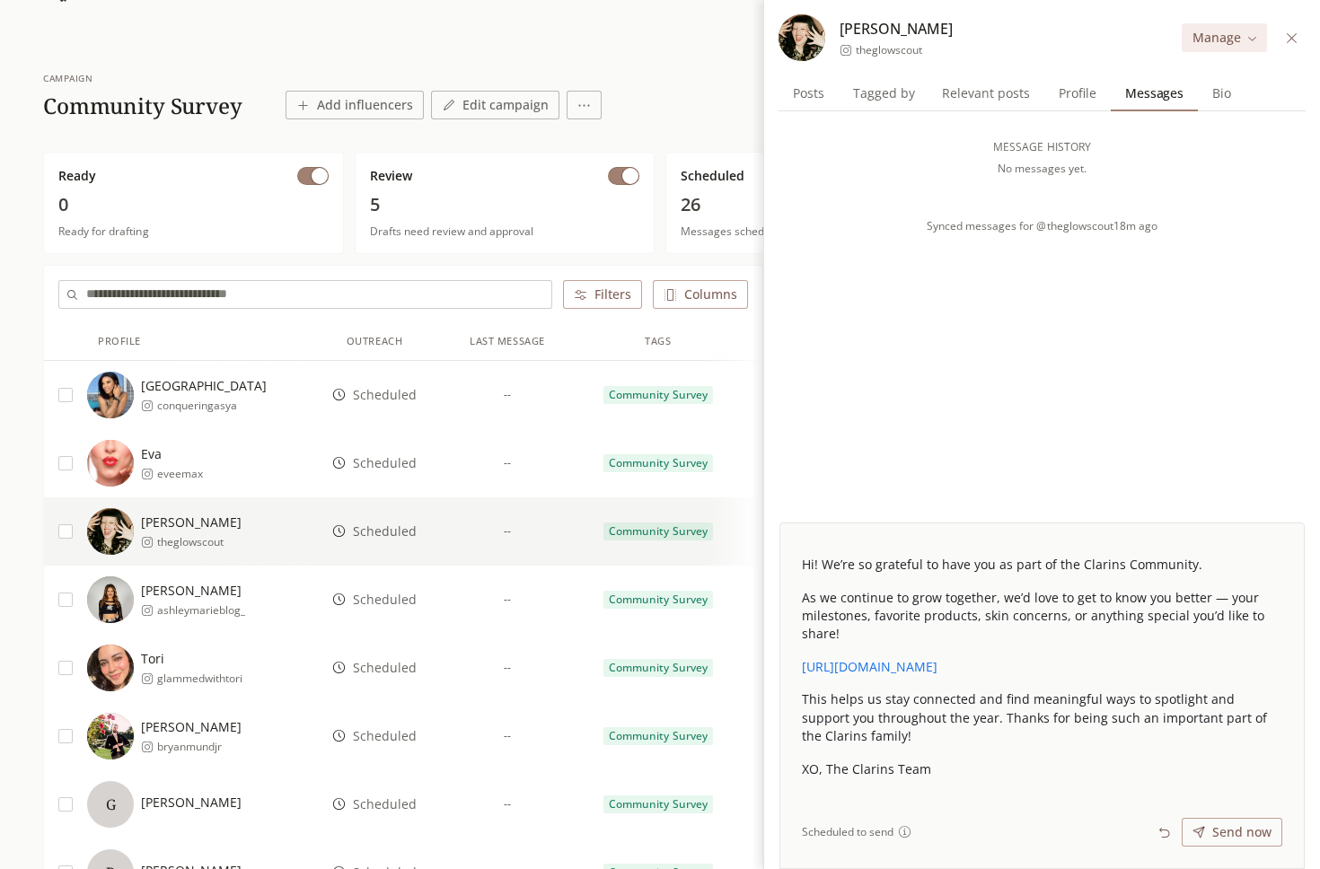
click at [372, 599] on span "Scheduled" at bounding box center [385, 600] width 64 height 18
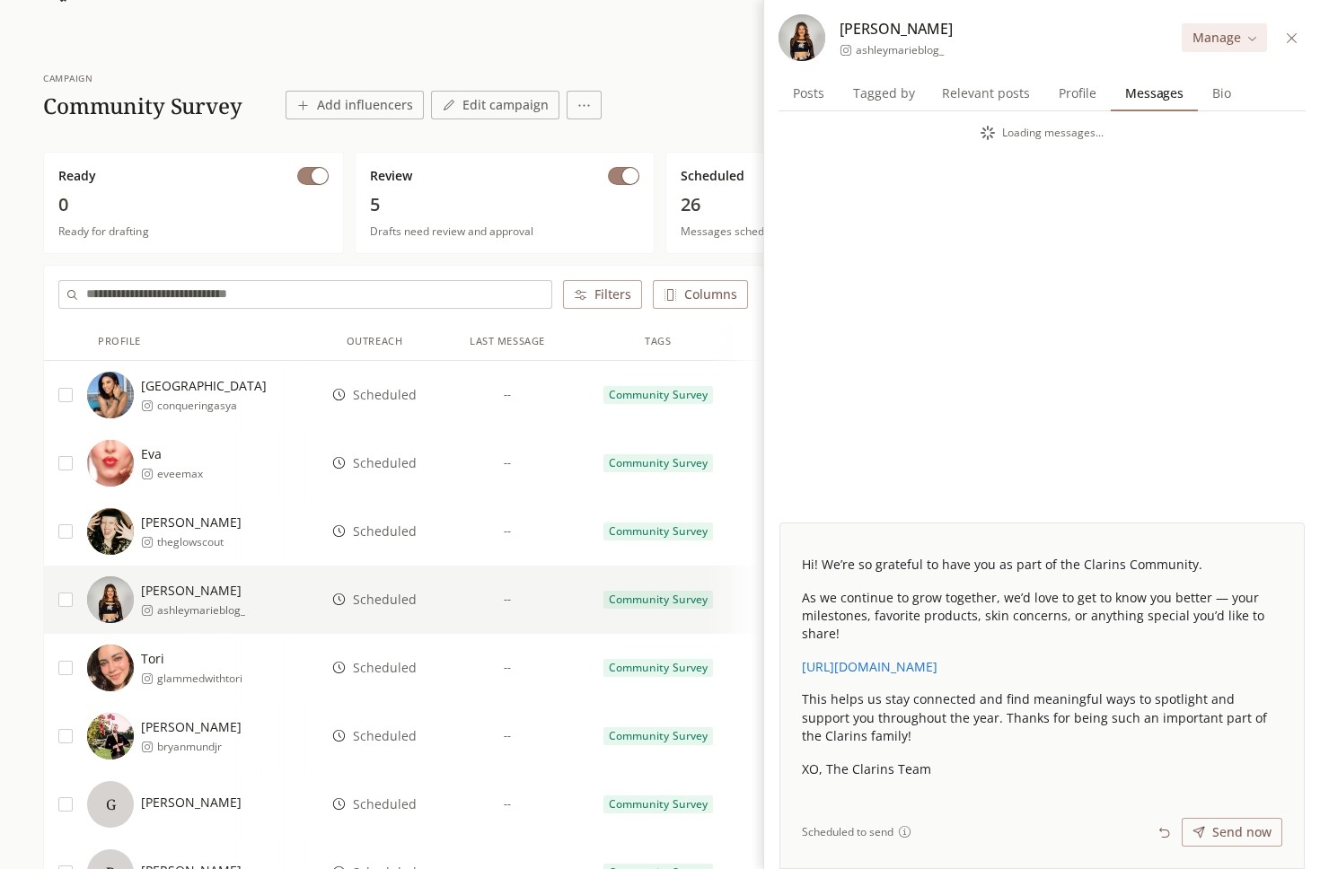
scroll to position [99, 0]
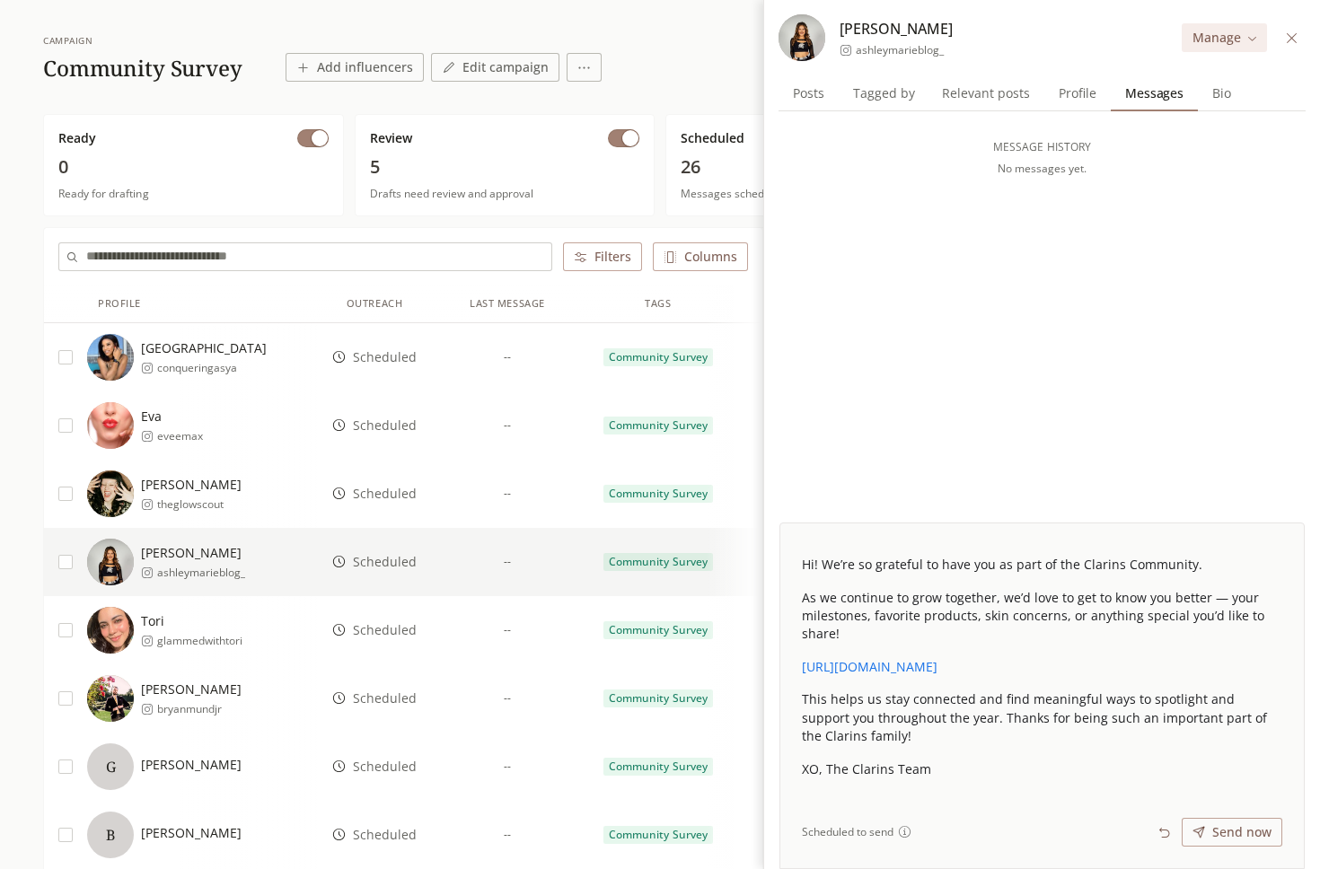
click at [407, 627] on span "Scheduled" at bounding box center [385, 630] width 64 height 18
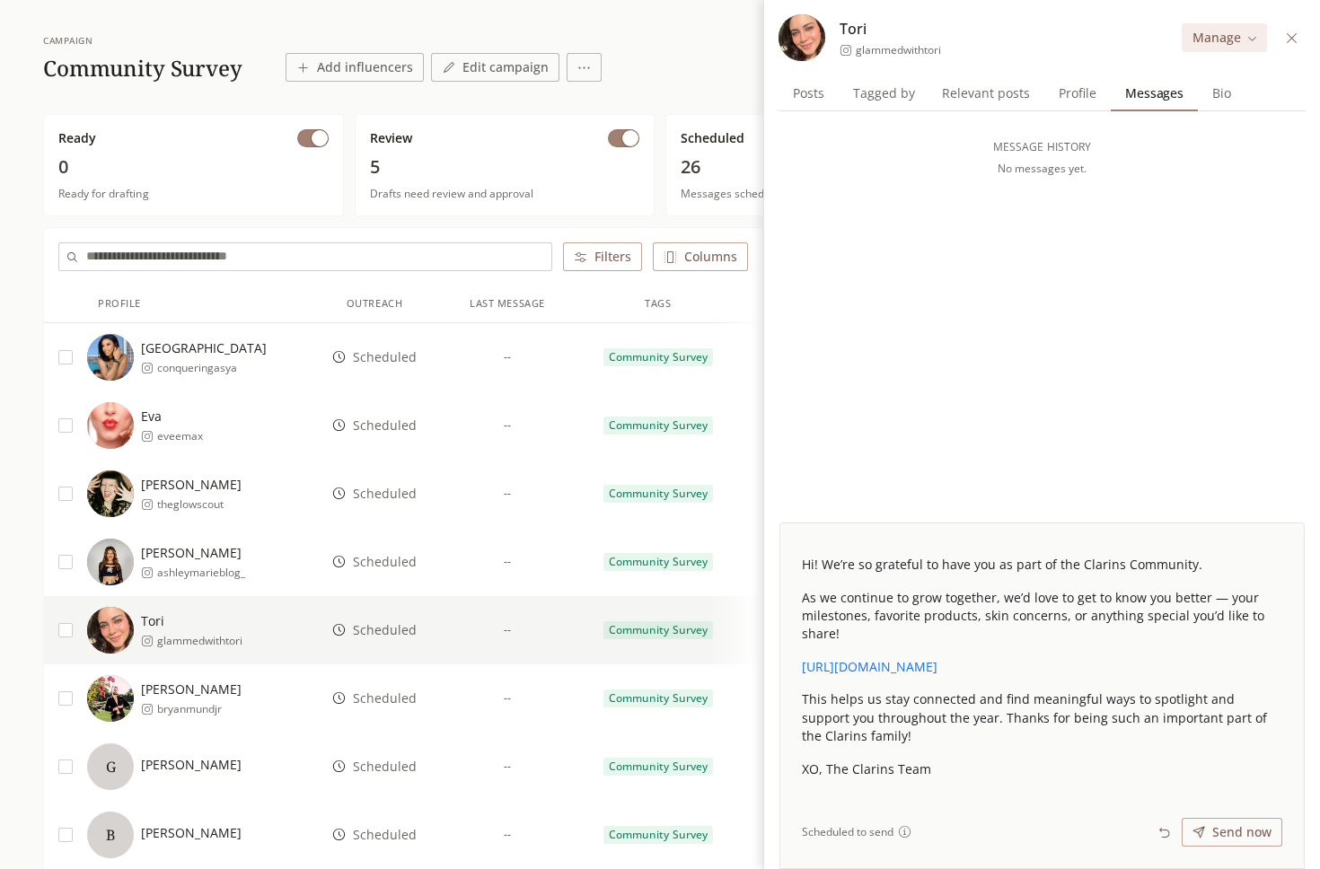
click at [375, 704] on span "Scheduled" at bounding box center [385, 699] width 64 height 18
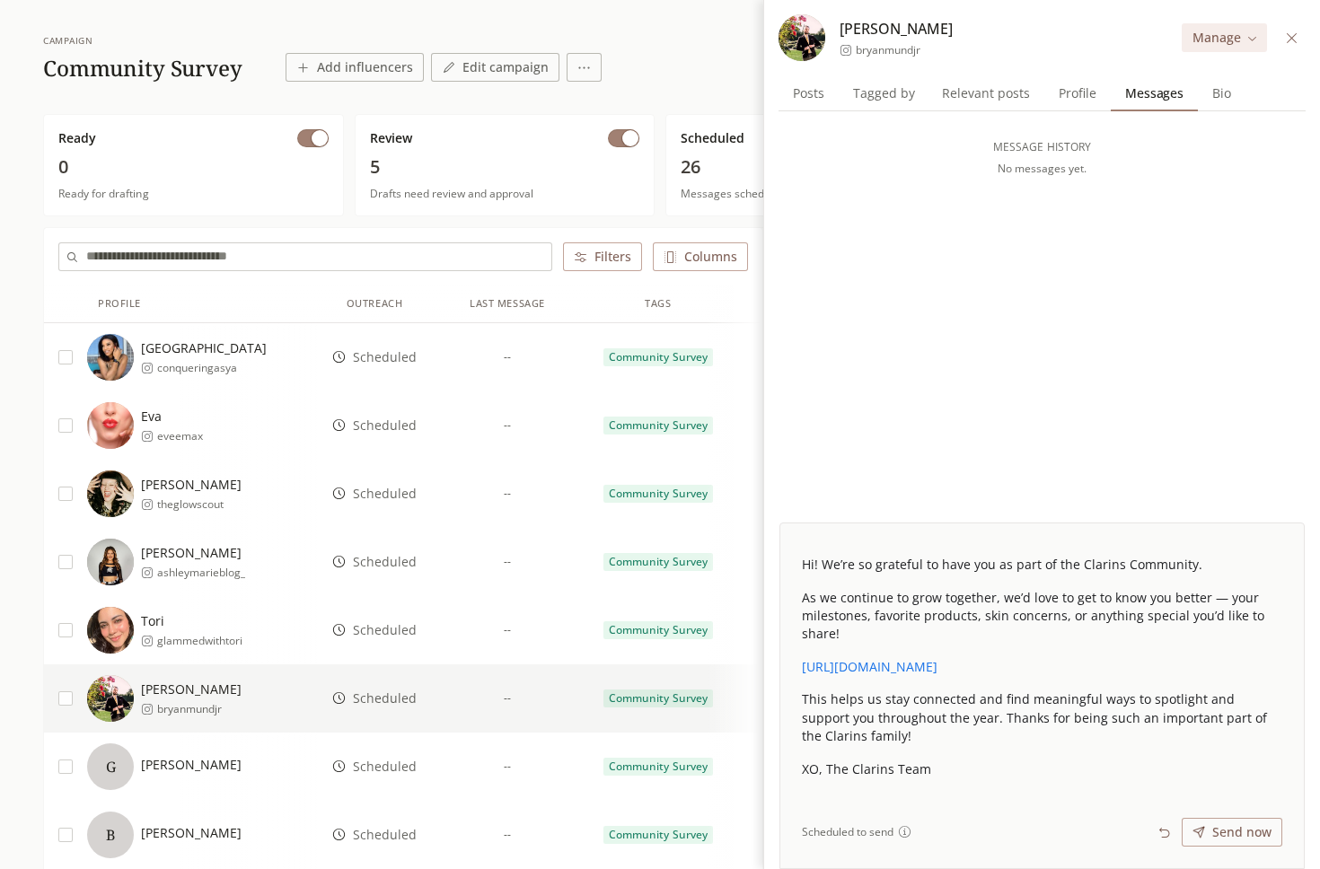
click at [385, 768] on span "Scheduled" at bounding box center [385, 767] width 64 height 18
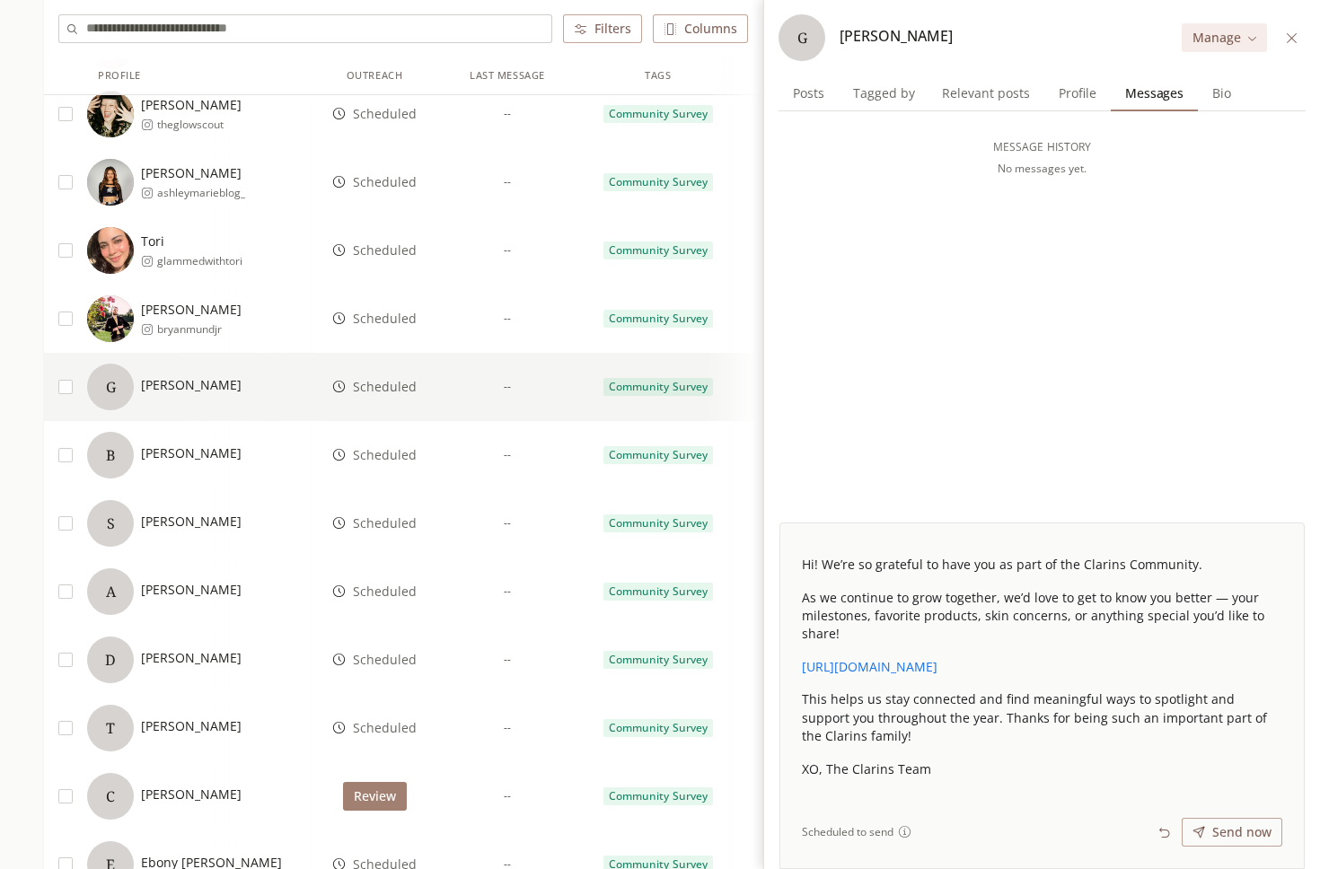
scroll to position [481, 0]
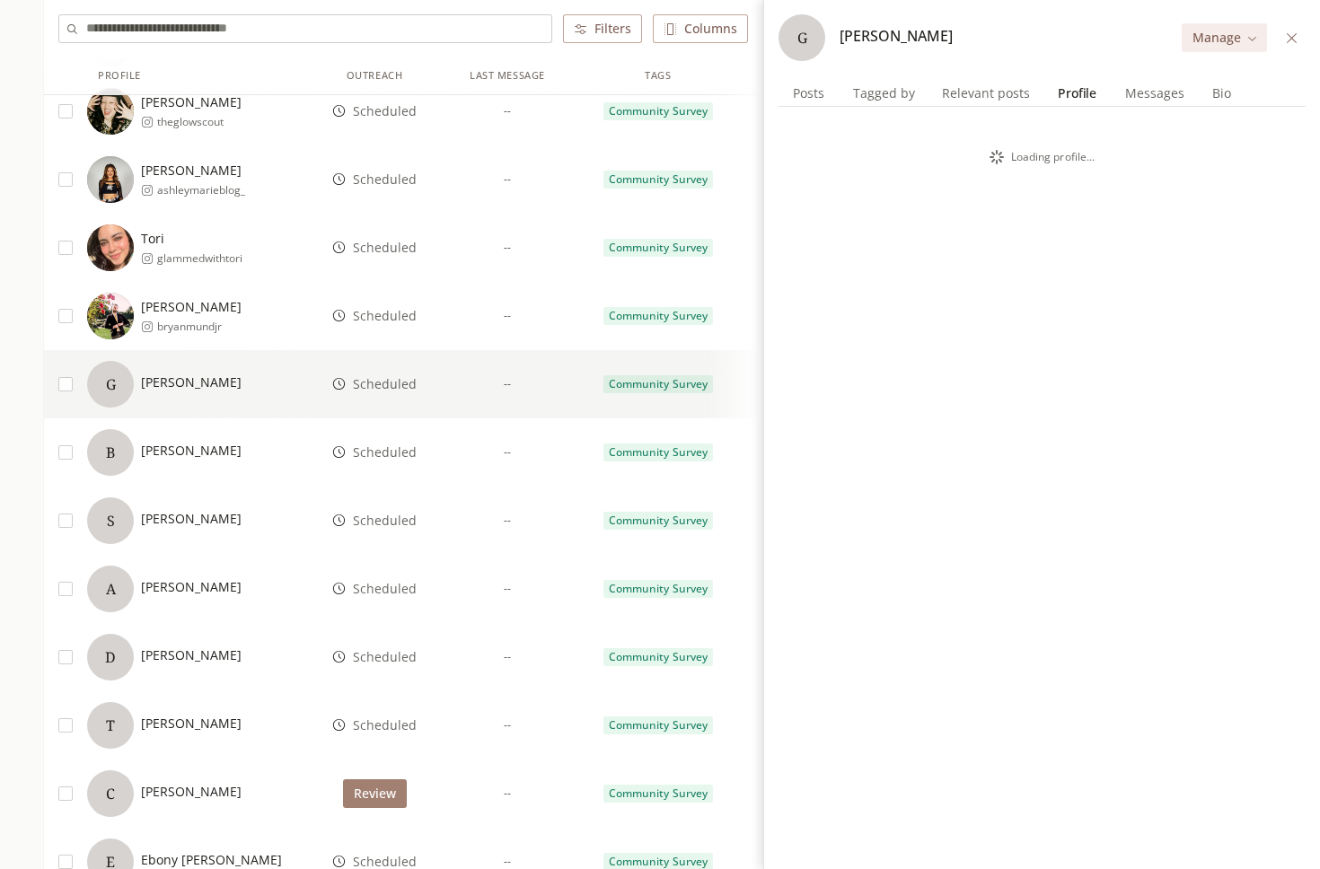
click at [1069, 103] on span "Profile" at bounding box center [1077, 93] width 53 height 25
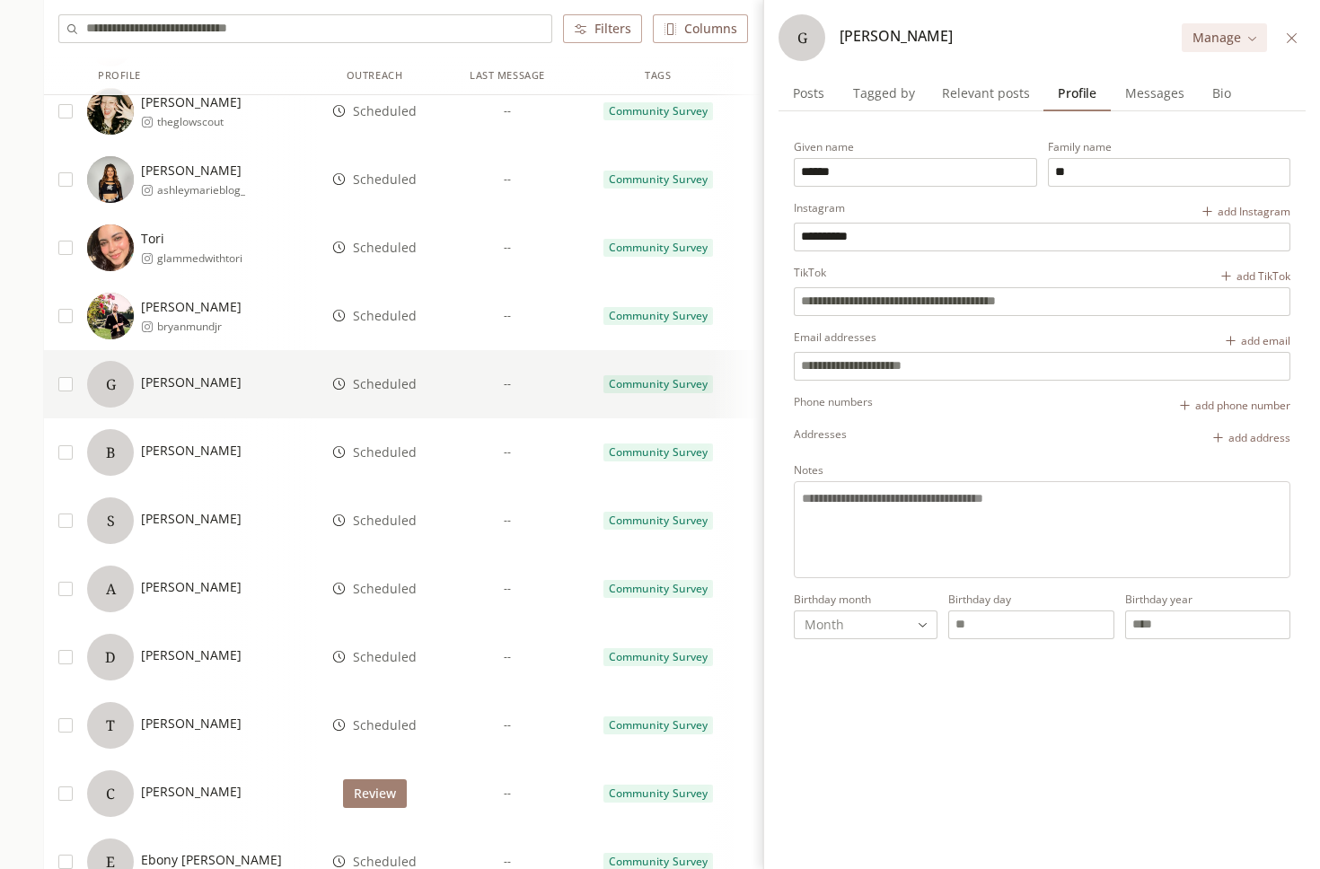
click at [1139, 87] on span "Messages" at bounding box center [1155, 93] width 74 height 25
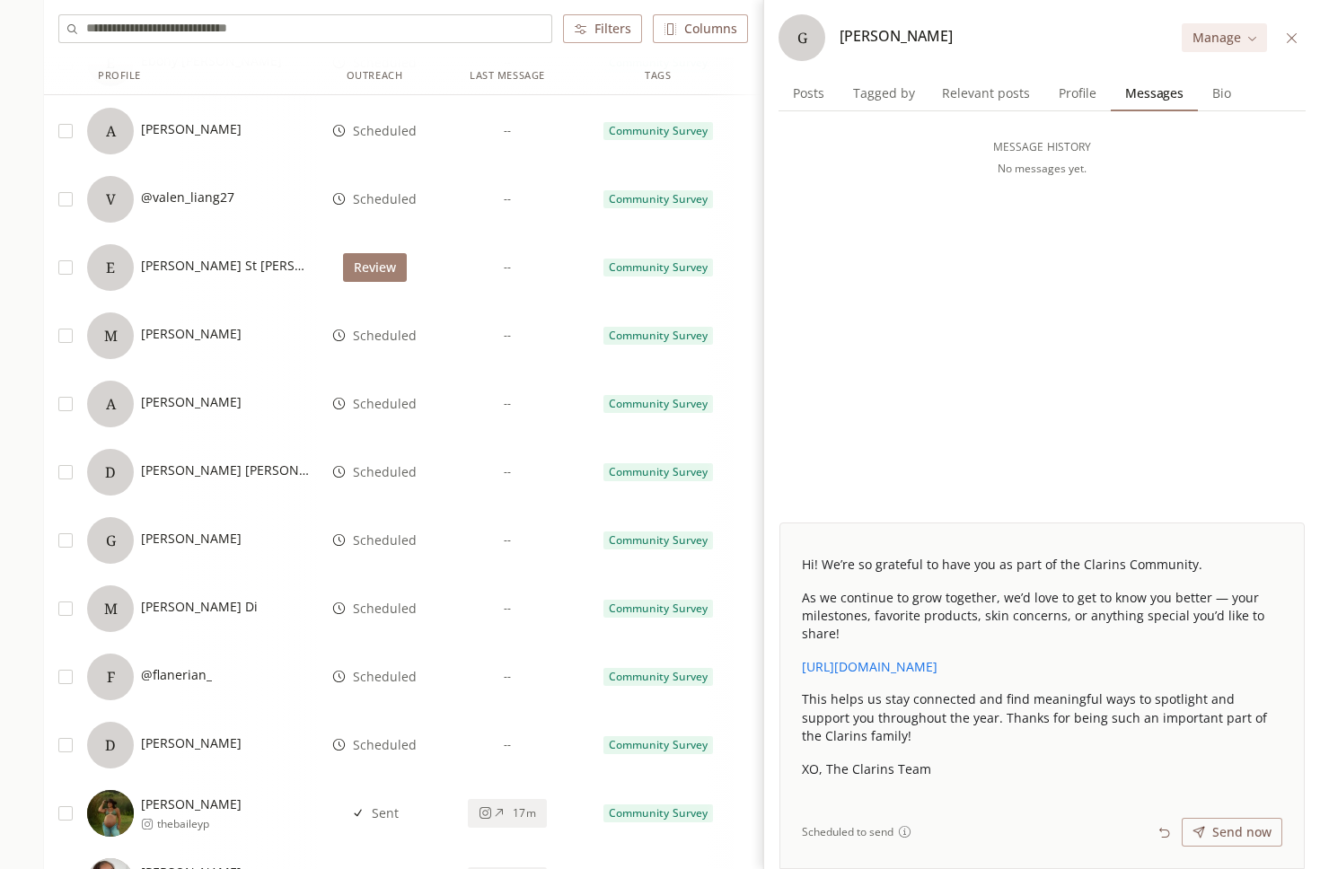
scroll to position [1278, 0]
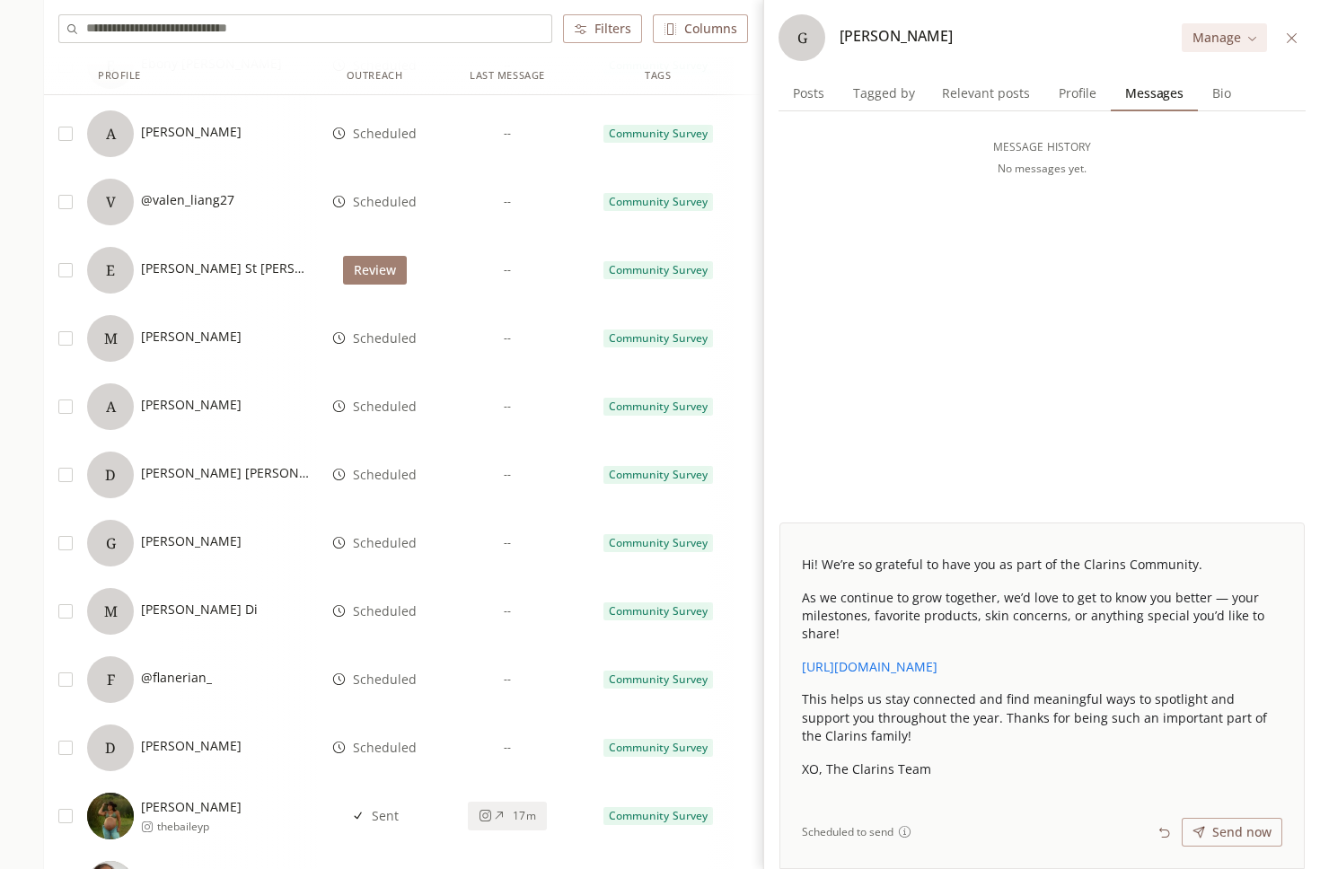
click at [381, 278] on button "Review" at bounding box center [375, 270] width 64 height 29
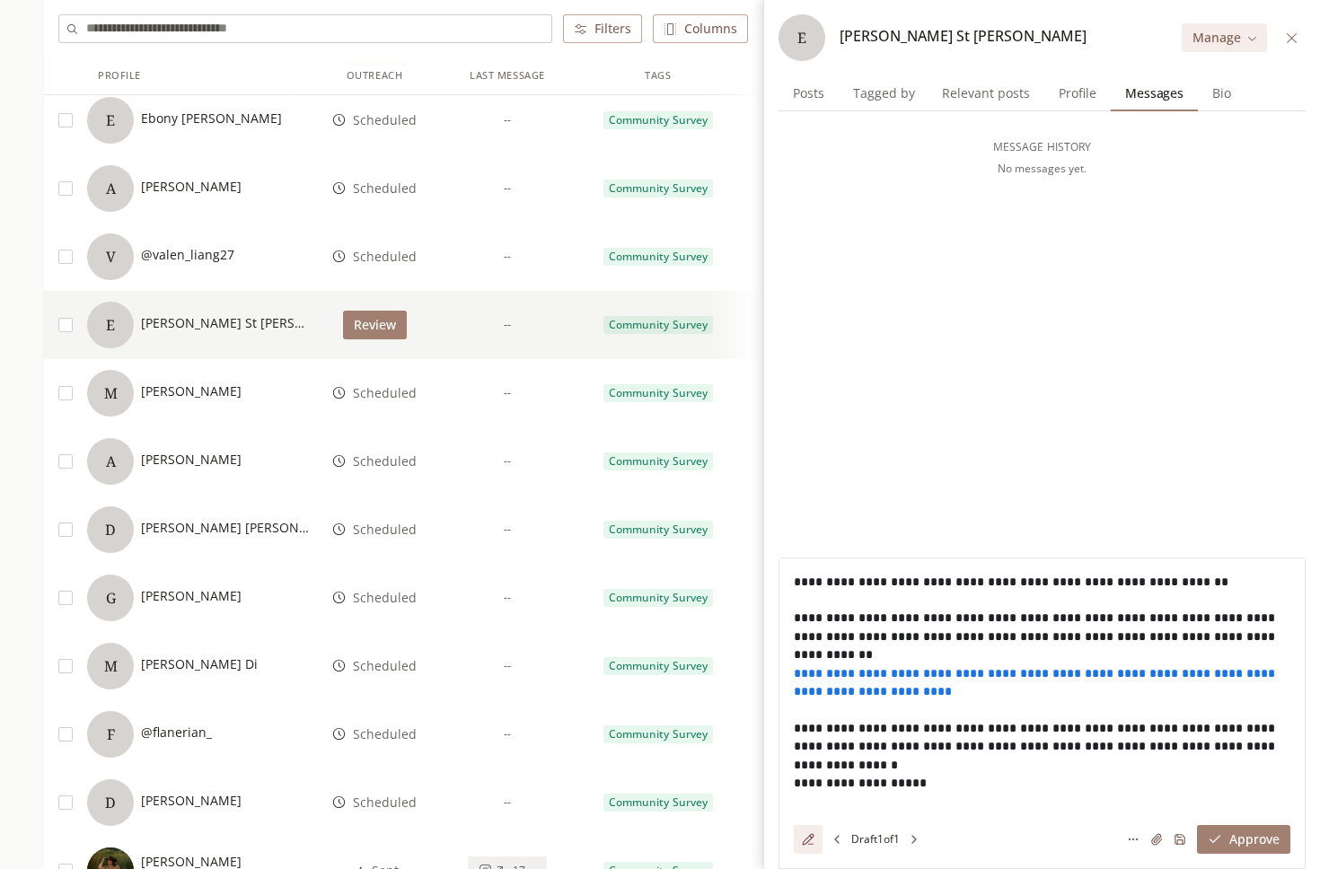
scroll to position [1113, 0]
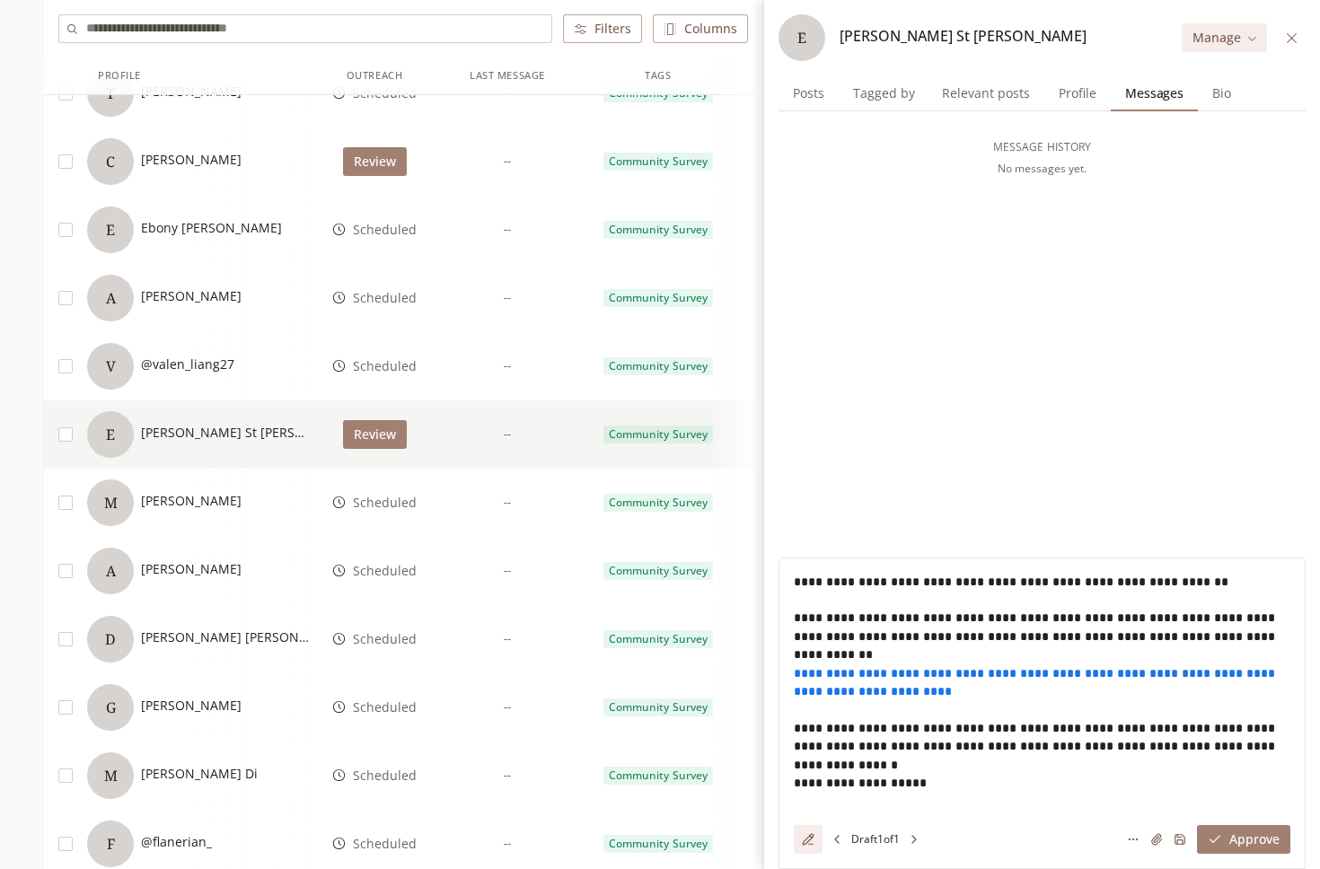
click at [392, 378] on div "Scheduled" at bounding box center [374, 366] width 115 height 68
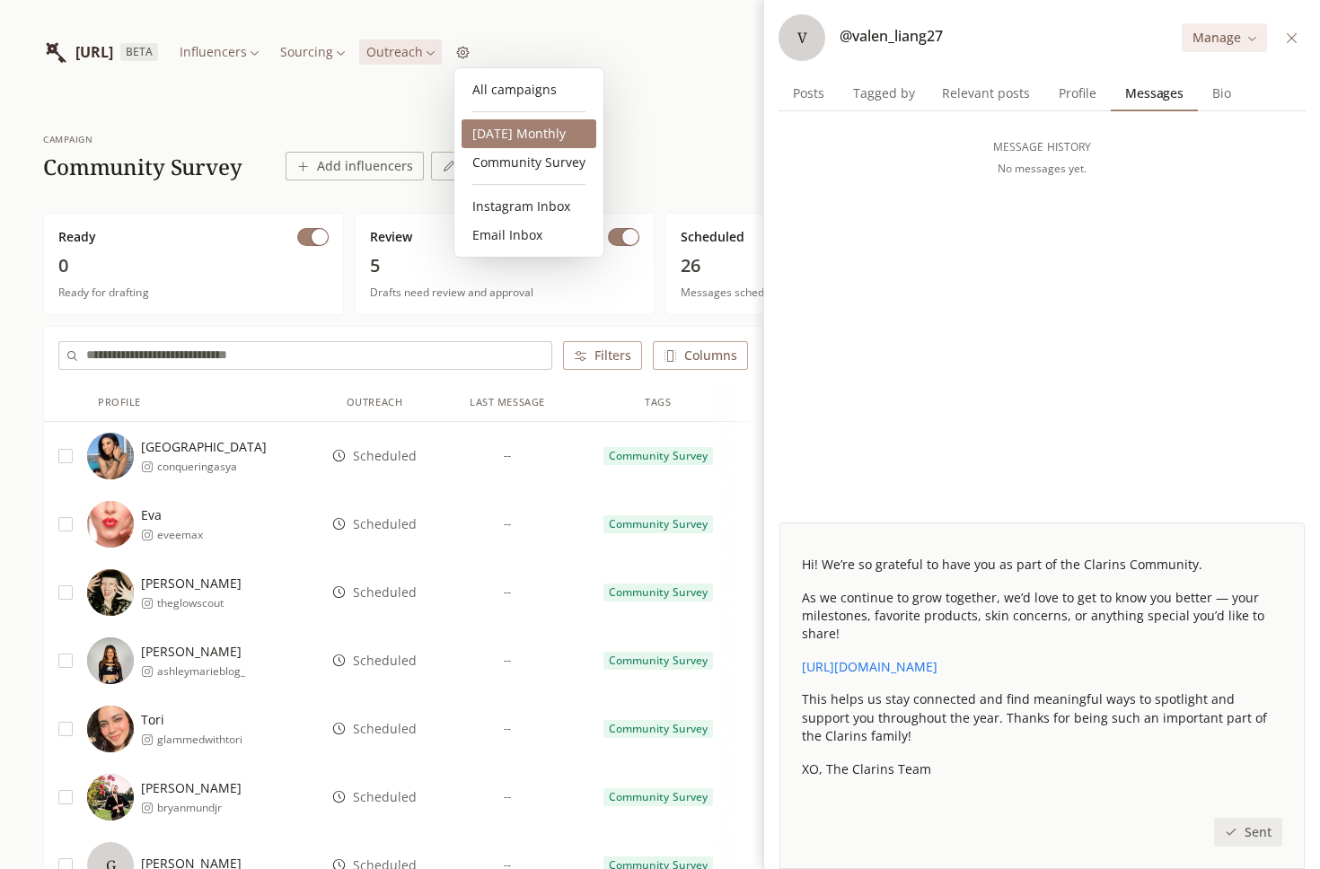
click at [502, 131] on link "2025 October Monthly" at bounding box center [529, 133] width 135 height 29
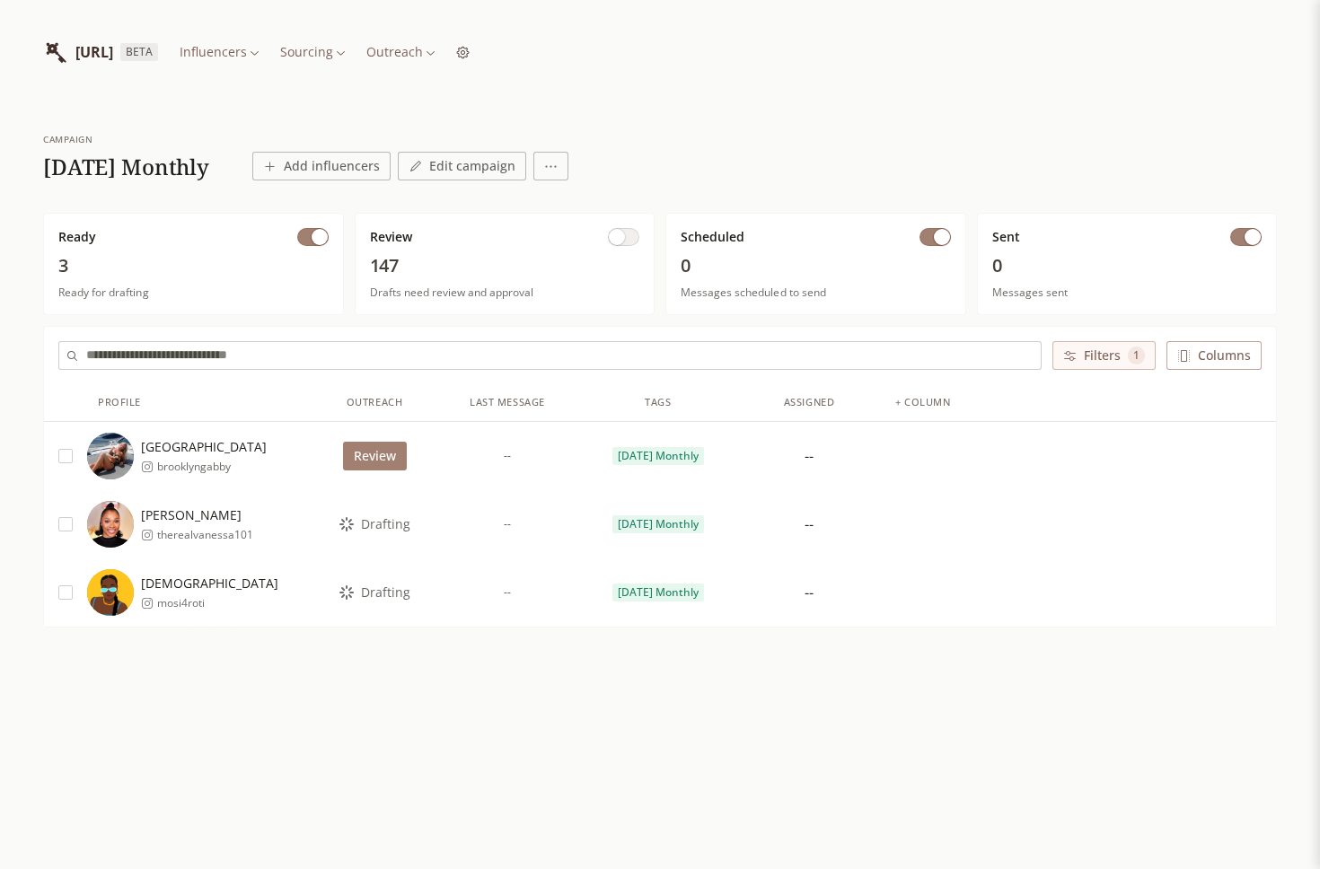
click at [384, 522] on span "Drafting" at bounding box center [385, 524] width 49 height 18
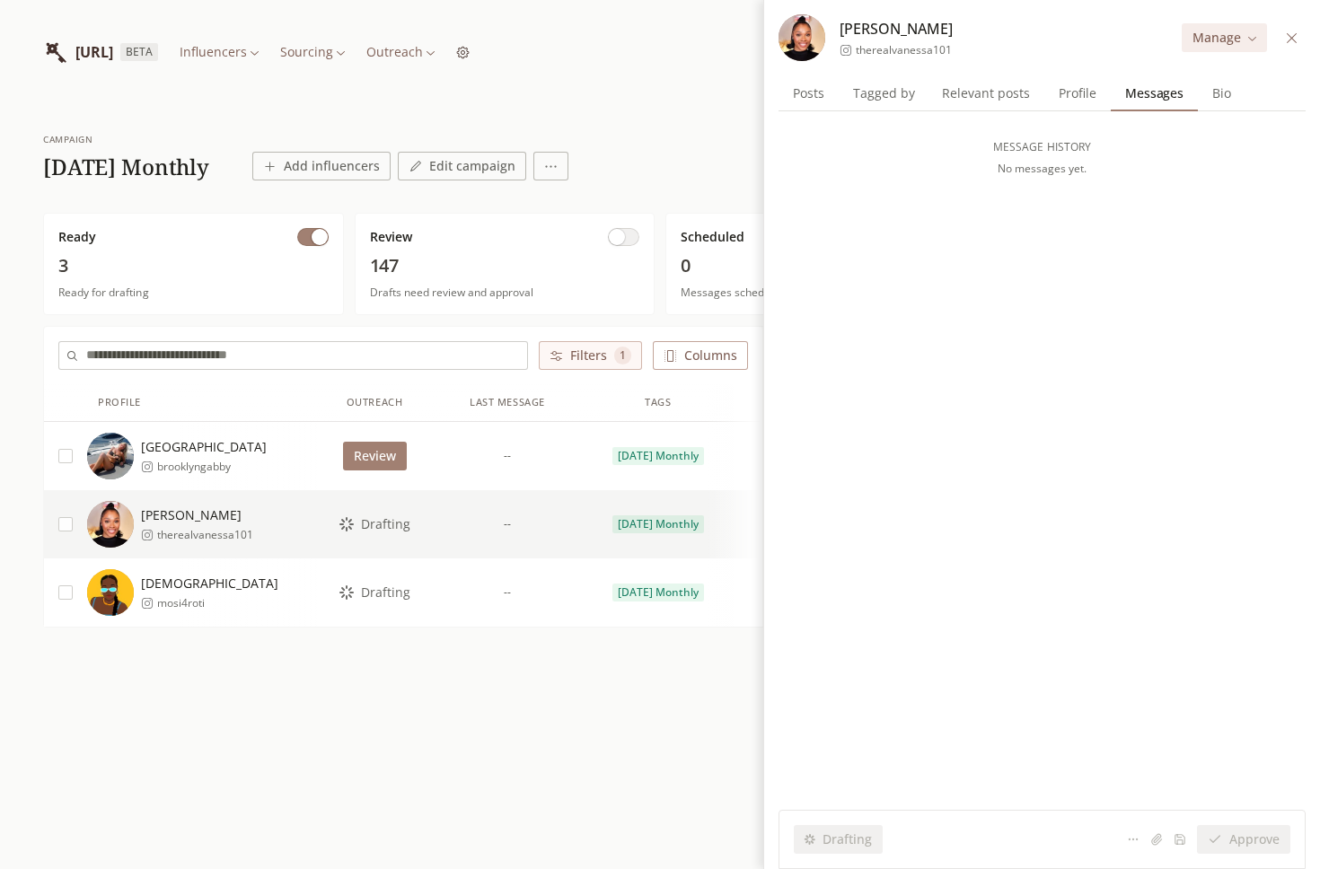
click at [382, 576] on div "Drafting" at bounding box center [374, 593] width 115 height 68
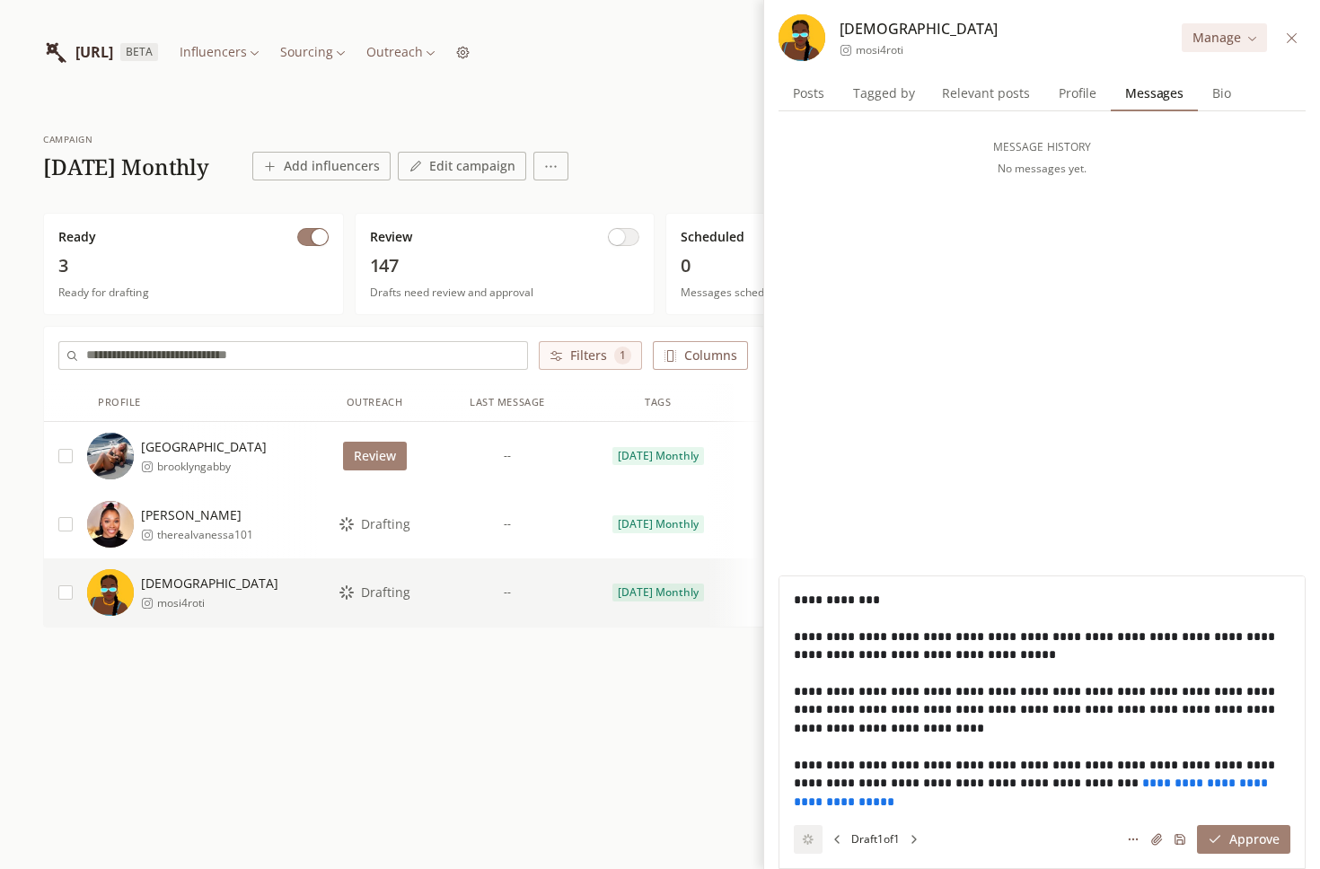
click at [386, 529] on span "Drafting" at bounding box center [385, 524] width 49 height 18
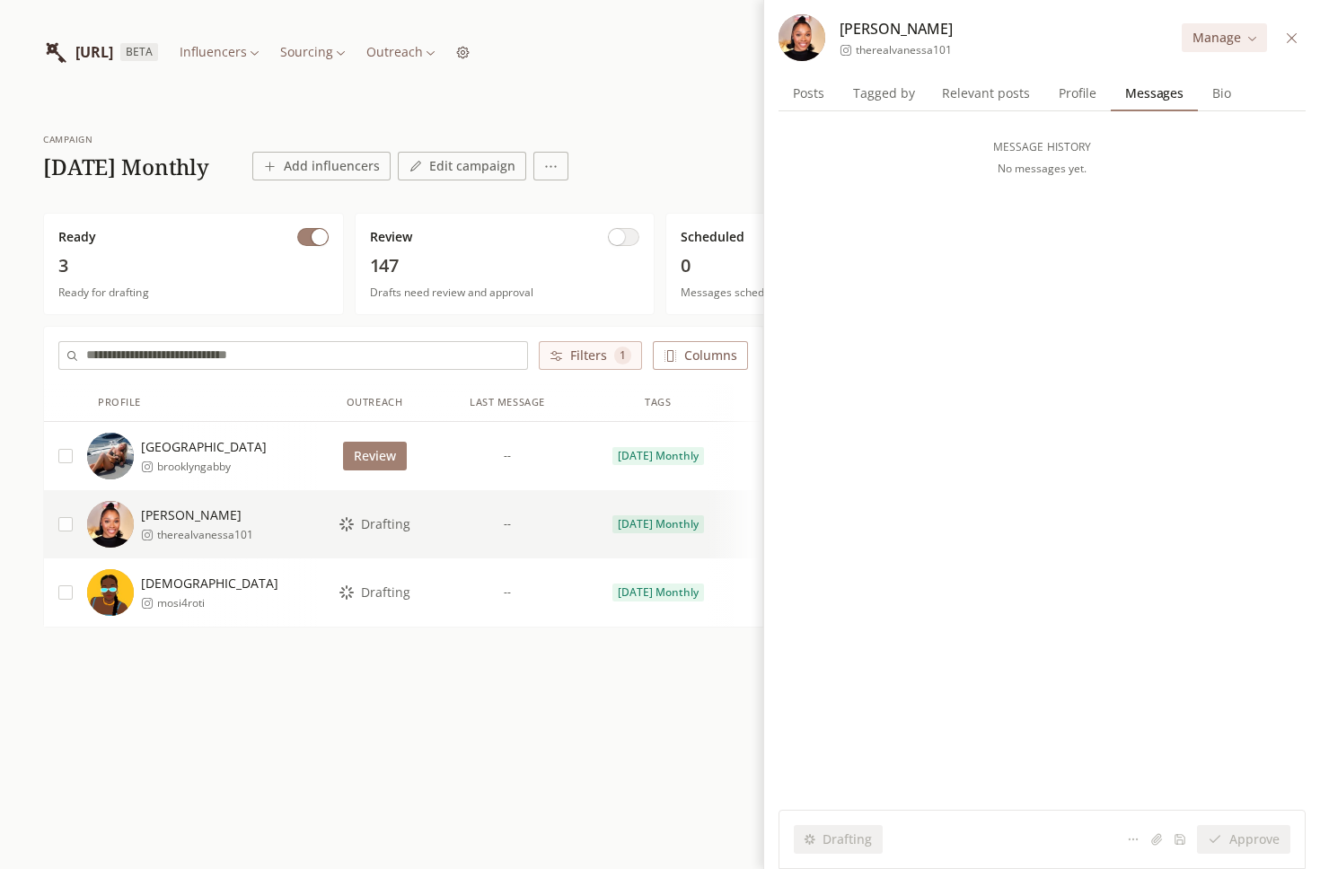
click at [1289, 34] on icon at bounding box center [1291, 37] width 13 height 13
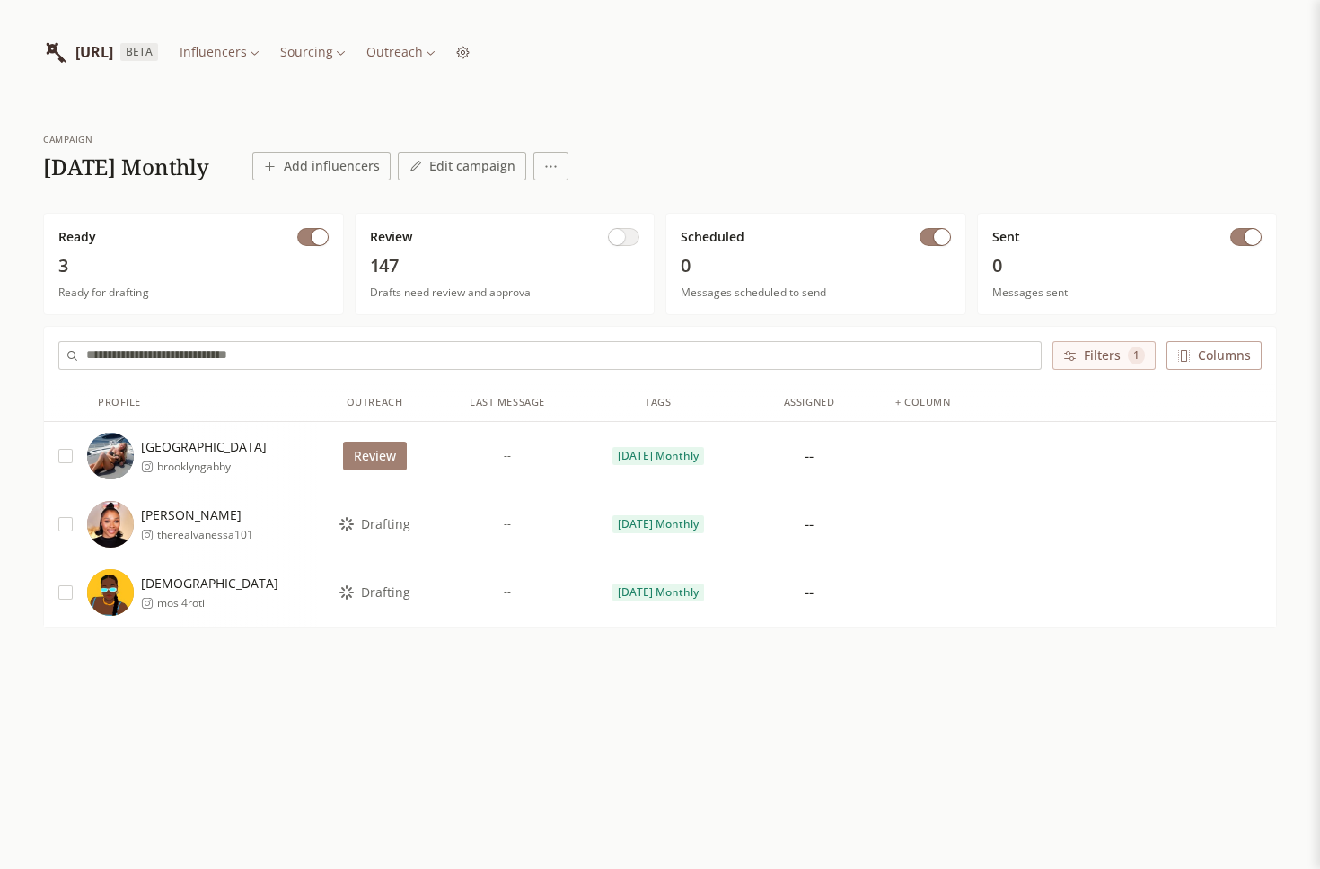
click at [630, 237] on button "button" at bounding box center [623, 237] width 31 height 18
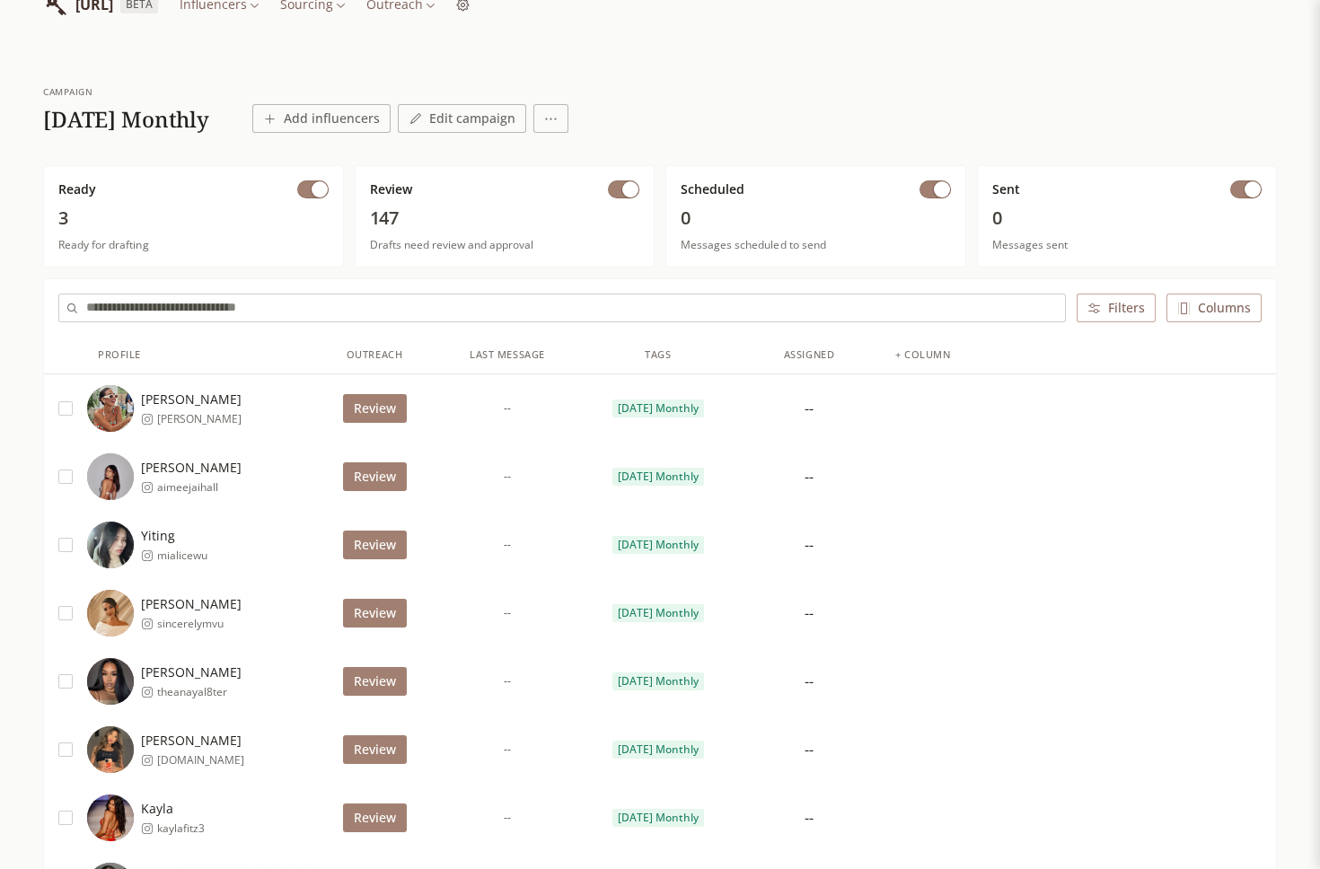
scroll to position [47, 0]
click at [308, 185] on button "button" at bounding box center [312, 190] width 31 height 18
click at [313, 189] on button "button" at bounding box center [312, 190] width 31 height 18
click at [619, 188] on button "button" at bounding box center [623, 190] width 31 height 18
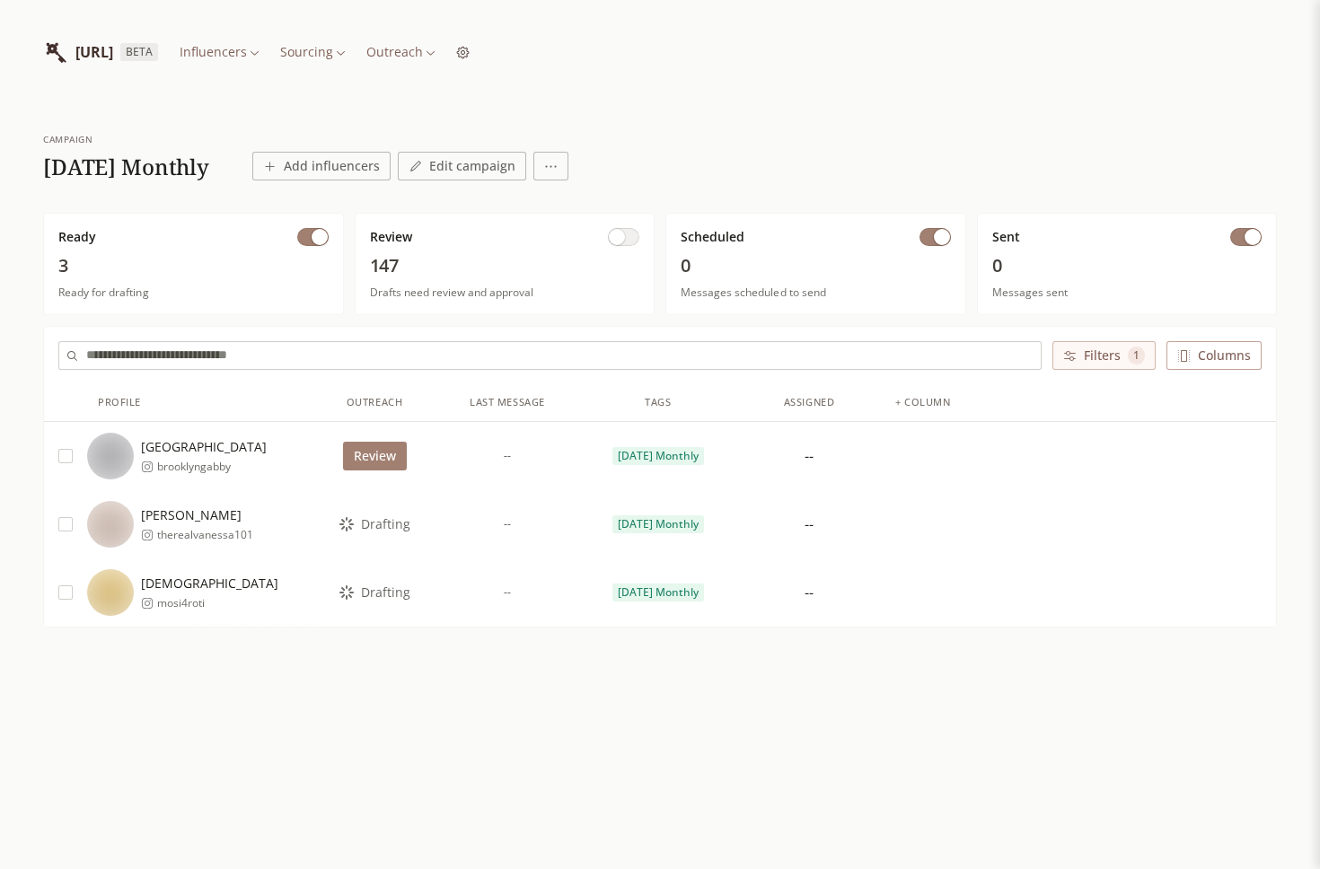
scroll to position [0, 0]
click at [381, 461] on button "Review" at bounding box center [375, 456] width 64 height 29
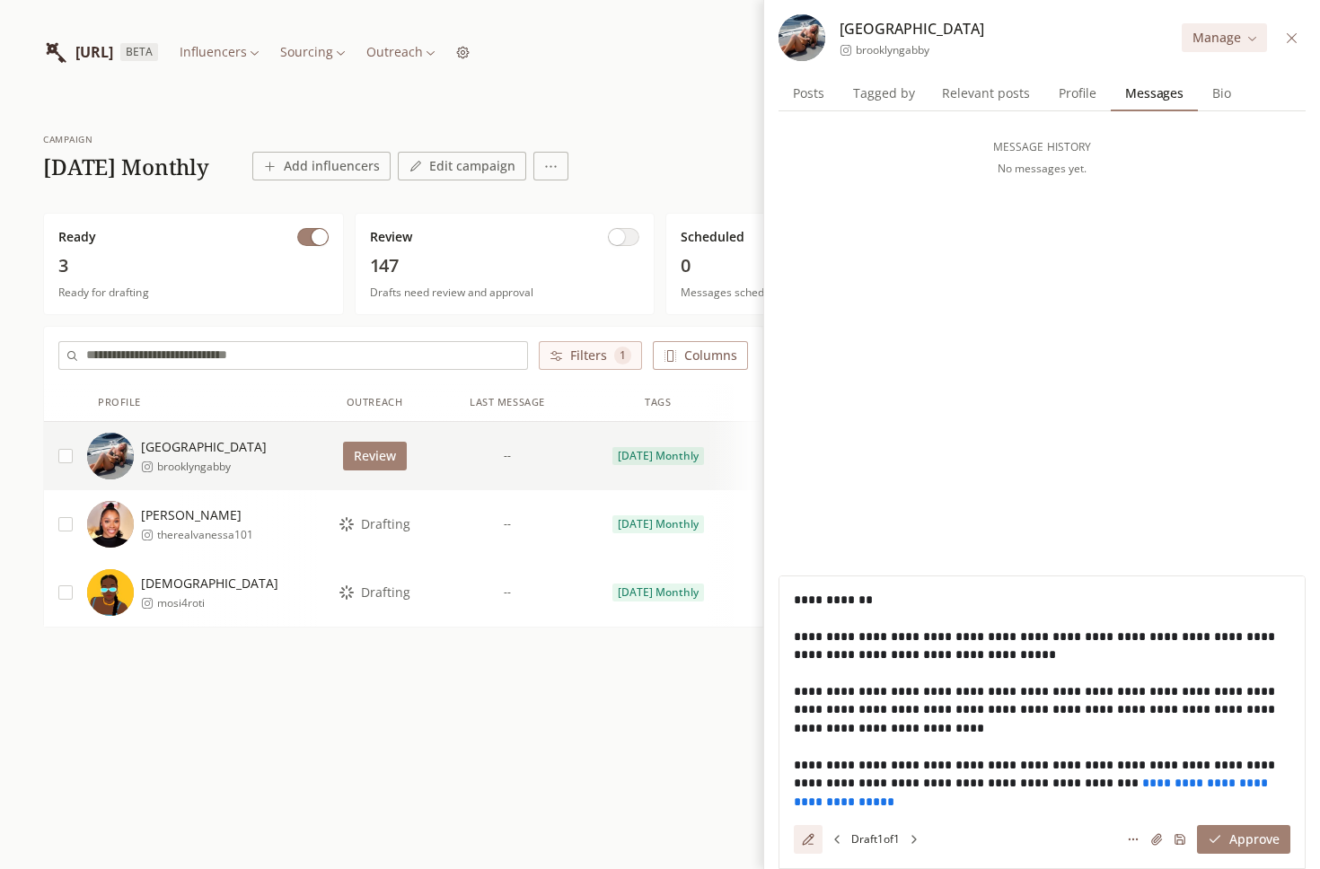
click at [619, 238] on span "button" at bounding box center [617, 237] width 16 height 16
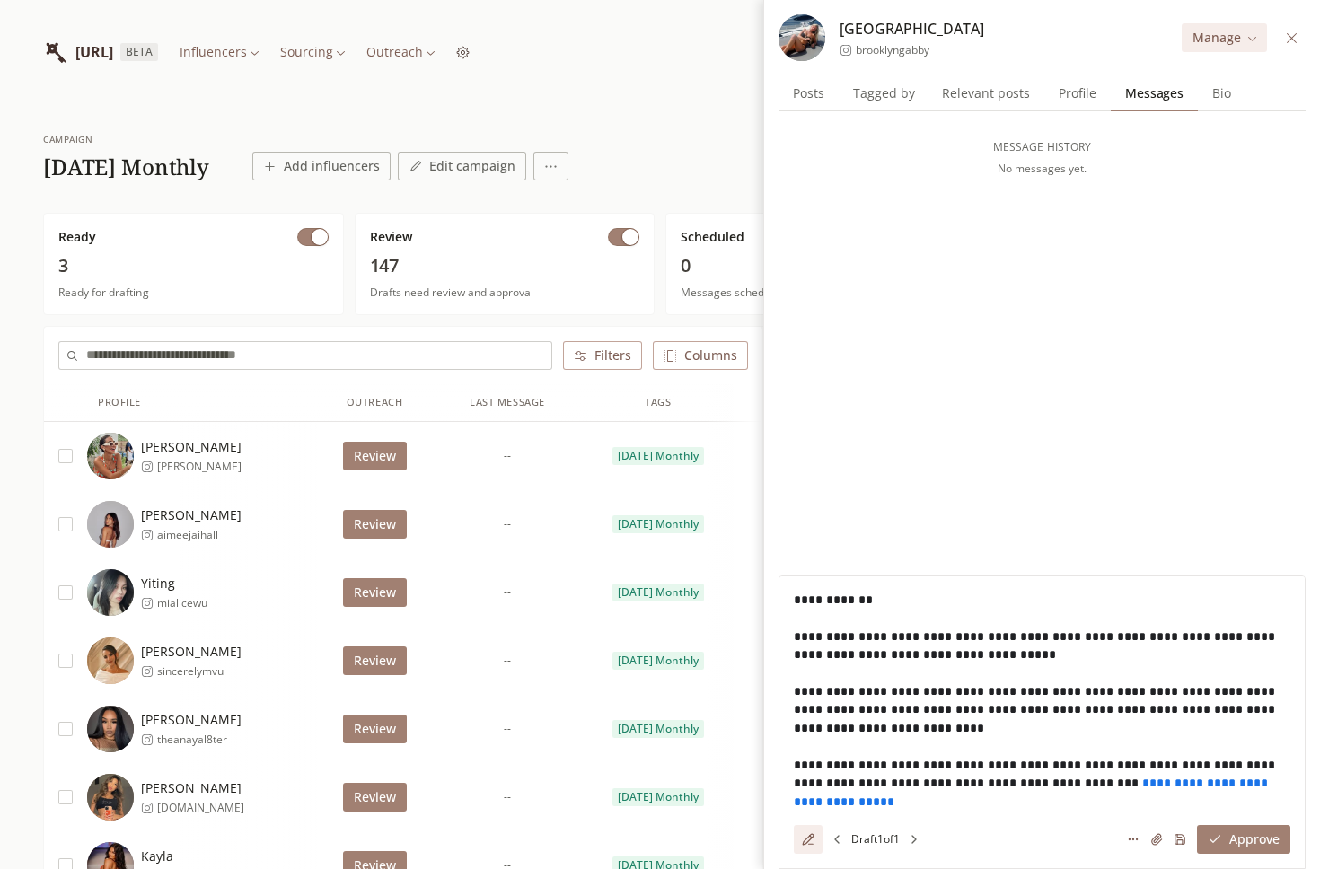
click at [1287, 38] on icon at bounding box center [1291, 37] width 13 height 13
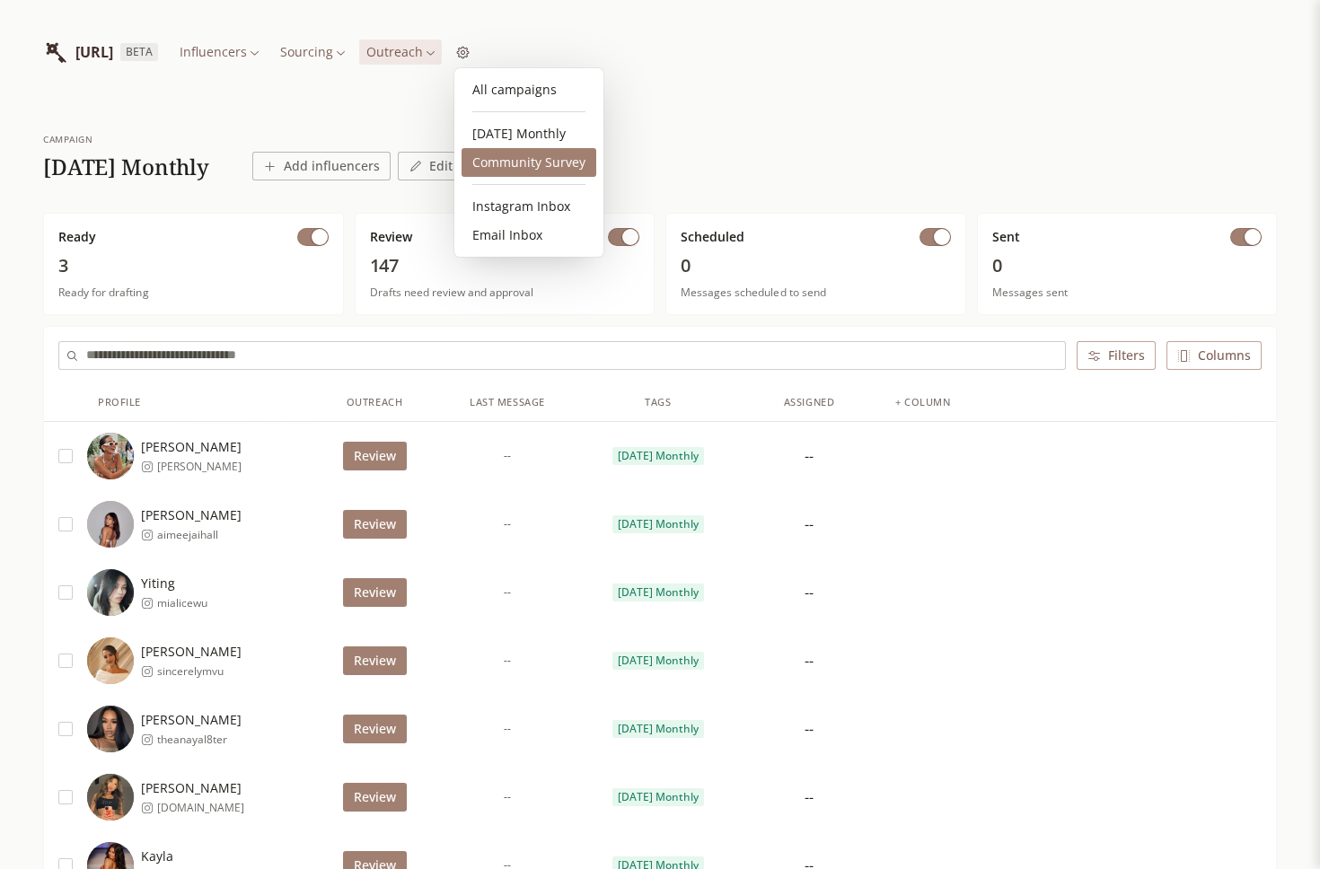
click at [515, 159] on link "Community Survey" at bounding box center [529, 162] width 135 height 29
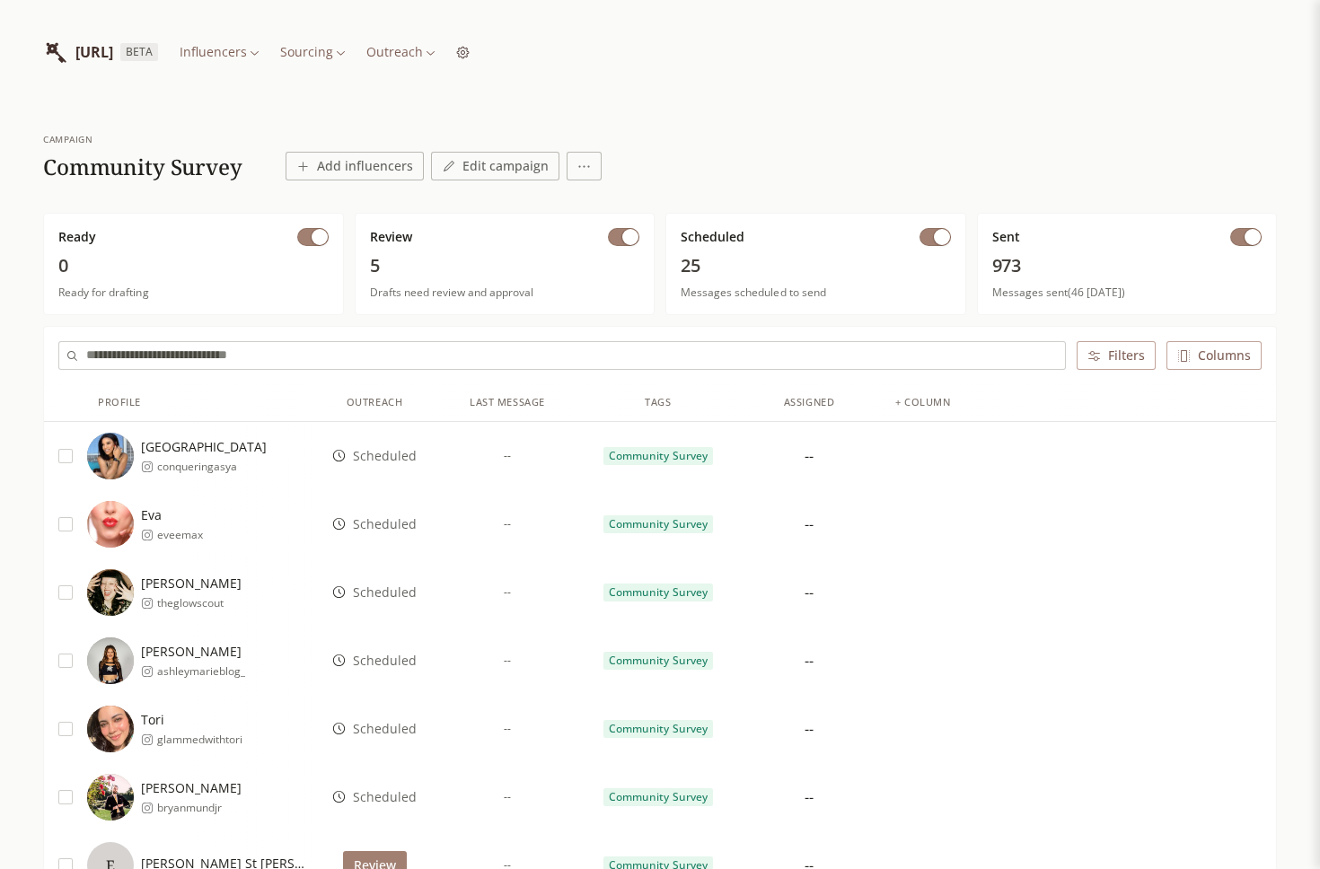
click at [1236, 238] on button "button" at bounding box center [1245, 237] width 31 height 18
click at [291, 350] on input "text" at bounding box center [563, 355] width 955 height 27
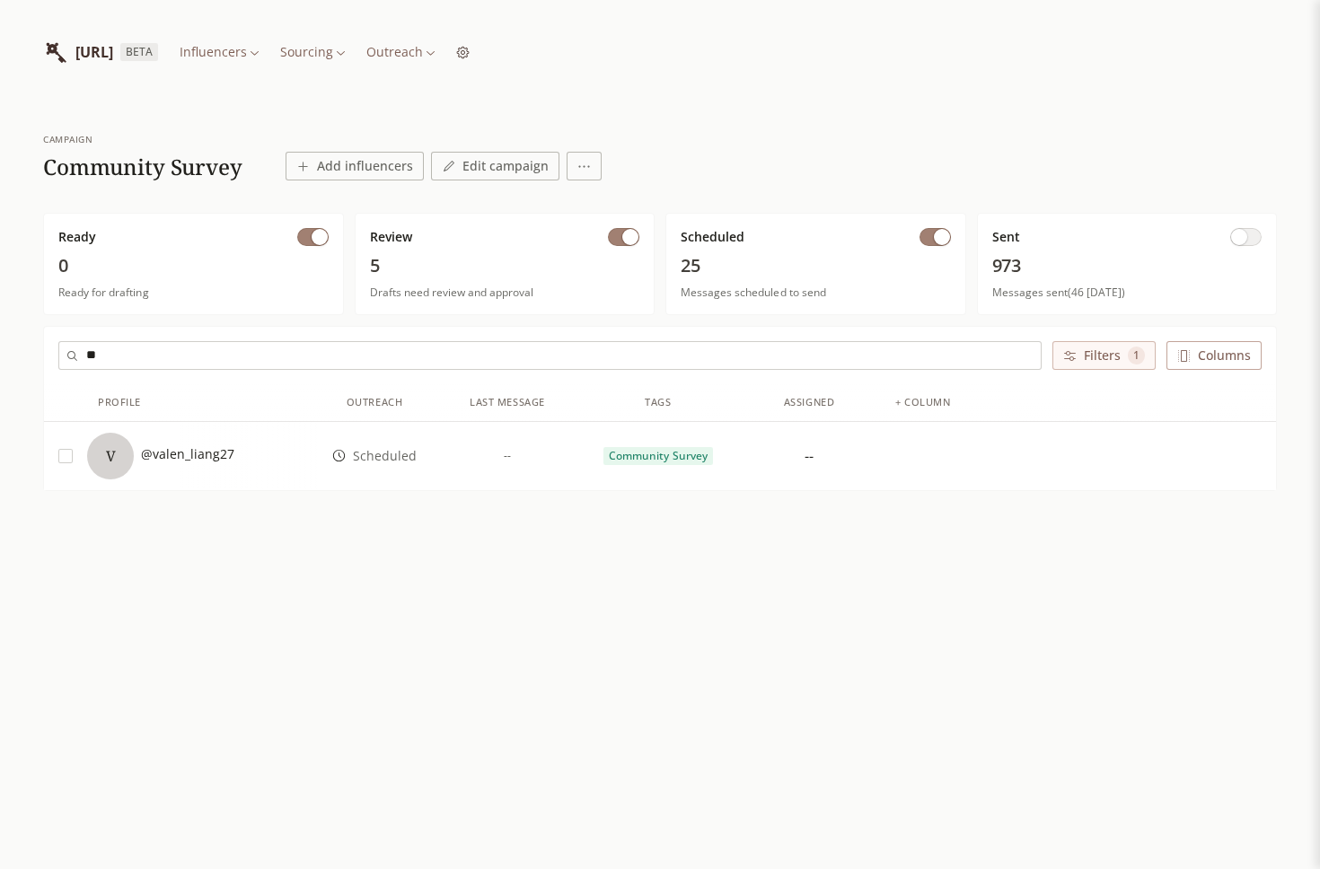
type input "*"
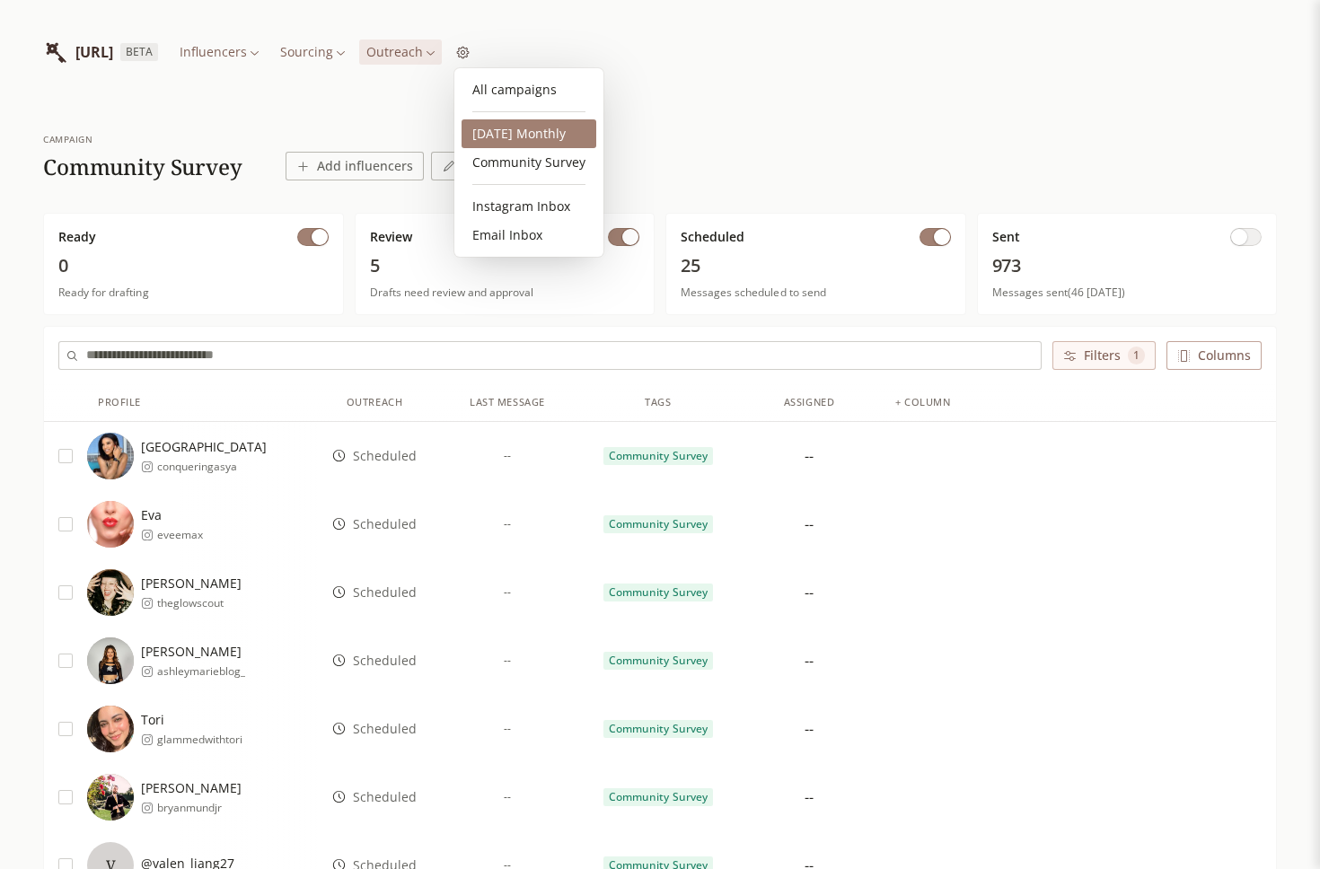
click at [506, 127] on link "2025 October Monthly" at bounding box center [529, 133] width 135 height 29
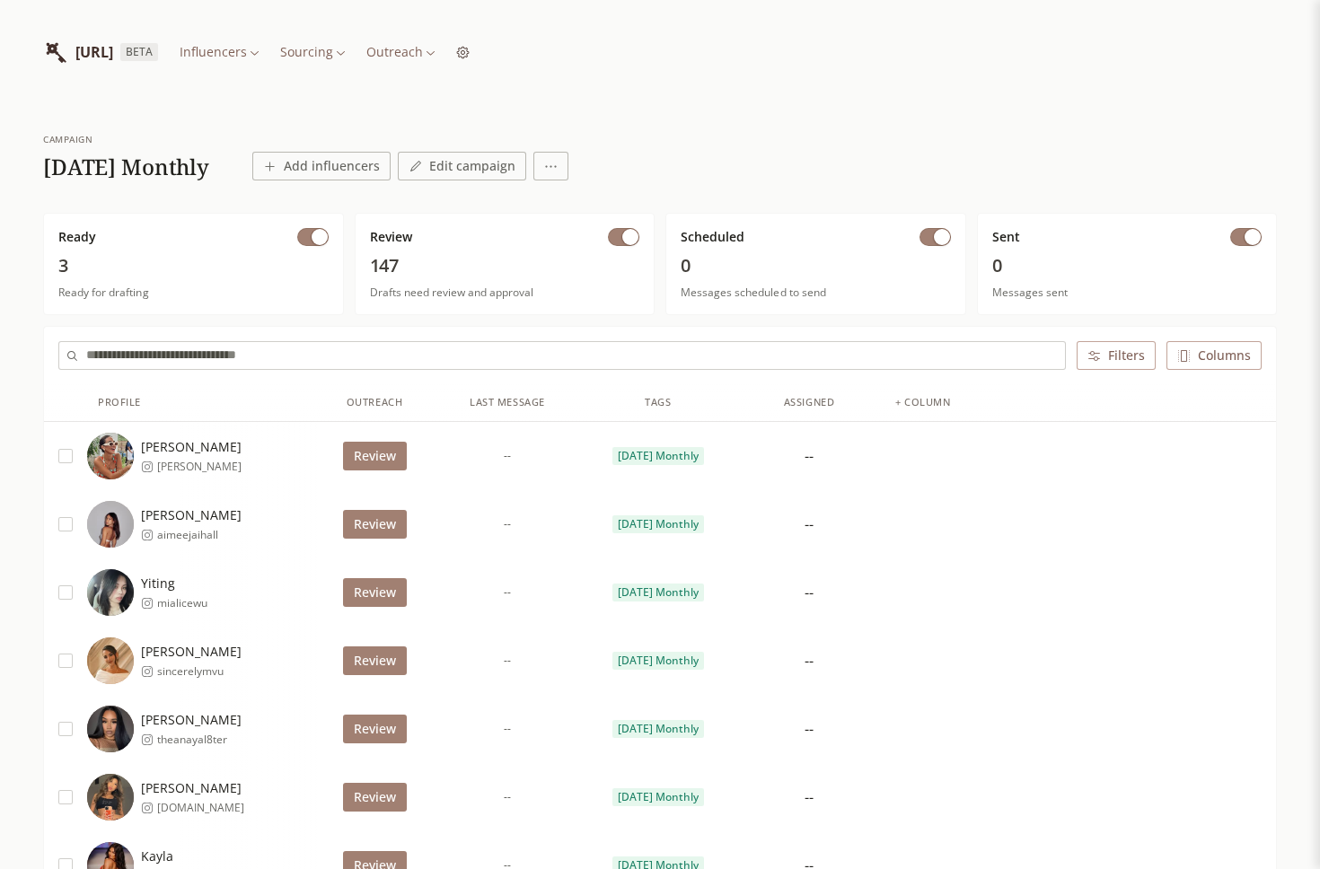
click at [286, 353] on input "text" at bounding box center [575, 355] width 979 height 27
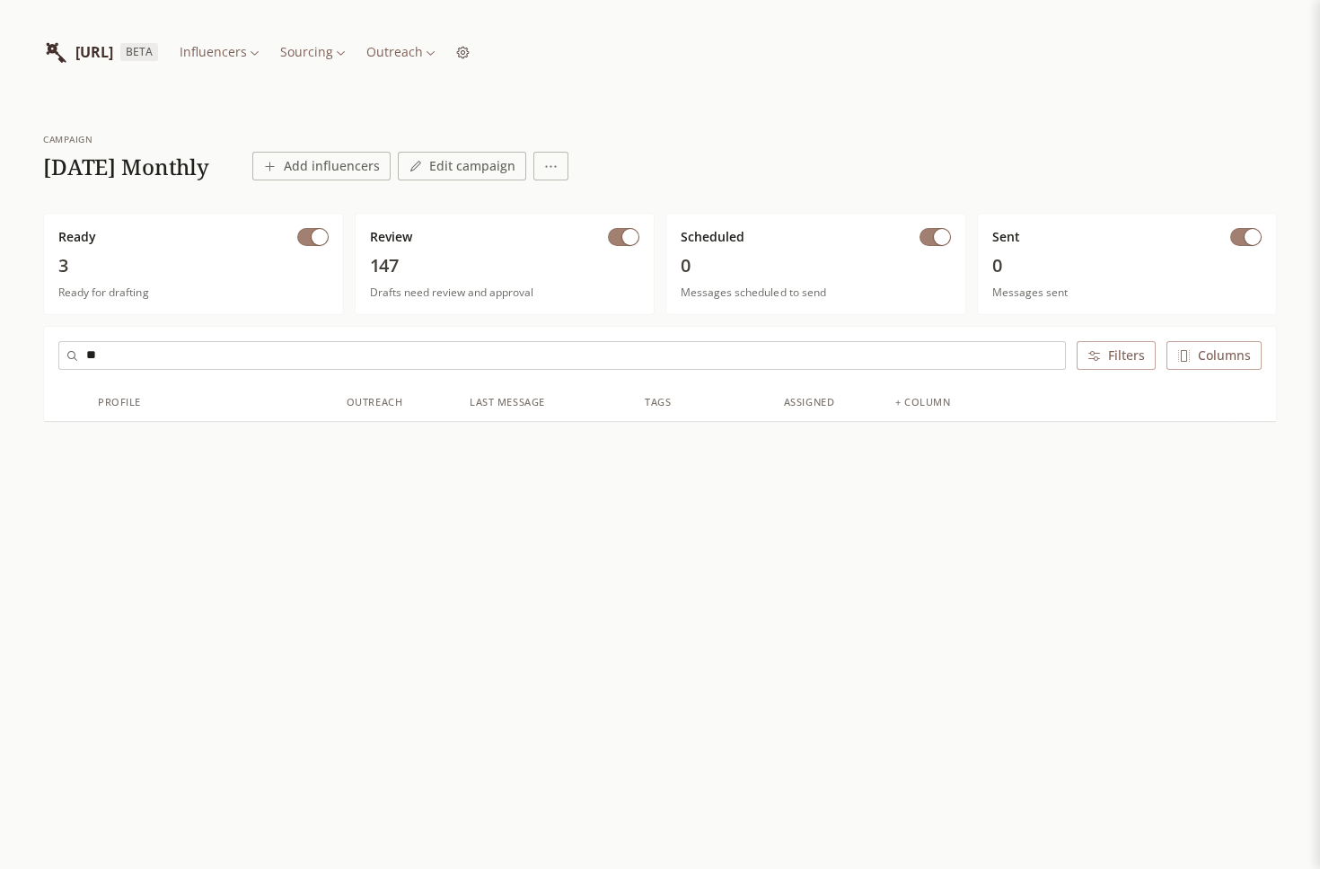
type input "*"
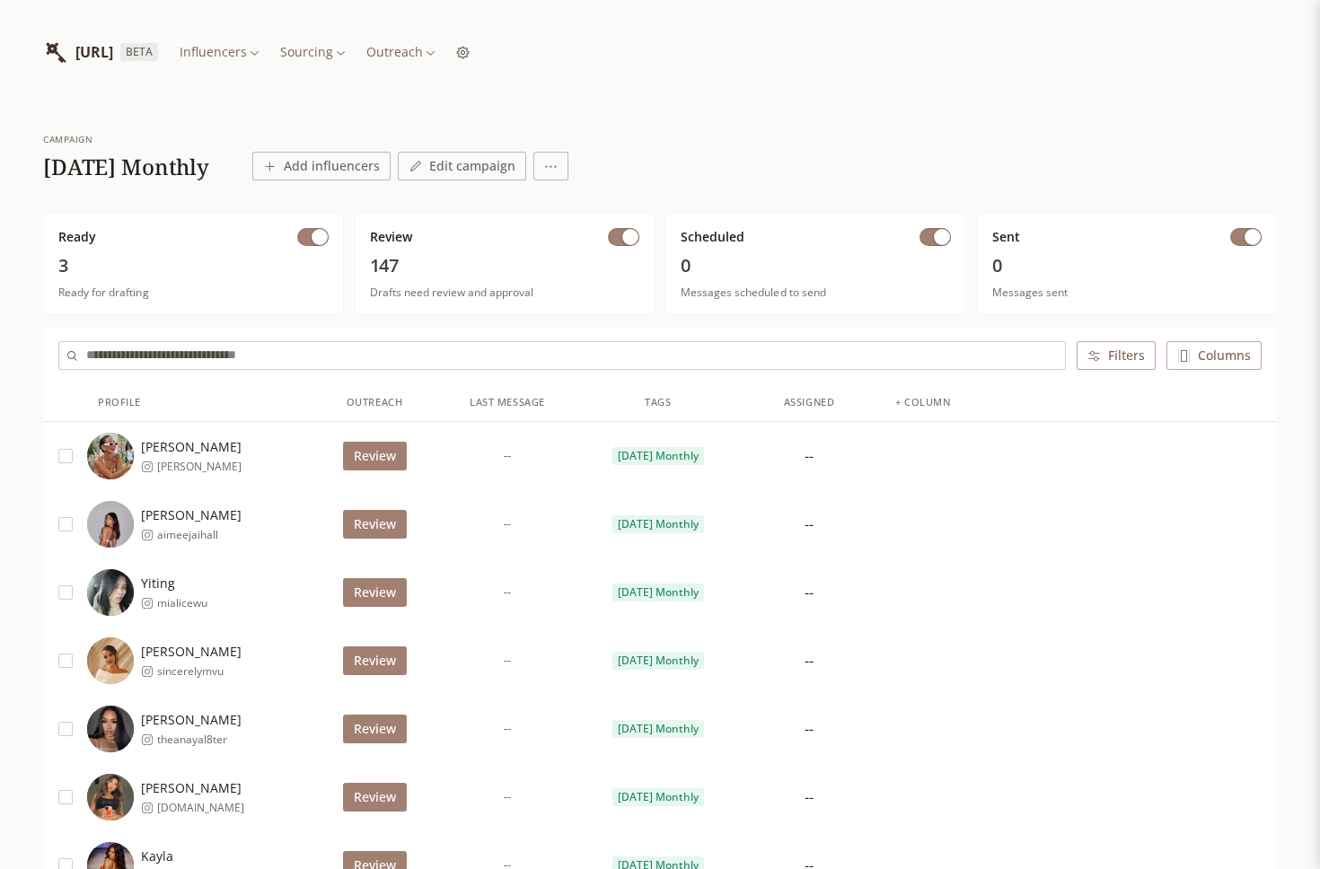
type input "*"
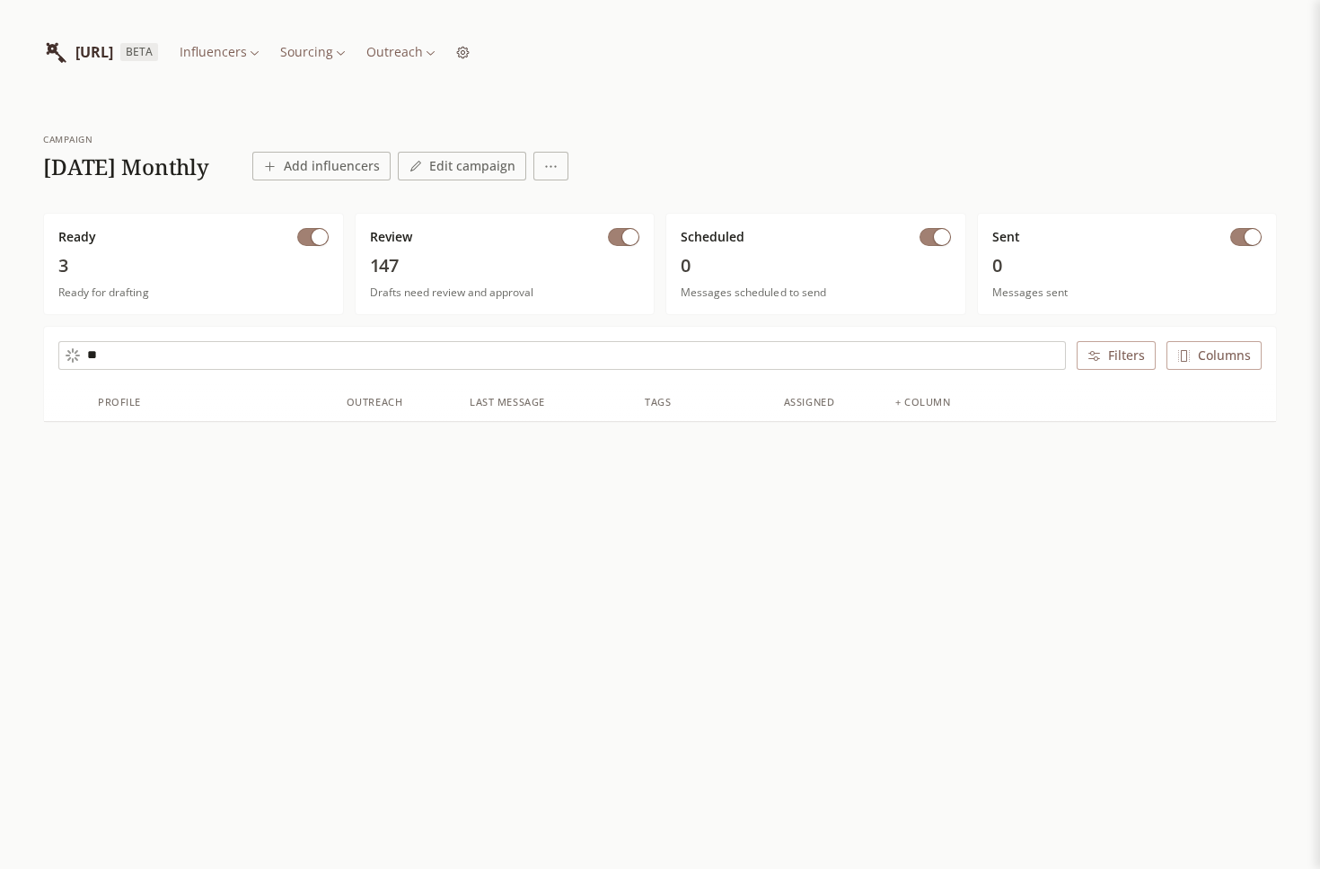
type input "*"
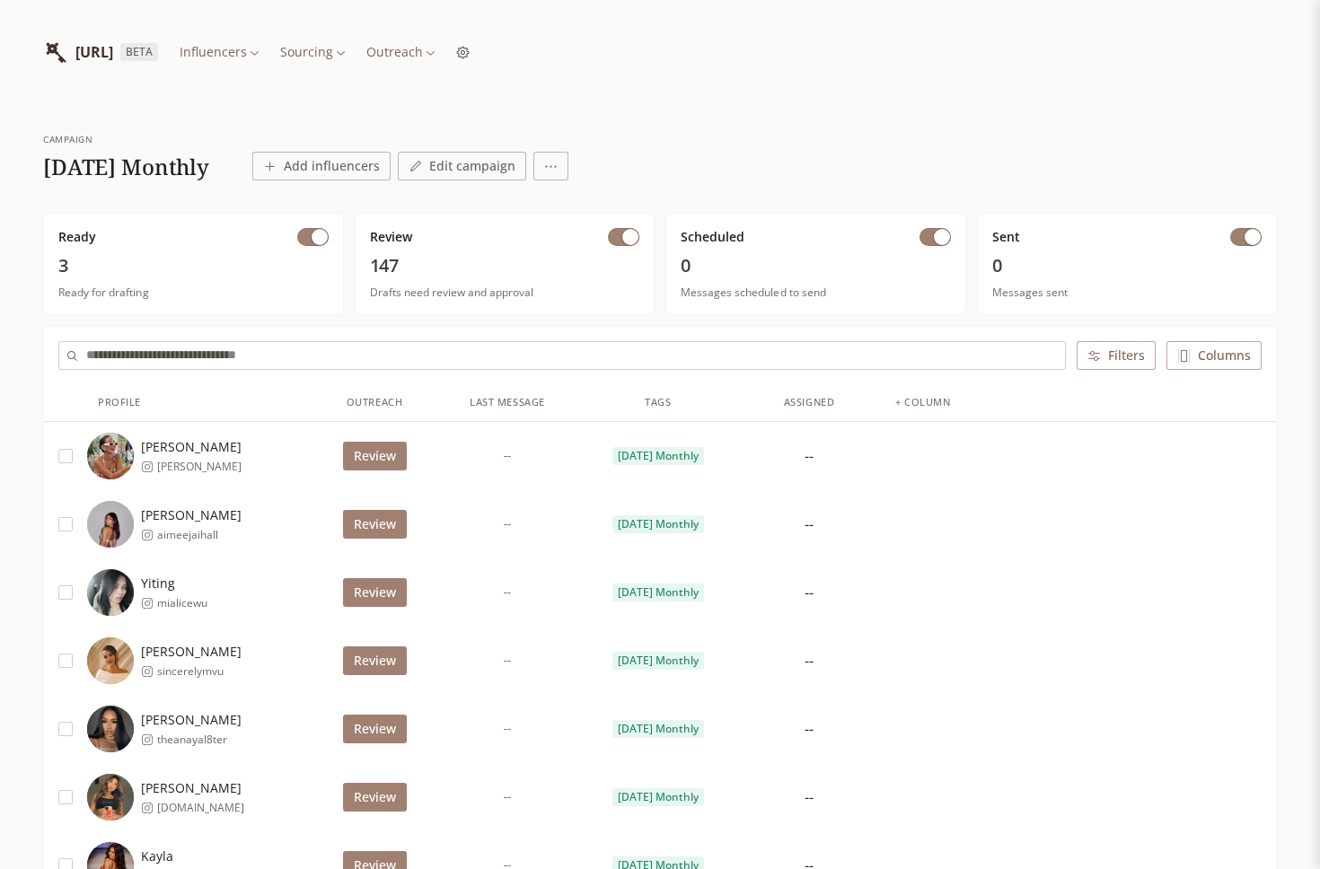
click at [318, 87] on link "Community" at bounding box center [324, 89] width 91 height 29
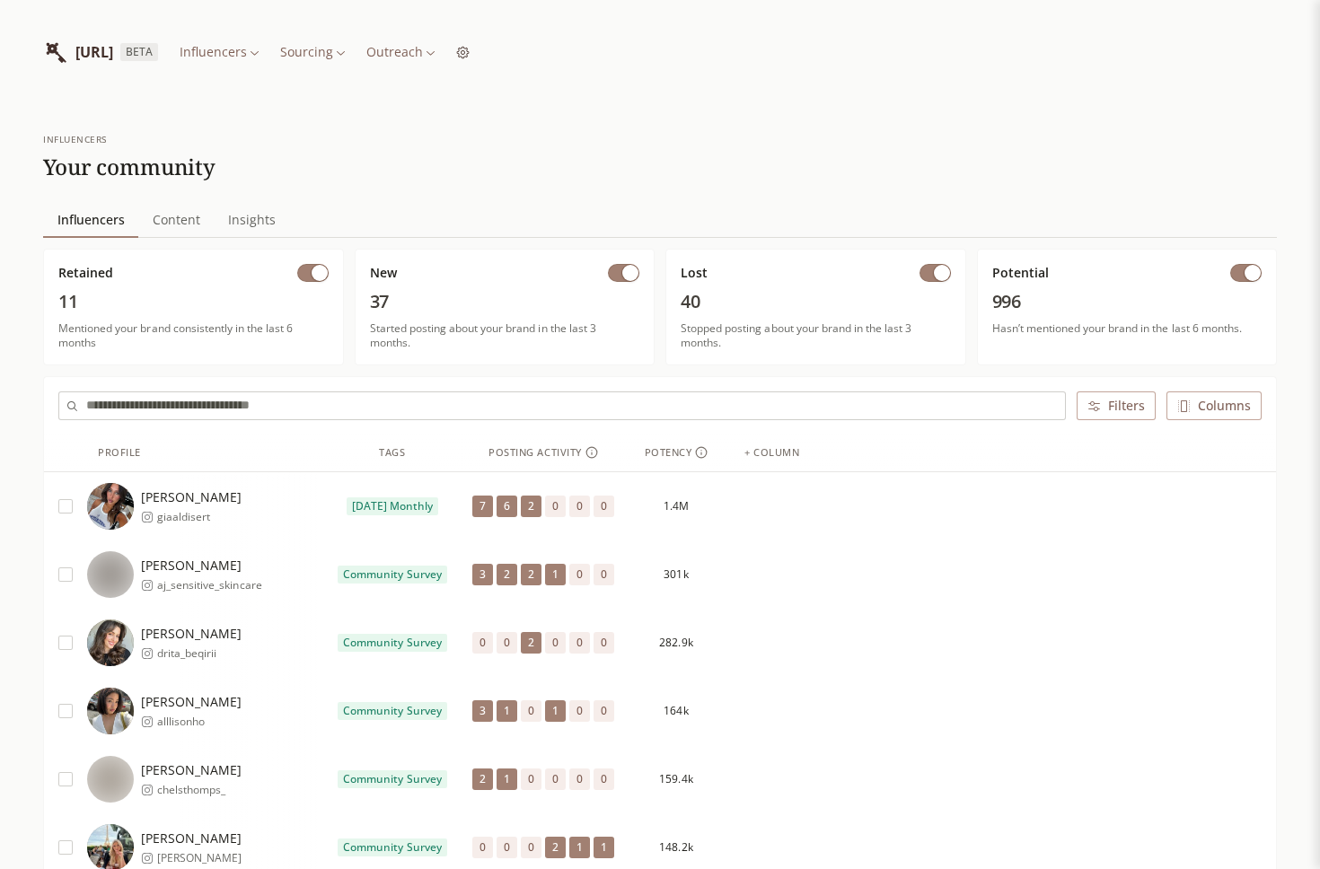
click at [246, 405] on input "text" at bounding box center [575, 405] width 979 height 27
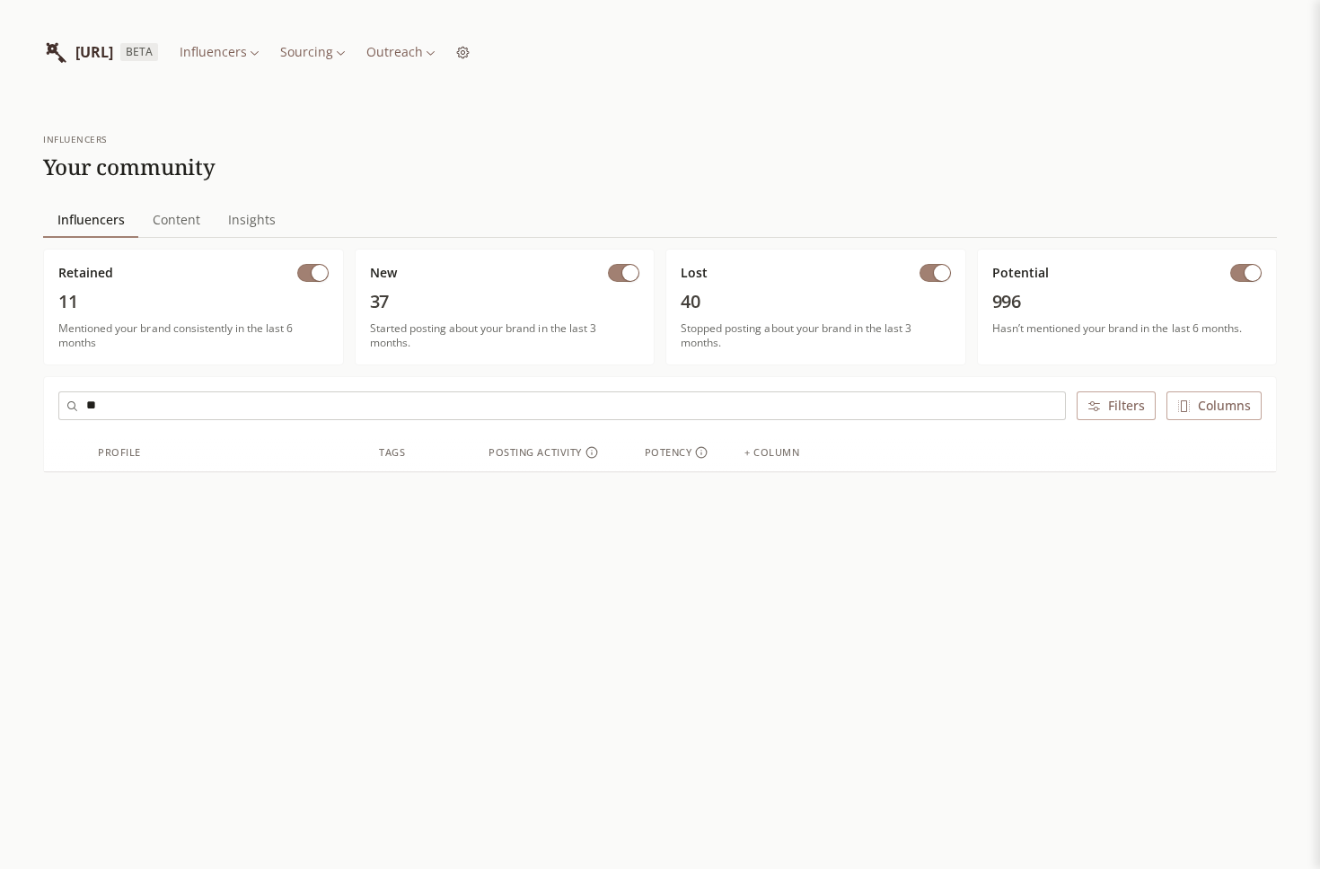
type input "*"
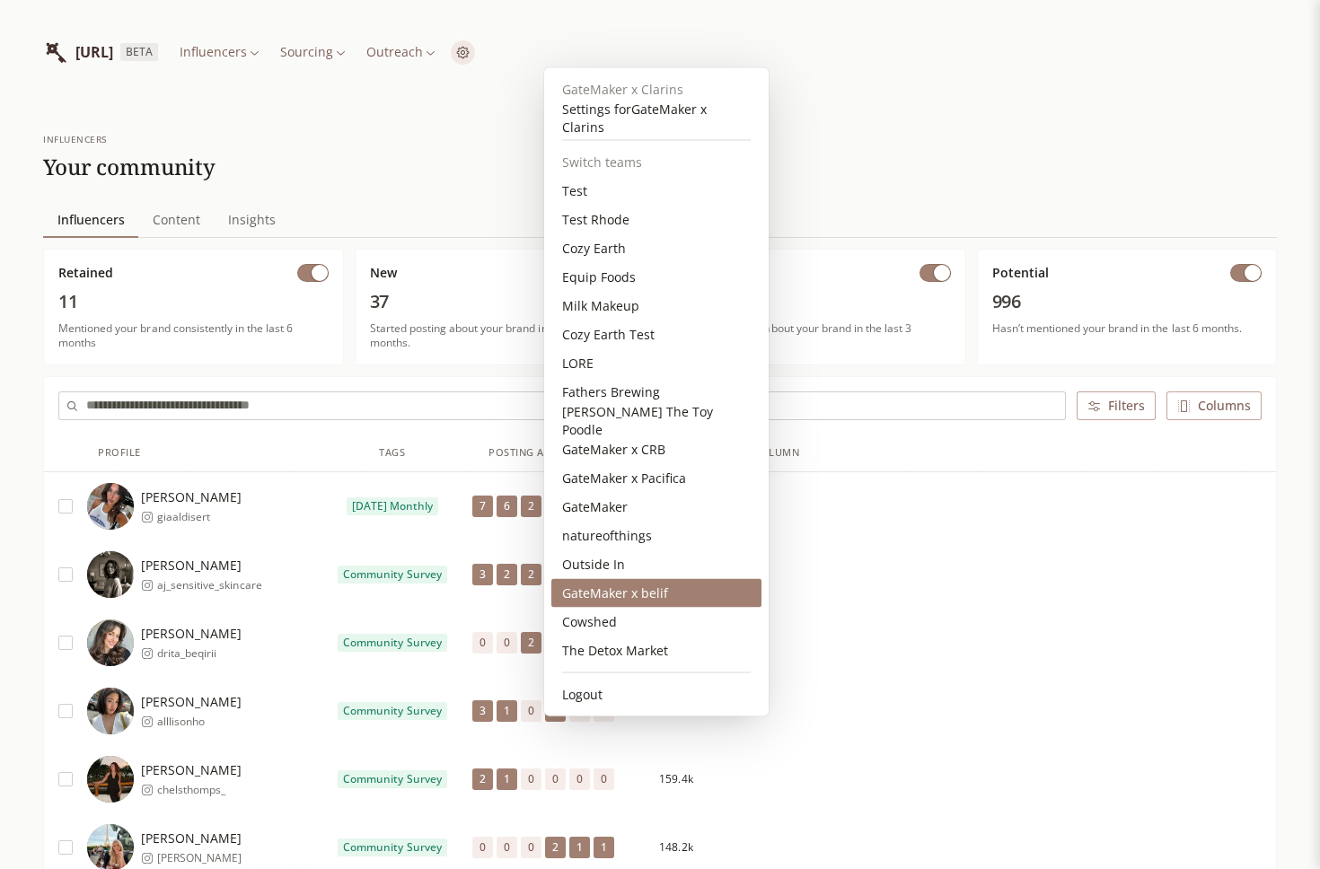
click at [624, 604] on div "GateMaker x belif" at bounding box center [656, 593] width 210 height 29
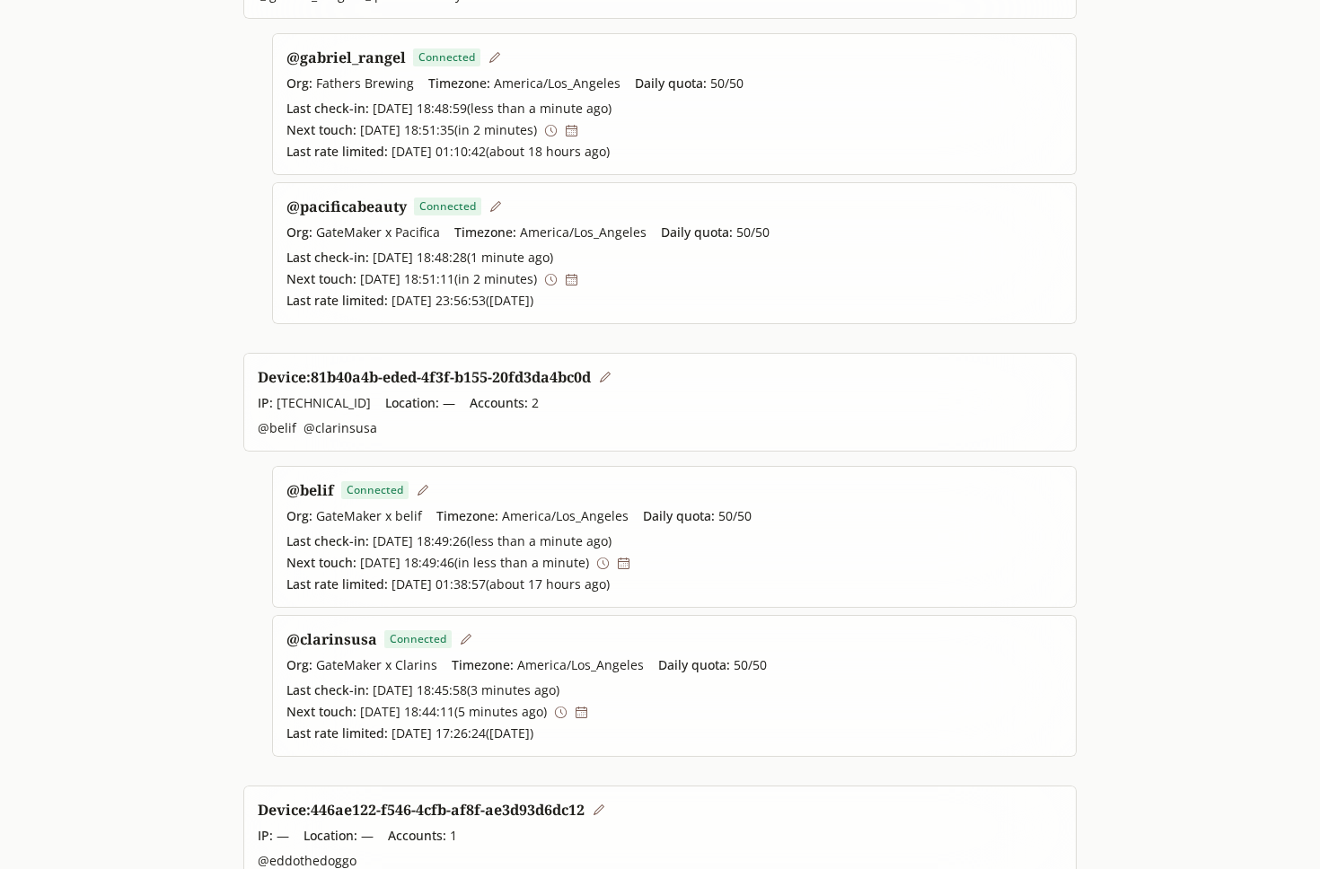
scroll to position [256, 0]
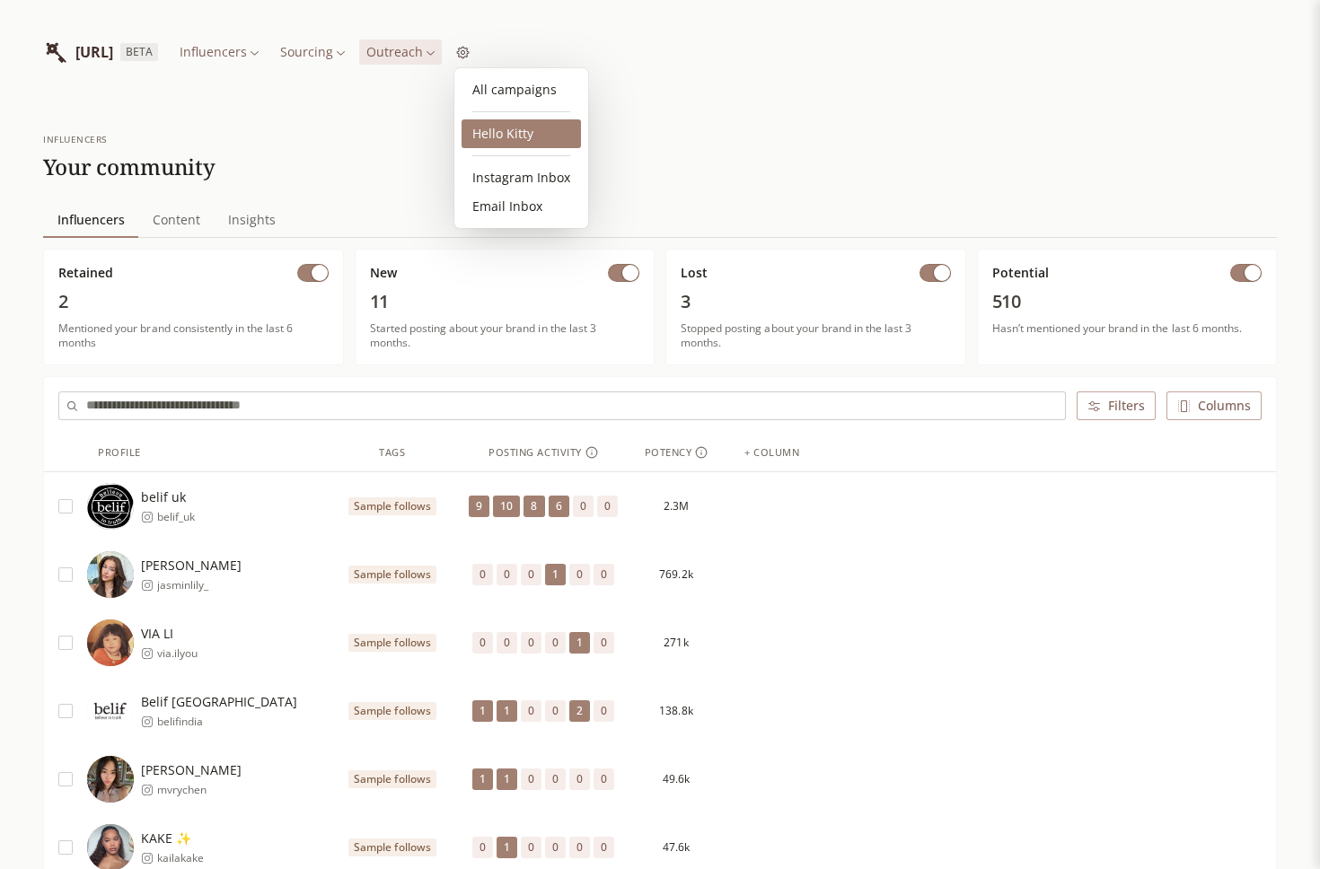
click at [515, 135] on link "Hello Kitty" at bounding box center [521, 133] width 119 height 29
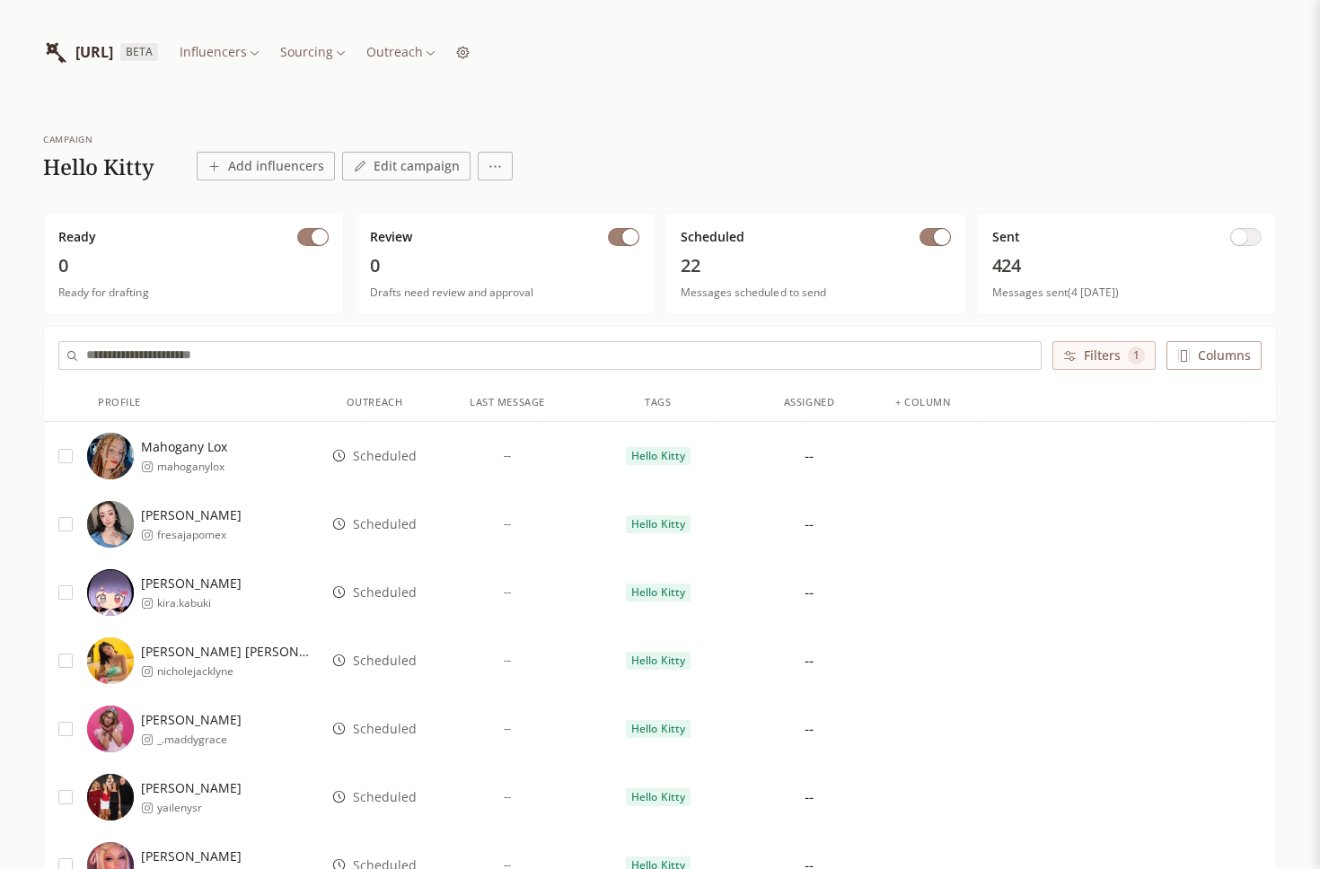
click at [629, 357] on input "text" at bounding box center [563, 355] width 955 height 27
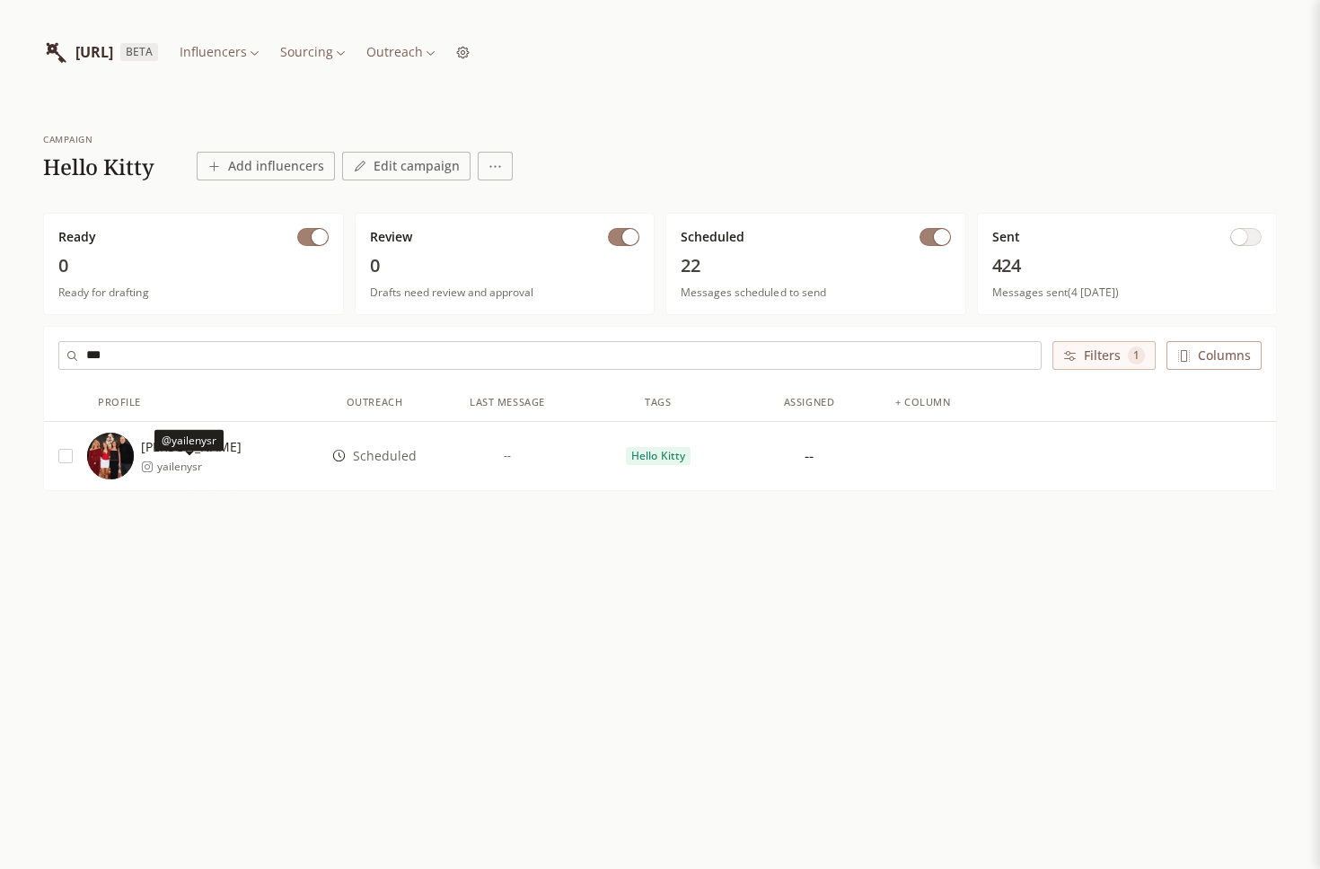
click at [208, 460] on span "yailenysr" at bounding box center [199, 467] width 84 height 14
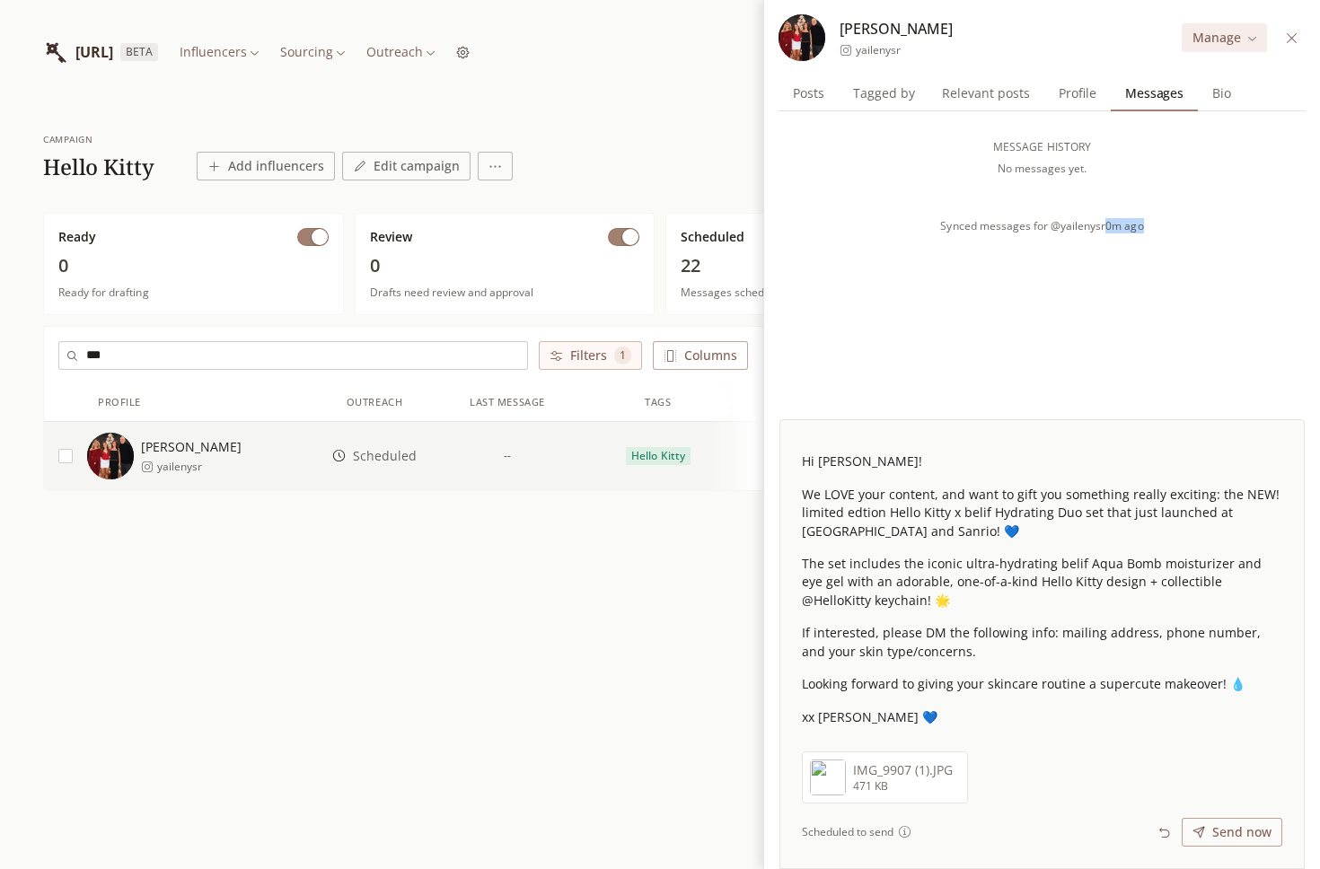
drag, startPoint x: 1108, startPoint y: 231, endPoint x: 1170, endPoint y: 231, distance: 62.0
click at [1170, 231] on div "Synced messages for @yailenysr 0m ago" at bounding box center [1042, 226] width 527 height 14
copy span "0m ago"
drag, startPoint x: 938, startPoint y: 224, endPoint x: 1046, endPoint y: 224, distance: 107.8
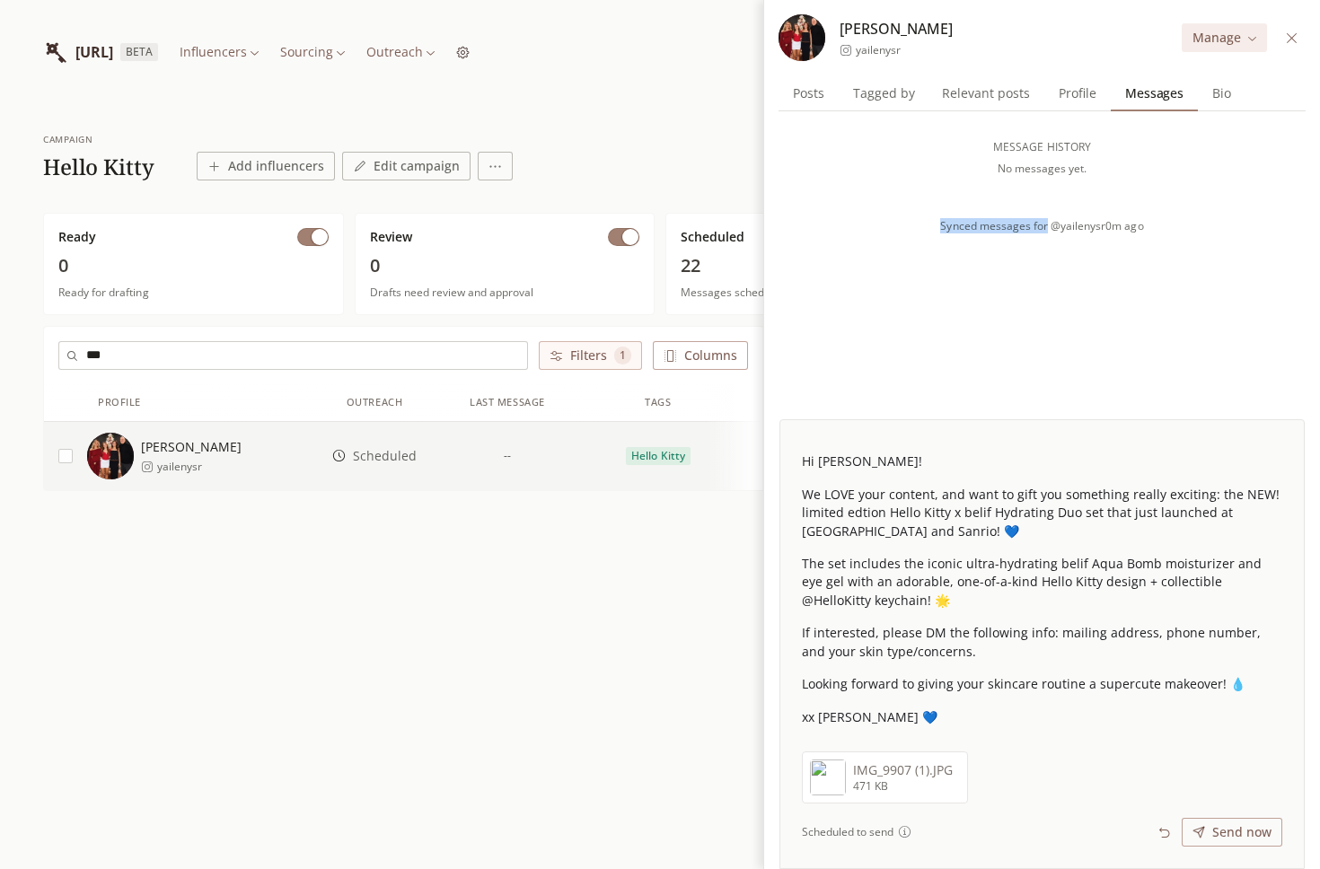
click at [1046, 224] on div "Synced messages for @yailenysr 0m ago" at bounding box center [1042, 226] width 527 height 14
copy span "Synced messages for"
click at [1031, 343] on div "MESSAGE HISTORY No messages yet. Synced messages for @yailenysr 0m ago" at bounding box center [1042, 265] width 527 height 308
click at [1281, 35] on button at bounding box center [1291, 38] width 21 height 21
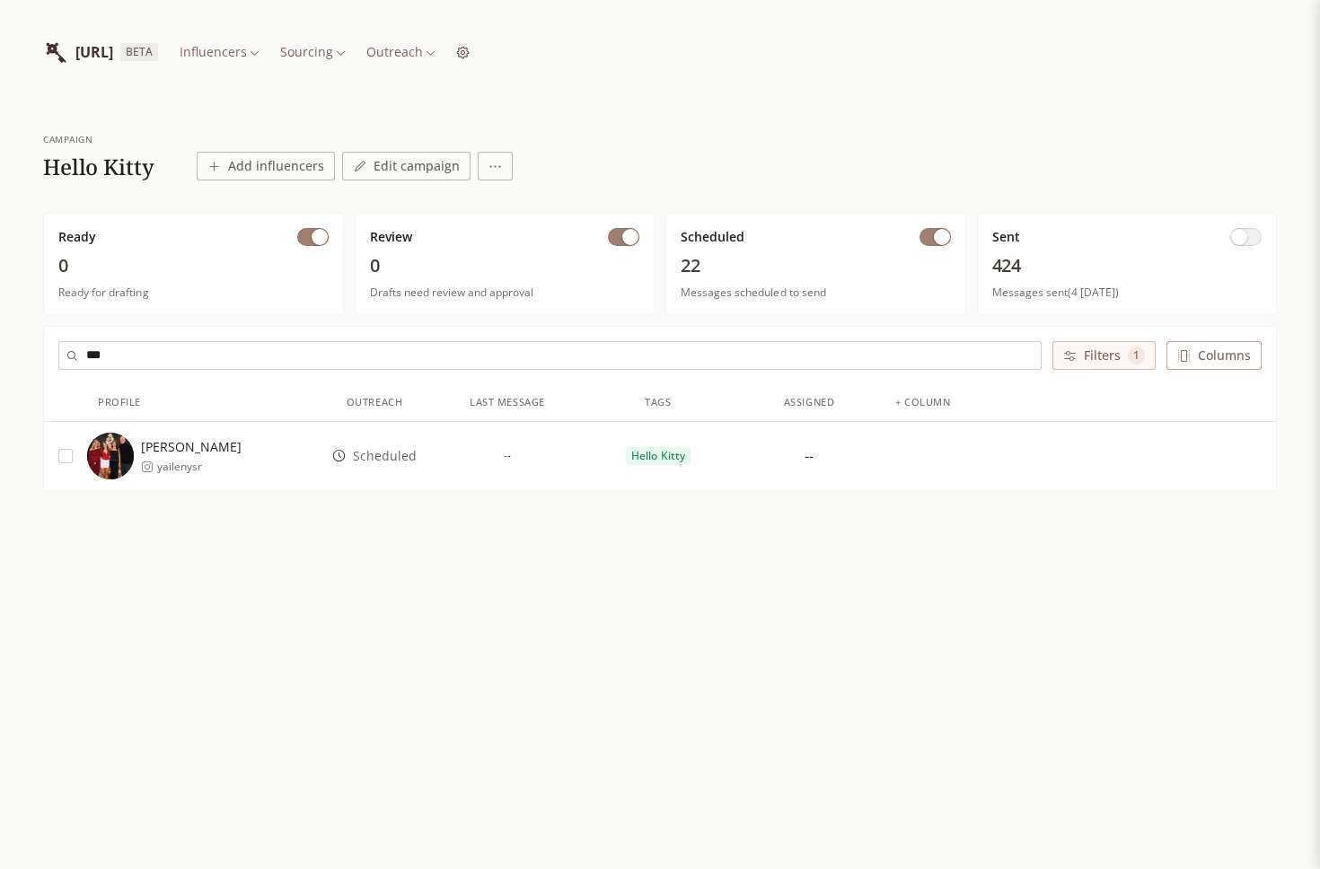
click at [503, 59] on html "INFLUENCERLIST.AI BETA Influencers Sourcing Outreach campaign Hello Kitty Add i…" at bounding box center [660, 434] width 1320 height 869
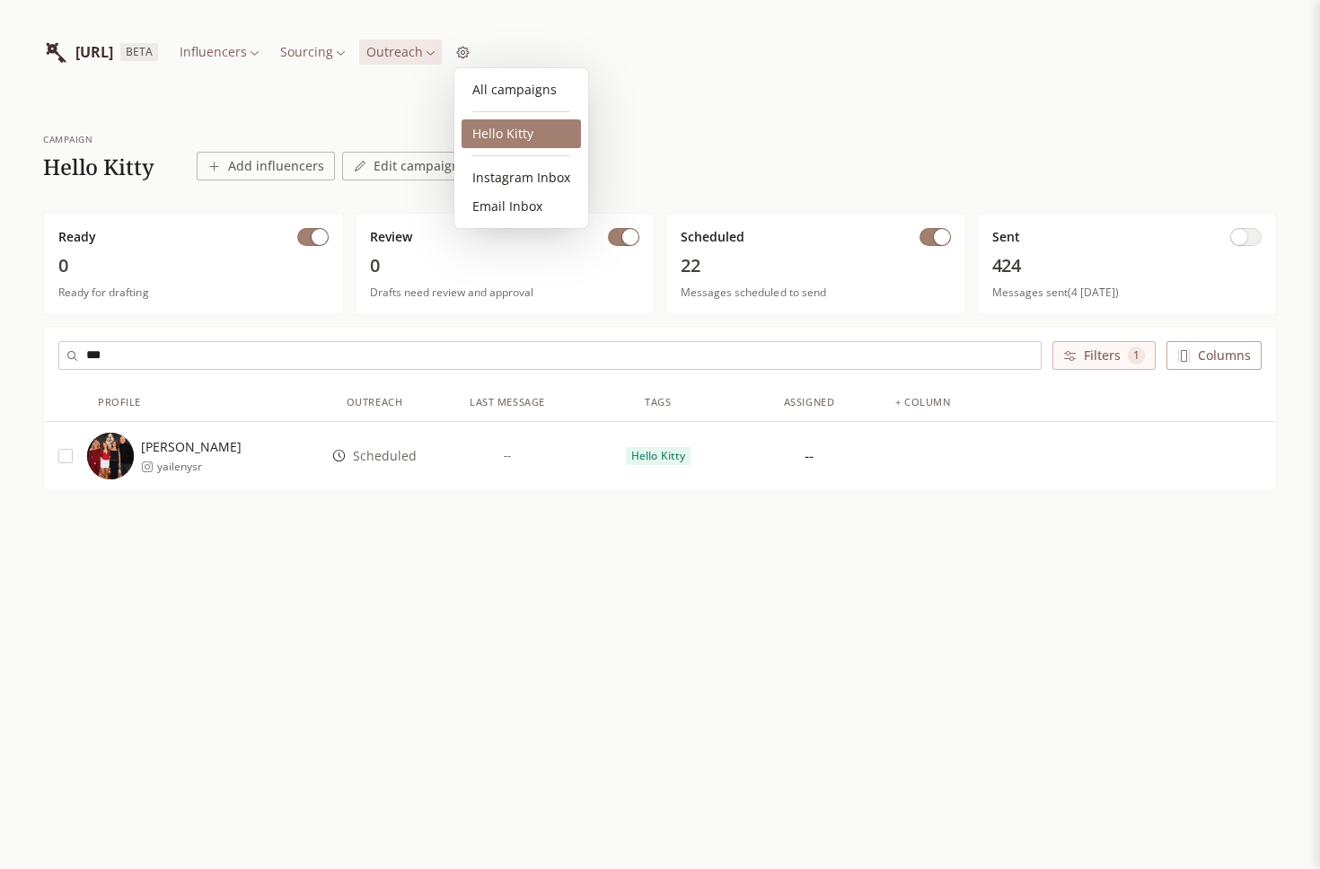
click at [537, 139] on link "Hello Kitty" at bounding box center [521, 133] width 119 height 29
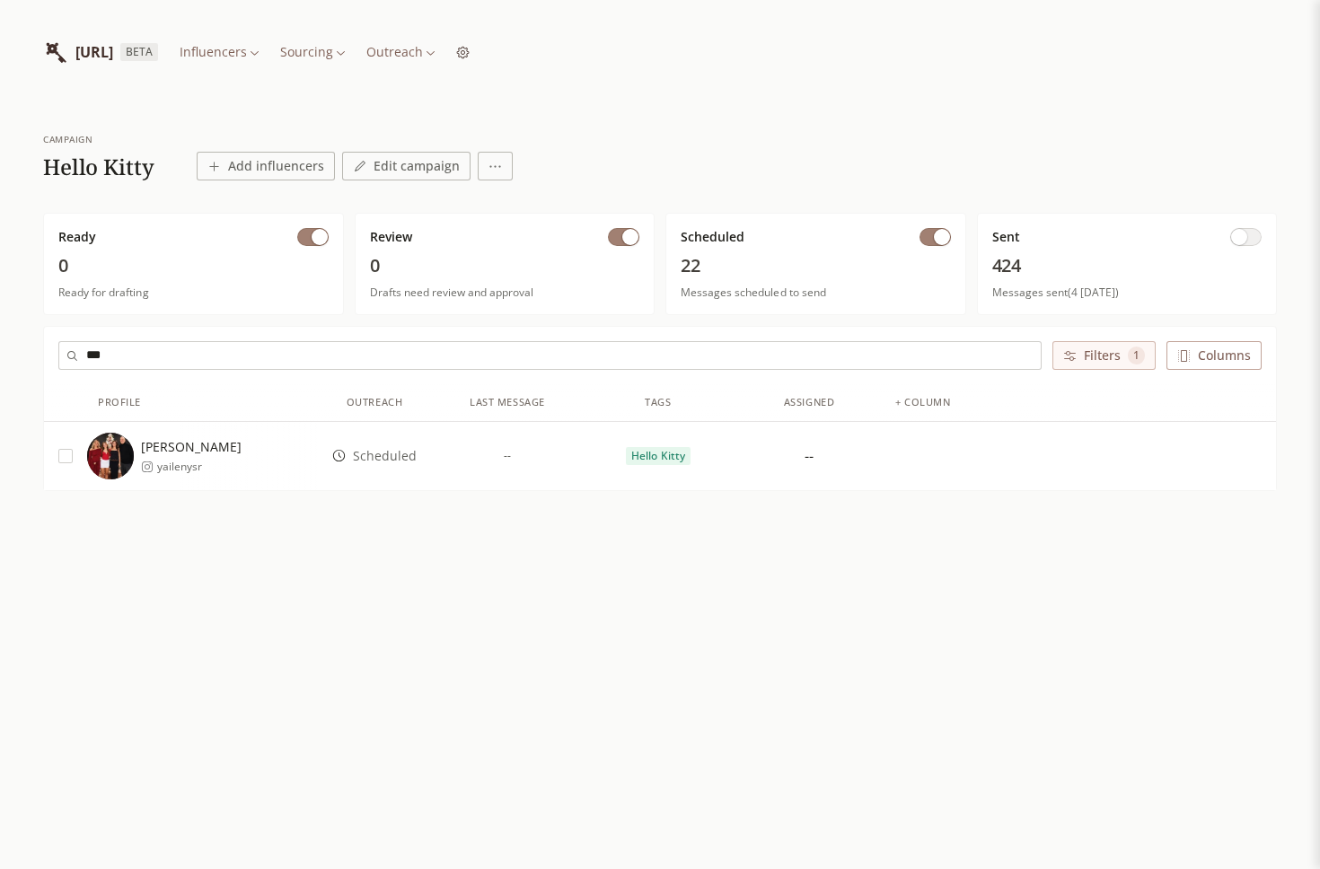
click at [1245, 235] on span "button" at bounding box center [1239, 237] width 16 height 16
click at [132, 362] on input "***" at bounding box center [575, 355] width 979 height 27
type input "*"
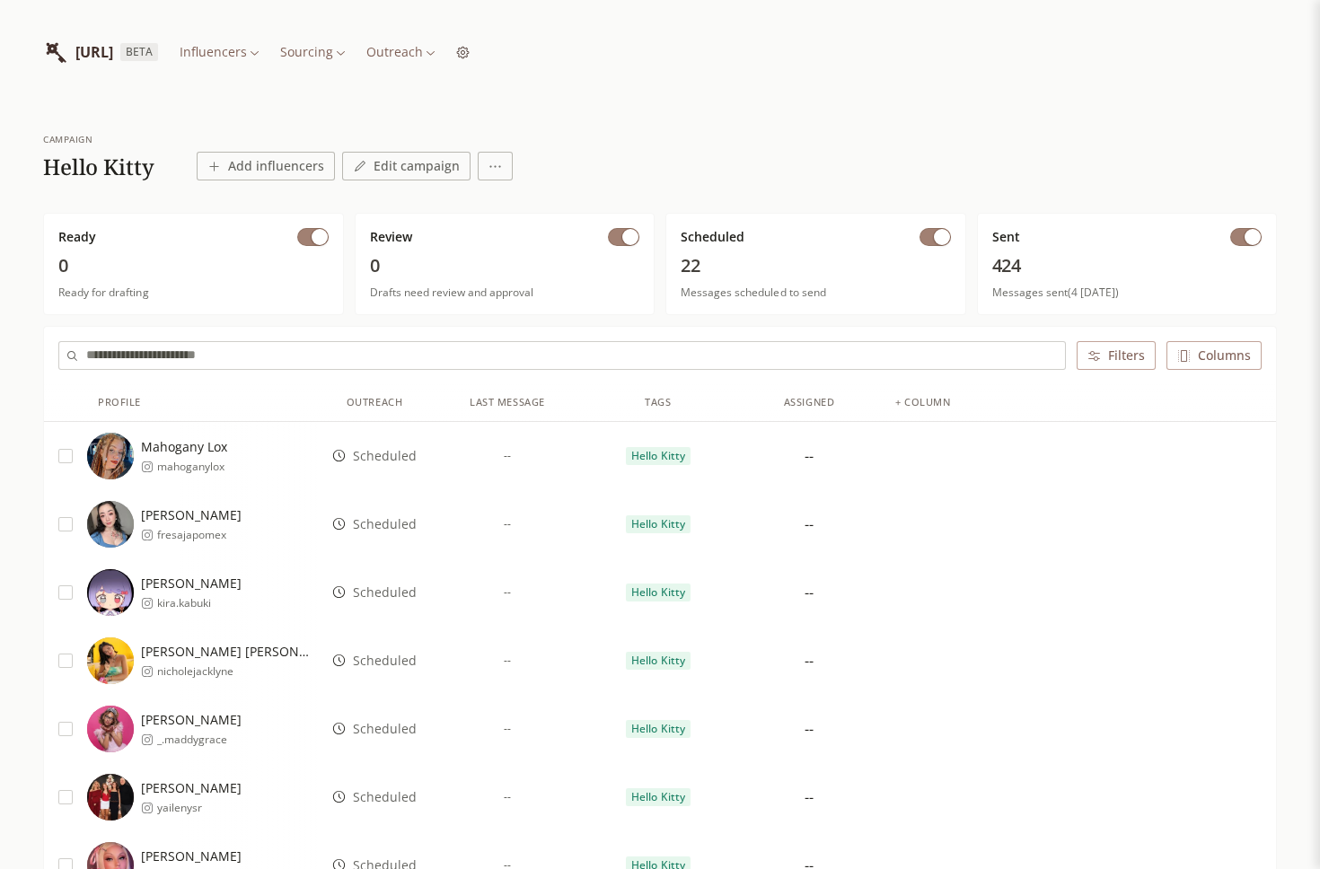
click at [1094, 368] on button "Filters" at bounding box center [1116, 355] width 79 height 29
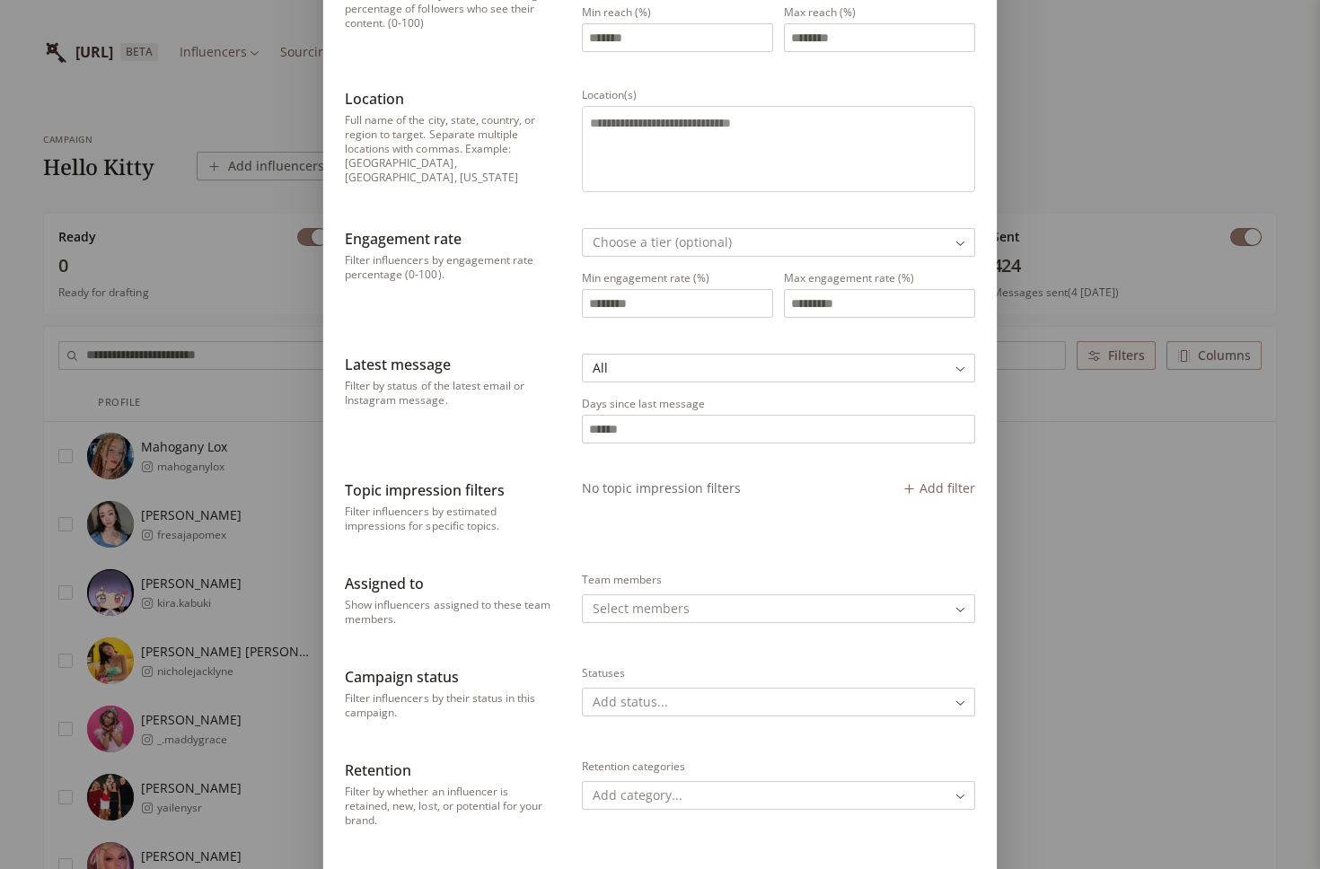
scroll to position [345, 0]
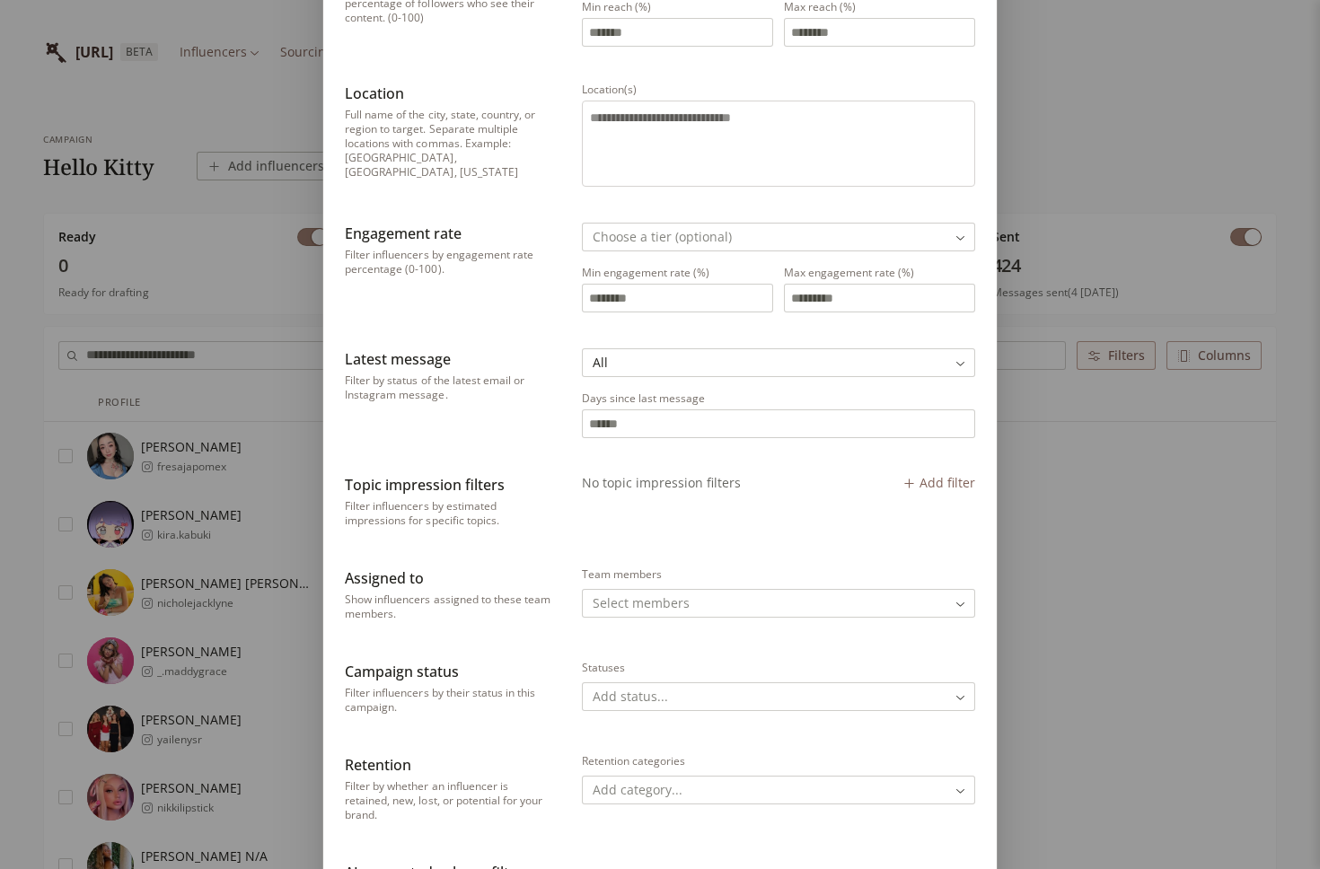
click at [229, 188] on div "Filter Filter Influencers Followers Filter influencers by follower count on the…" at bounding box center [660, 460] width 1320 height 1611
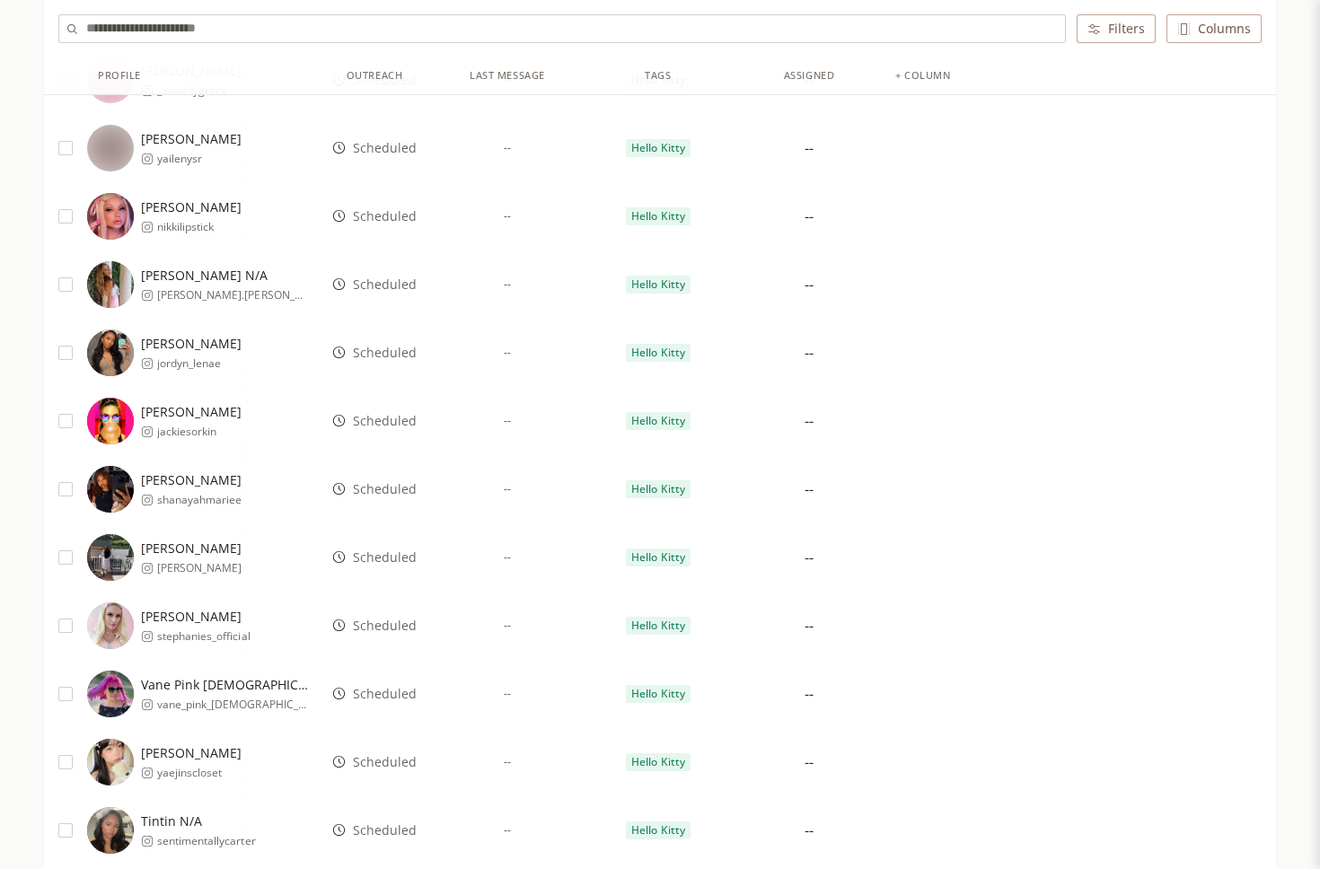
scroll to position [74, 0]
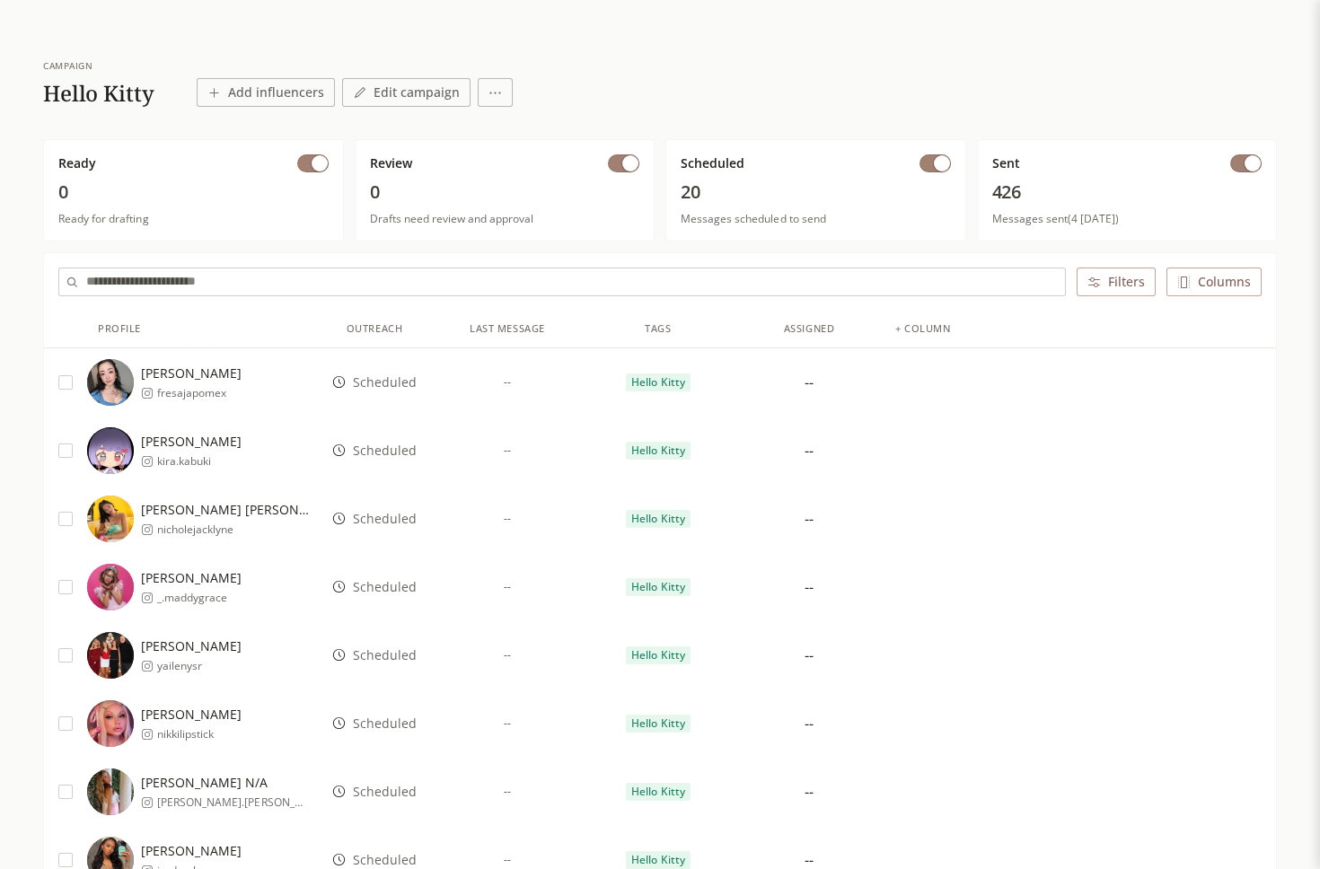
click at [1237, 161] on button "button" at bounding box center [1245, 163] width 31 height 18
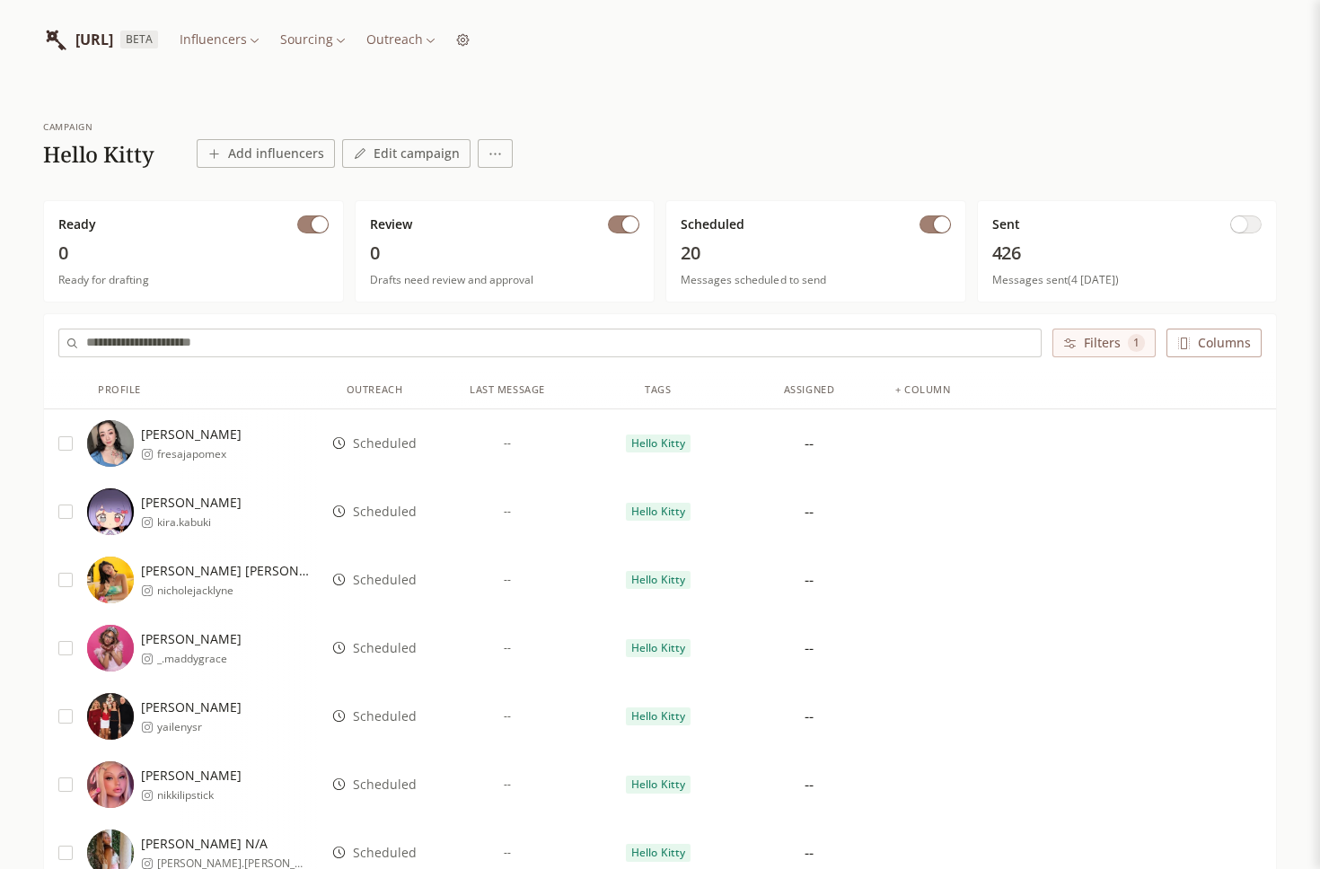
scroll to position [0, 0]
